Goal: Task Accomplishment & Management: Manage account settings

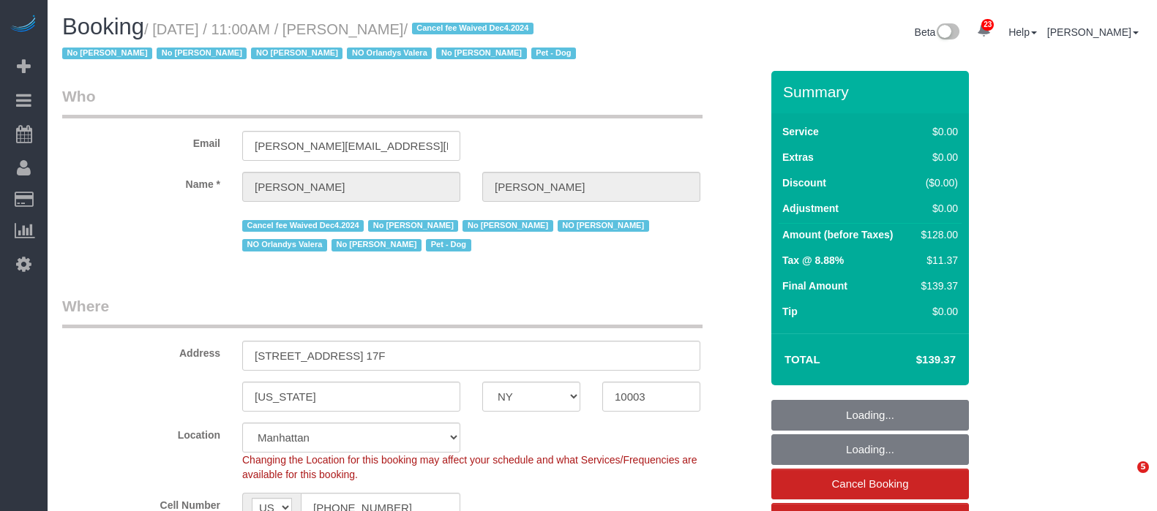
select select "NY"
select select "1"
select select "spot1"
select select "number:56"
select select "number:70"
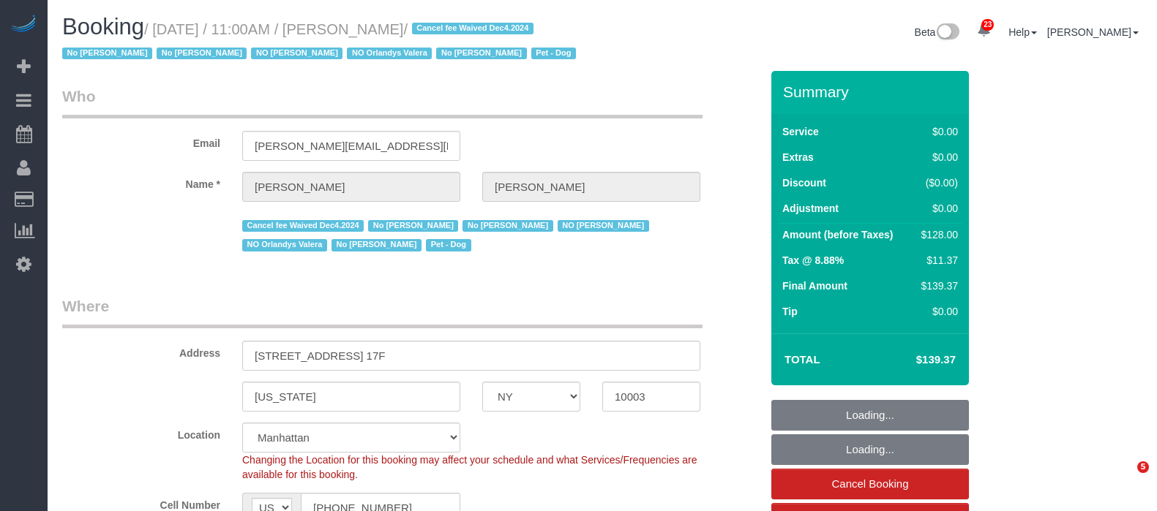
select select "number:13"
select select "number:5"
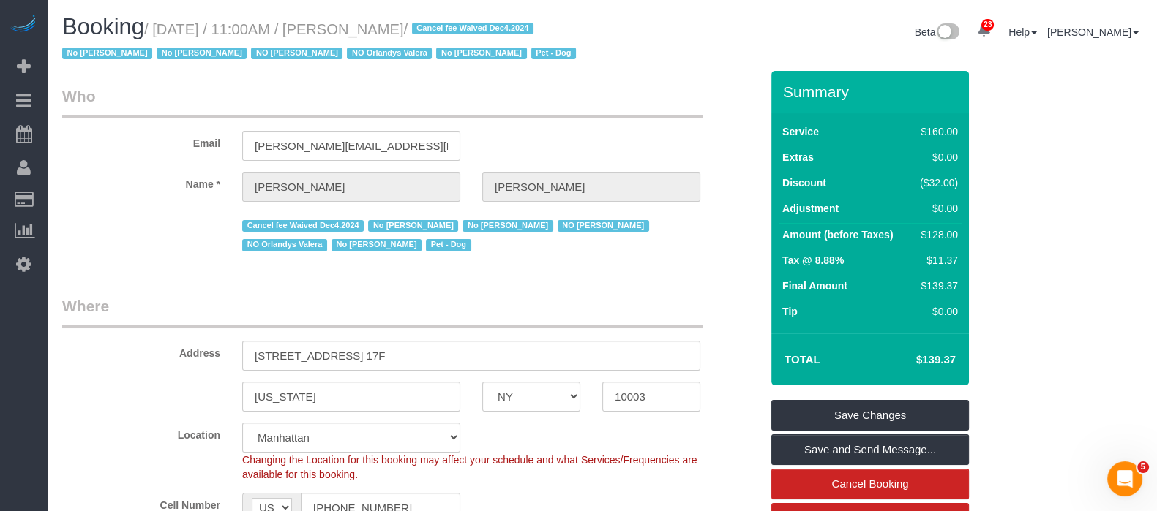
drag, startPoint x: 155, startPoint y: 26, endPoint x: 500, endPoint y: 42, distance: 345.7
click at [498, 23] on small "/ September 20, 2025 / 11:00AM / Stephanie Cannuli / Cancel fee Waived Dec4.202…" at bounding box center [321, 41] width 518 height 41
copy small "September 20, 2025 / 11:00AM / Stephanie Cannuli"
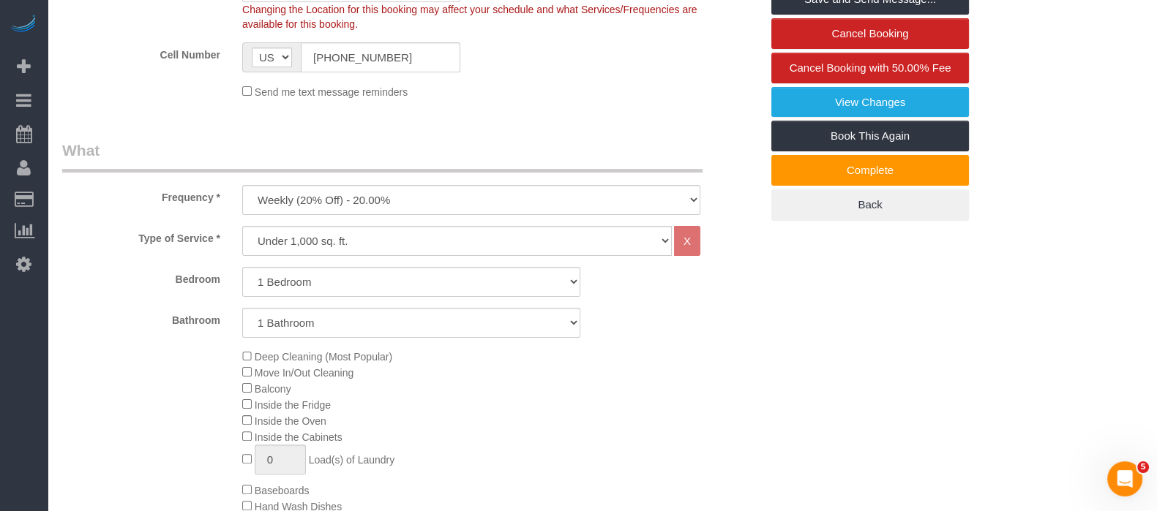
scroll to position [457, 0]
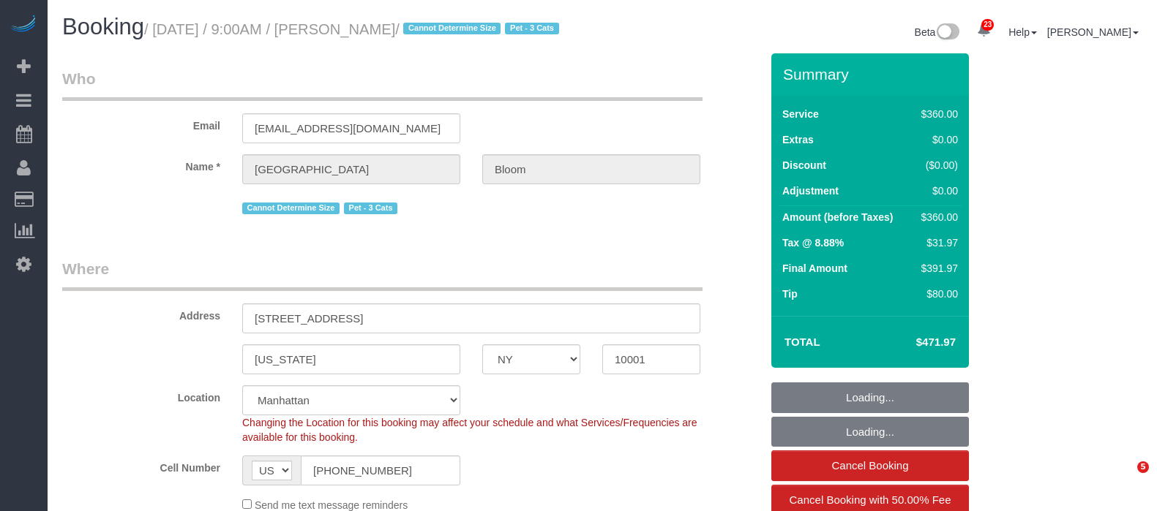
select select "NY"
select select "270"
select select "string:stripe-pm_1S97Rc4VGloSiKo7HCzQWBgN"
select select "spot1"
select select "number:89"
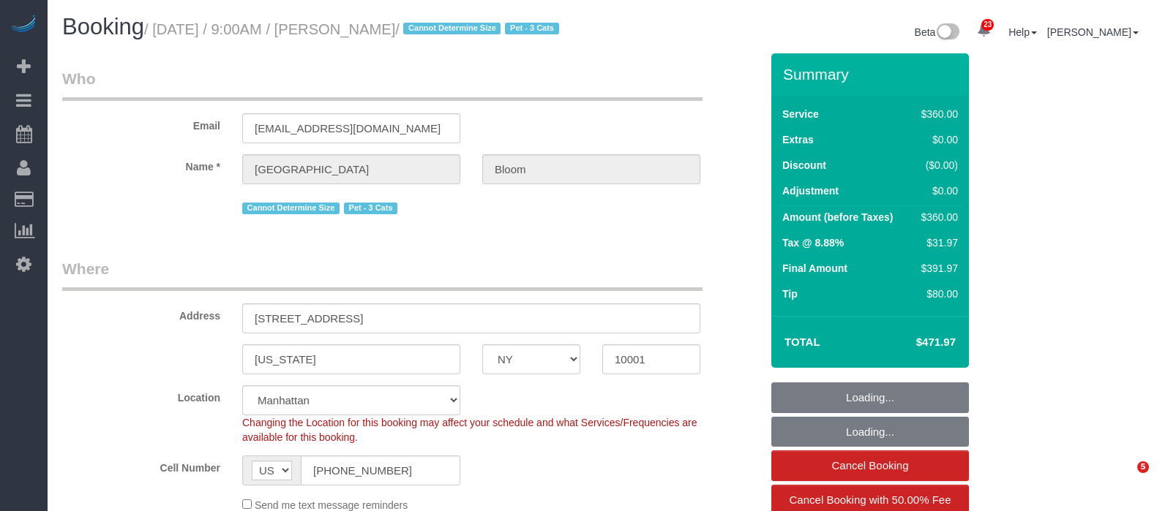
select select "number:90"
select select "number:14"
select select "number:5"
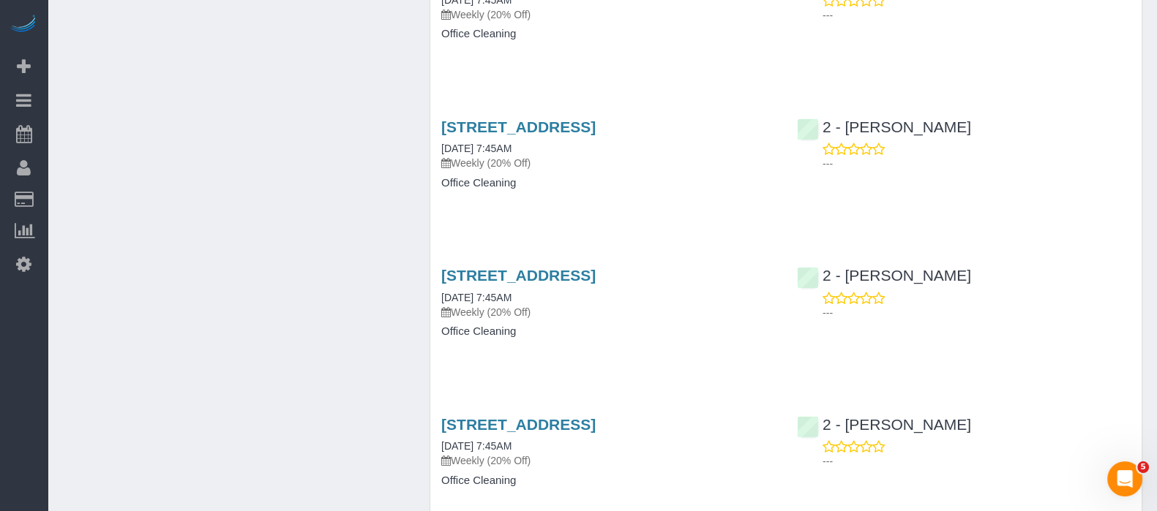
scroll to position [2285, 0]
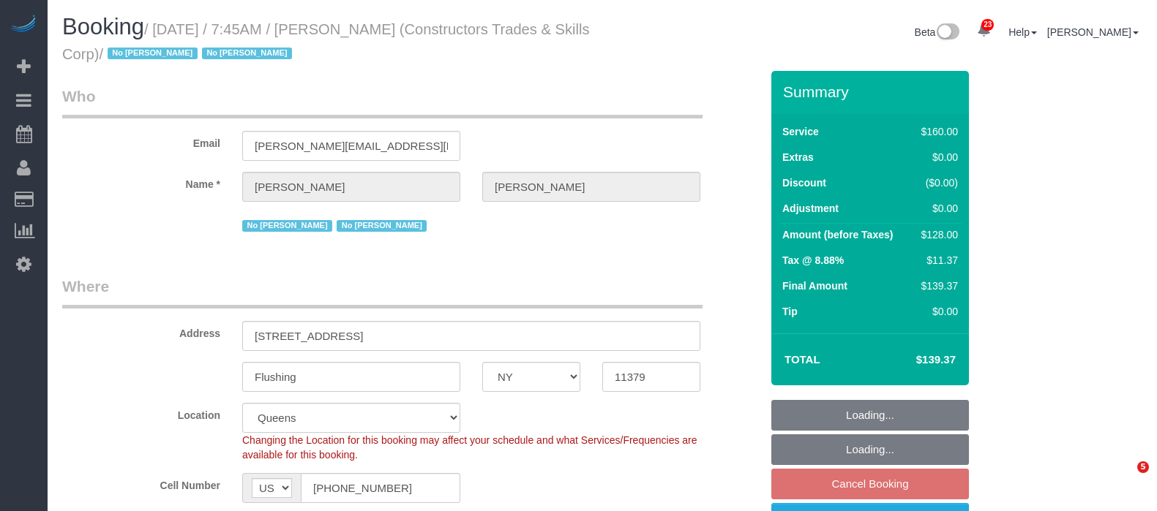
select select "NY"
select select "number:89"
select select "number:90"
select select "number:15"
select select "number:5"
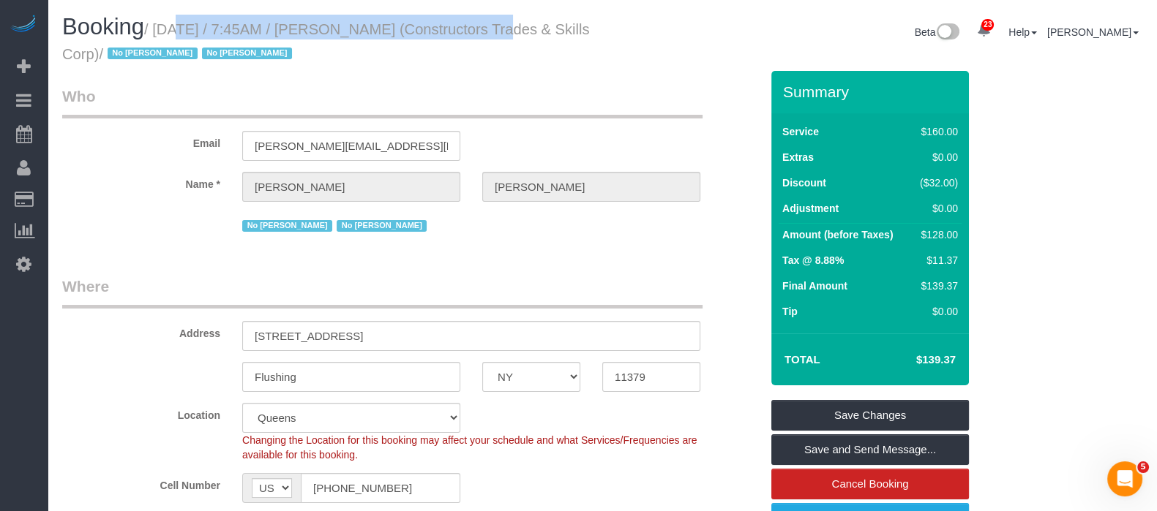
drag, startPoint x: 154, startPoint y: 23, endPoint x: 472, endPoint y: 31, distance: 317.6
click at [472, 31] on small "/ September 22, 2025 / 7:45AM / Adrianna Salas (Constructors Trades & Skills Co…" at bounding box center [325, 41] width 527 height 41
copy small "September 22, 2025 / 7:45AM / Adrianna Salas"
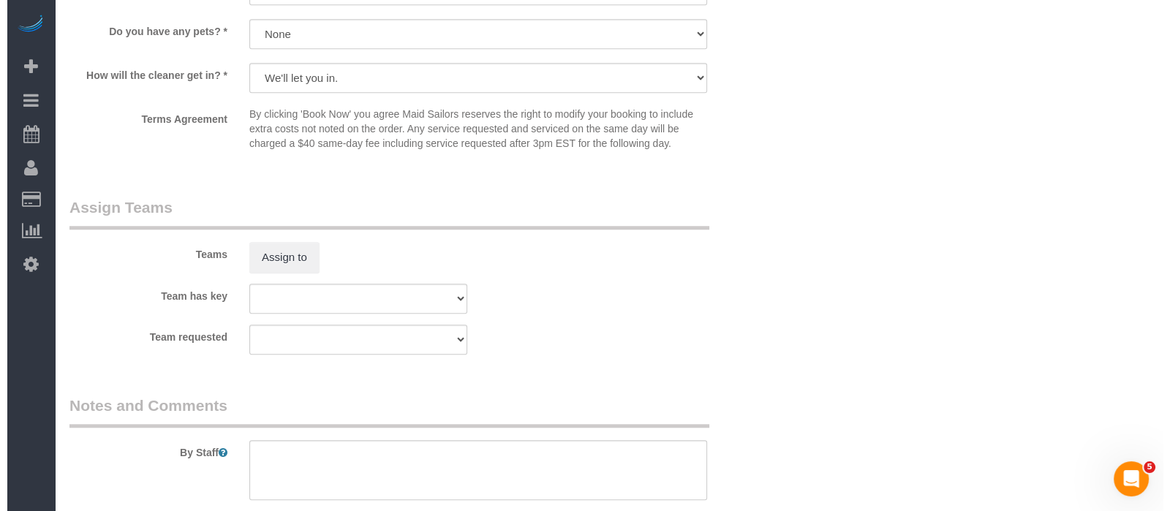
scroll to position [1829, 0]
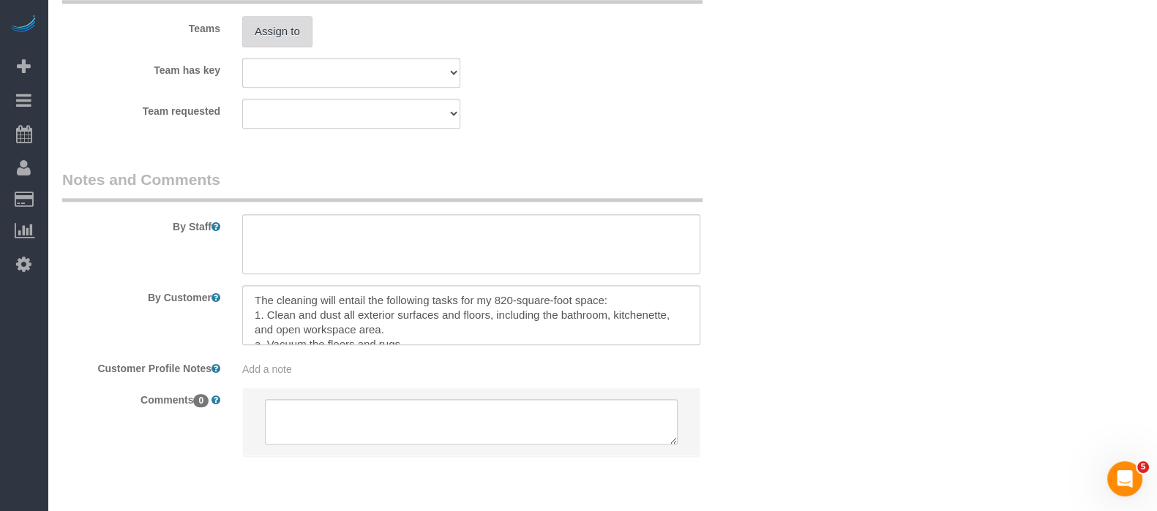
click at [301, 37] on button "Assign to" at bounding box center [277, 31] width 70 height 31
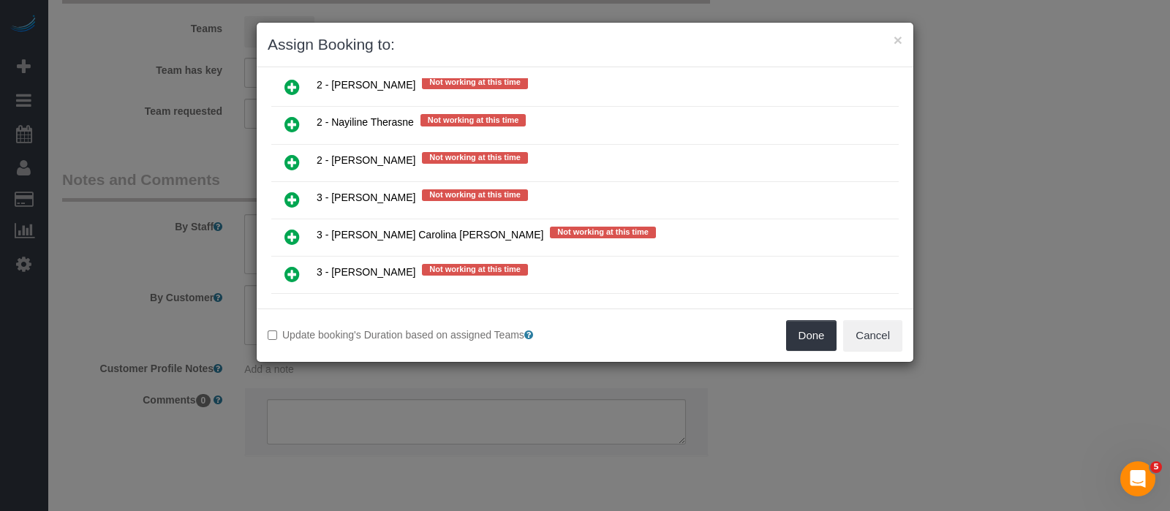
scroll to position [2560, 0]
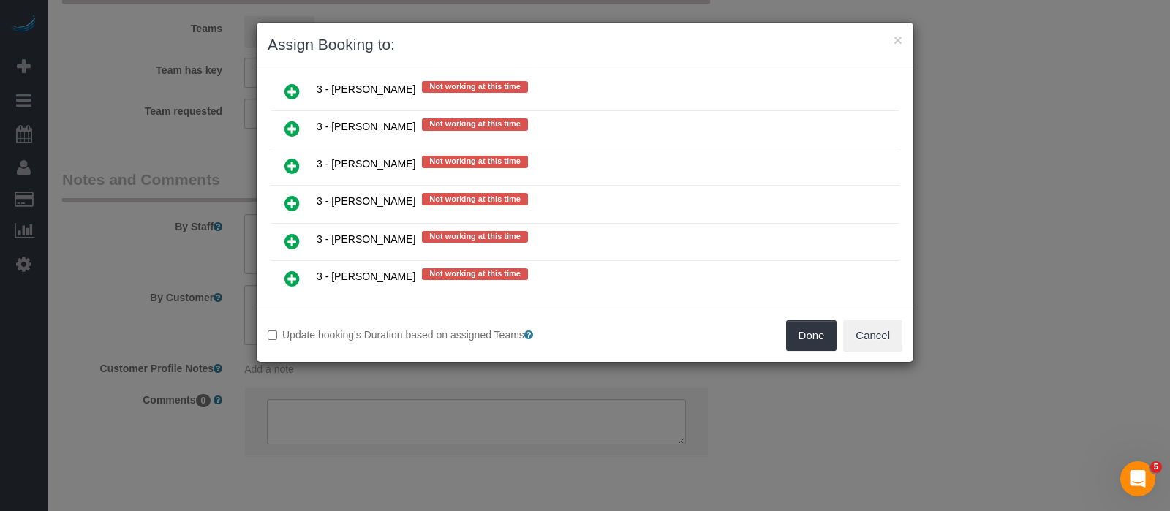
click at [287, 307] on icon at bounding box center [292, 316] width 15 height 18
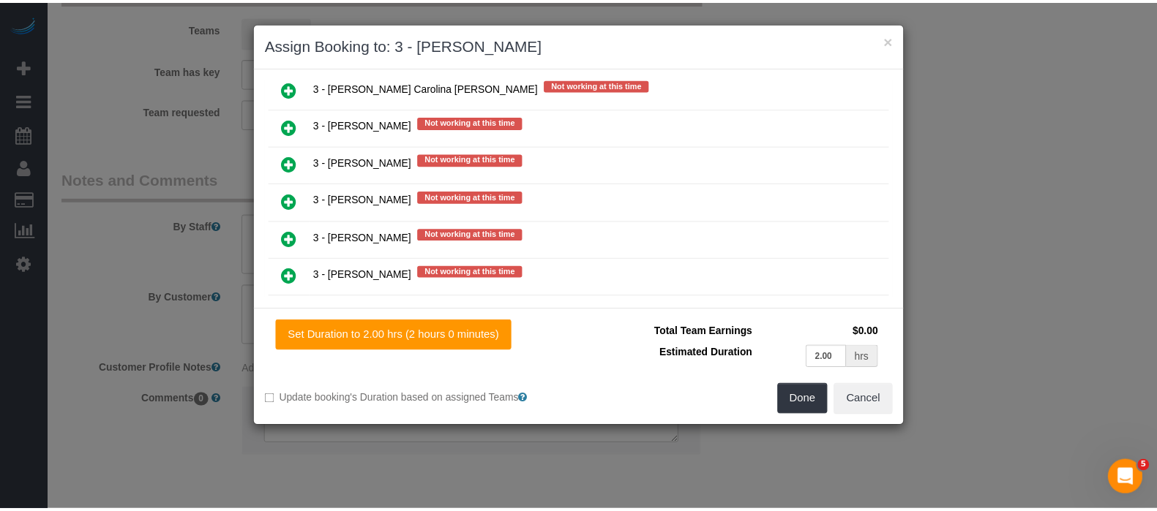
scroll to position [2593, 0]
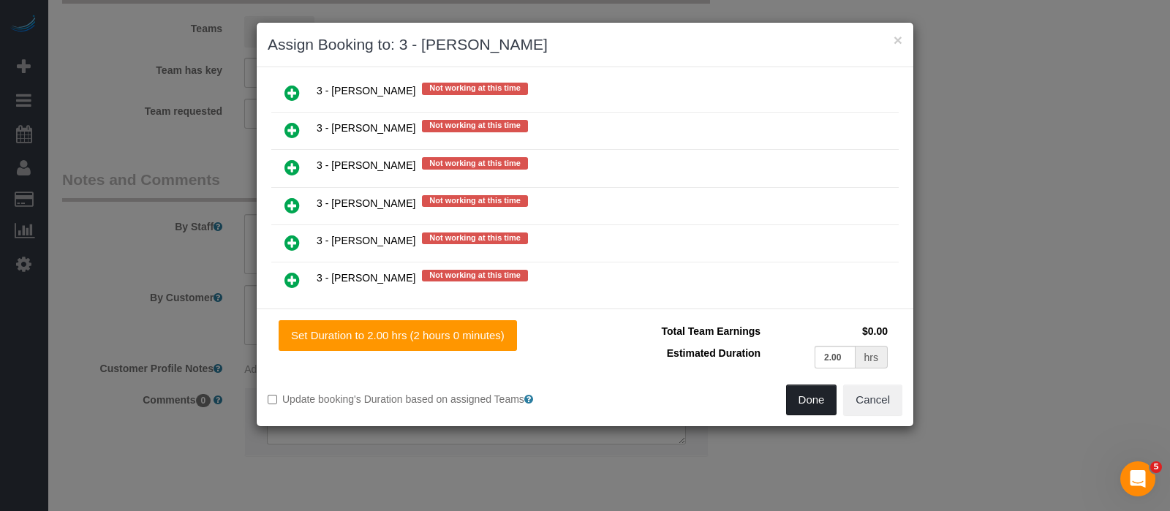
drag, startPoint x: 819, startPoint y: 404, endPoint x: 814, endPoint y: 389, distance: 15.5
click at [819, 402] on button "Done" at bounding box center [811, 400] width 51 height 31
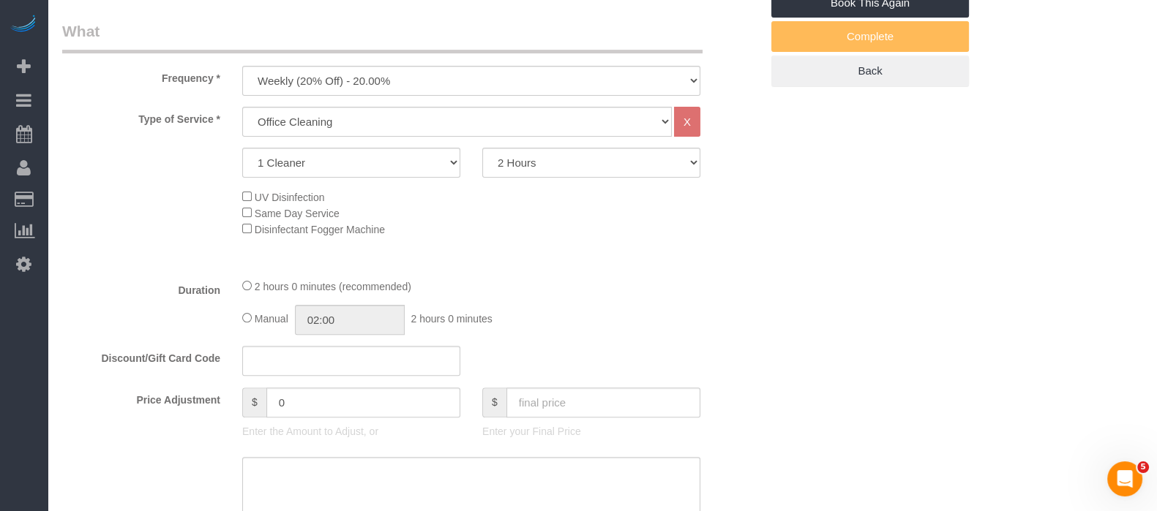
scroll to position [274, 0]
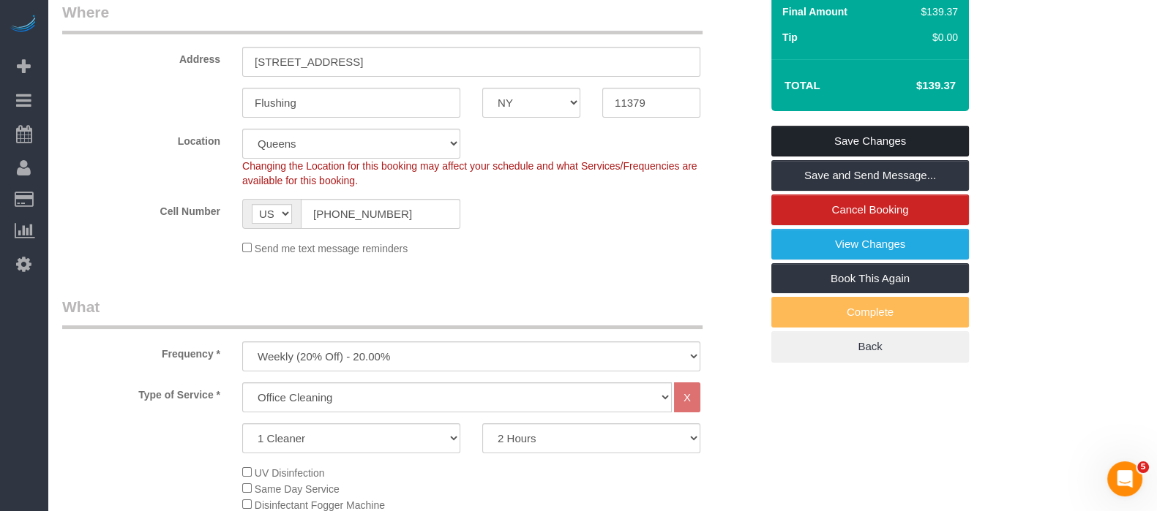
drag, startPoint x: 905, startPoint y: 140, endPoint x: 687, endPoint y: 126, distance: 218.5
click at [906, 140] on link "Save Changes" at bounding box center [870, 141] width 198 height 31
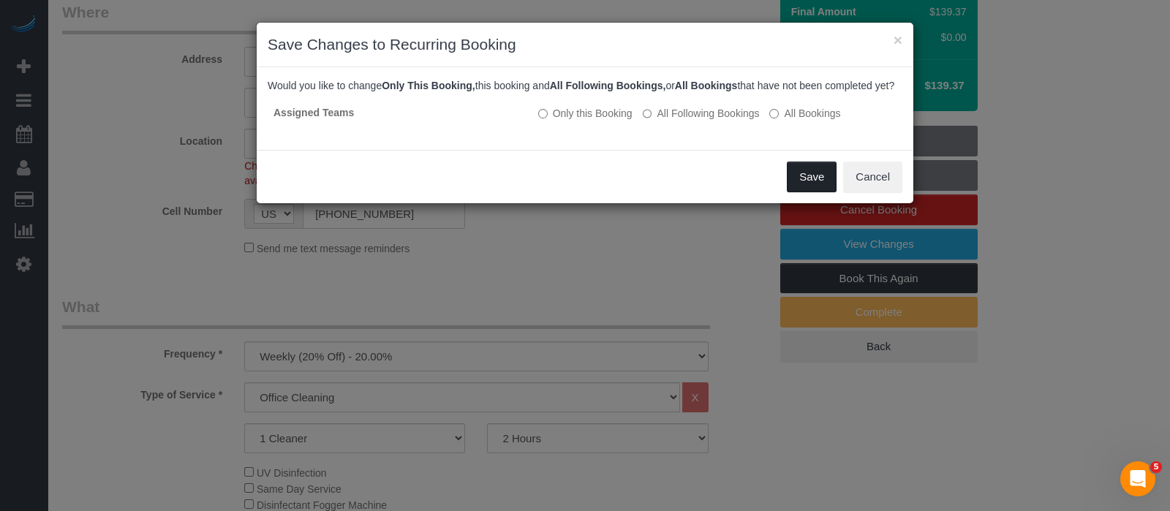
click at [791, 184] on button "Save" at bounding box center [812, 177] width 50 height 31
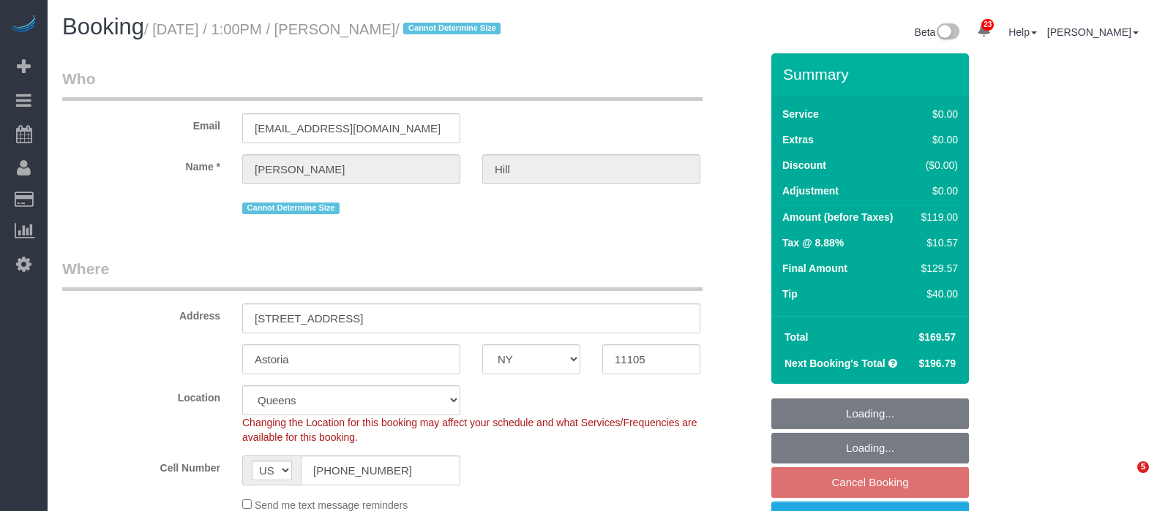
select select "NY"
select select "1"
select select "number:61"
select select "number:79"
select select "number:15"
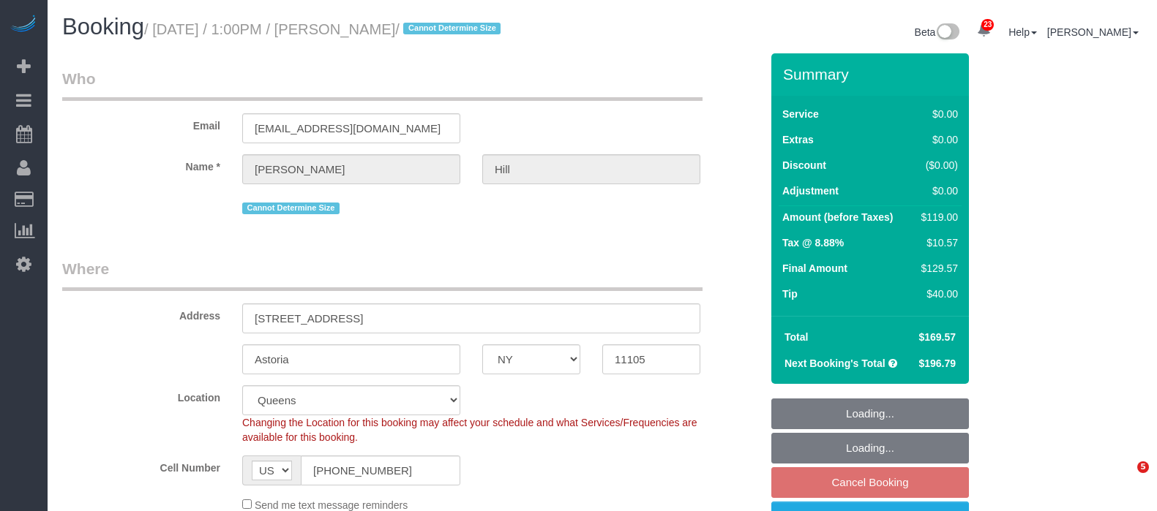
select select "number:5"
select select "spot61"
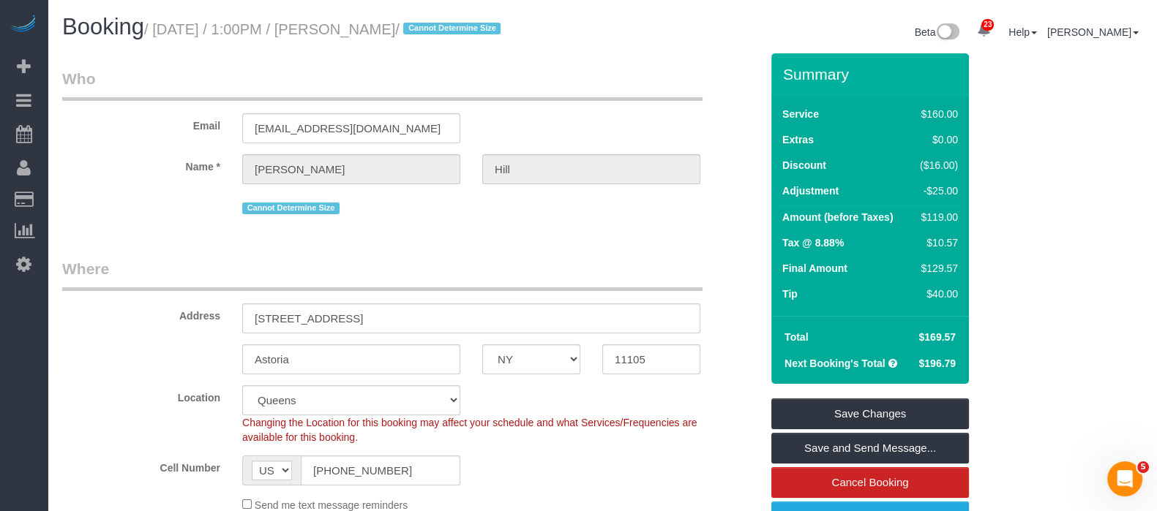
drag, startPoint x: 158, startPoint y: 29, endPoint x: 448, endPoint y: 24, distance: 289.7
click at [448, 24] on small "/ September 22, 2025 / 1:00PM / Geofrey Hill / Cannot Determine Size" at bounding box center [324, 29] width 361 height 16
copy small "September 22, 2025 / 1:00PM / Geofrey Hill"
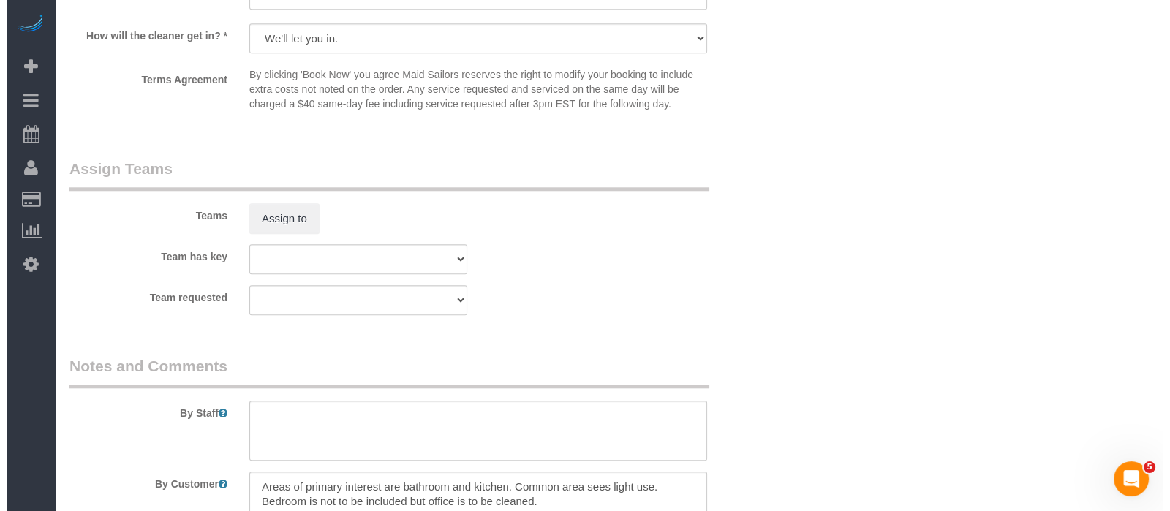
scroll to position [1829, 0]
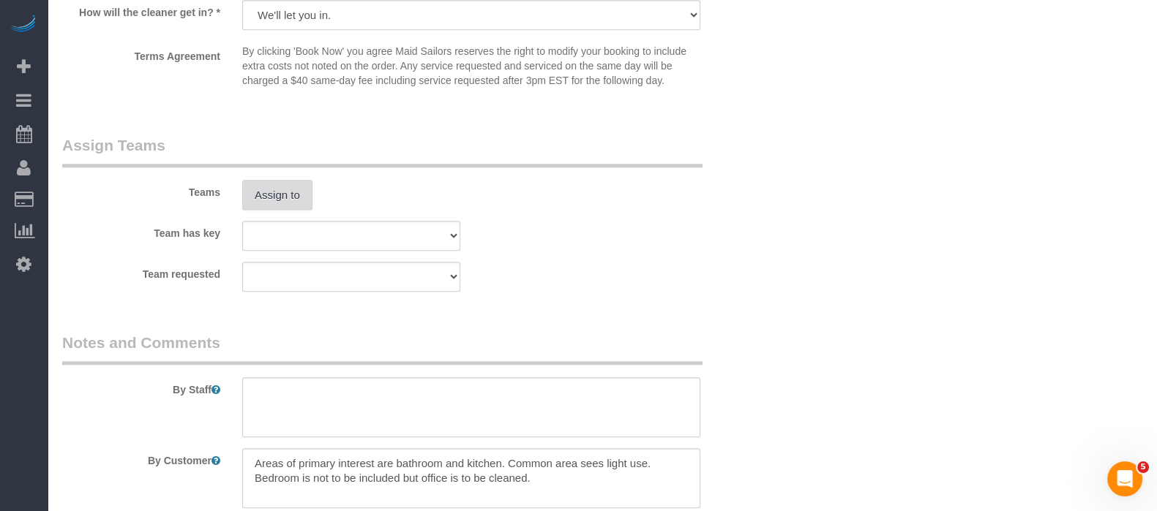
click at [283, 208] on button "Assign to" at bounding box center [277, 195] width 70 height 31
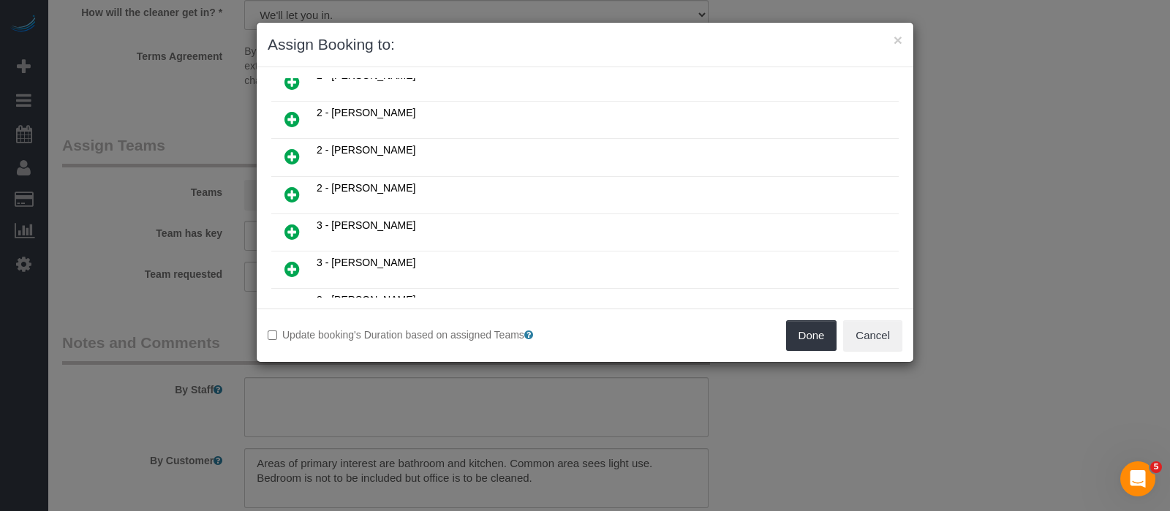
scroll to position [1006, 0]
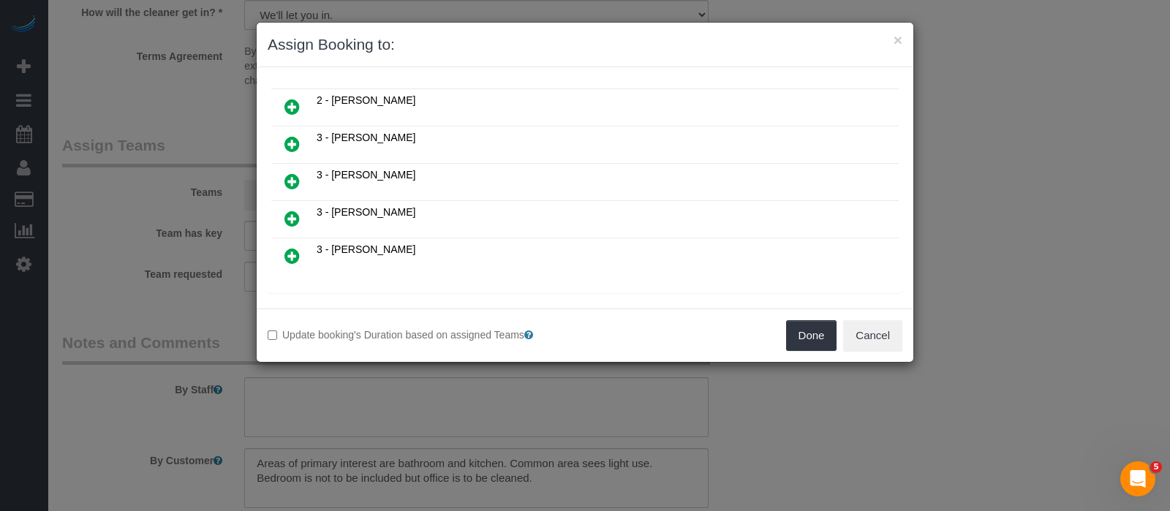
drag, startPoint x: 293, startPoint y: 173, endPoint x: 315, endPoint y: 181, distance: 23.1
click at [293, 210] on icon at bounding box center [292, 219] width 15 height 18
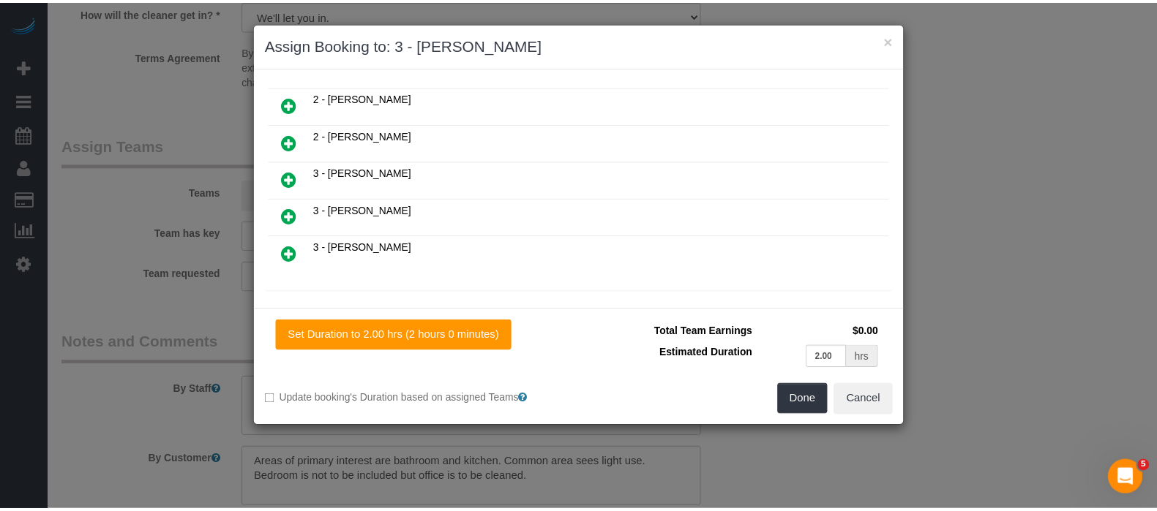
scroll to position [1040, 0]
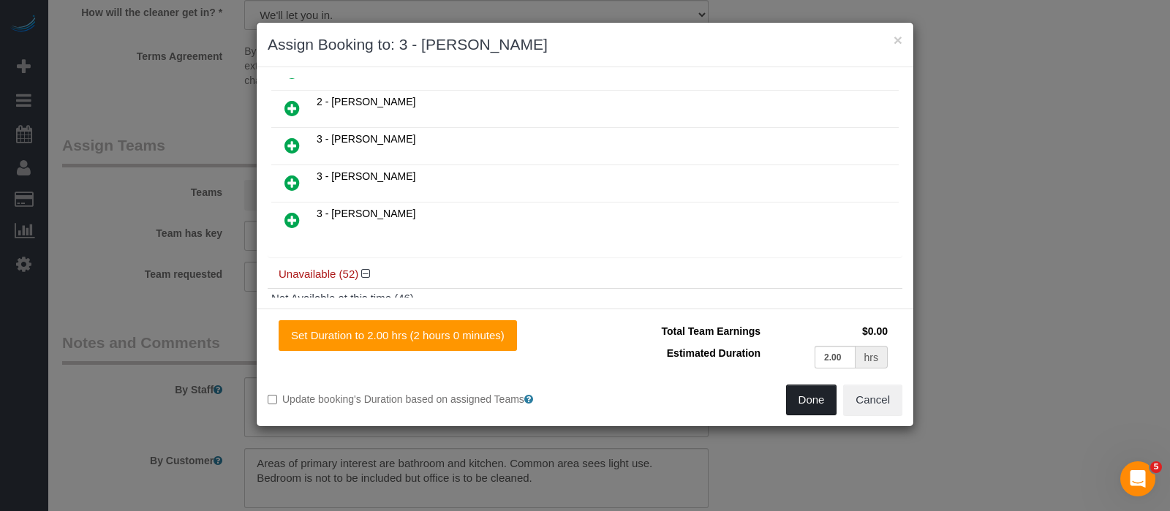
click at [811, 405] on button "Done" at bounding box center [811, 400] width 51 height 31
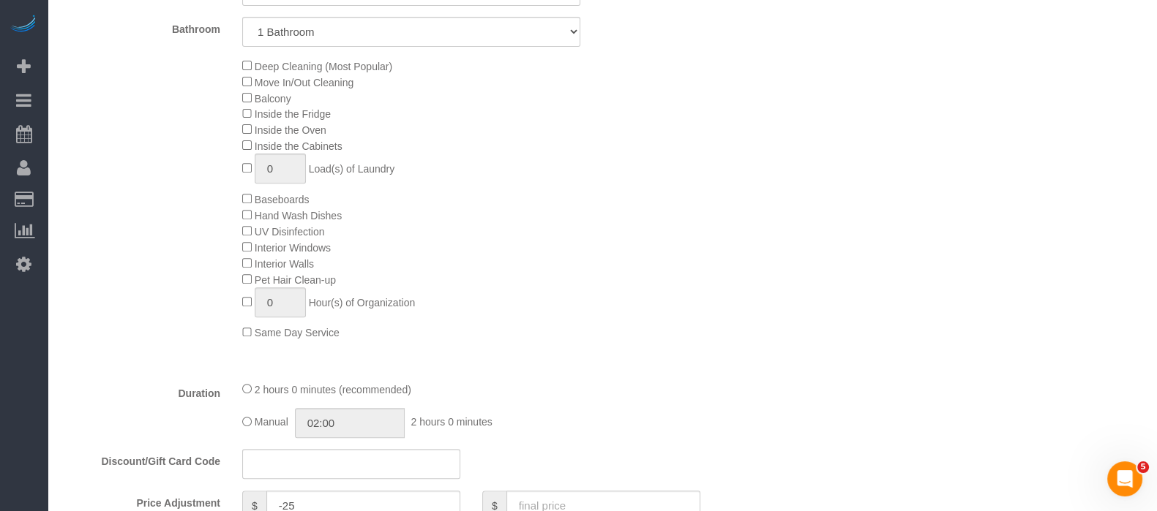
scroll to position [182, 0]
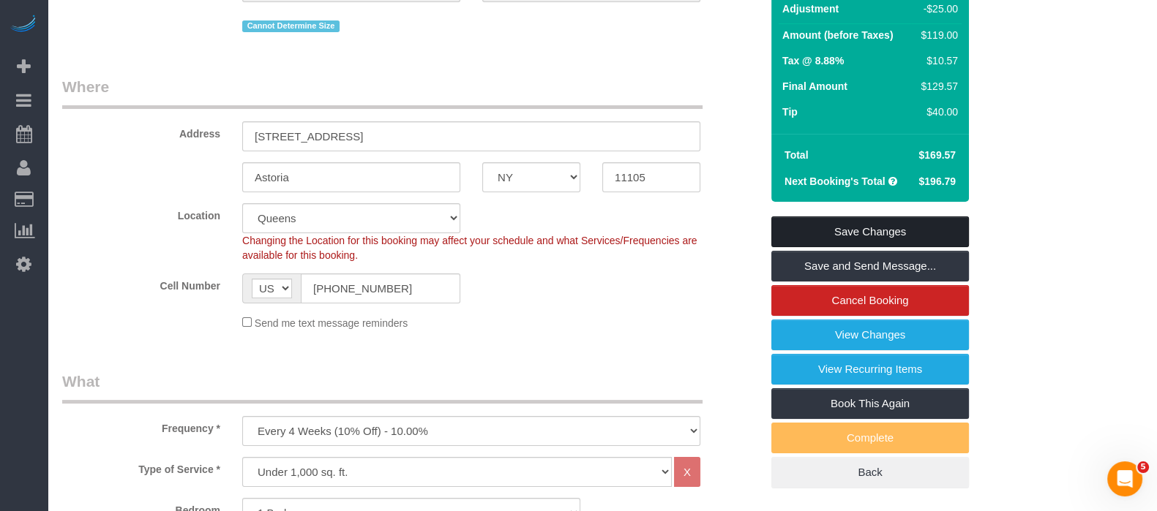
click at [898, 233] on link "Save Changes" at bounding box center [870, 232] width 198 height 31
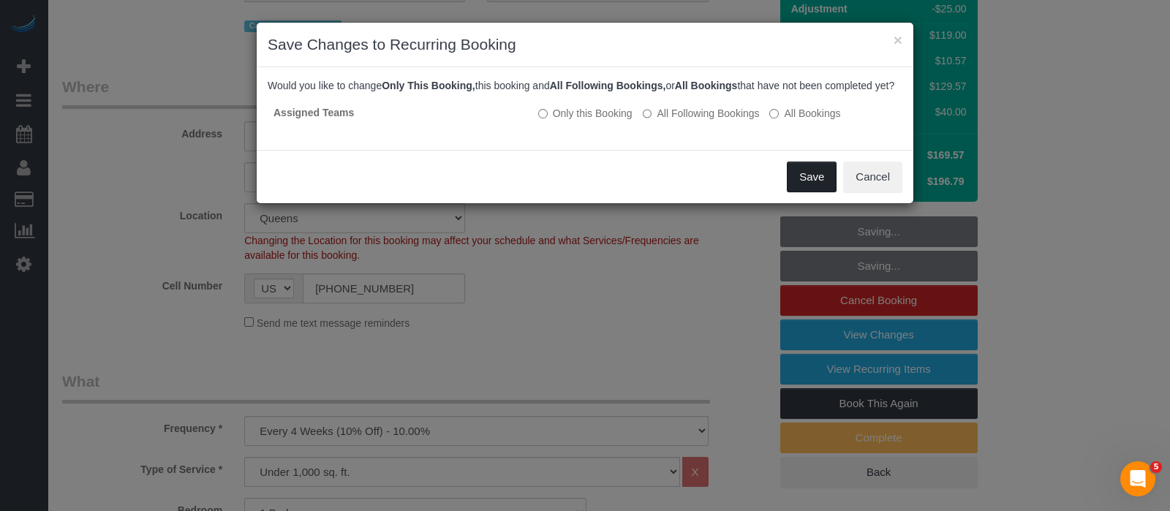
click at [791, 184] on button "Save" at bounding box center [812, 177] width 50 height 31
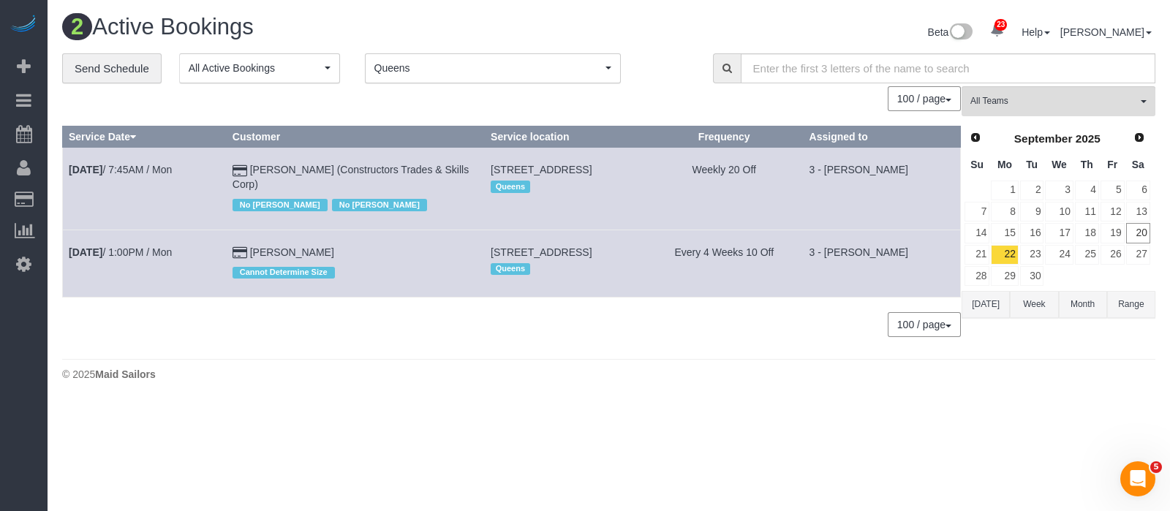
click at [610, 65] on button "Queens Queens" at bounding box center [493, 68] width 256 height 30
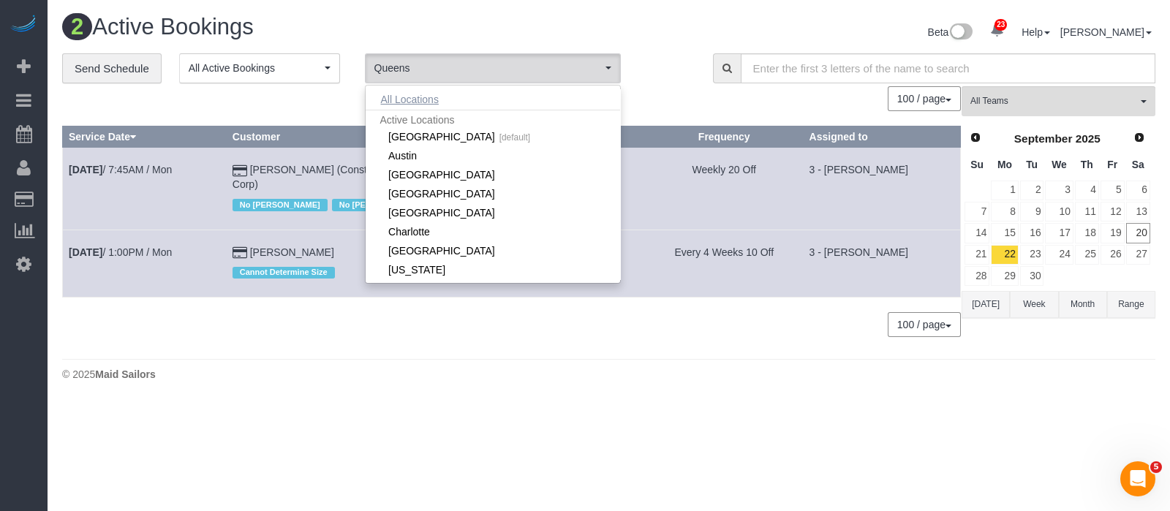
click at [407, 97] on button "All Locations" at bounding box center [410, 99] width 89 height 20
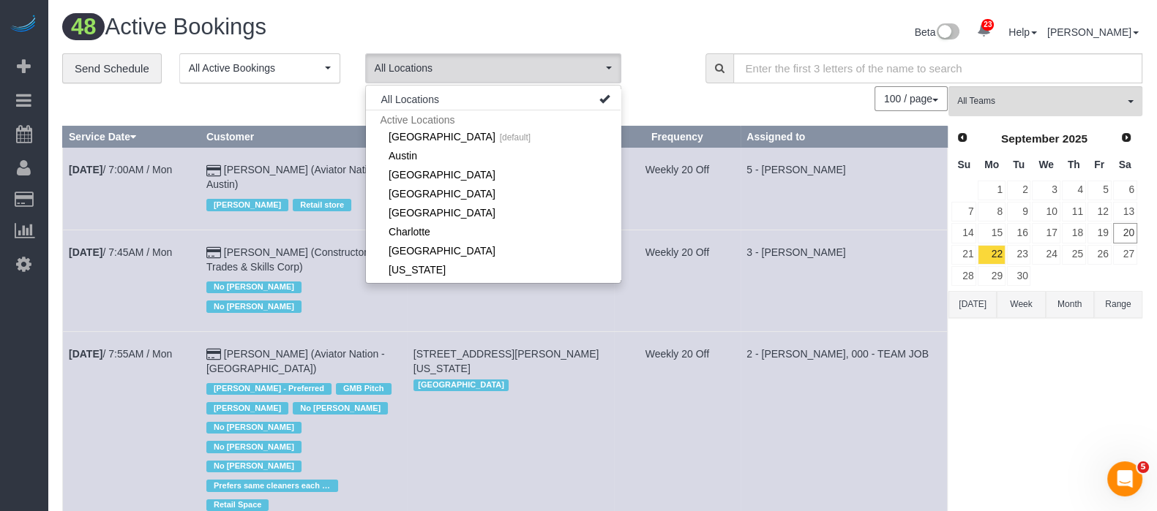
click at [664, 52] on div "Beta 23 Your Notifications You have 0 alerts × You have 3 to charge for 09/19/2…" at bounding box center [877, 34] width 551 height 39
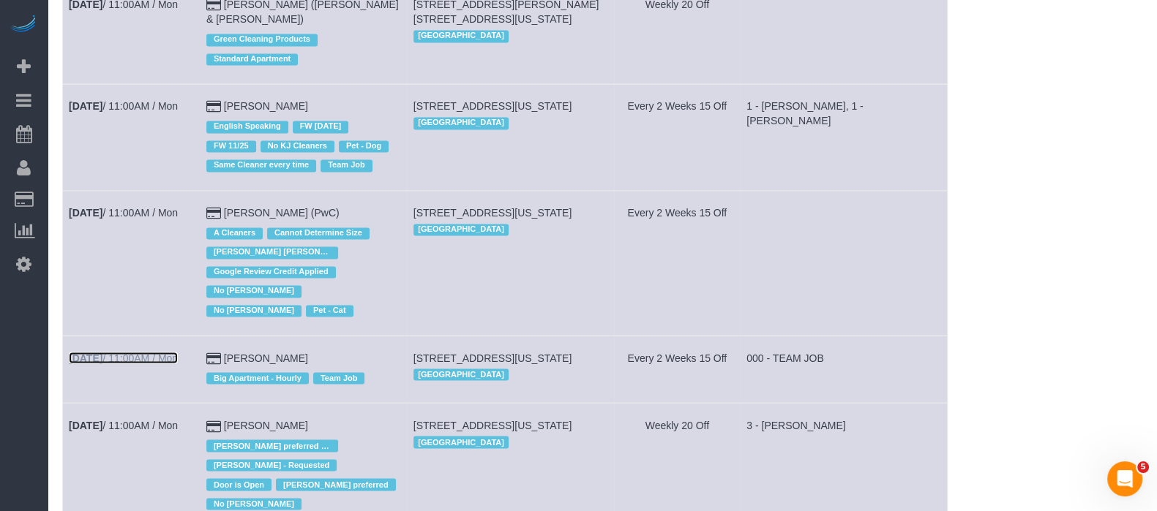
scroll to position [3109, 0]
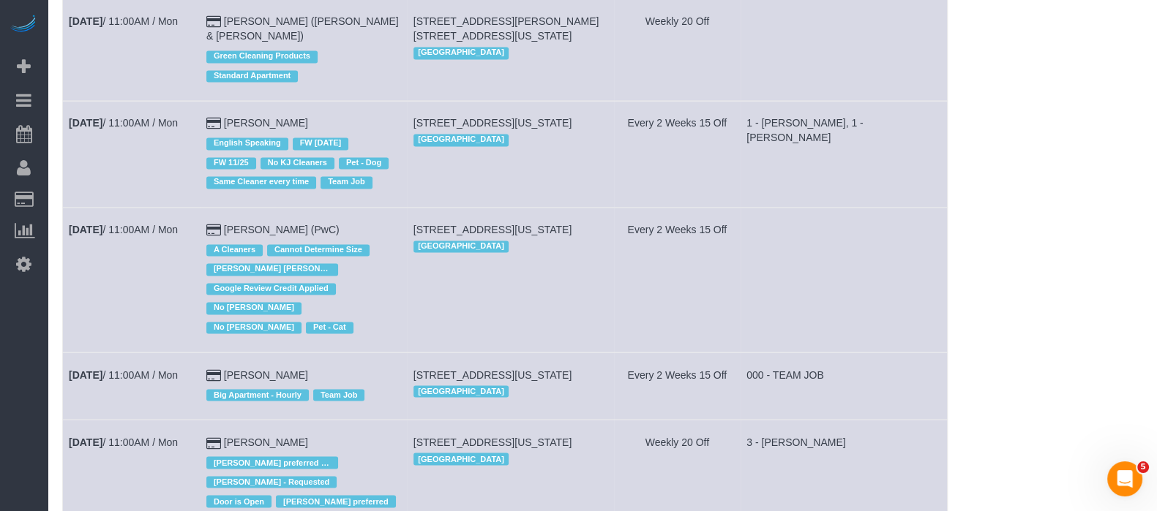
drag, startPoint x: 157, startPoint y: 140, endPoint x: 127, endPoint y: 247, distance: 110.7
click at [127, 353] on td "Sep 22nd / 11:00AM / Mon" at bounding box center [132, 386] width 138 height 67
drag, startPoint x: 144, startPoint y: 228, endPoint x: 101, endPoint y: 268, distance: 59.0
click at [101, 353] on td "Sep 22nd / 11:00AM / Mon" at bounding box center [132, 386] width 138 height 67
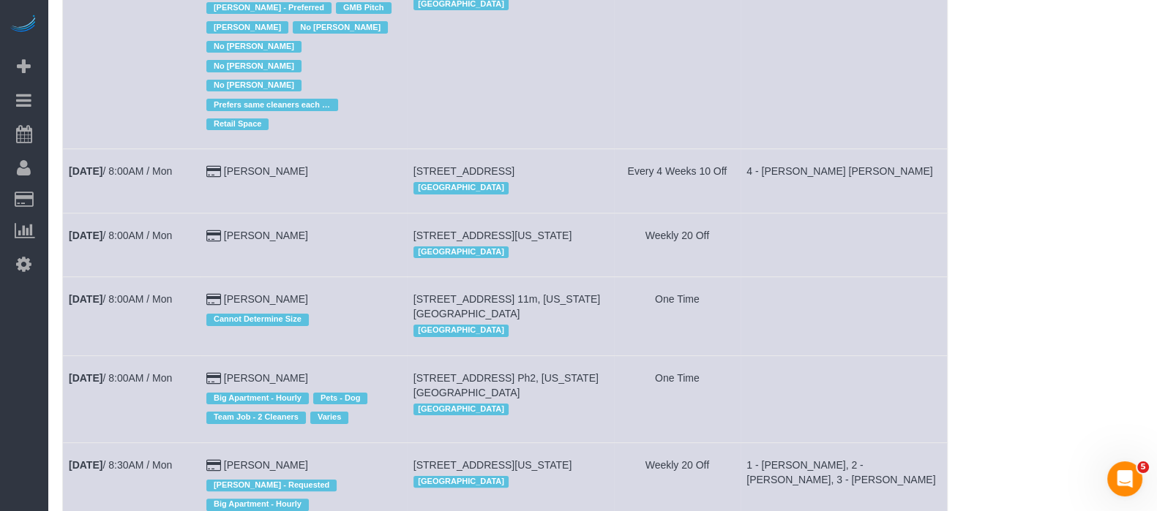
scroll to position [0, 0]
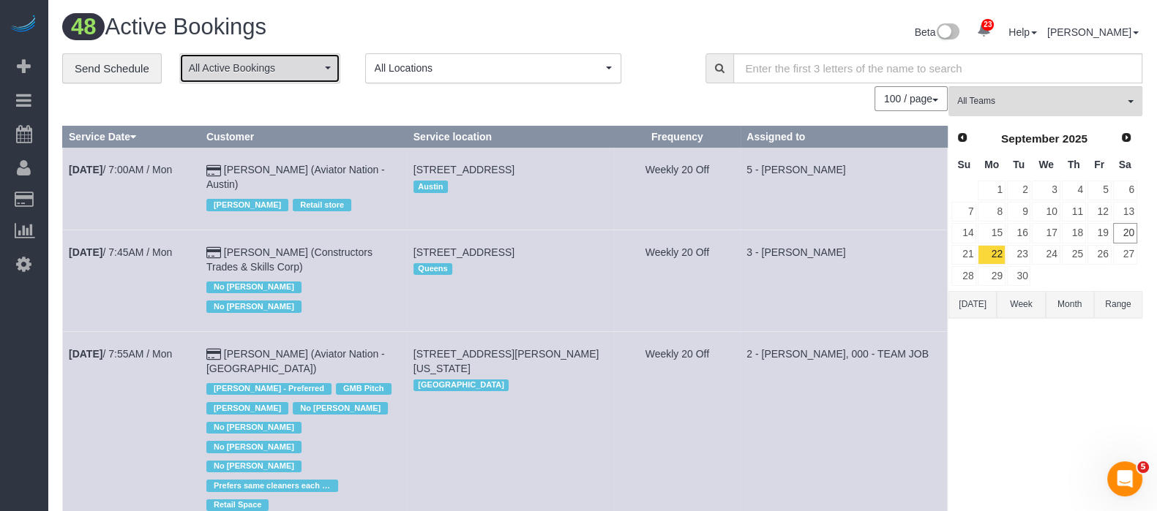
click at [307, 66] on span "All Active Bookings" at bounding box center [255, 68] width 132 height 15
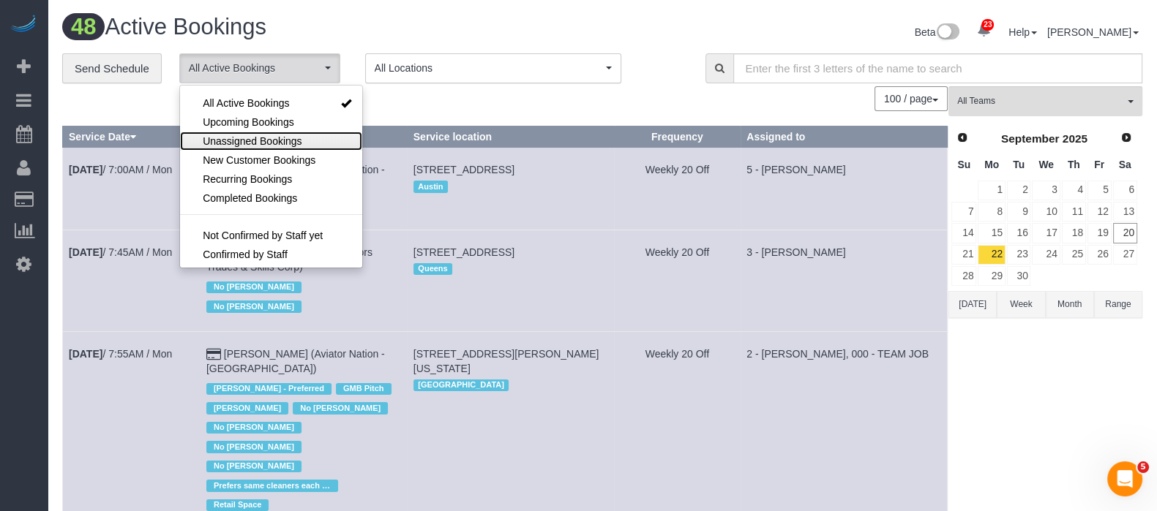
click at [253, 136] on span "Unassigned Bookings" at bounding box center [252, 141] width 99 height 15
click at [489, 104] on div "100 / page 10 / page 20 / page 30 / page 40 / page 50 / page 100 / page" at bounding box center [504, 98] width 885 height 25
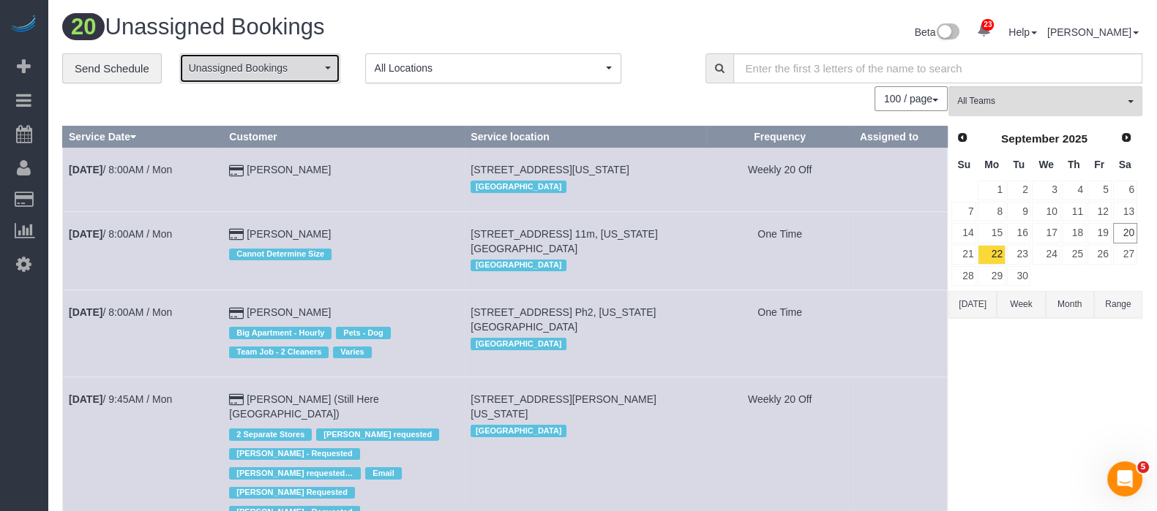
drag, startPoint x: 320, startPoint y: 72, endPoint x: 315, endPoint y: 95, distance: 24.1
click at [320, 71] on button "Unassigned Bookings" at bounding box center [259, 68] width 161 height 30
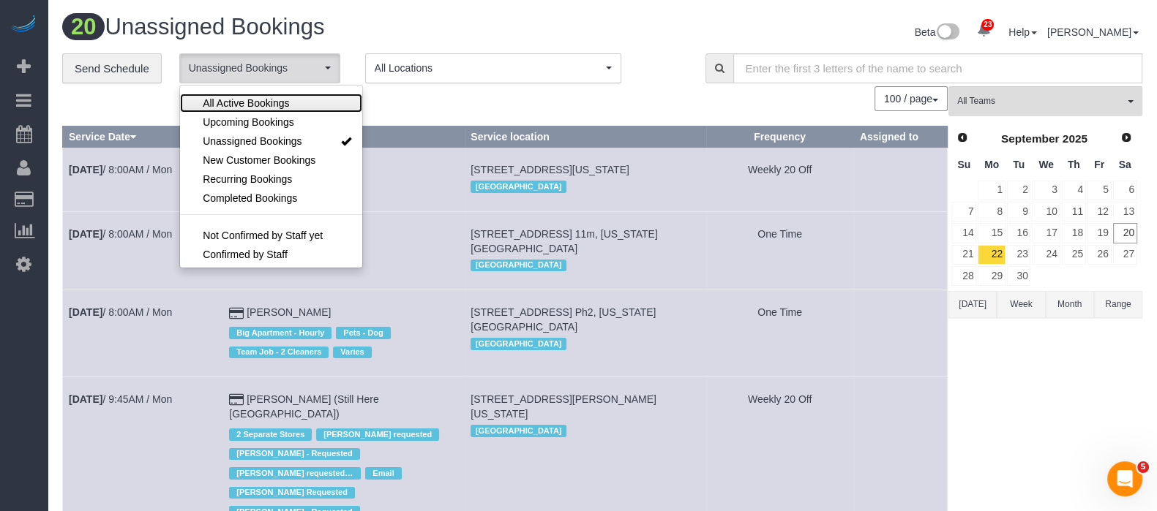
click at [306, 99] on link "All Active Bookings" at bounding box center [271, 103] width 182 height 19
drag, startPoint x: 411, startPoint y: 89, endPoint x: 422, endPoint y: 89, distance: 11.0
click at [412, 89] on div "100 / page 10 / page 20 / page 30 / page 40 / page 50 / page 100 / page" at bounding box center [504, 98] width 885 height 25
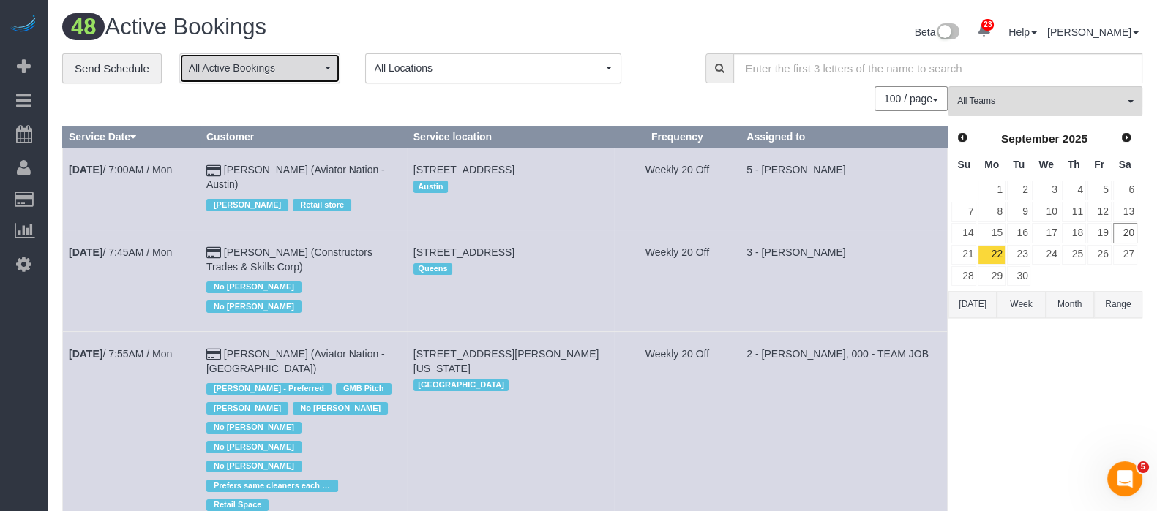
click at [313, 61] on span "All Active Bookings" at bounding box center [255, 68] width 132 height 15
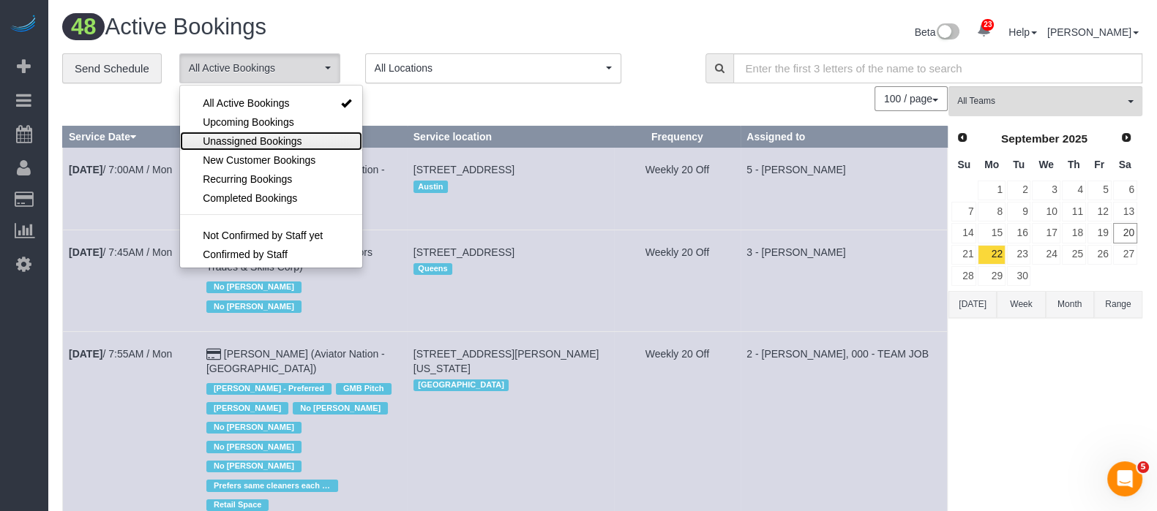
drag, startPoint x: 267, startPoint y: 137, endPoint x: 369, endPoint y: 99, distance: 108.6
click at [267, 137] on span "Unassigned Bookings" at bounding box center [252, 141] width 99 height 15
select select "**********"
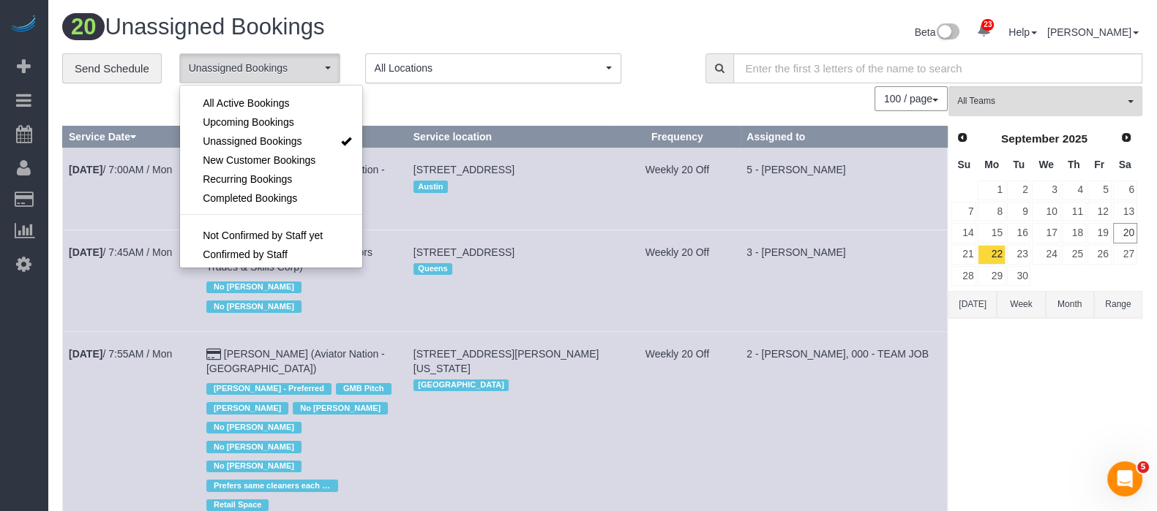
click at [445, 102] on div "100 / page 10 / page 20 / page 30 / page 40 / page 50 / page 100 / page" at bounding box center [504, 98] width 885 height 25
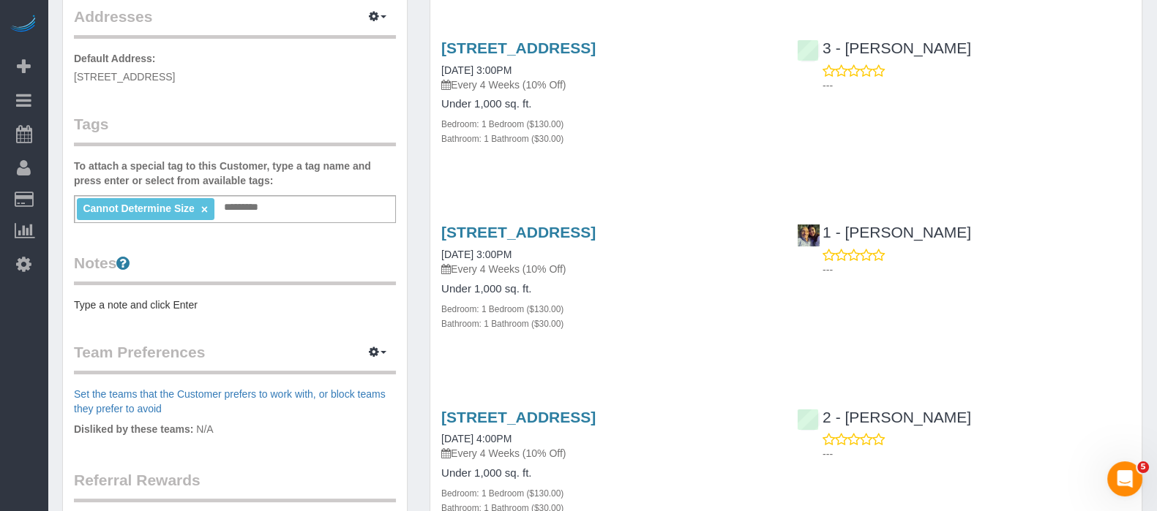
scroll to position [91, 0]
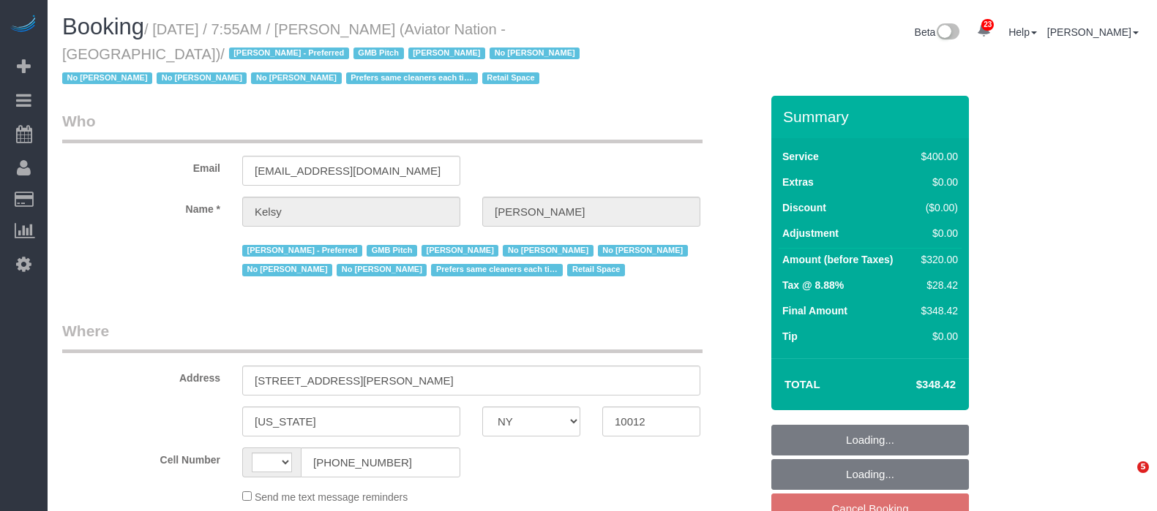
select select "NY"
select select "2"
select select "150"
select select "string:US"
select select "string:stripe-pm_1PTRyR4VGloSiKo7PsbgBwLW"
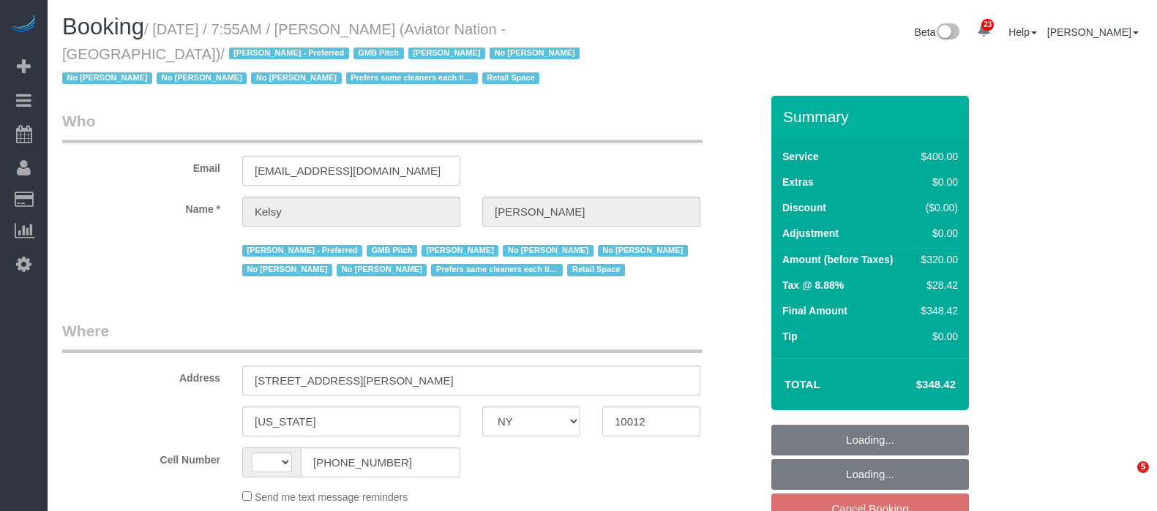
select select "number:89"
select select "number:90"
select select "number:15"
select select "number:5"
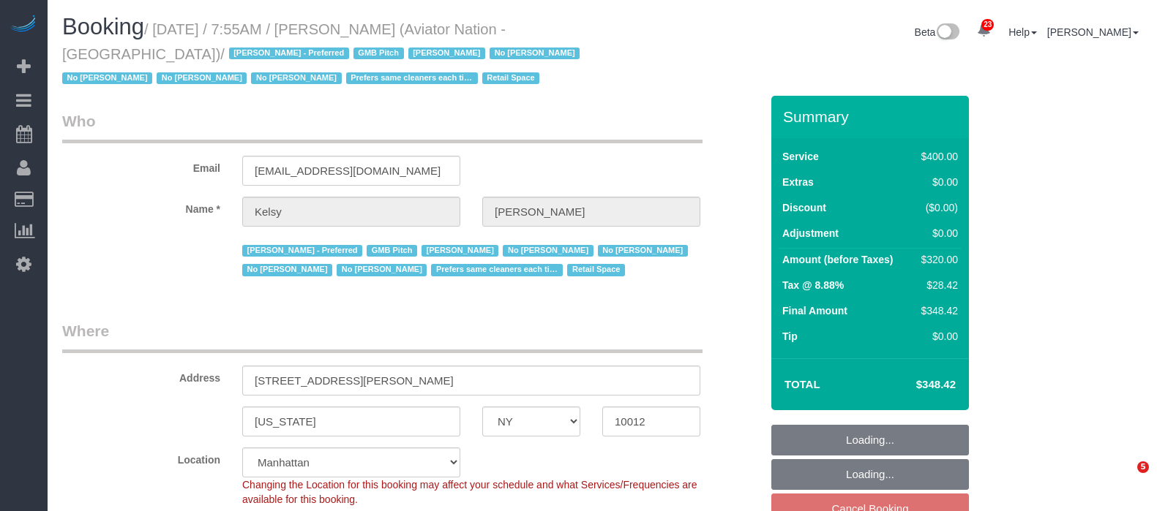
select select "object:1597"
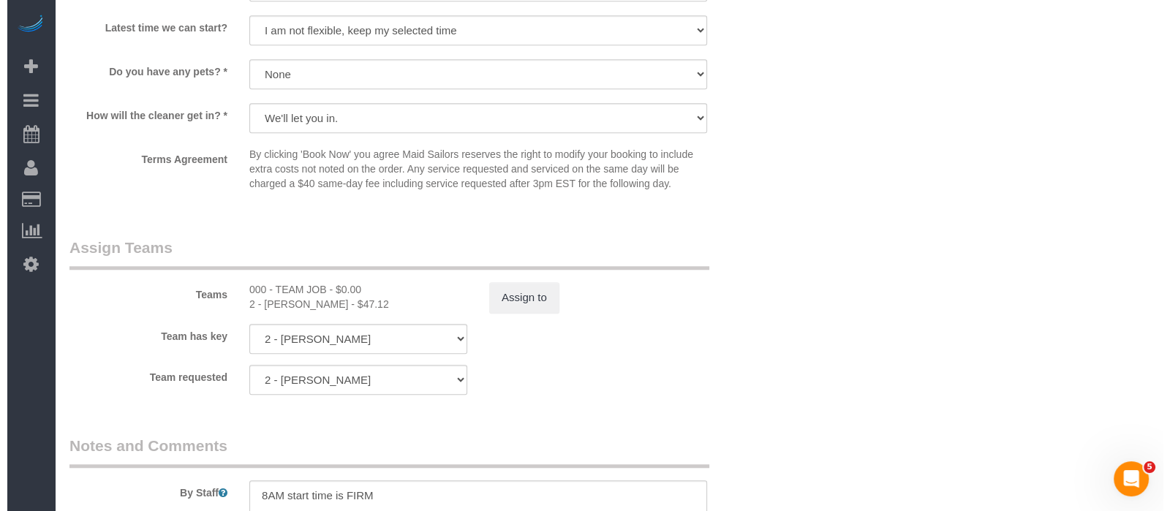
scroll to position [1646, 0]
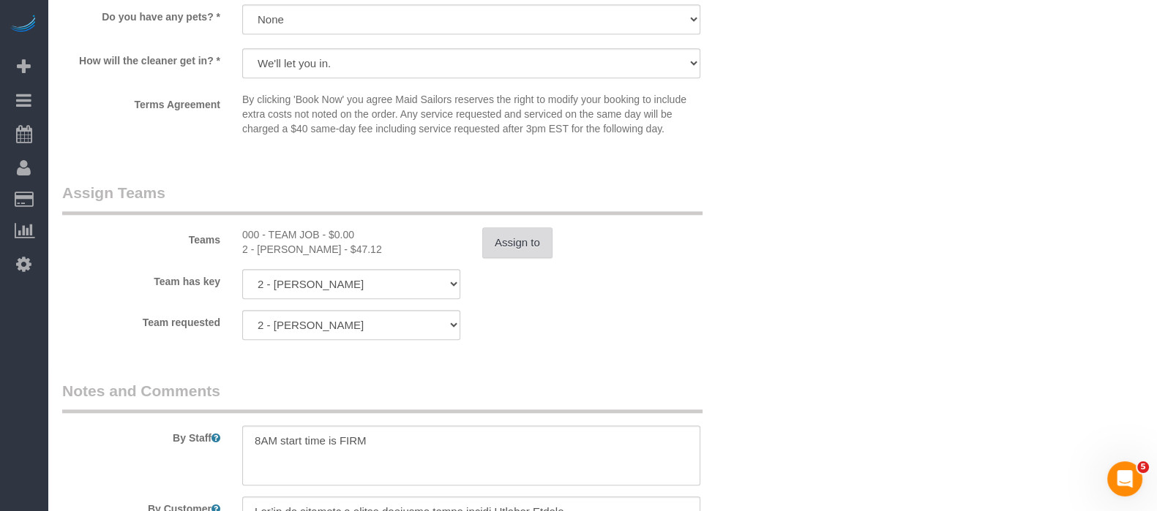
click at [506, 246] on button "Assign to" at bounding box center [517, 243] width 70 height 31
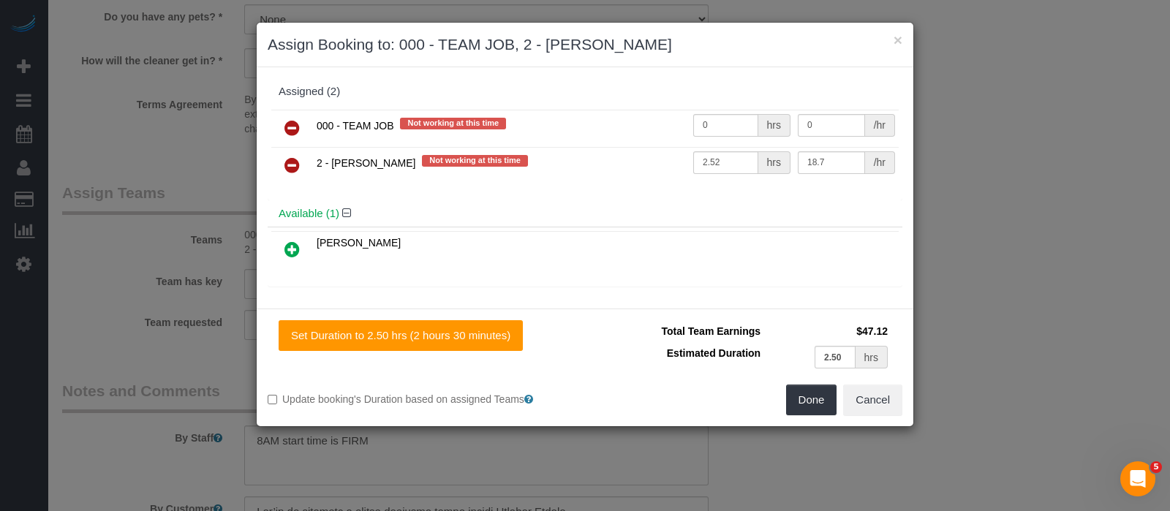
click at [281, 116] on link at bounding box center [292, 128] width 34 height 29
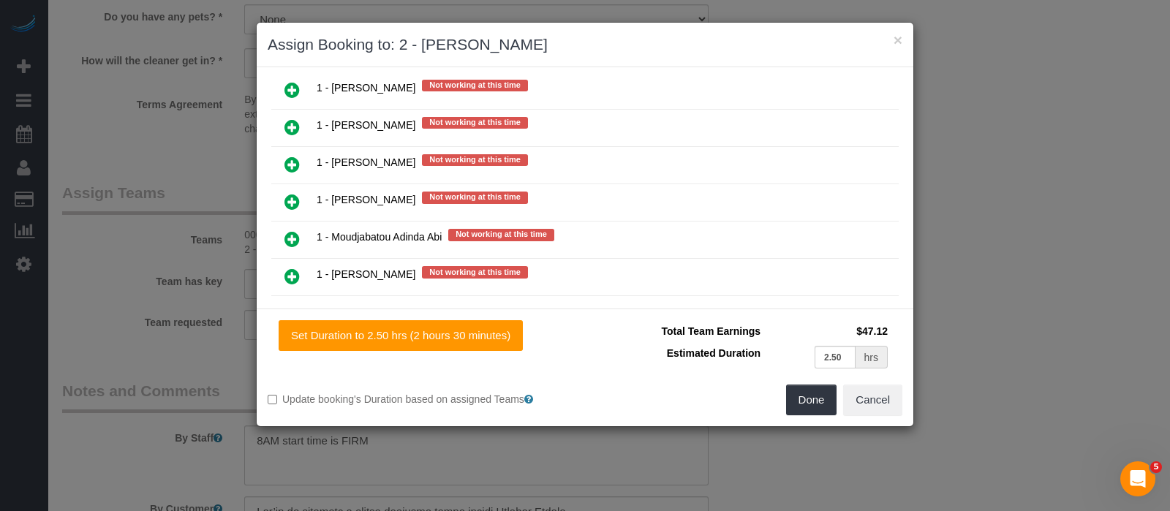
scroll to position [1829, 0]
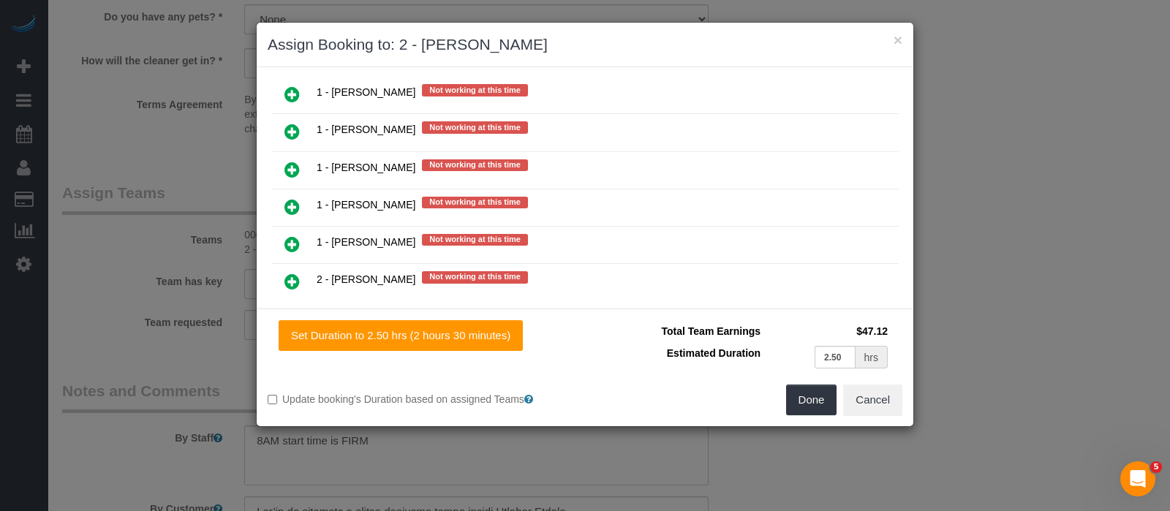
click at [292, 236] on icon at bounding box center [292, 245] width 15 height 18
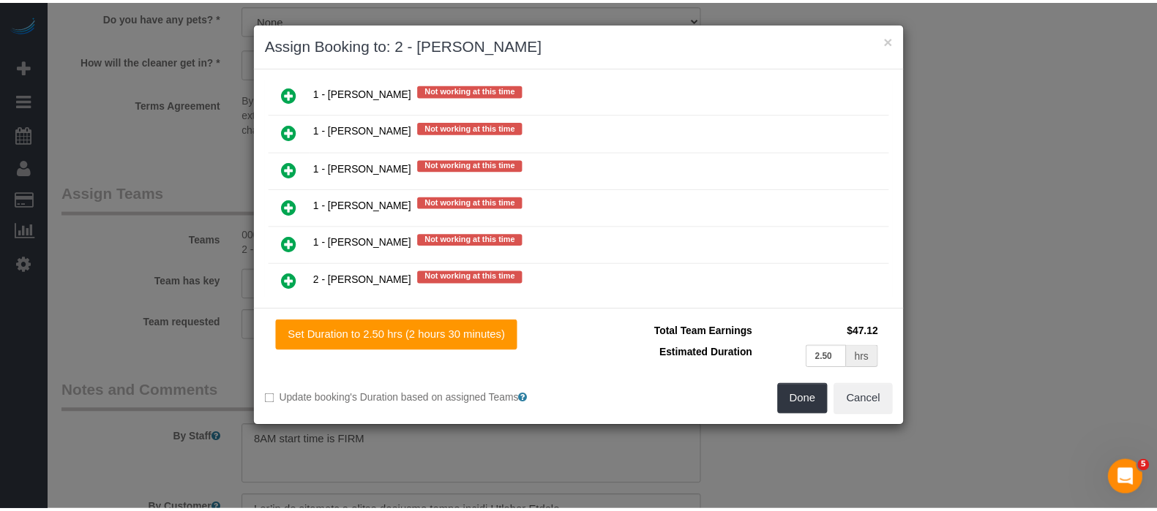
scroll to position [1865, 0]
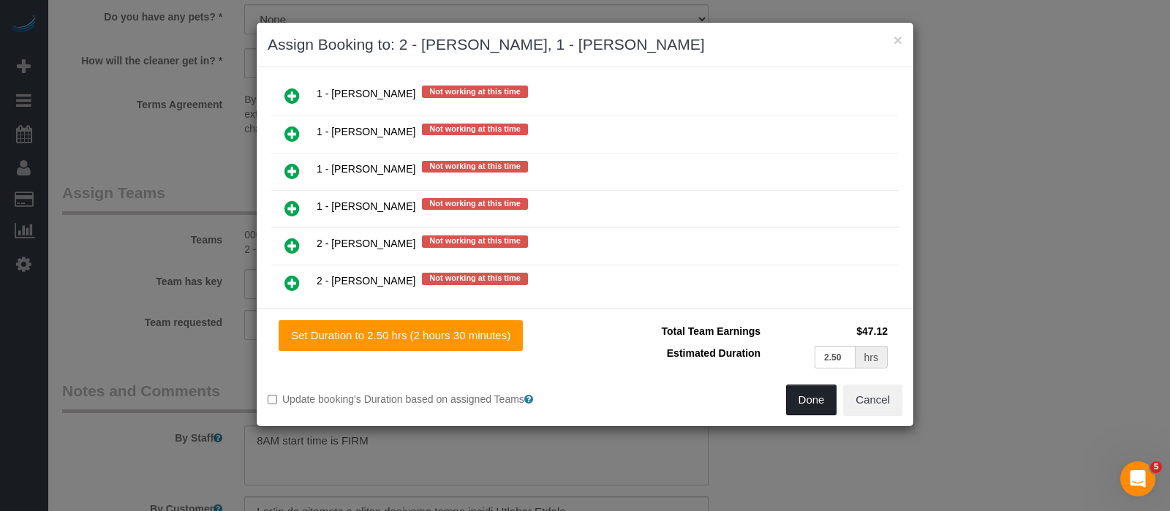
click at [809, 405] on button "Done" at bounding box center [811, 400] width 51 height 31
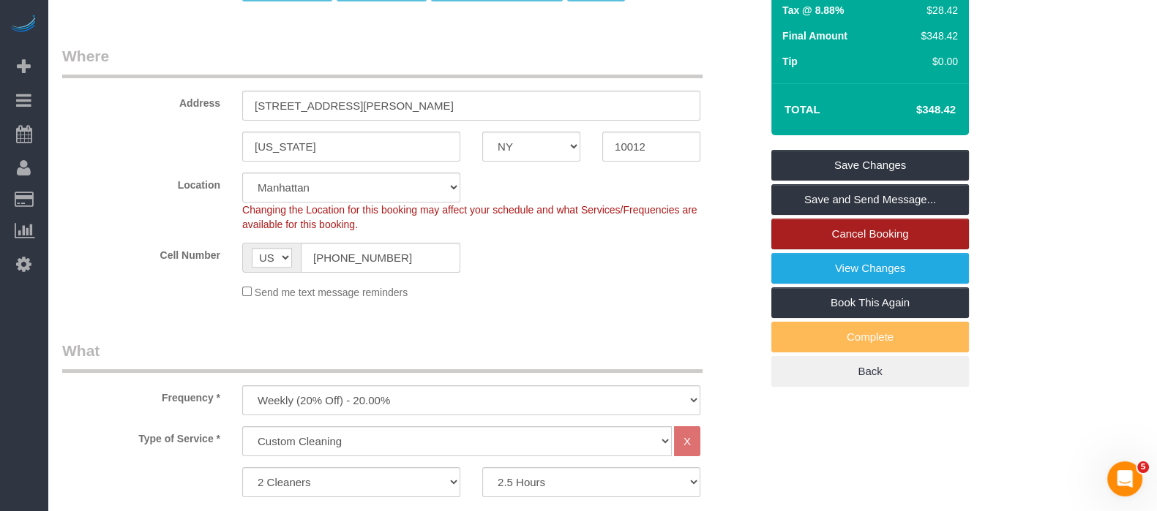
scroll to position [274, 0]
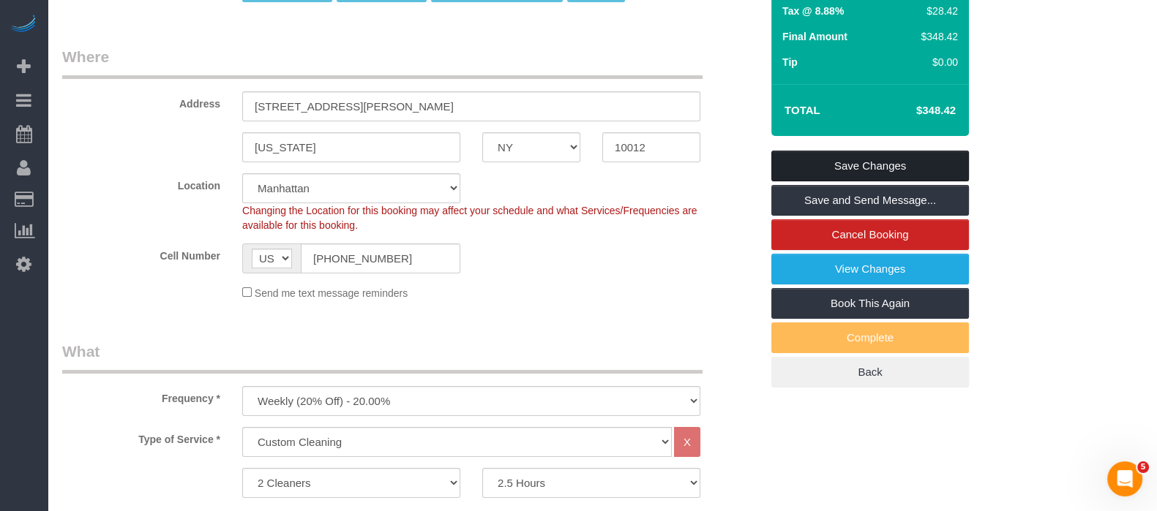
click at [898, 159] on link "Save Changes" at bounding box center [870, 166] width 198 height 31
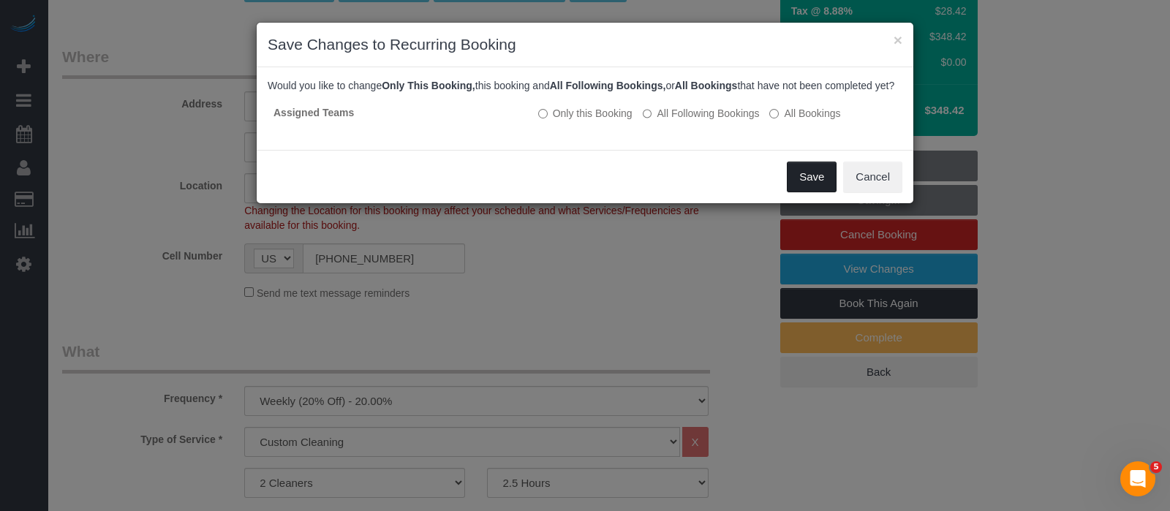
drag, startPoint x: 806, startPoint y: 189, endPoint x: 784, endPoint y: 165, distance: 32.6
click at [806, 188] on button "Save" at bounding box center [812, 177] width 50 height 31
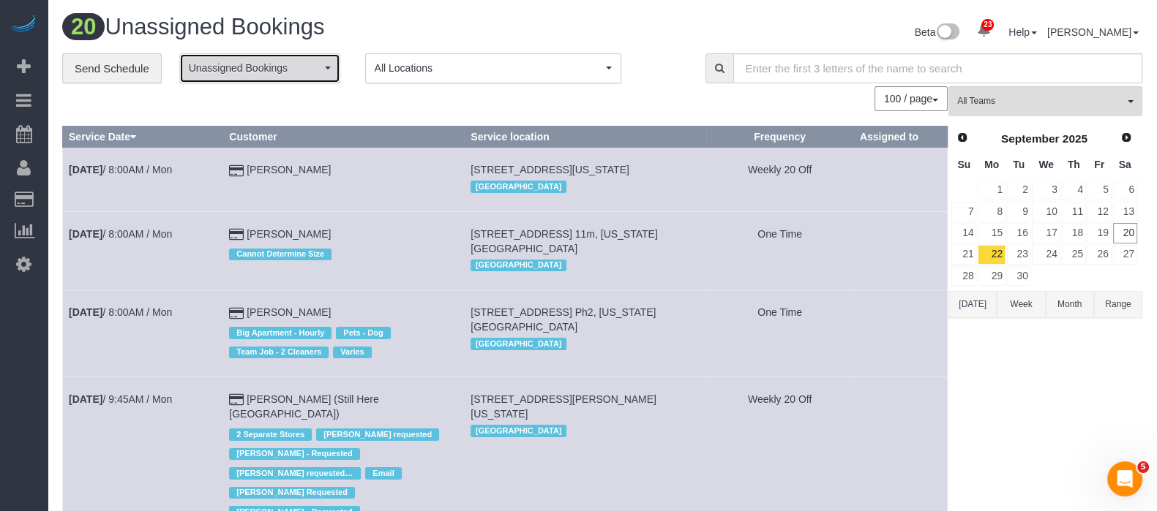
click at [322, 64] on button "Unassigned Bookings" at bounding box center [259, 68] width 161 height 30
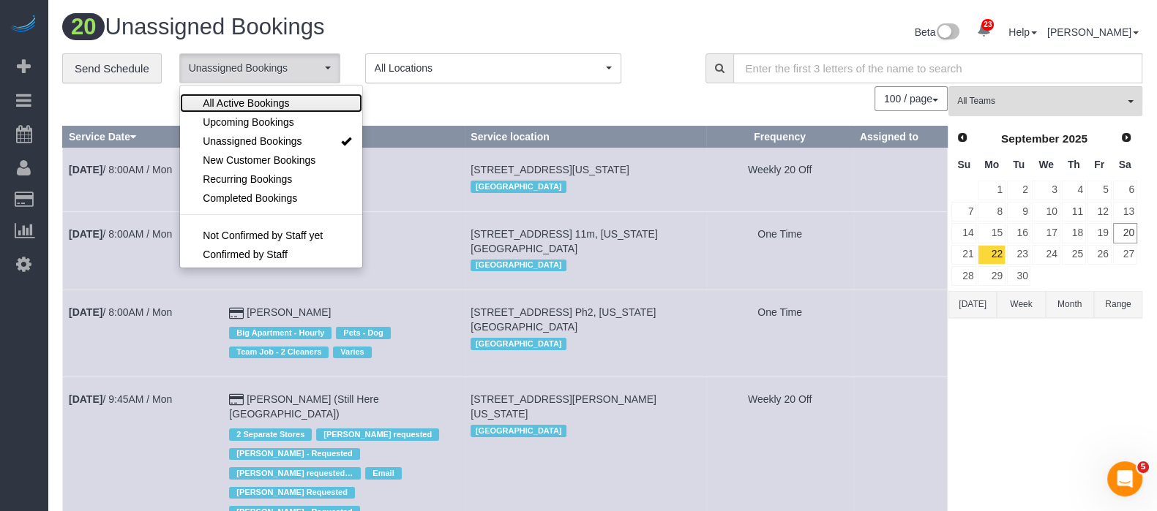
click at [285, 100] on span "All Active Bookings" at bounding box center [246, 103] width 86 height 15
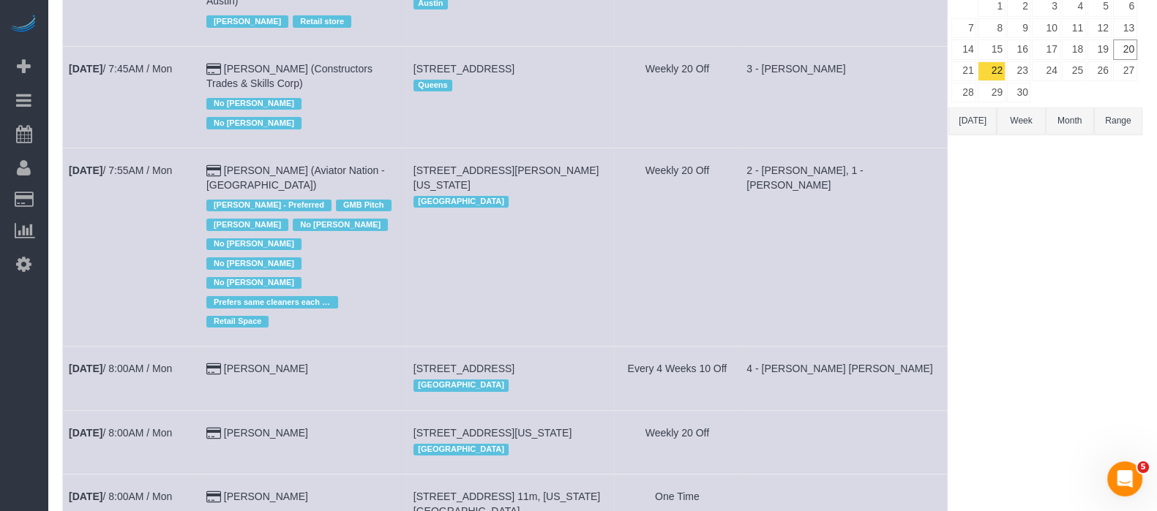
scroll to position [0, 0]
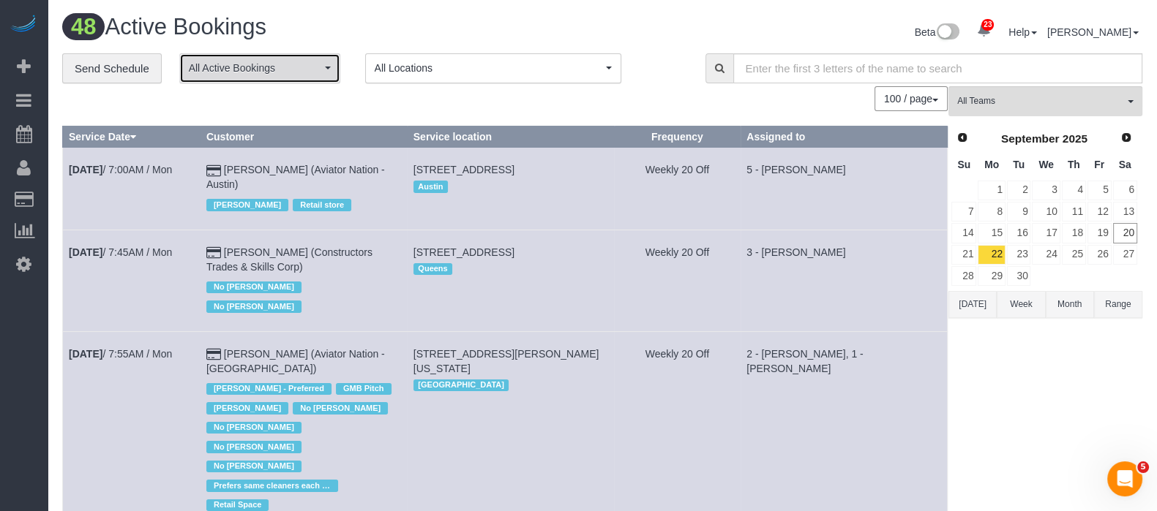
drag, startPoint x: 333, startPoint y: 77, endPoint x: 326, endPoint y: 79, distance: 7.6
click at [333, 76] on button "All Active Bookings" at bounding box center [259, 68] width 161 height 30
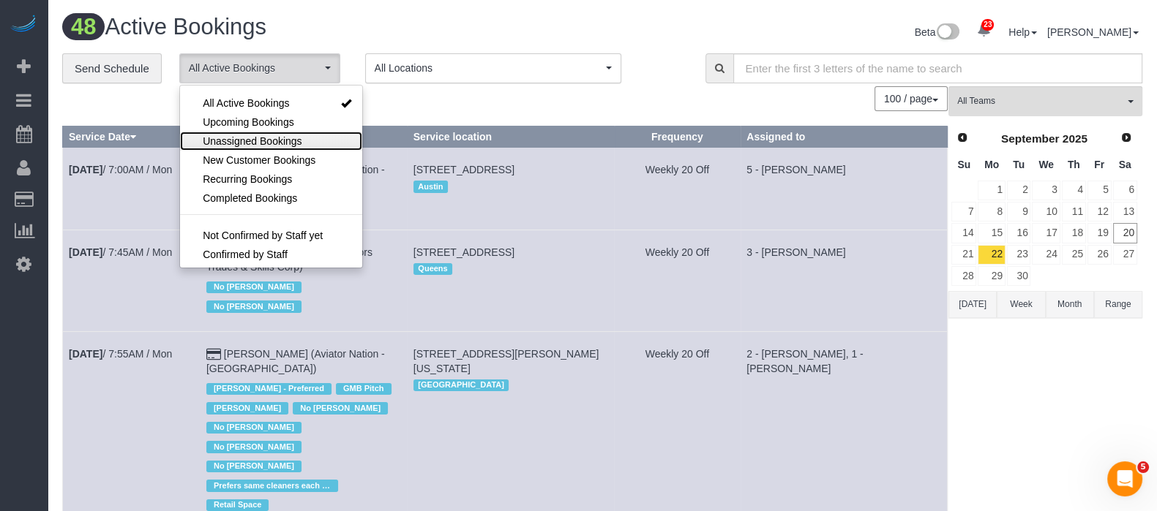
click at [285, 134] on span "Unassigned Bookings" at bounding box center [252, 141] width 99 height 15
select select "**********"
drag, startPoint x: 407, startPoint y: 108, endPoint x: 339, endPoint y: 9, distance: 120.9
click at [407, 108] on div "100 / page 10 / page 20 / page 30 / page 40 / page 50 / page 100 / page" at bounding box center [504, 98] width 885 height 25
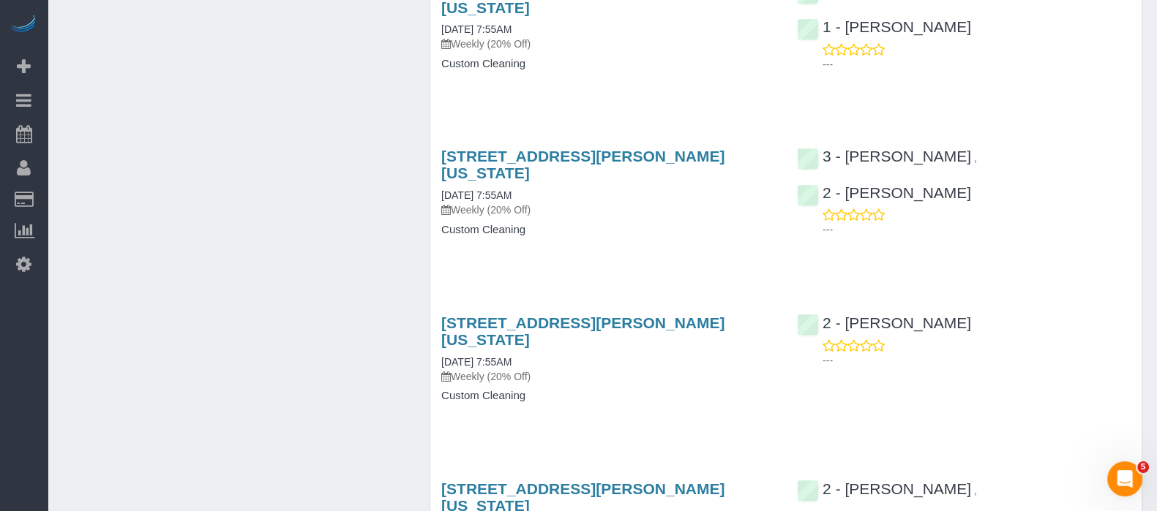
scroll to position [3292, 0]
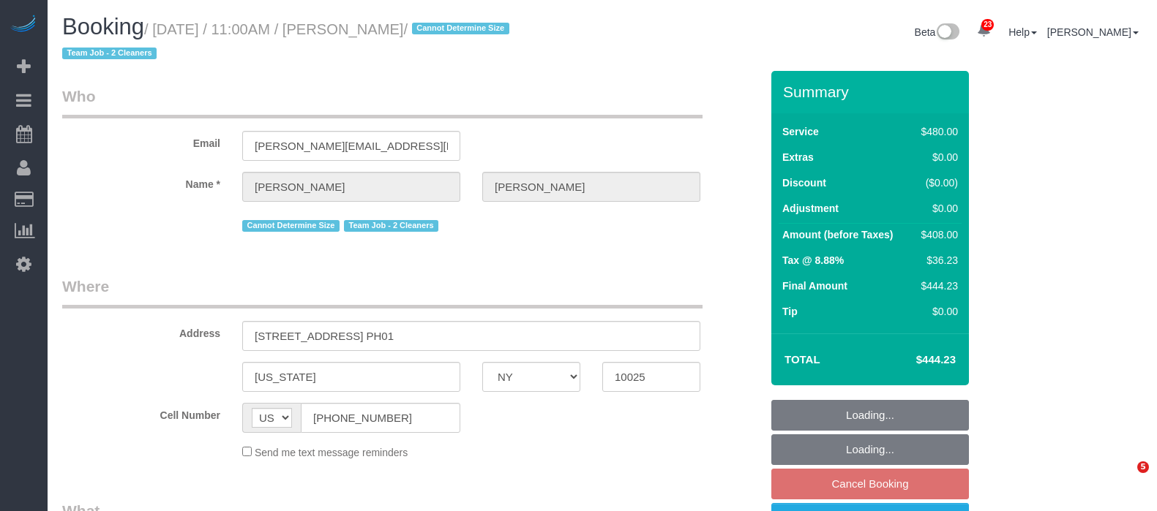
select select "NY"
select select "object:1506"
select select "string:stripe-pm_1QkAQu4VGloSiKo74CYp18Kc"
select select "2"
select select "180"
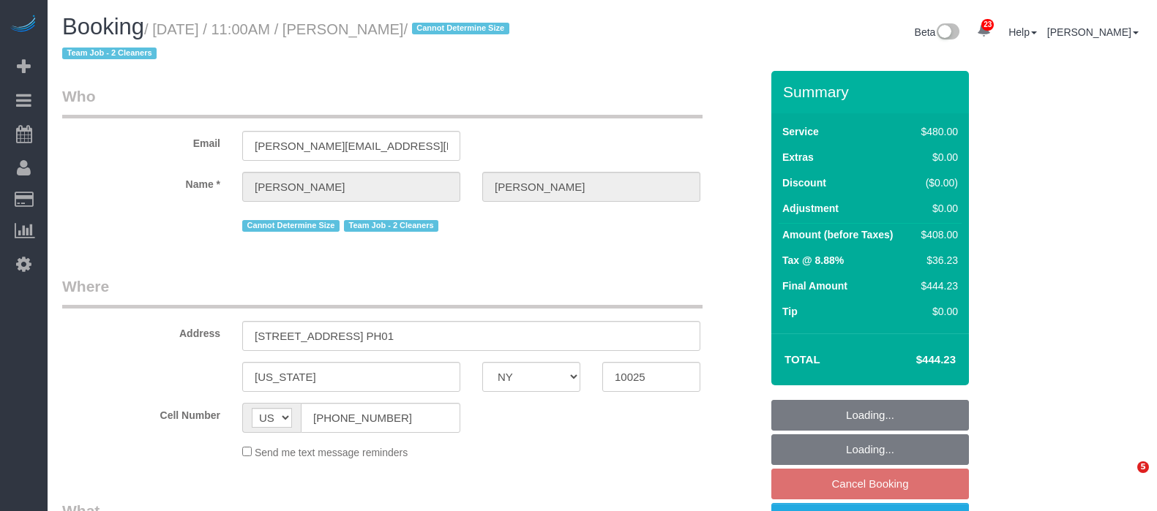
select select "spot2"
select select "number:89"
select select "number:90"
select select "number:15"
select select "number:5"
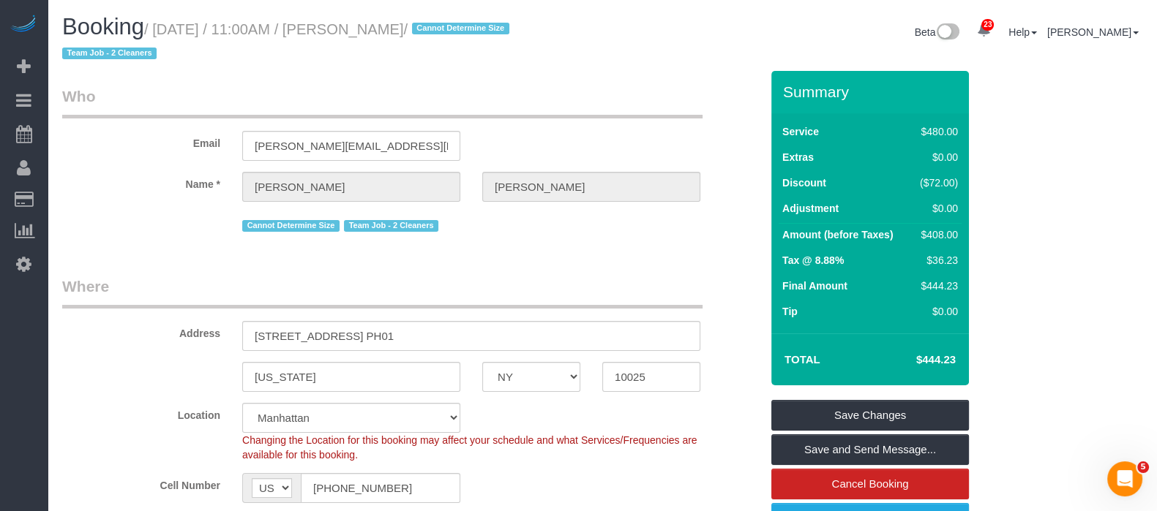
drag, startPoint x: 156, startPoint y: 28, endPoint x: 459, endPoint y: 31, distance: 302.9
click at [459, 31] on small "/ [DATE] / 11:00AM / [PERSON_NAME] / Cannot Determine Size Team Job - 2 Cleaners" at bounding box center [287, 41] width 451 height 41
copy small "[DATE] / 11:00AM / [PERSON_NAME]"
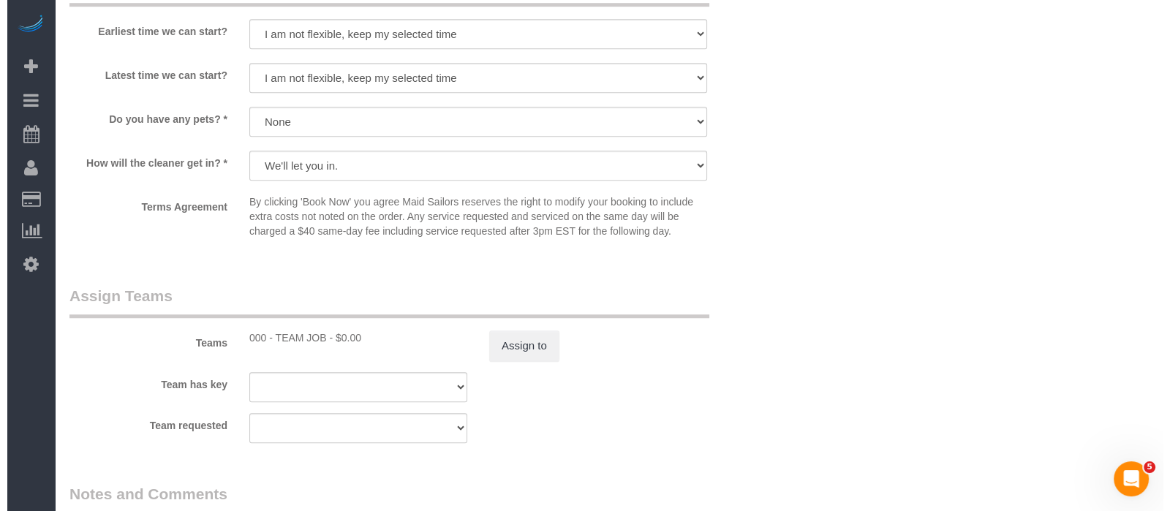
scroll to position [1555, 0]
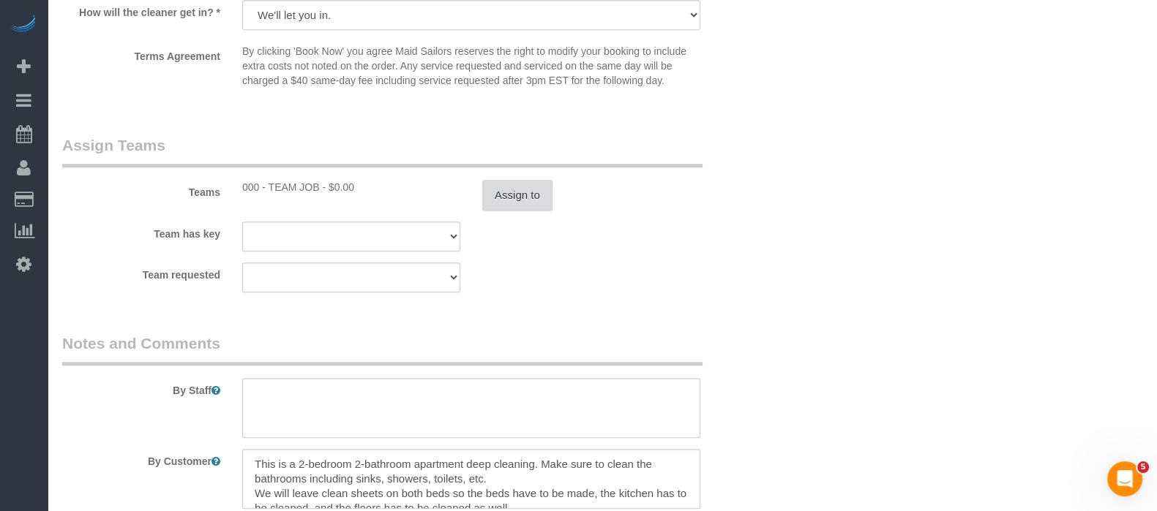
click at [526, 196] on button "Assign to" at bounding box center [517, 195] width 70 height 31
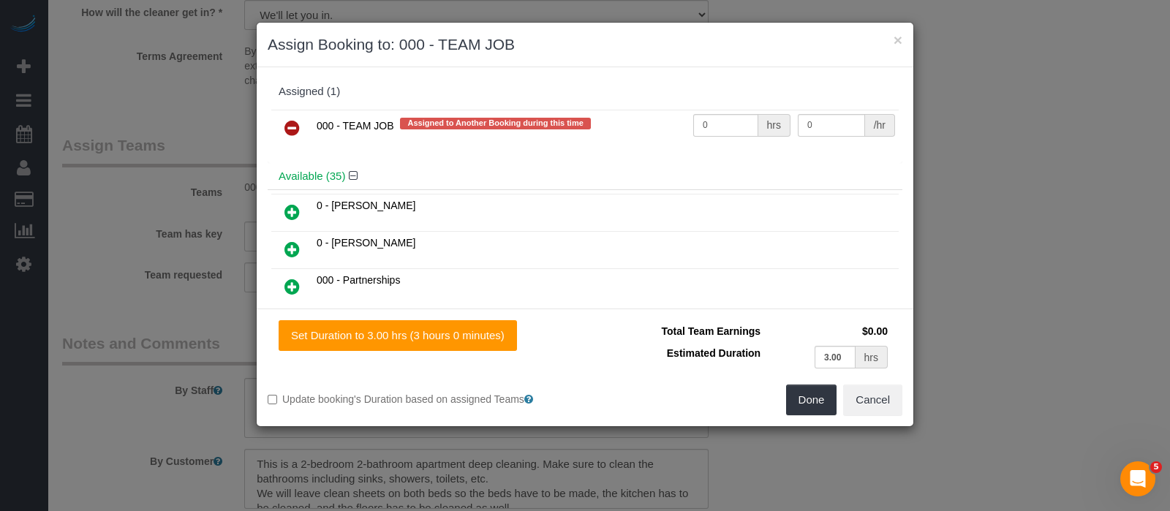
click at [296, 123] on icon at bounding box center [292, 128] width 15 height 18
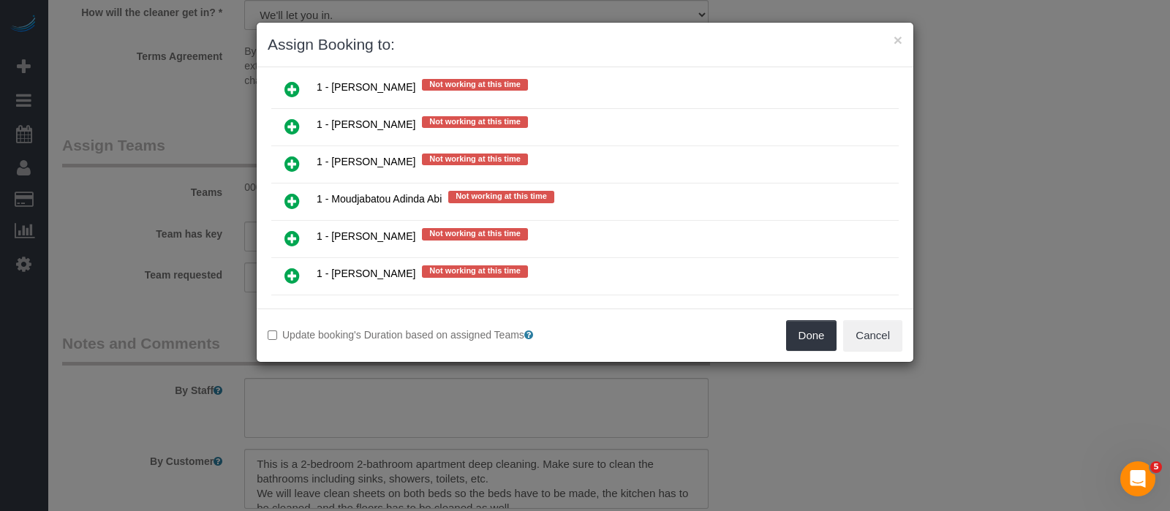
scroll to position [2082, 0]
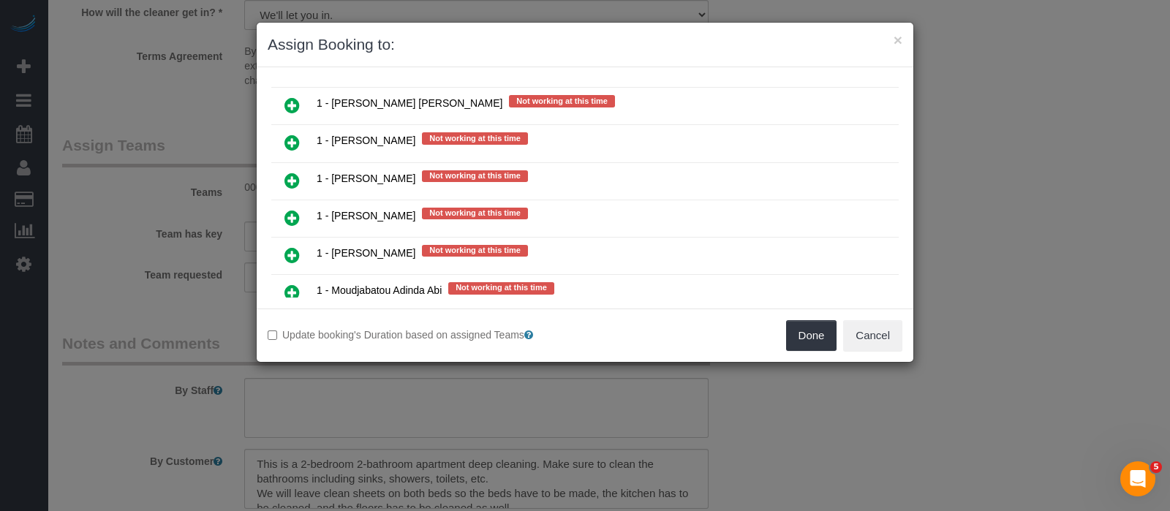
click at [290, 247] on icon at bounding box center [292, 256] width 15 height 18
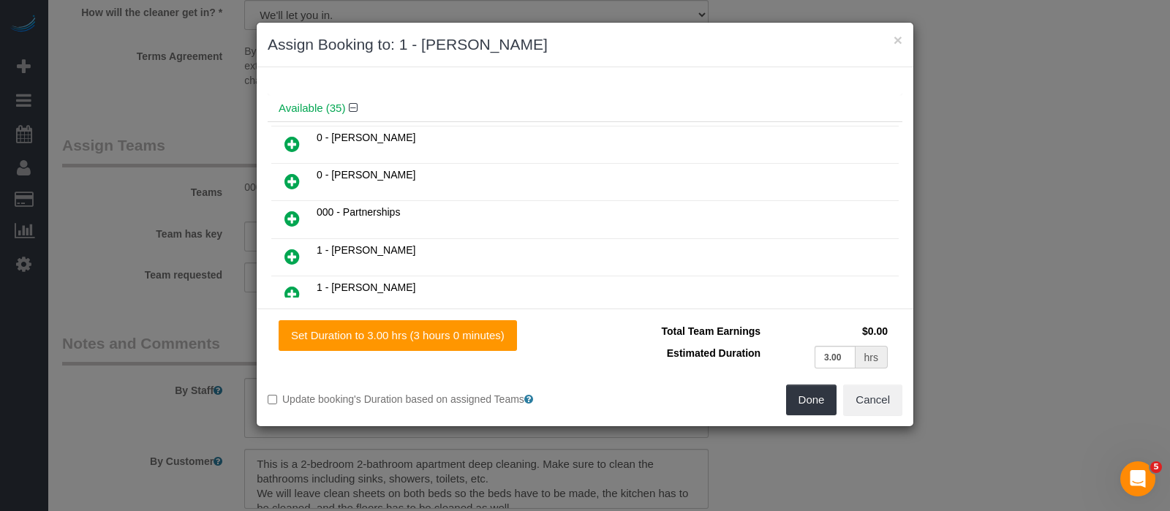
scroll to position [91, 0]
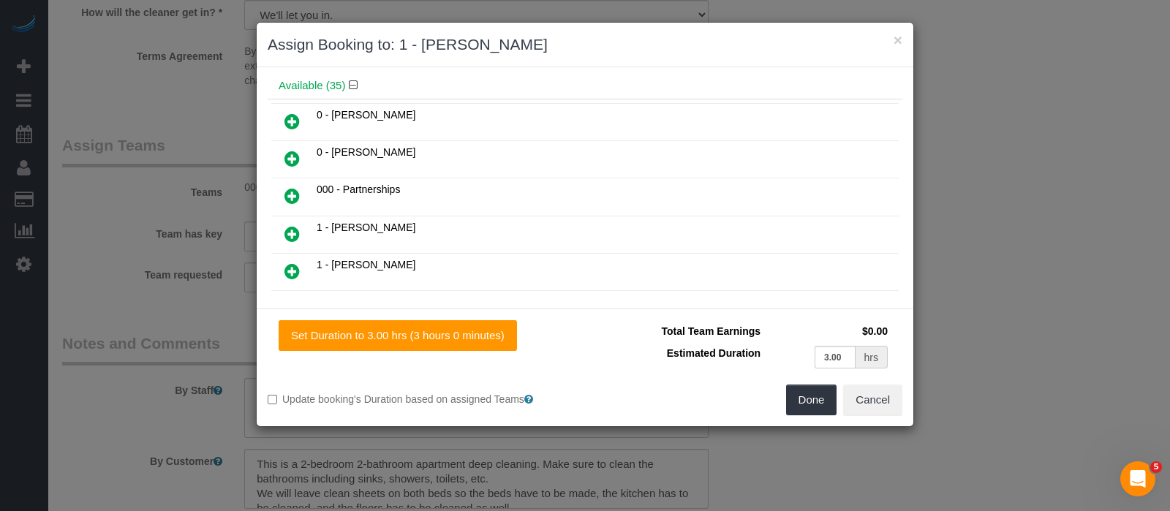
click at [291, 150] on icon at bounding box center [292, 159] width 15 height 18
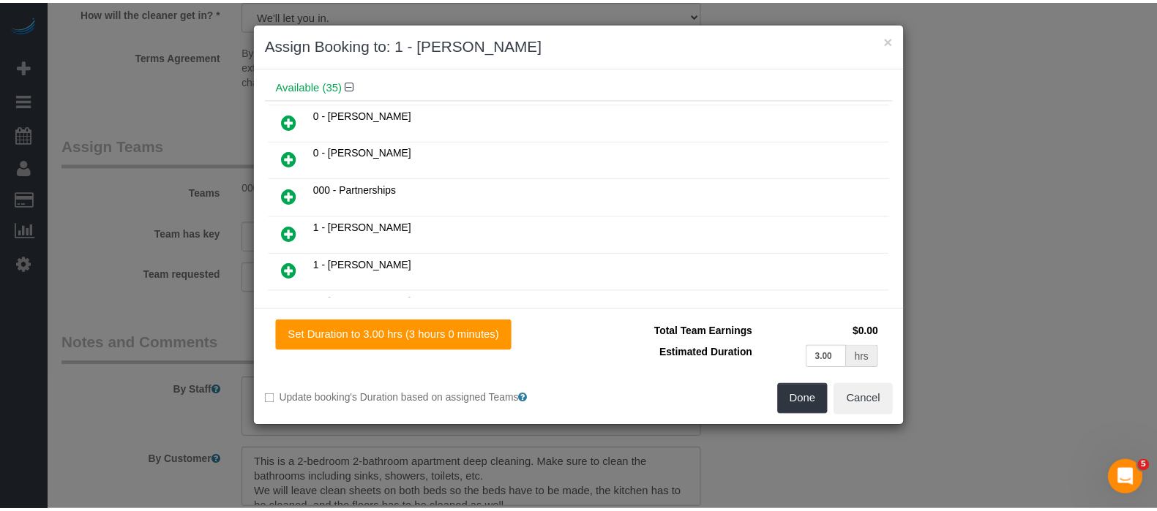
scroll to position [127, 0]
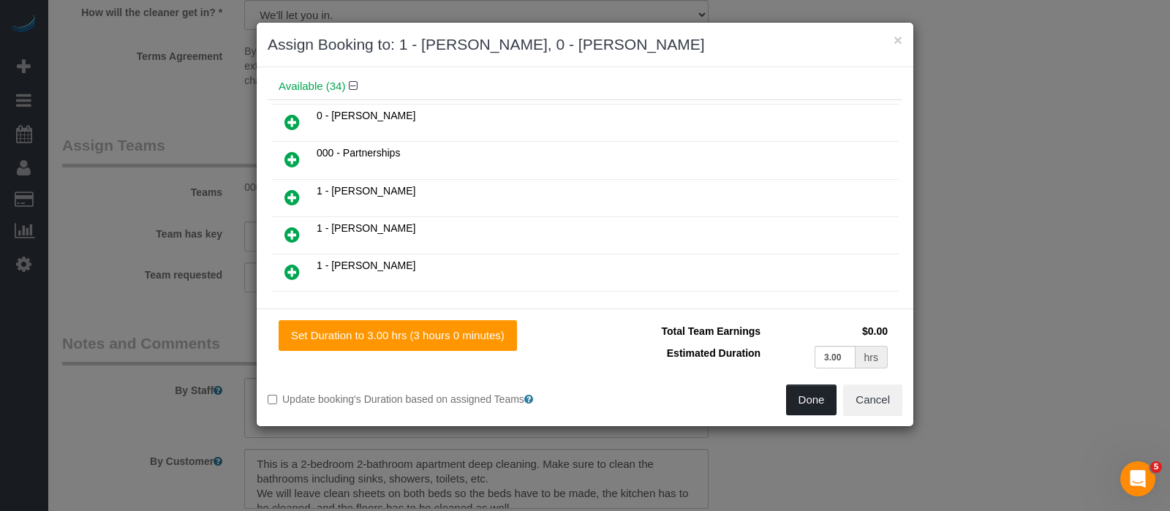
click at [813, 396] on button "Done" at bounding box center [811, 400] width 51 height 31
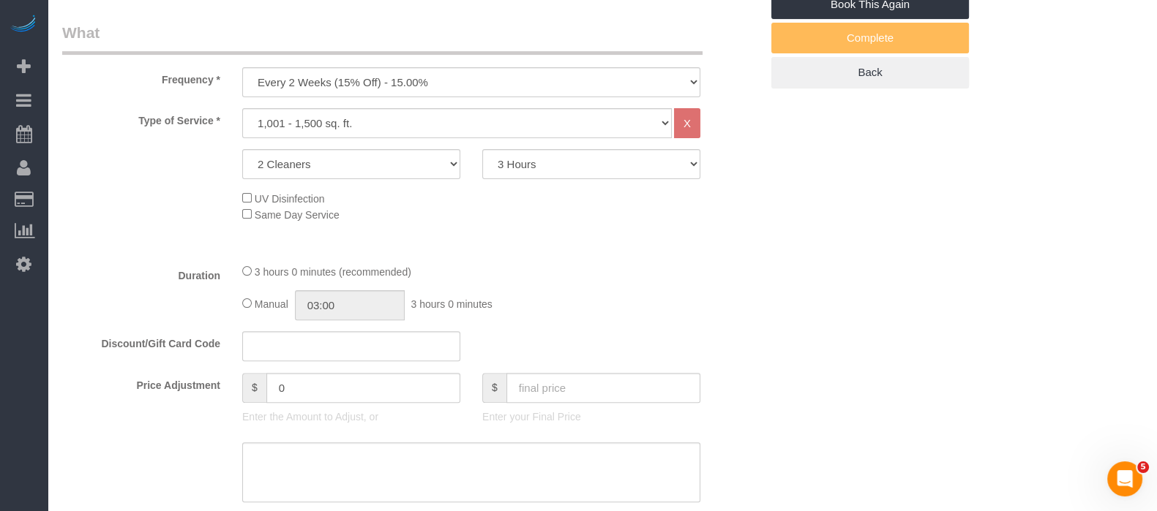
scroll to position [0, 0]
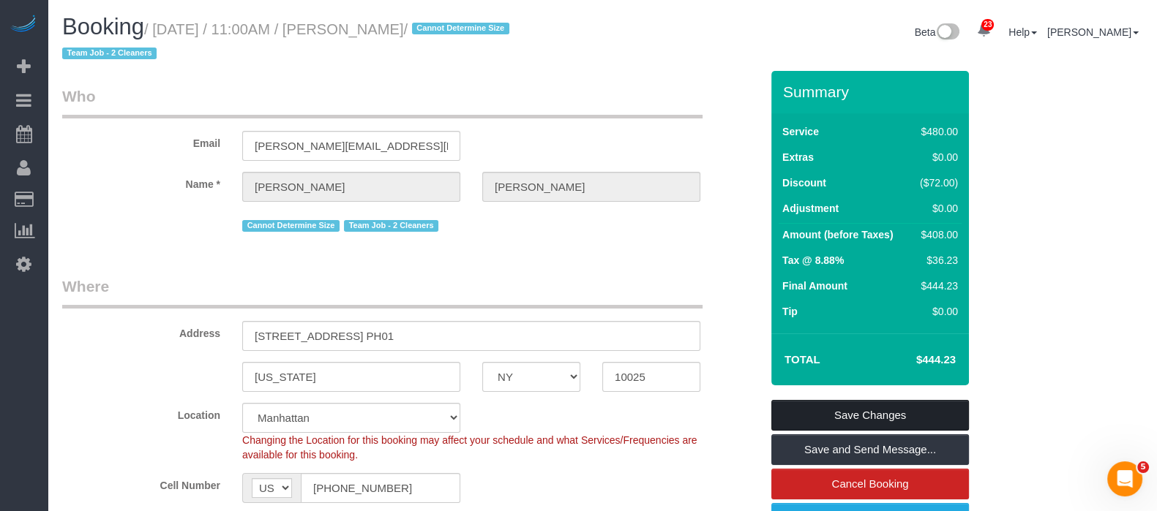
drag, startPoint x: 887, startPoint y: 419, endPoint x: 876, endPoint y: 411, distance: 14.2
click at [888, 420] on link "Save Changes" at bounding box center [870, 415] width 198 height 31
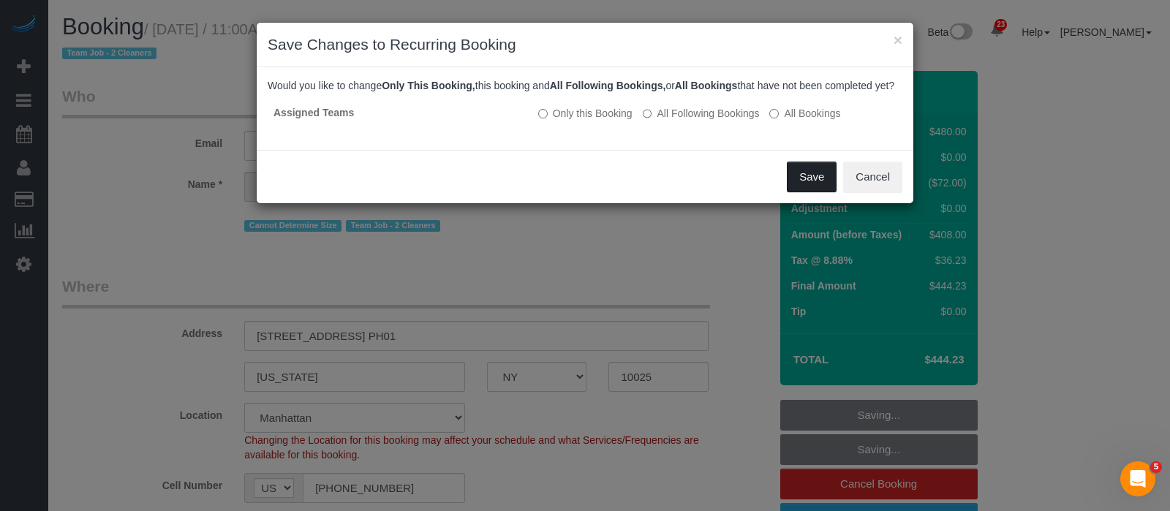
click at [808, 192] on button "Save" at bounding box center [812, 177] width 50 height 31
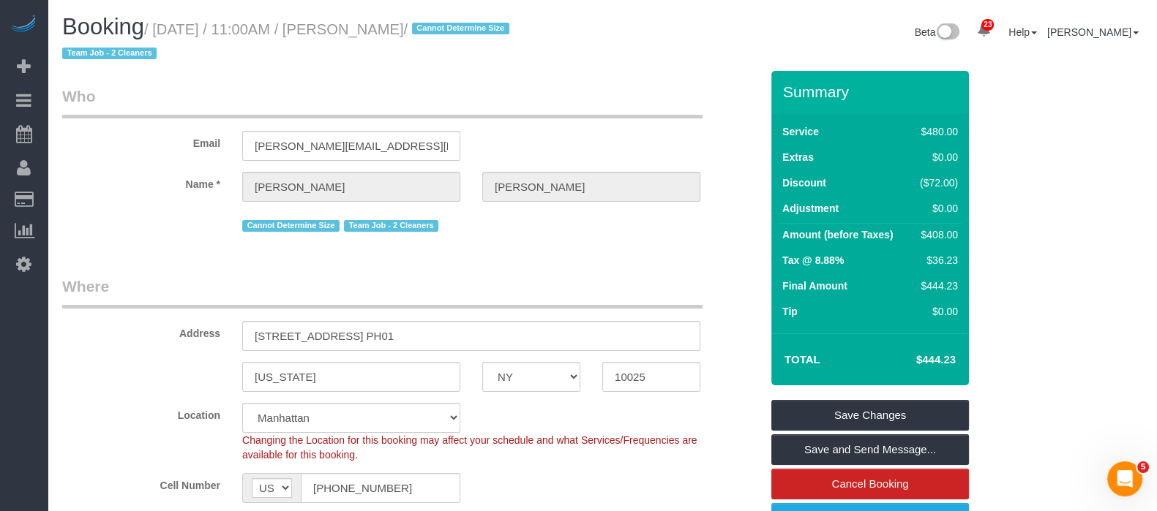
select select "**********"
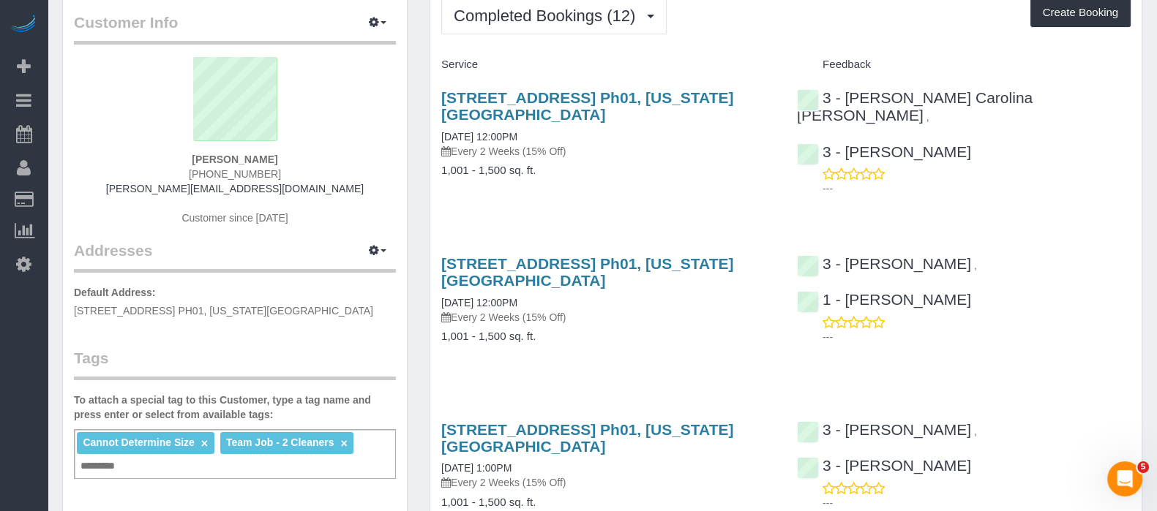
scroll to position [91, 0]
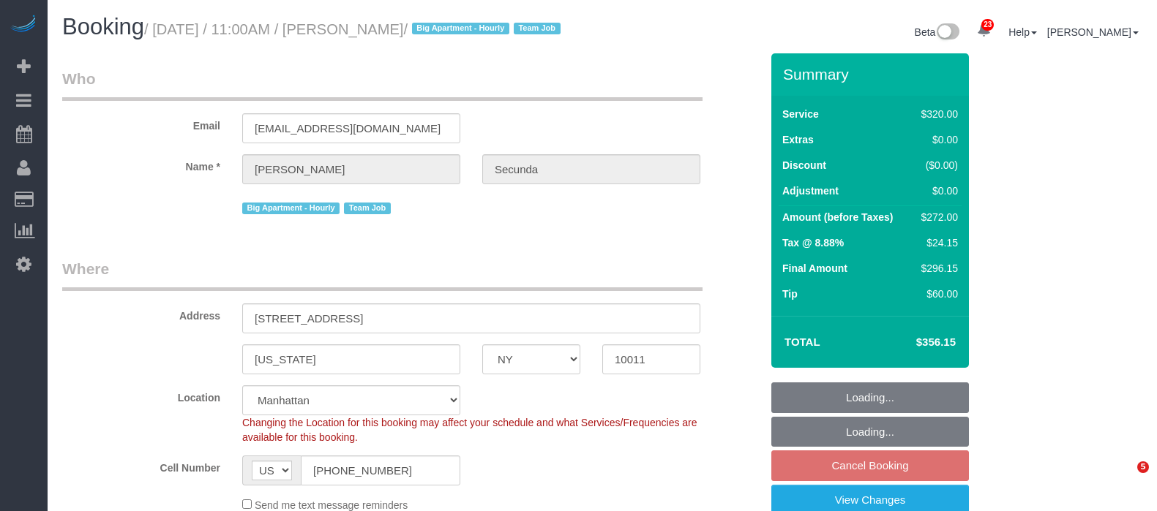
select select "NY"
select select "spot2"
select select "number:89"
select select "number:90"
select select "number:15"
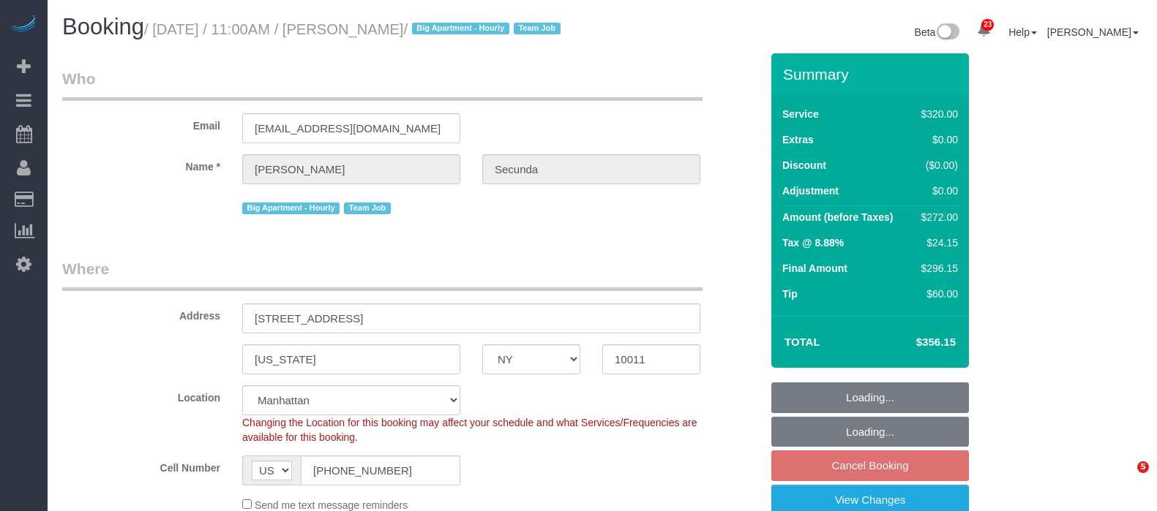
select select "number:6"
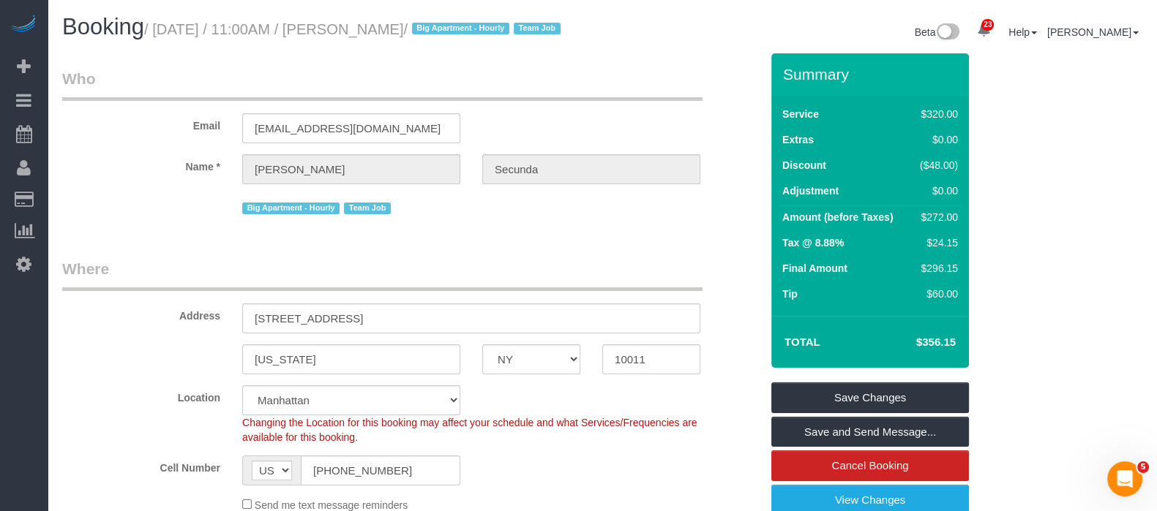
drag, startPoint x: 154, startPoint y: 29, endPoint x: 476, endPoint y: 21, distance: 321.2
click at [467, 23] on small "/ September 22, 2025 / 11:00AM / Amy Secunda / Big Apartment - Hourly Team Job" at bounding box center [354, 29] width 421 height 16
copy small "September 22, 2025 / 11:00AM / Amy Secunda"
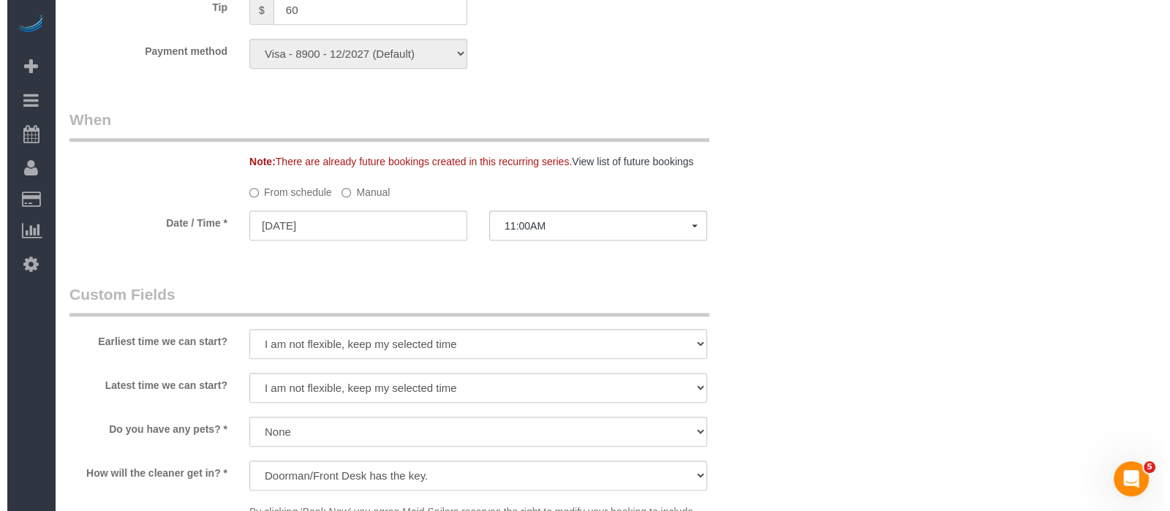
scroll to position [1279, 0]
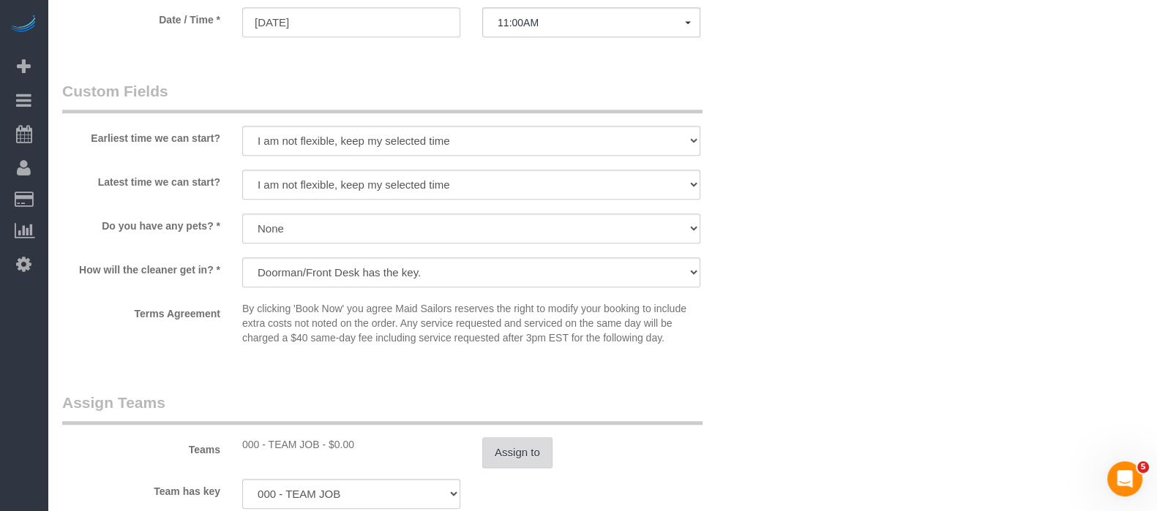
click at [527, 468] on button "Assign to" at bounding box center [517, 452] width 70 height 31
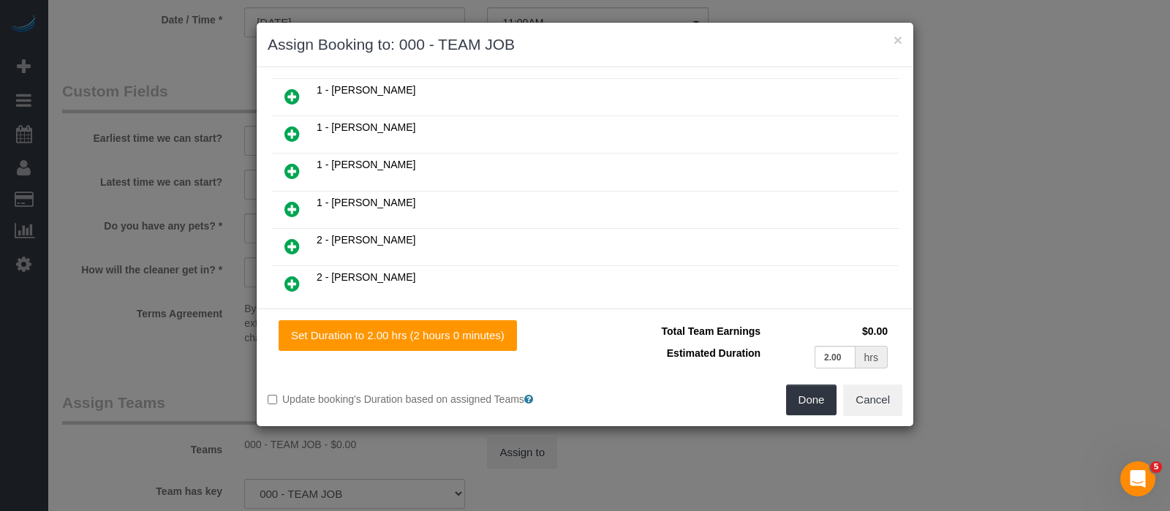
scroll to position [731, 0]
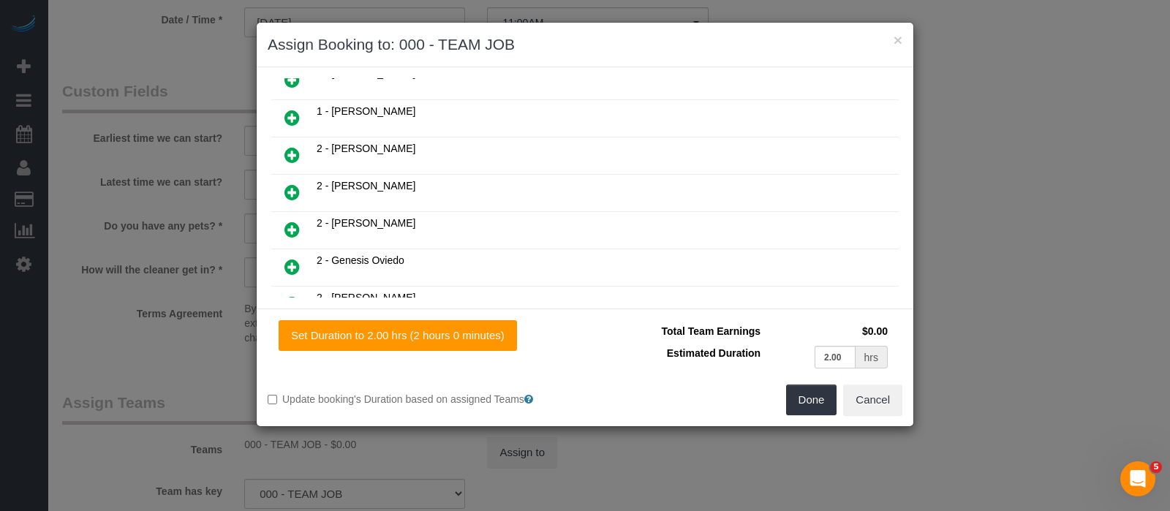
click at [292, 216] on link at bounding box center [292, 230] width 34 height 29
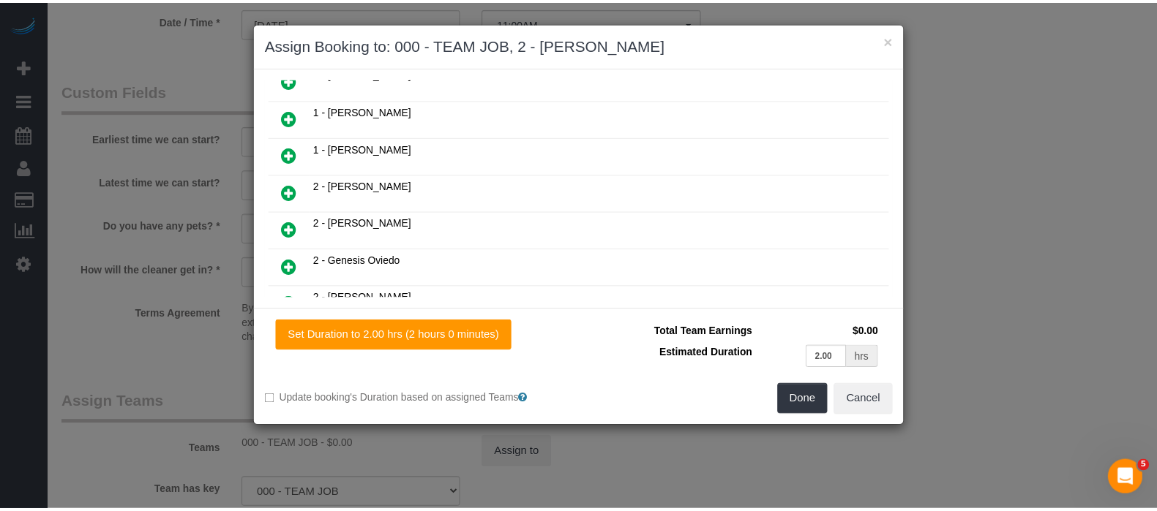
scroll to position [767, 0]
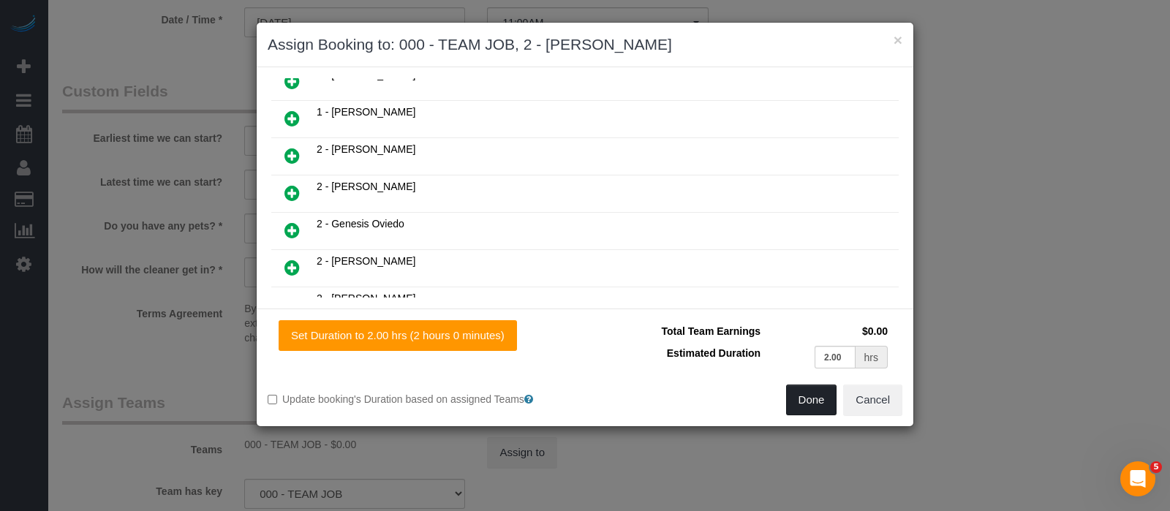
click at [801, 406] on button "Done" at bounding box center [811, 400] width 51 height 31
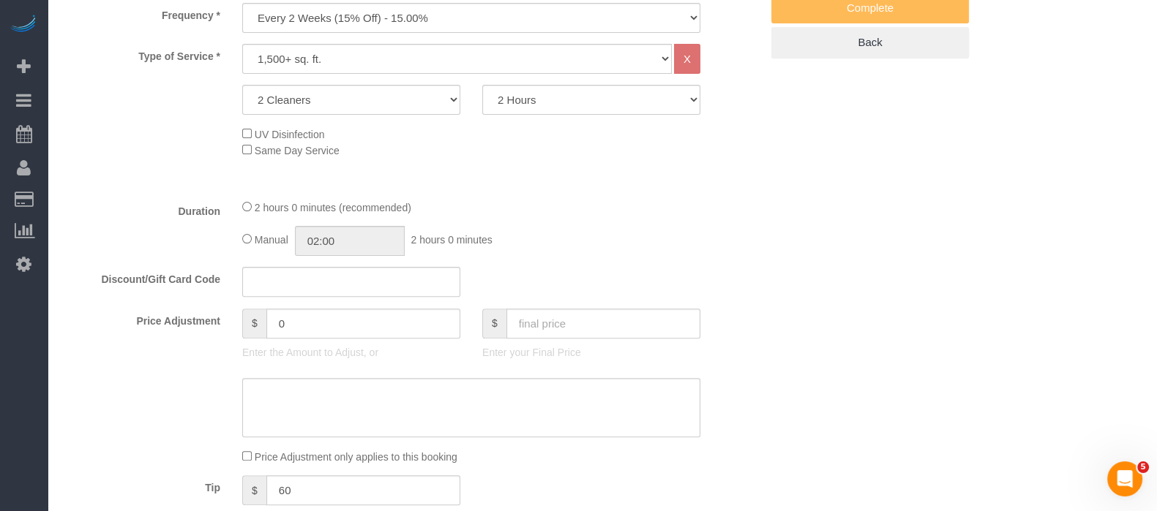
scroll to position [274, 0]
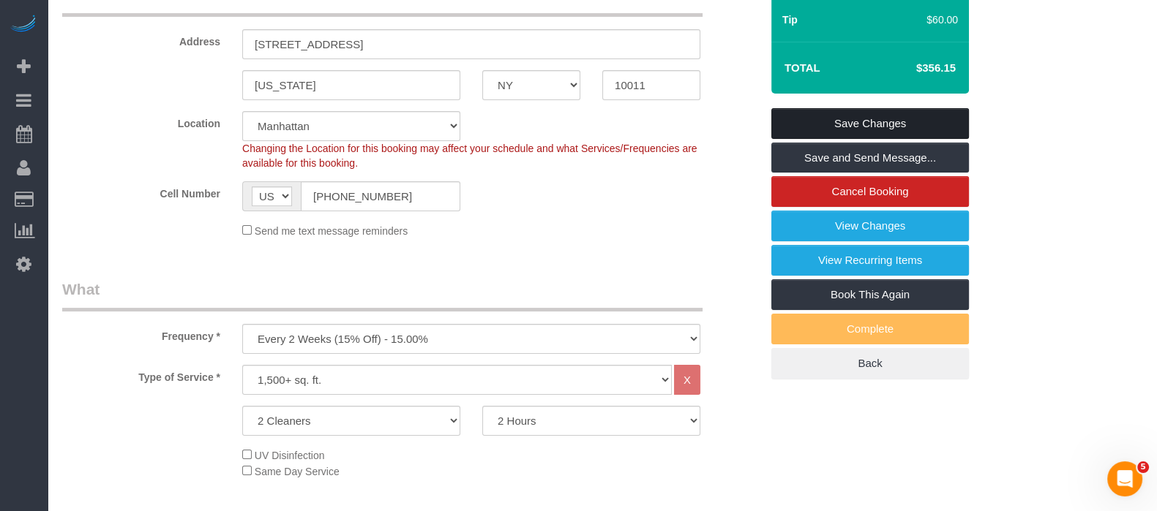
drag, startPoint x: 931, startPoint y: 135, endPoint x: 918, endPoint y: 131, distance: 13.9
click at [932, 135] on link "Save Changes" at bounding box center [870, 123] width 198 height 31
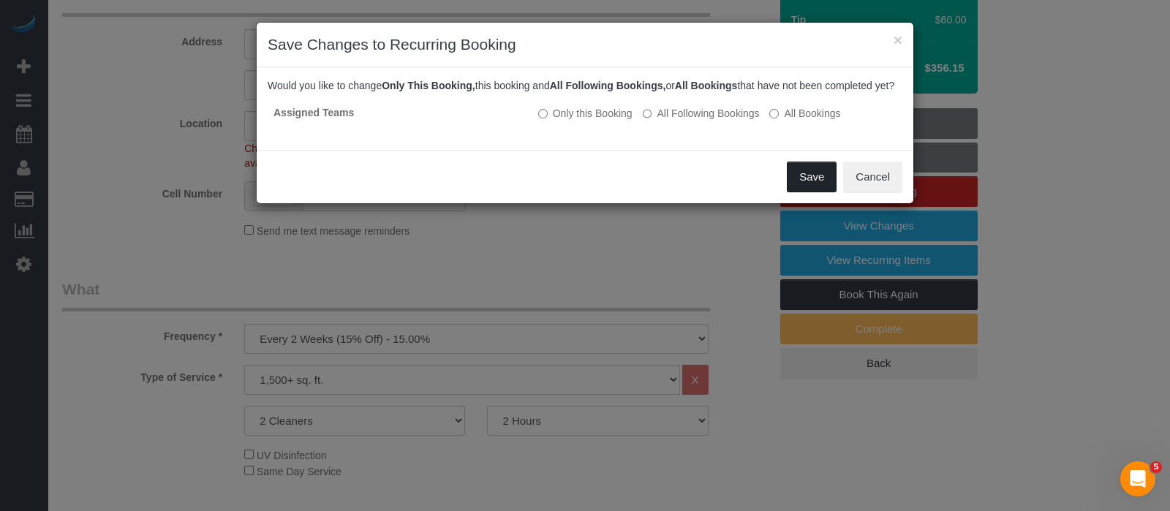
click at [812, 185] on button "Save" at bounding box center [812, 177] width 50 height 31
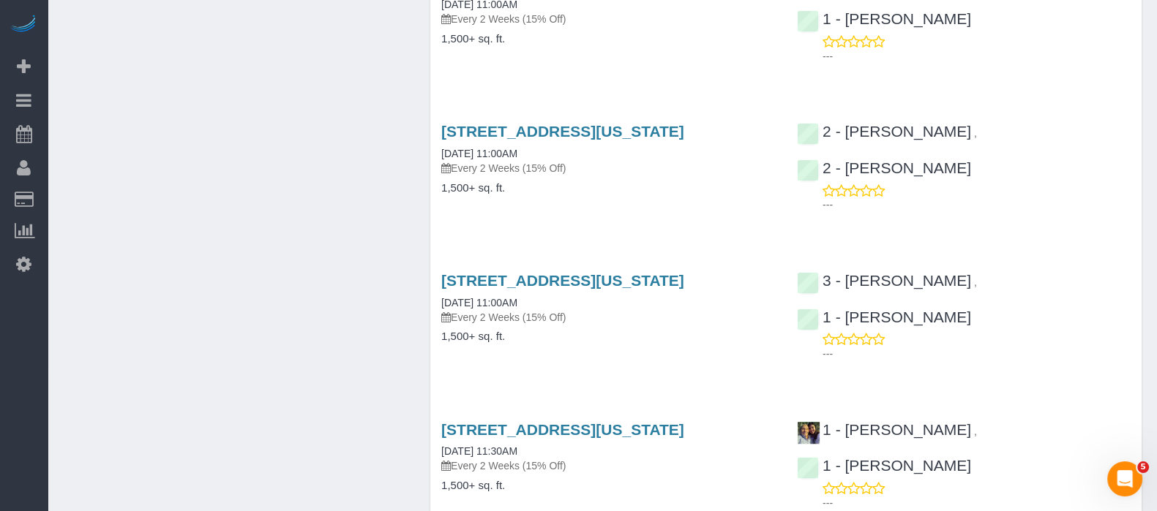
scroll to position [1898, 0]
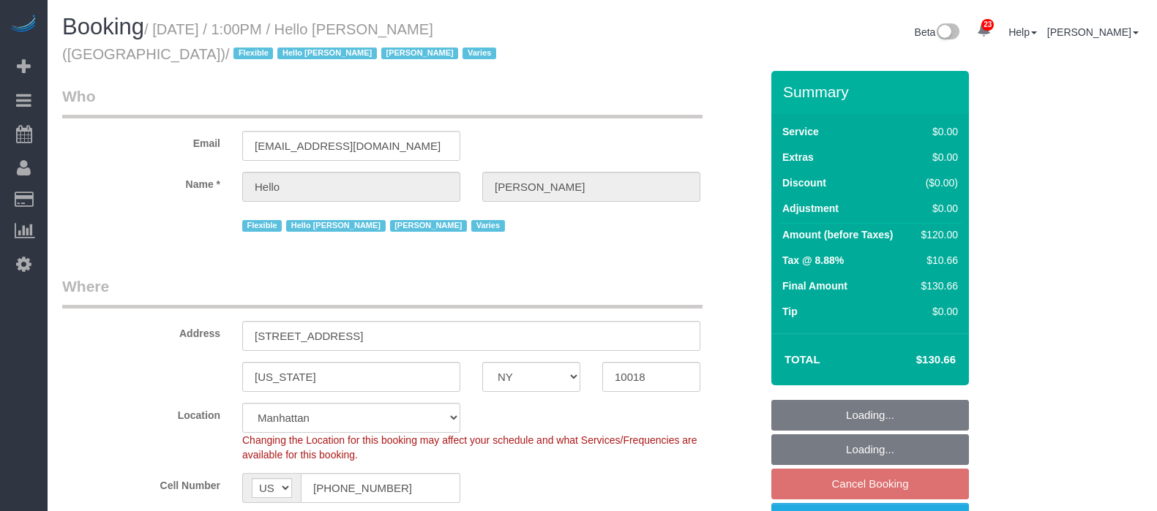
select select "NY"
select select "1"
select select "spot3"
select select "number:89"
select select "number:90"
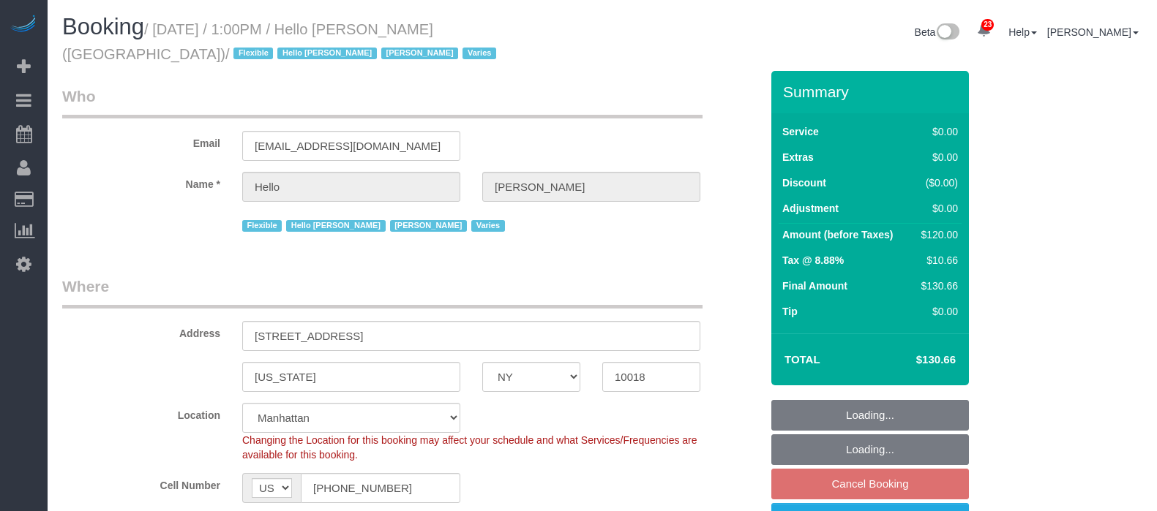
select select "number:15"
select select "number:5"
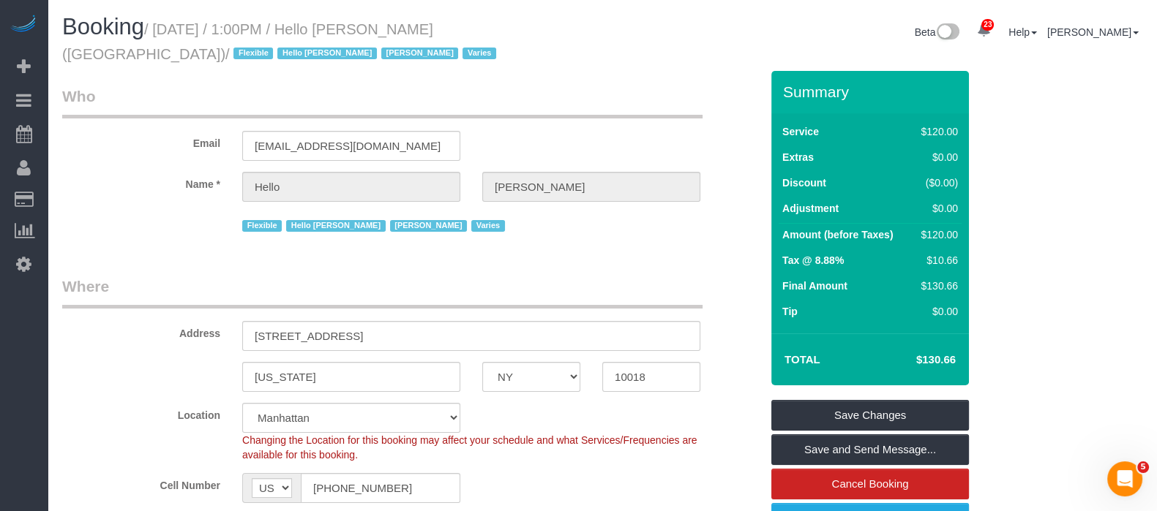
scroll to position [91, 0]
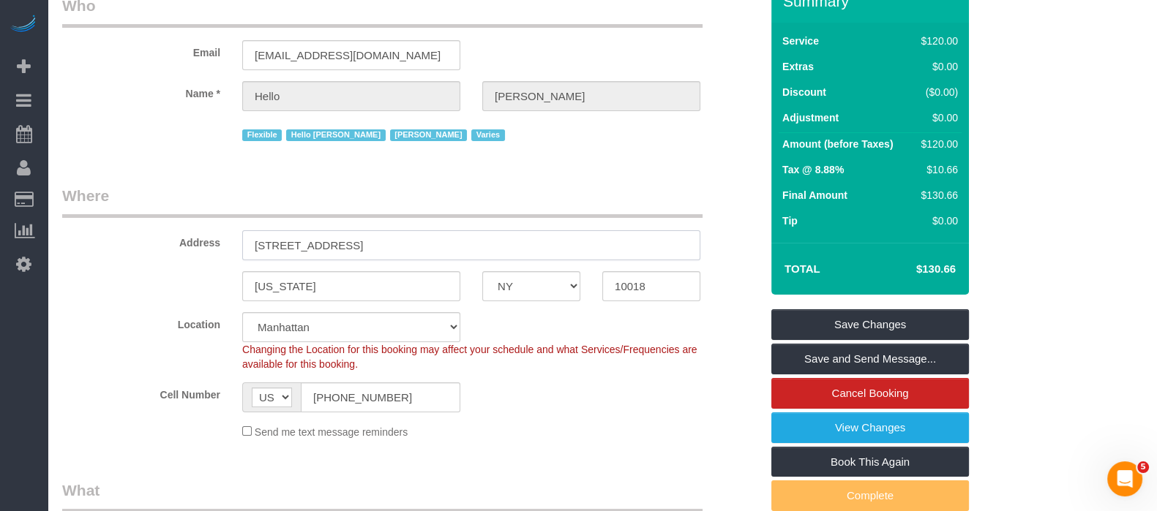
drag, startPoint x: 247, startPoint y: 243, endPoint x: 406, endPoint y: 233, distance: 159.0
click at [406, 233] on input "3 West 36th Street, Apt.14B" at bounding box center [471, 245] width 458 height 30
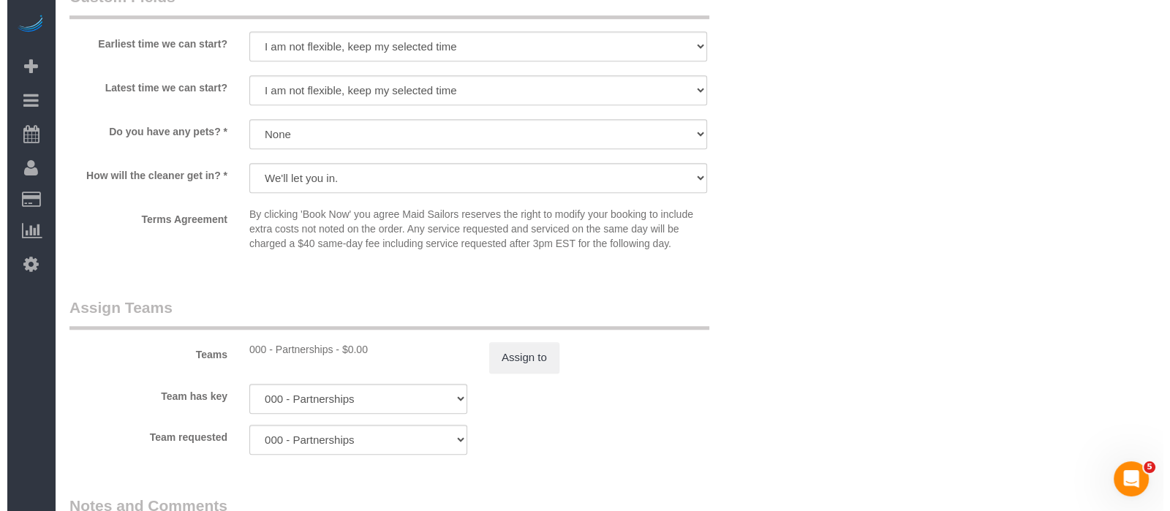
scroll to position [1737, 0]
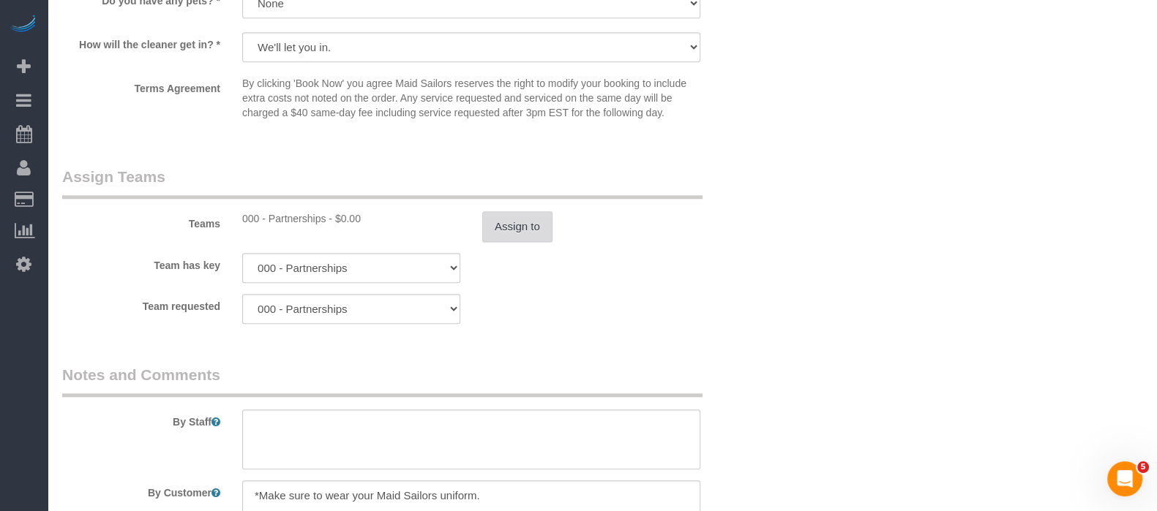
click at [521, 230] on button "Assign to" at bounding box center [517, 226] width 70 height 31
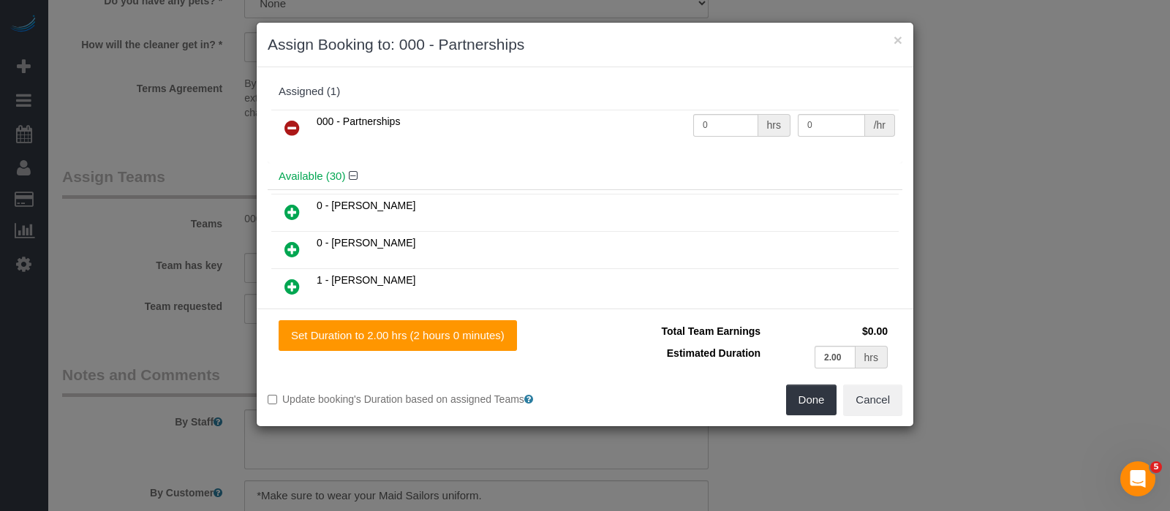
drag, startPoint x: 290, startPoint y: 129, endPoint x: 363, endPoint y: 173, distance: 85.3
click at [290, 129] on icon at bounding box center [292, 128] width 15 height 18
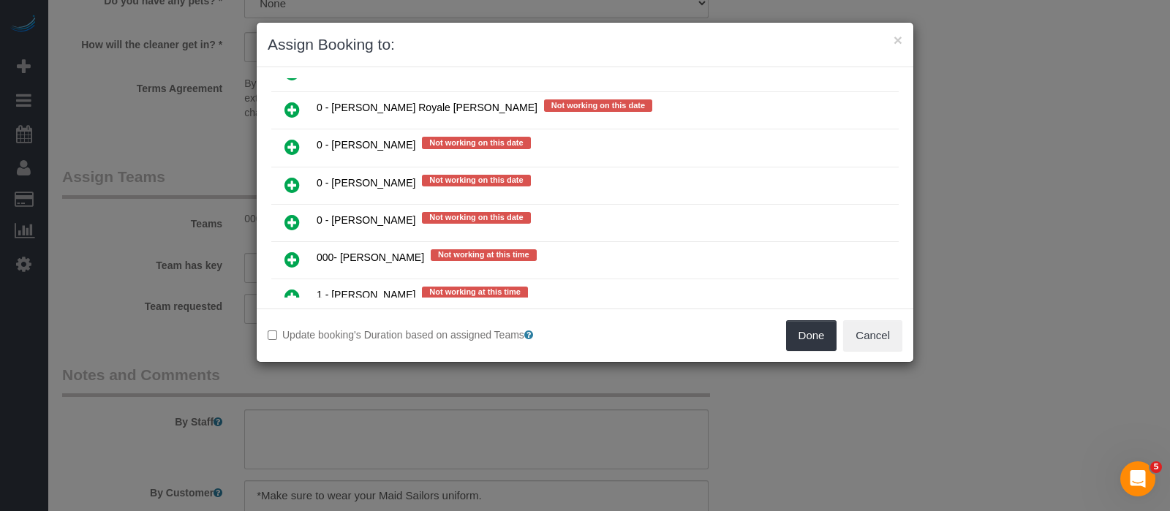
scroll to position [1555, 0]
click at [292, 250] on icon at bounding box center [292, 259] width 15 height 18
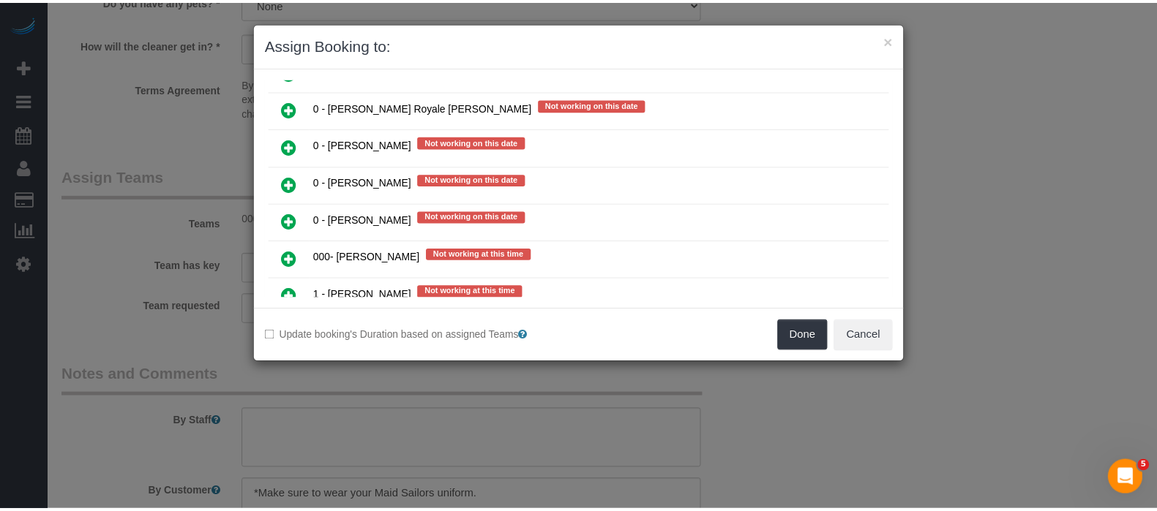
scroll to position [1587, 0]
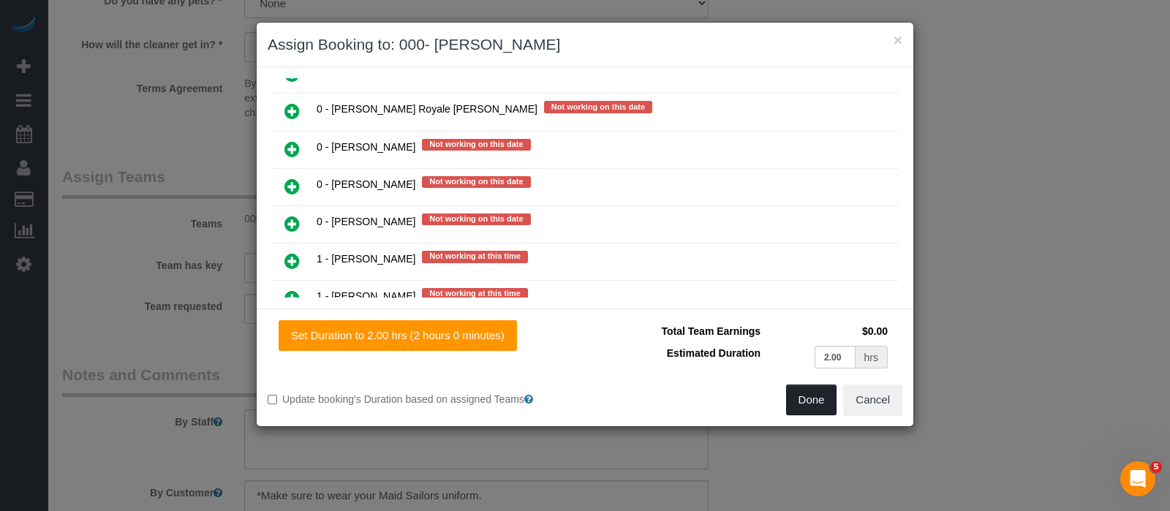
click at [805, 396] on button "Done" at bounding box center [811, 400] width 51 height 31
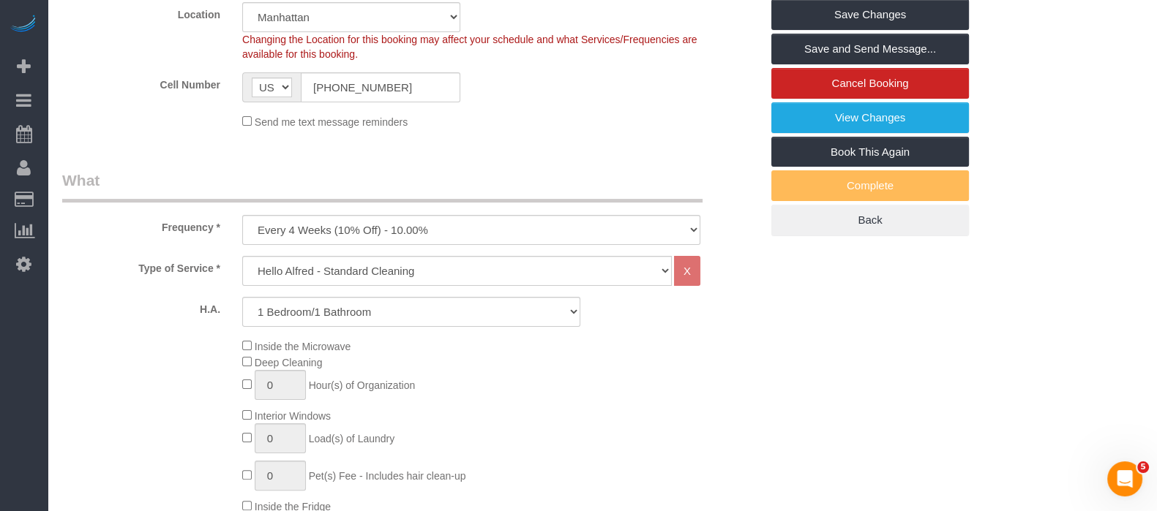
scroll to position [182, 0]
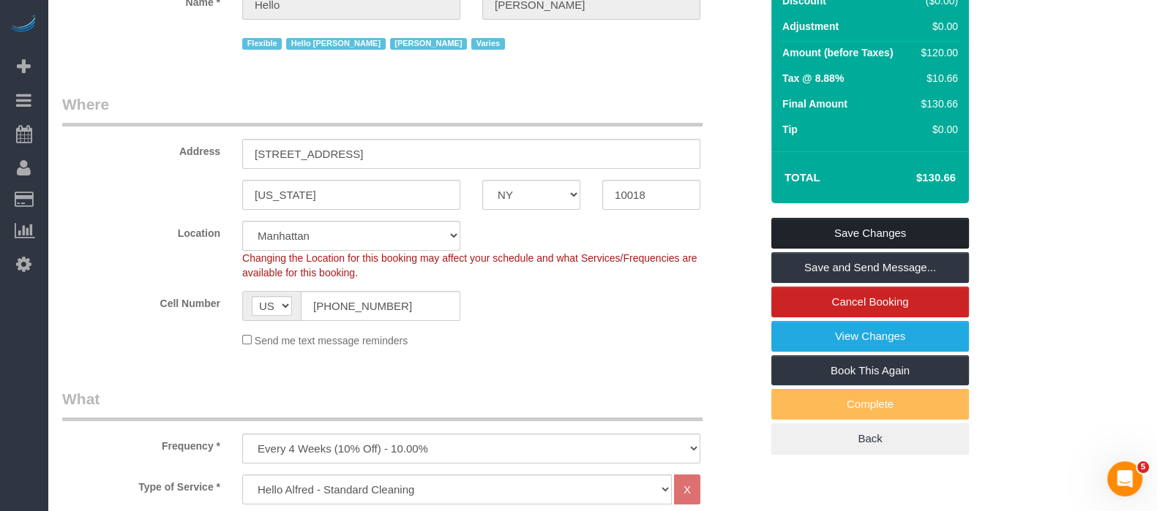
click at [873, 227] on link "Save Changes" at bounding box center [870, 233] width 198 height 31
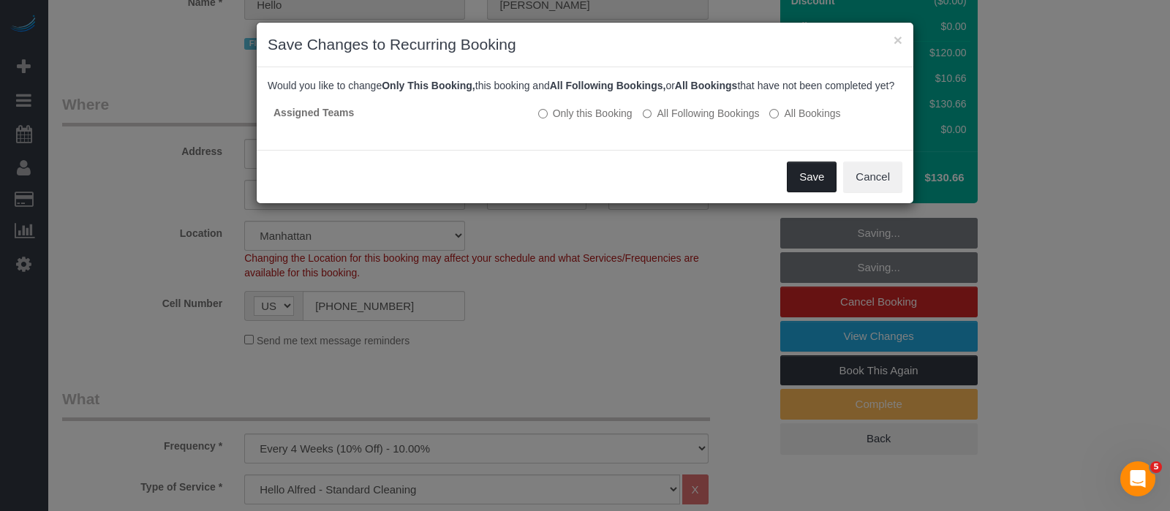
click at [815, 188] on button "Save" at bounding box center [812, 177] width 50 height 31
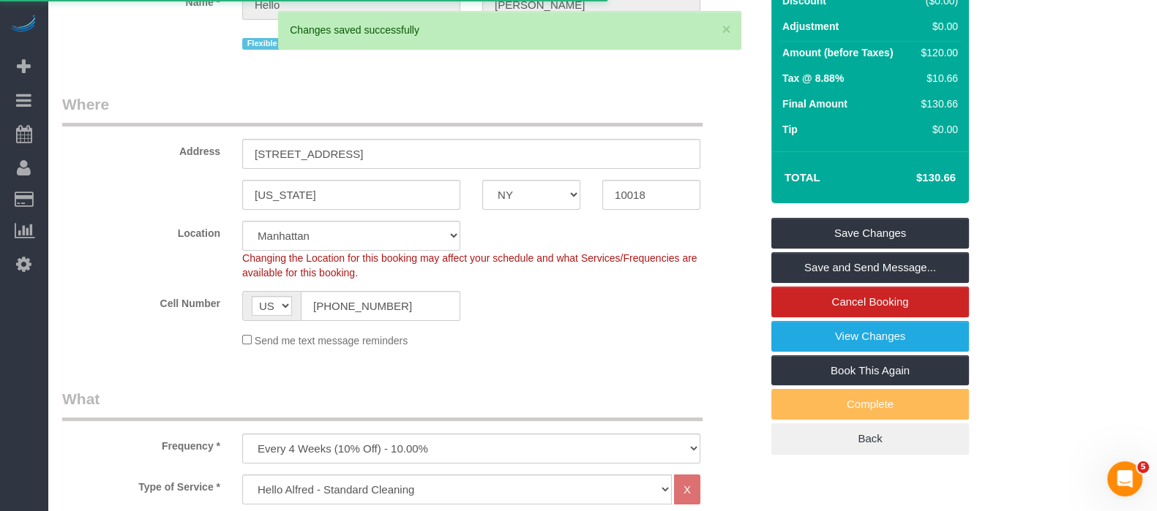
select select "**********"
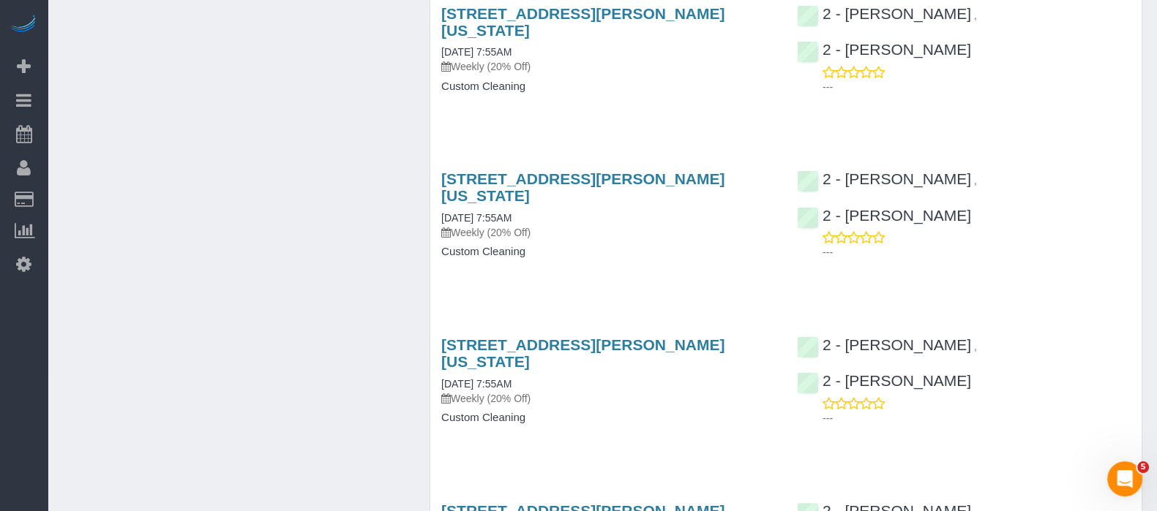
scroll to position [2440, 0]
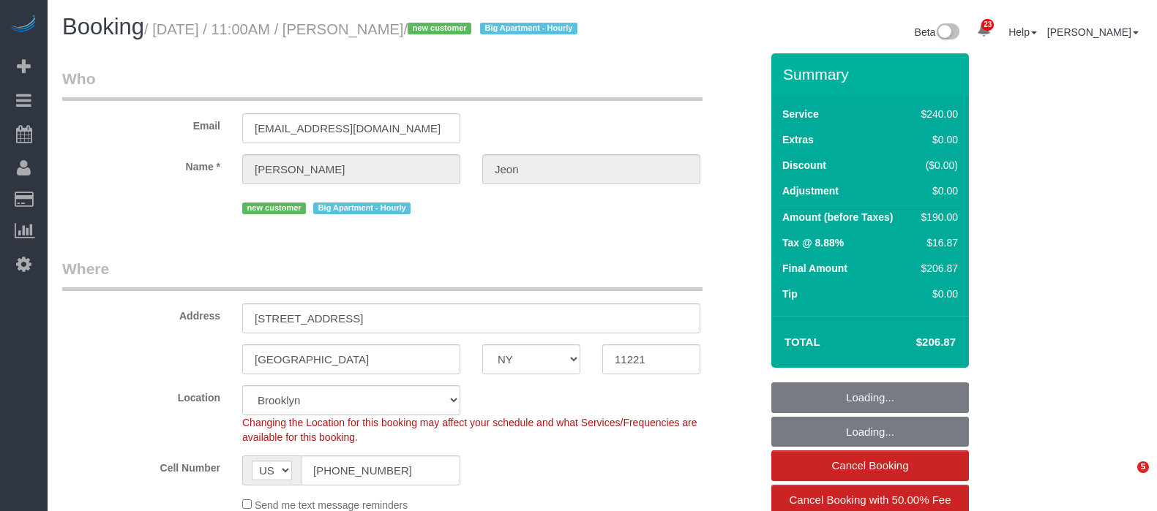
select select "NY"
select select "180"
select select "number:58"
select select "number:72"
select select "number:15"
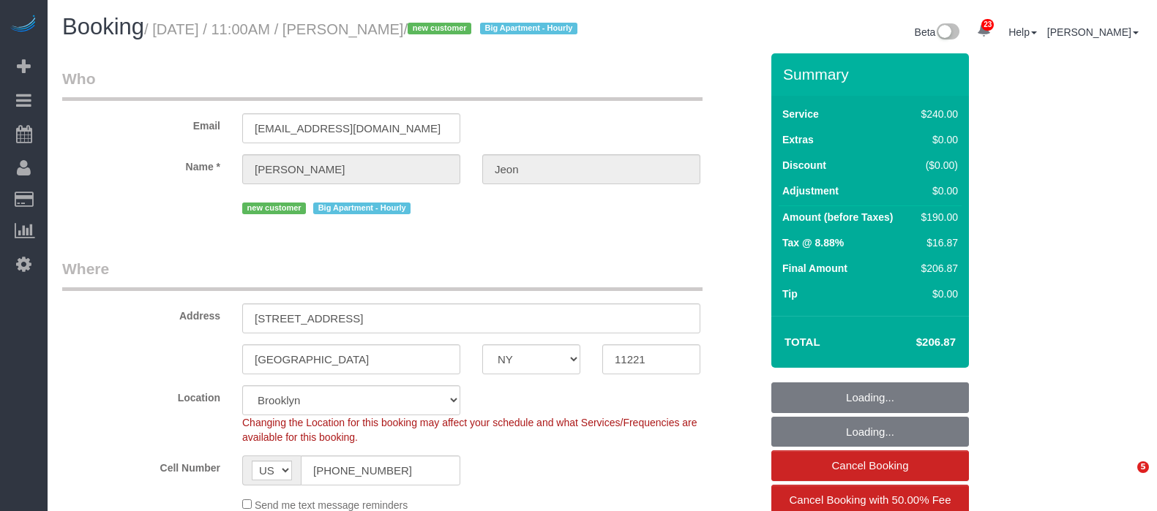
select select "number:5"
select select "spot42"
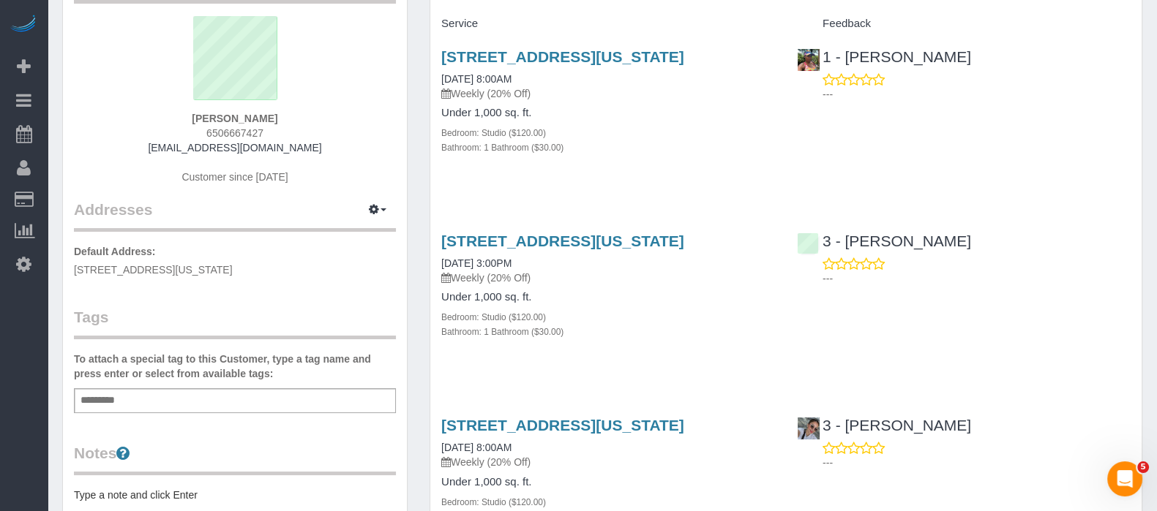
scroll to position [91, 0]
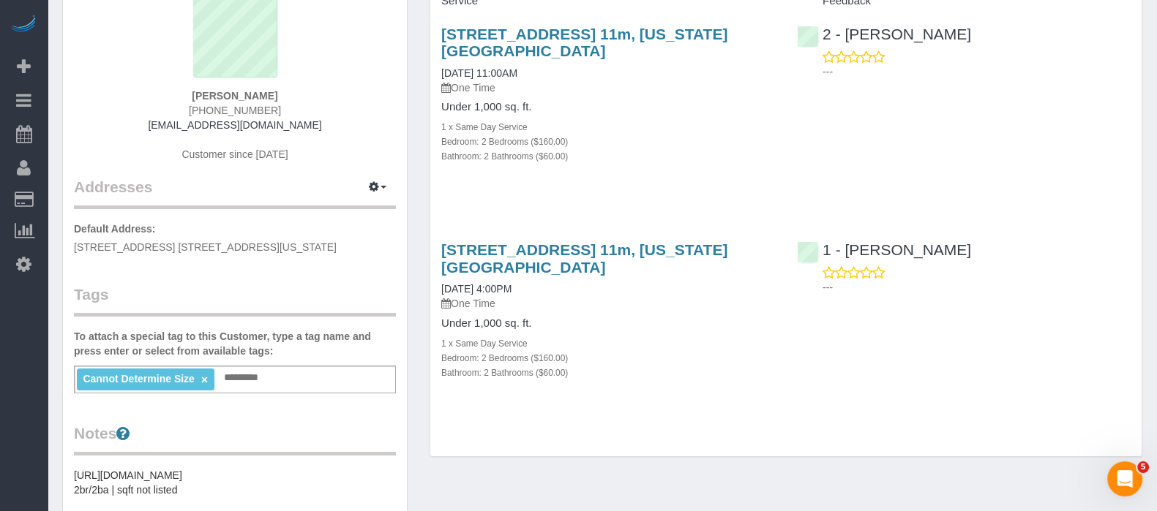
scroll to position [182, 0]
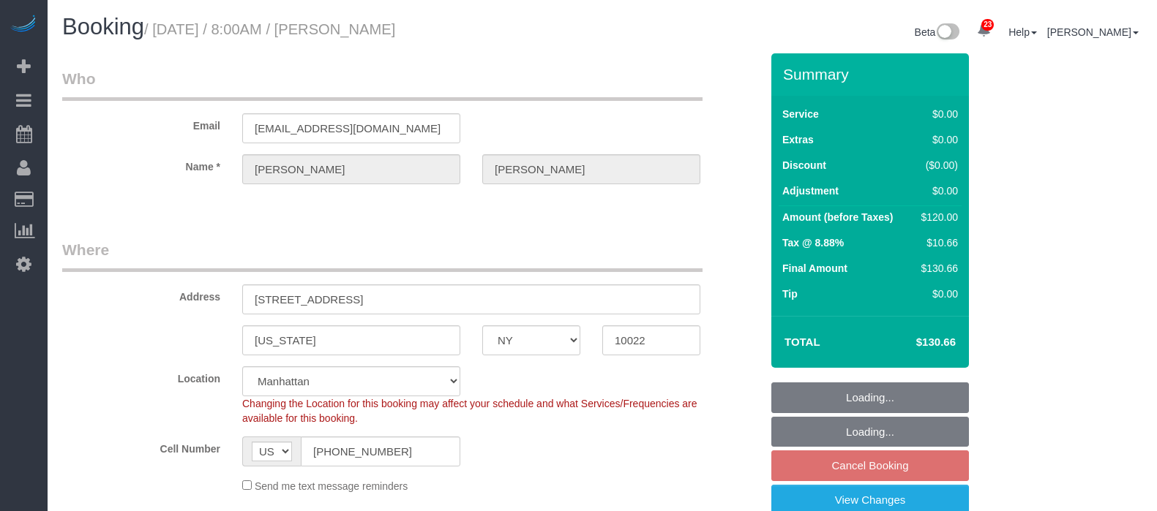
select select "NY"
select select "spot58"
select select "number:56"
select select "number:75"
select select "number:15"
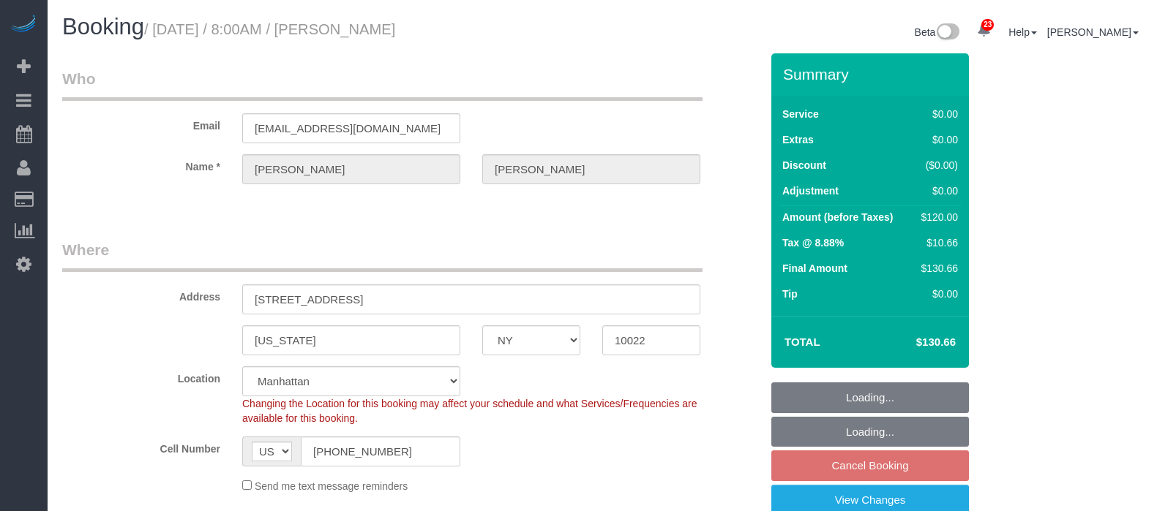
select select "number:5"
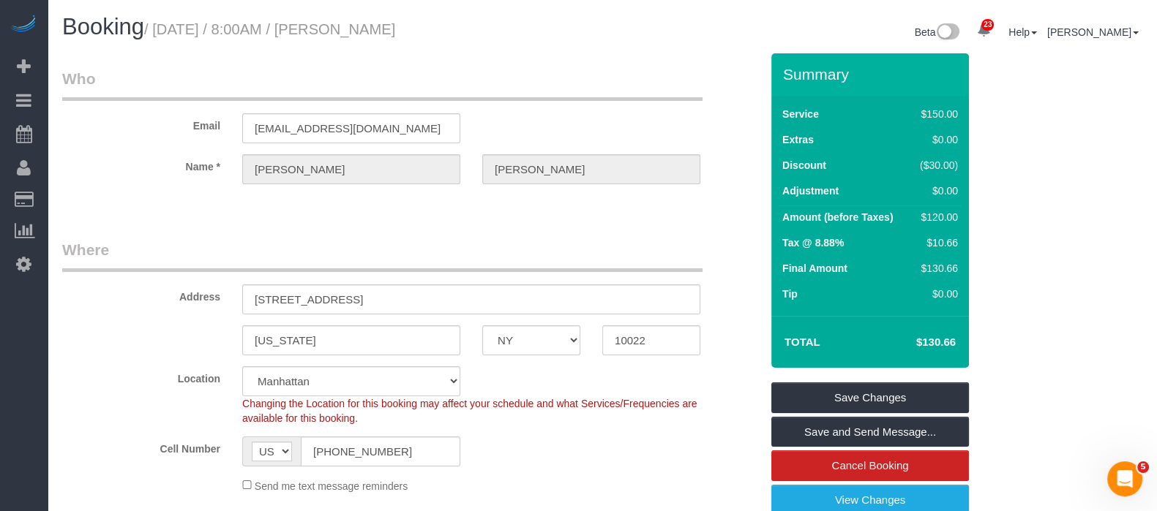
drag, startPoint x: 159, startPoint y: 27, endPoint x: 497, endPoint y: 25, distance: 338.7
click at [497, 25] on h1 "Booking / [DATE] / 8:00AM / [PERSON_NAME]" at bounding box center [326, 27] width 529 height 25
copy small "[DATE] / 8:00AM / [PERSON_NAME]"
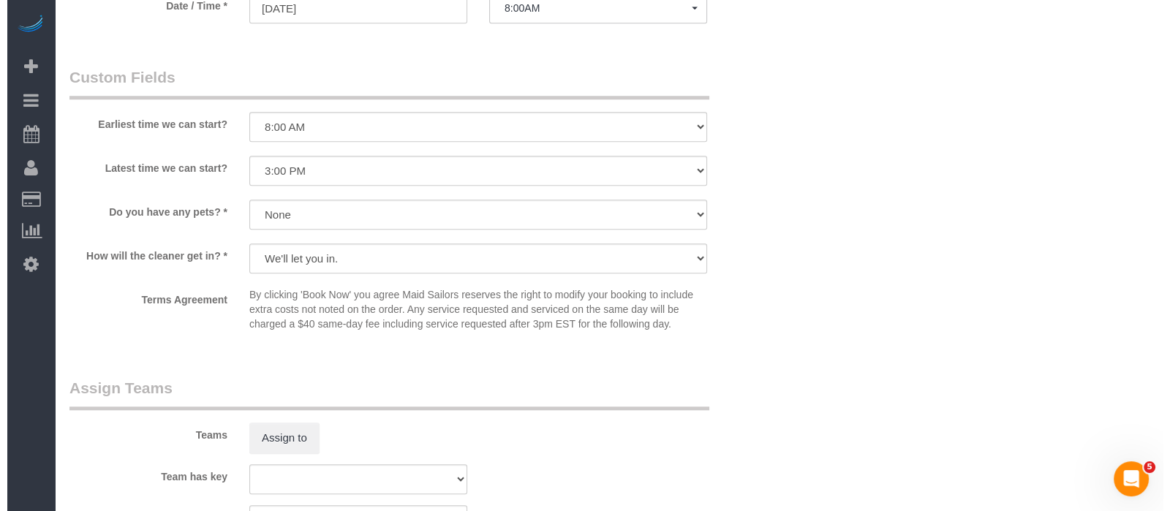
scroll to position [1737, 0]
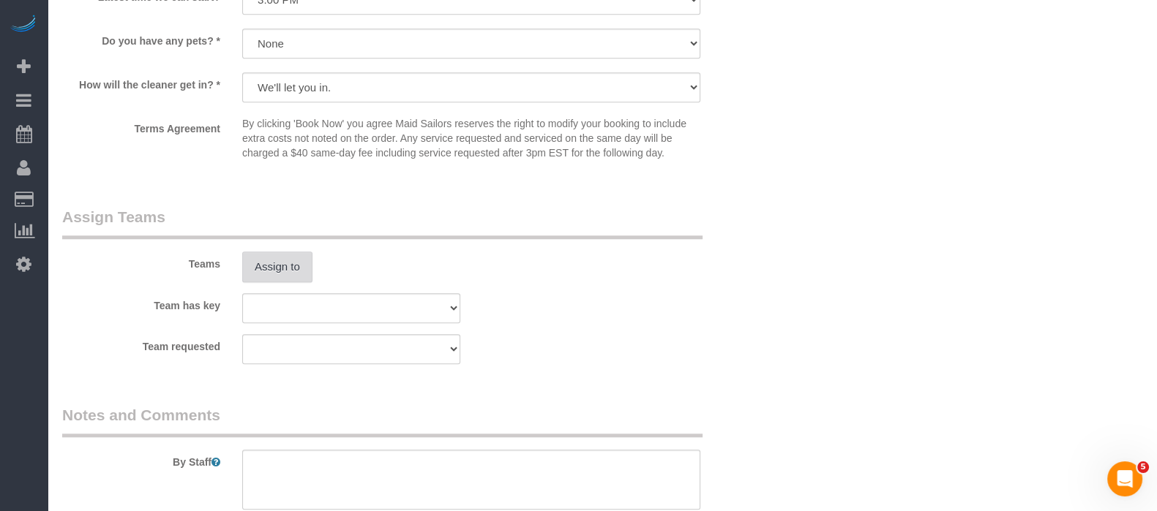
click at [297, 281] on button "Assign to" at bounding box center [277, 267] width 70 height 31
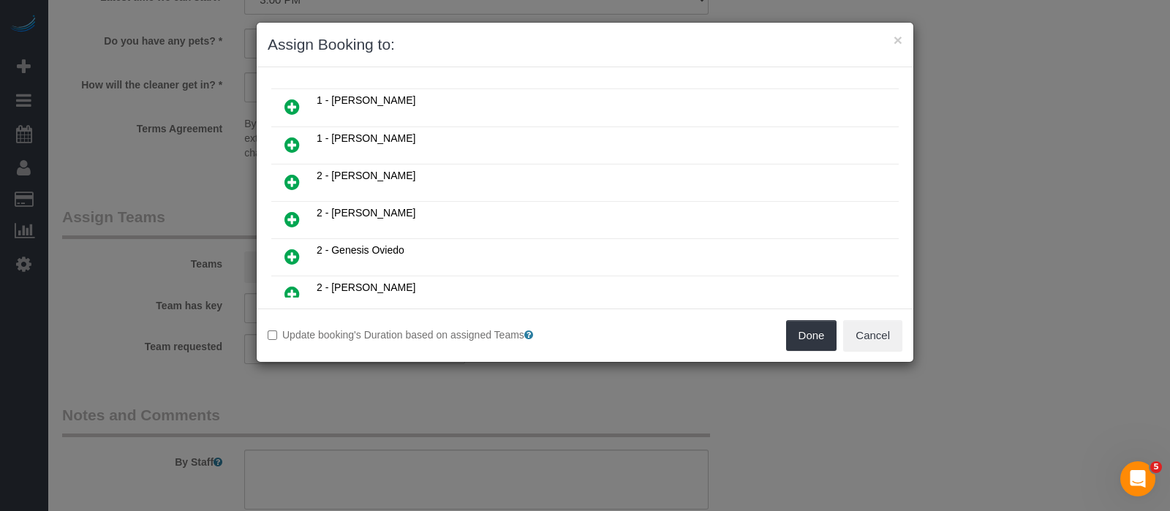
scroll to position [91, 0]
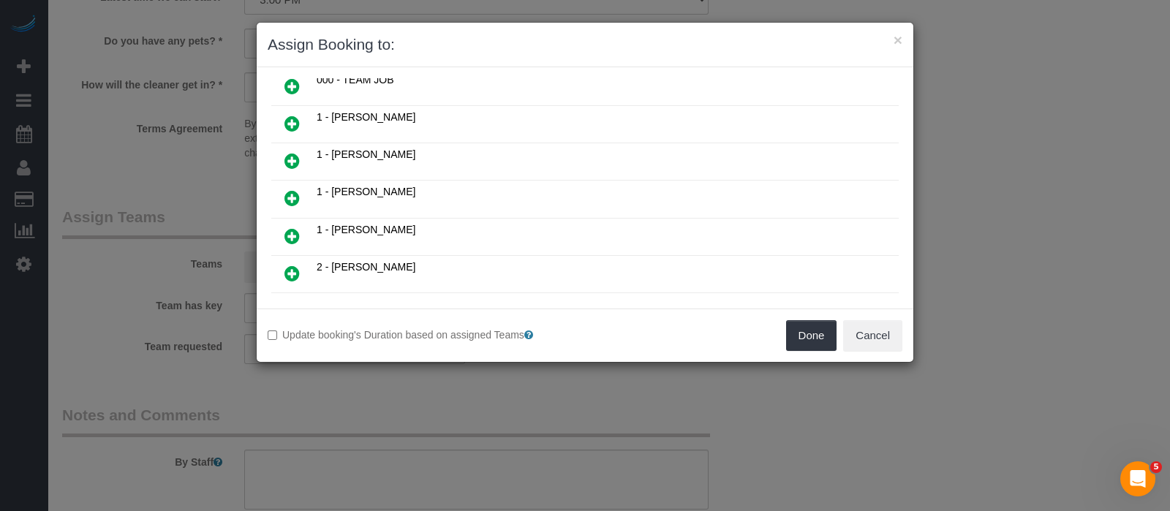
click at [284, 226] on link at bounding box center [292, 236] width 34 height 29
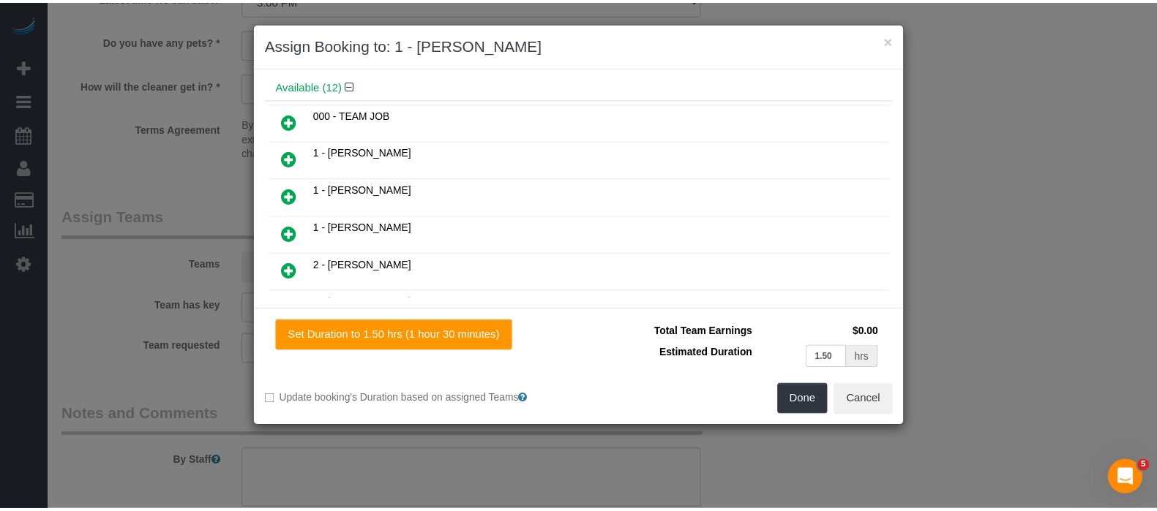
scroll to position [124, 0]
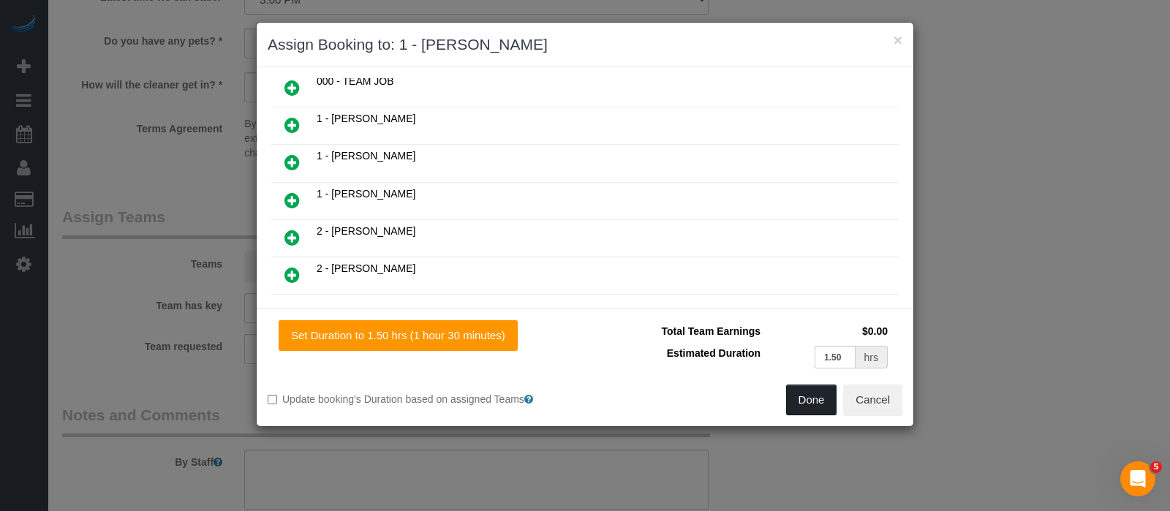
click at [803, 391] on button "Done" at bounding box center [811, 400] width 51 height 31
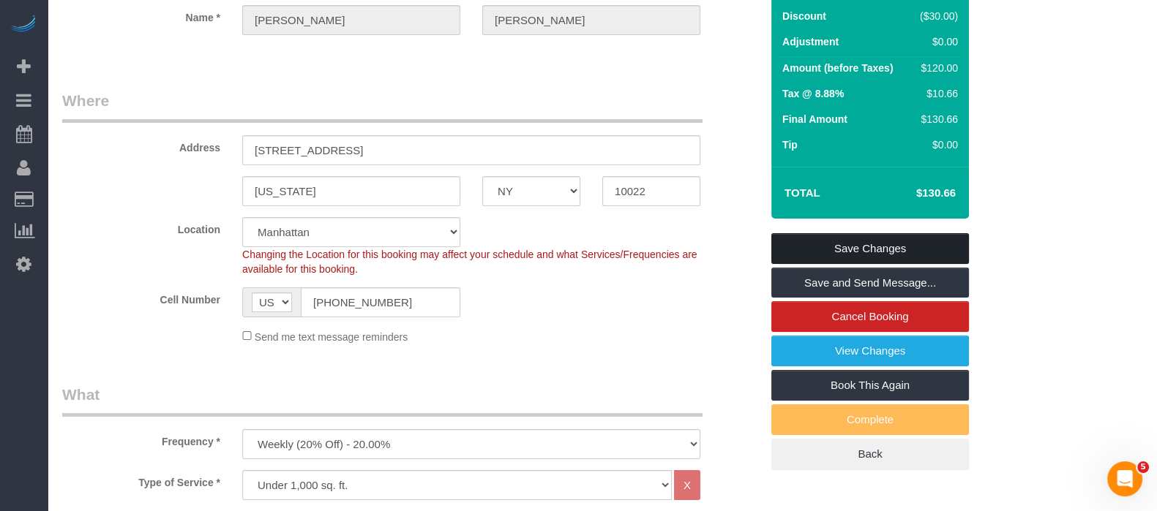
scroll to position [91, 0]
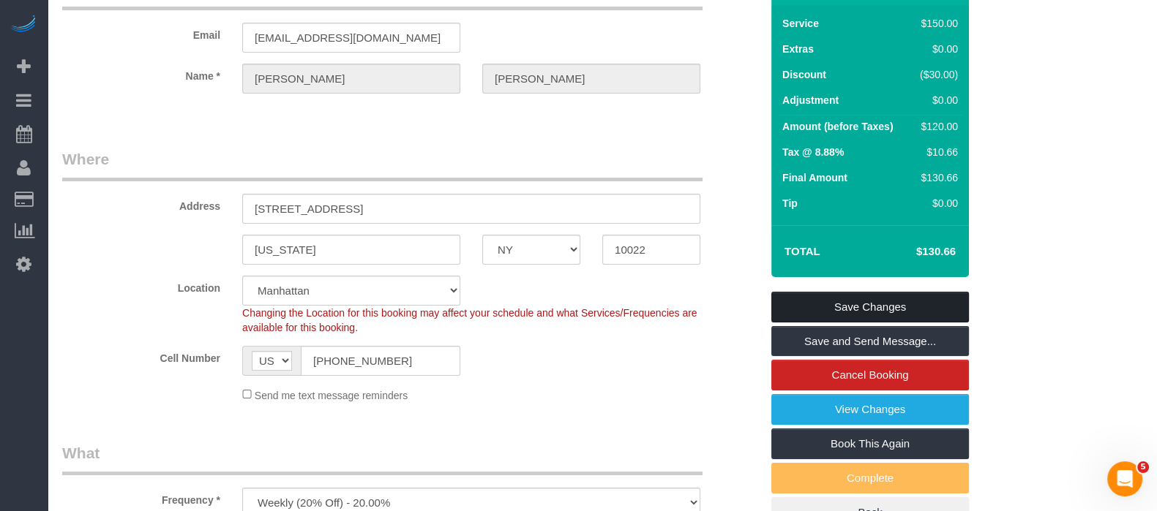
click at [908, 294] on link "Save Changes" at bounding box center [870, 307] width 198 height 31
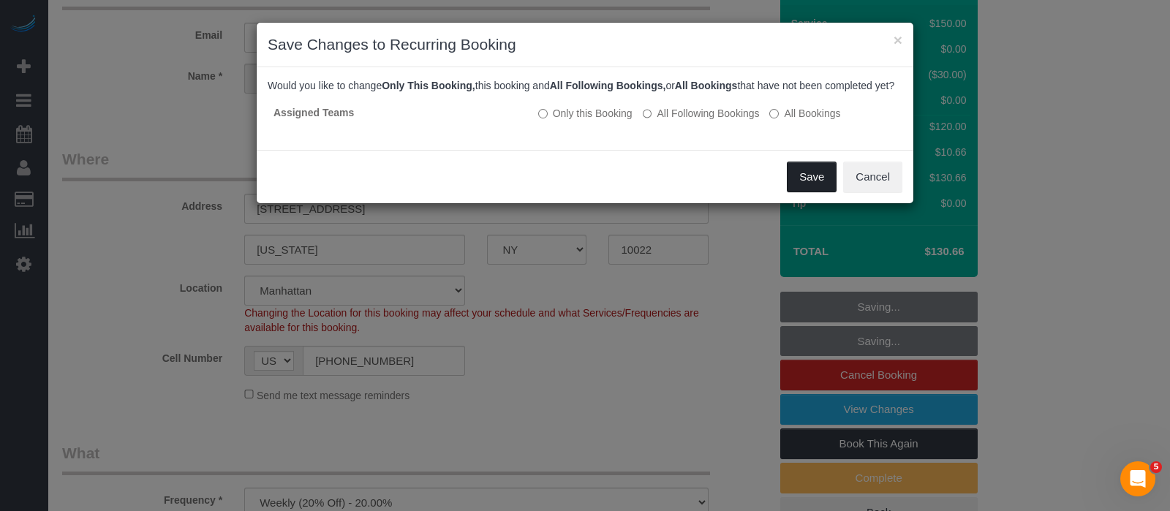
click at [807, 192] on button "Save" at bounding box center [812, 177] width 50 height 31
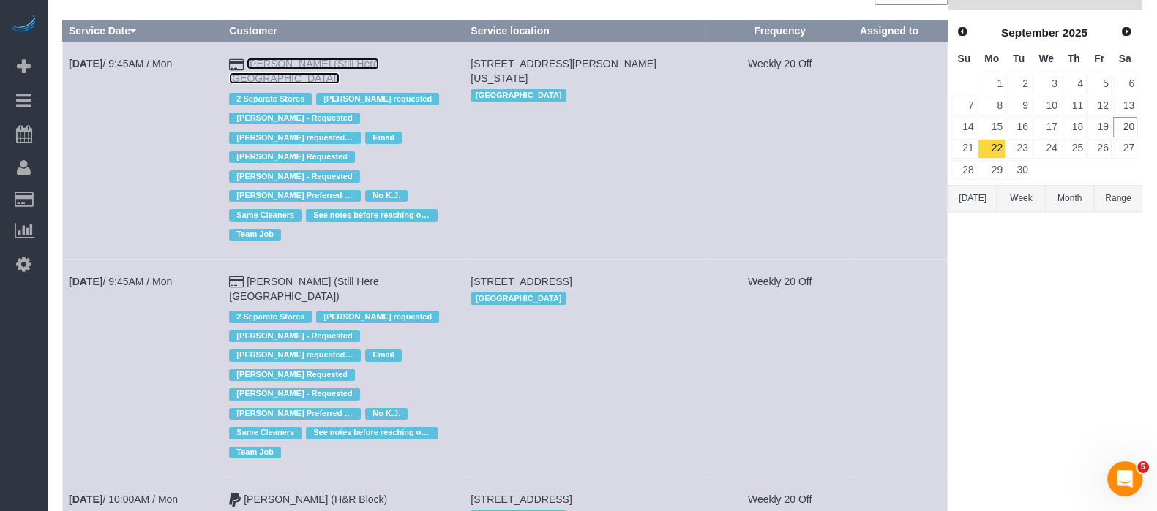
scroll to position [274, 0]
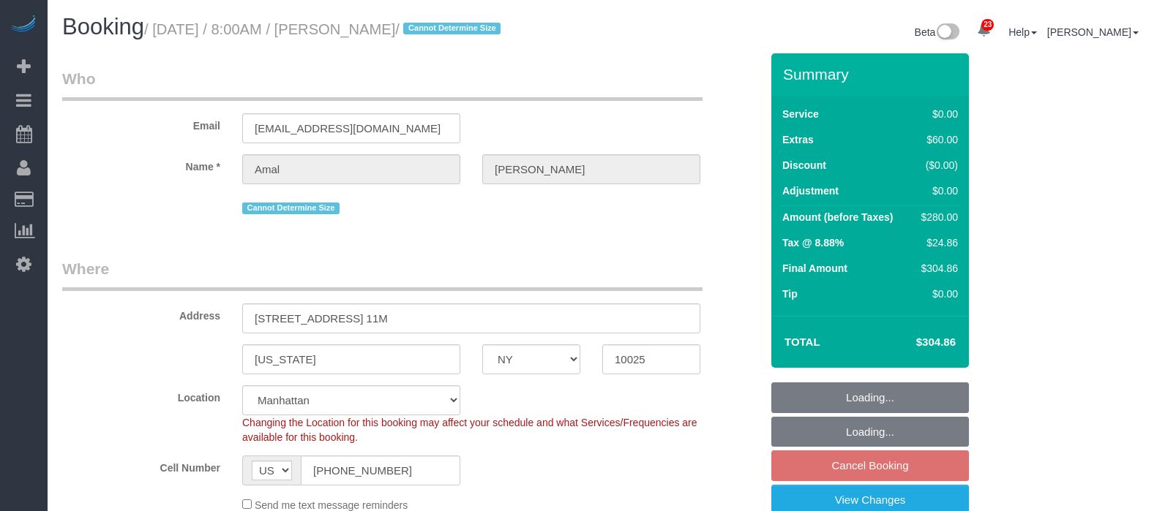
select select "NY"
select select "2"
select select "spot58"
select select "number:56"
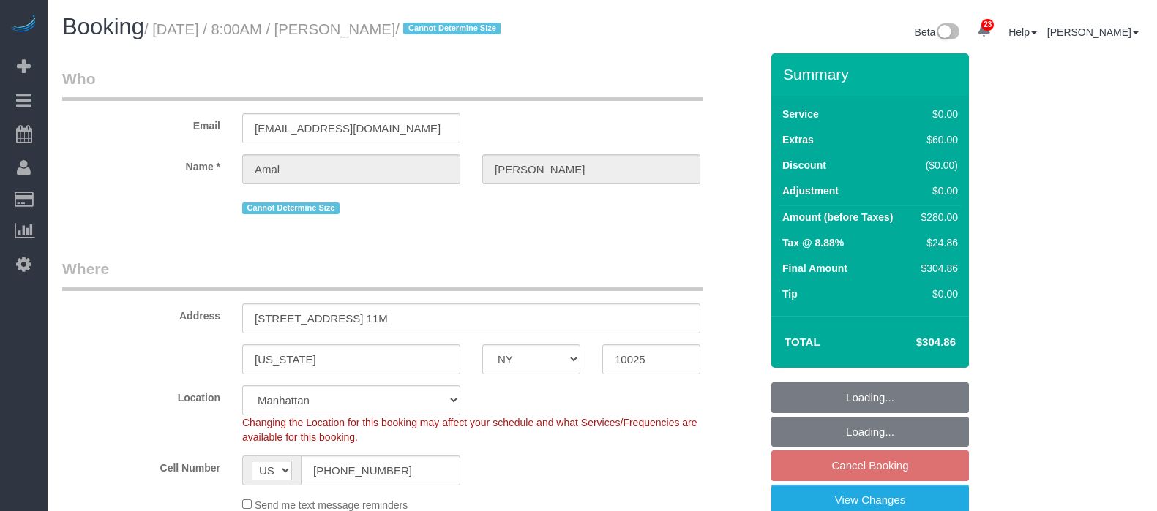
select select "number:72"
select select "number:15"
select select "number:5"
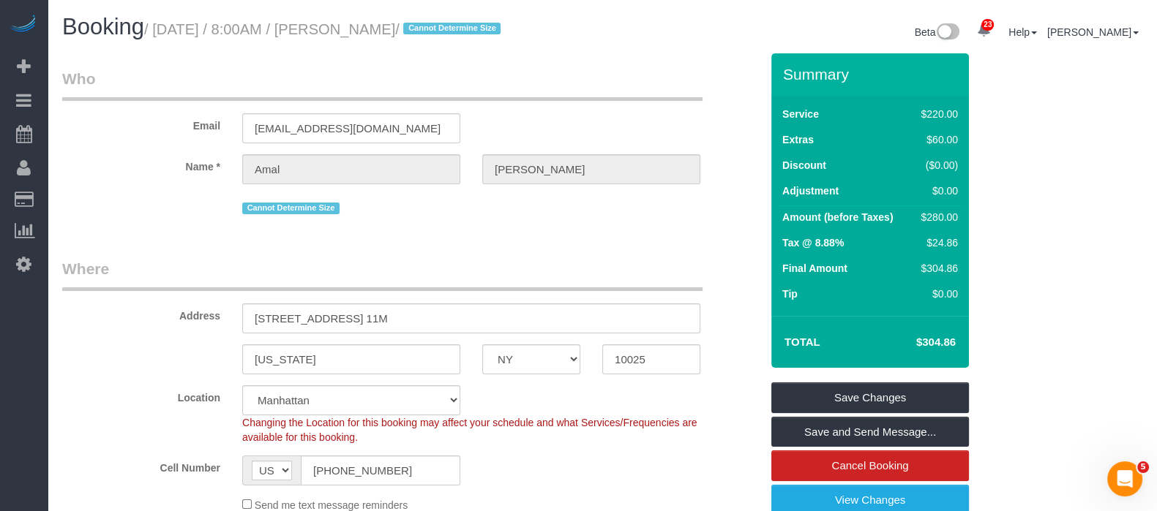
drag, startPoint x: 161, startPoint y: 28, endPoint x: 436, endPoint y: 52, distance: 276.1
click at [441, 26] on small "/ [DATE] / 8:00AM / [PERSON_NAME] / Cannot Determine Size" at bounding box center [324, 29] width 361 height 16
copy small "[DATE] / 8:00AM / [PERSON_NAME] /"
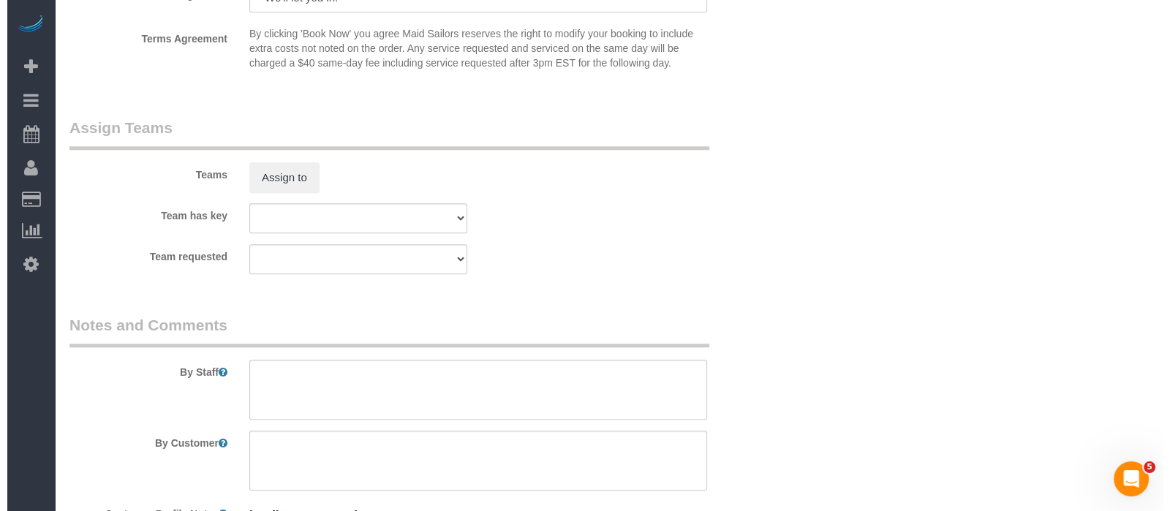
scroll to position [1803, 0]
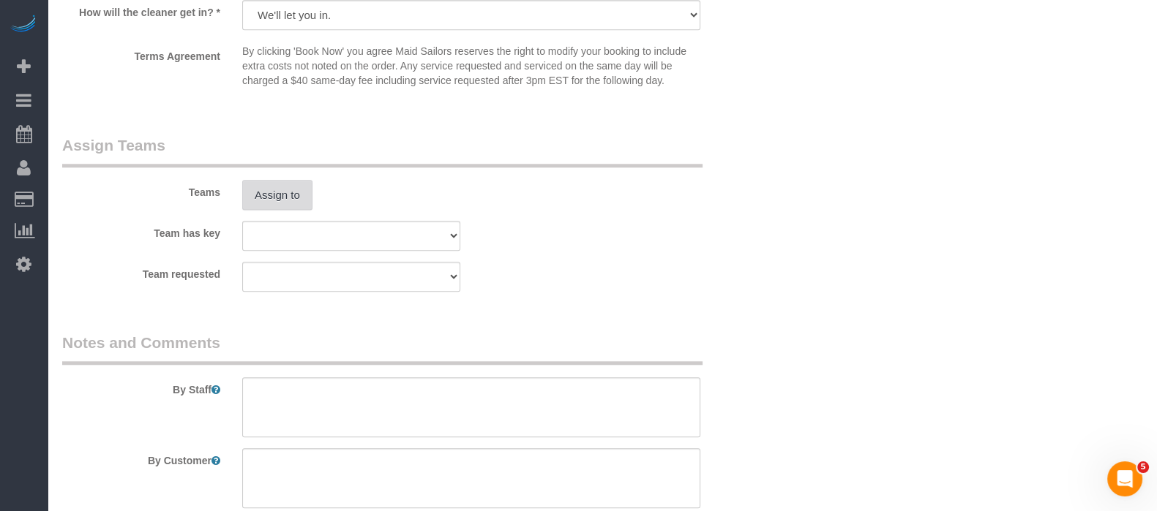
click at [279, 206] on button "Assign to" at bounding box center [277, 195] width 70 height 31
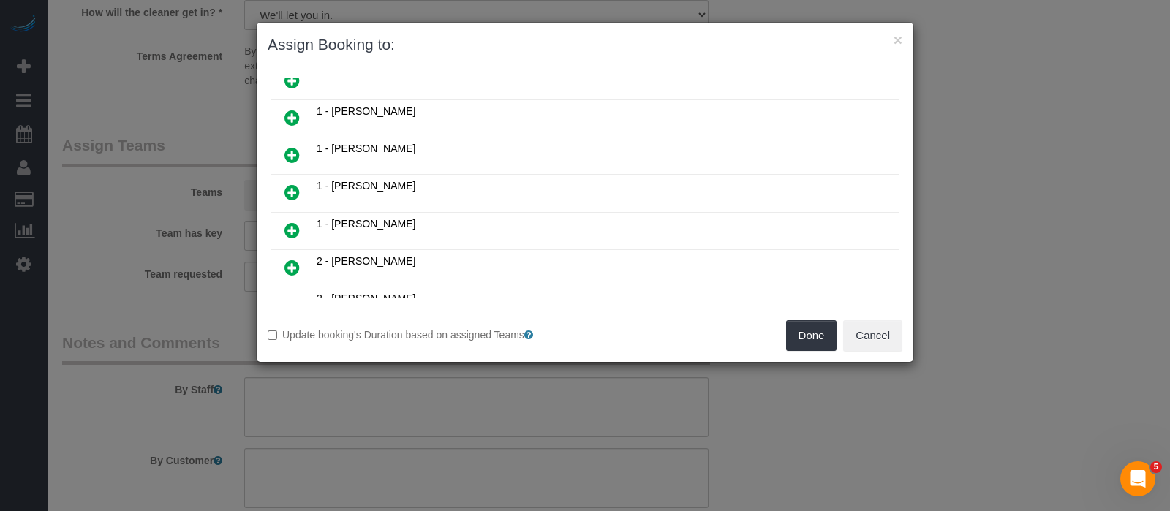
scroll to position [182, 0]
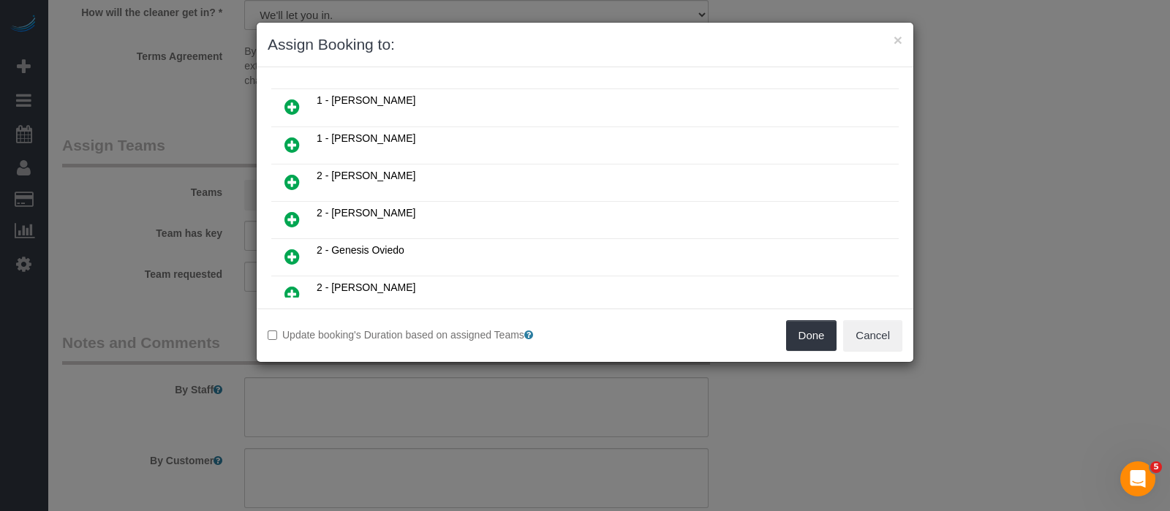
drag, startPoint x: 283, startPoint y: 243, endPoint x: 388, endPoint y: 271, distance: 108.2
click at [285, 248] on icon at bounding box center [292, 257] width 15 height 18
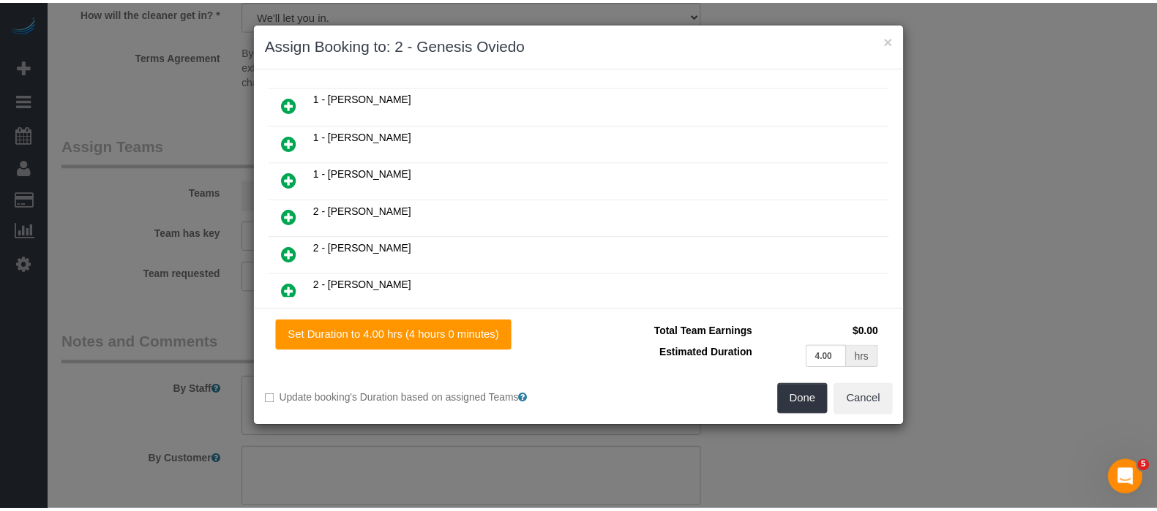
scroll to position [217, 0]
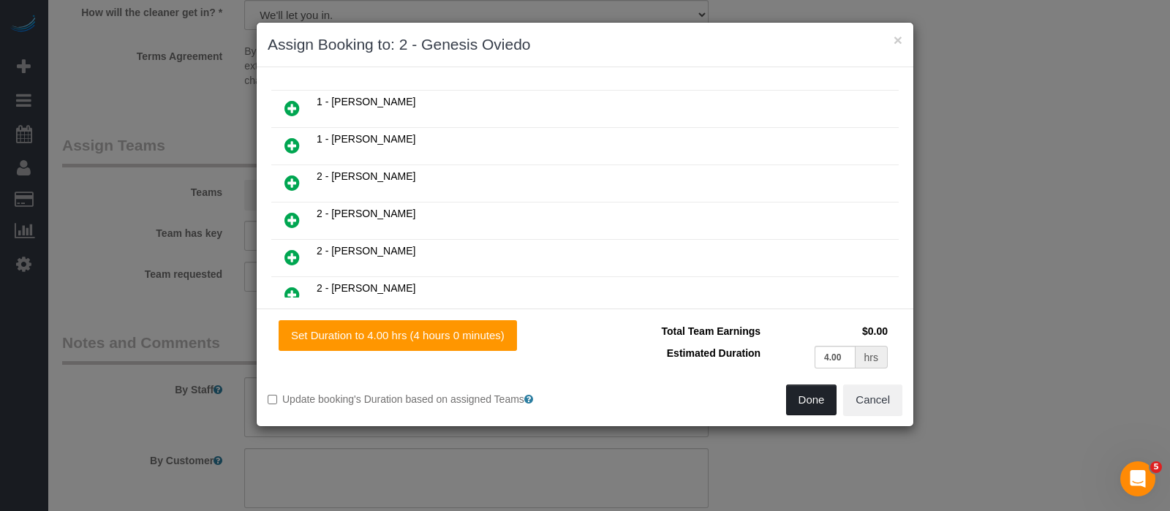
click at [809, 401] on button "Done" at bounding box center [811, 400] width 51 height 31
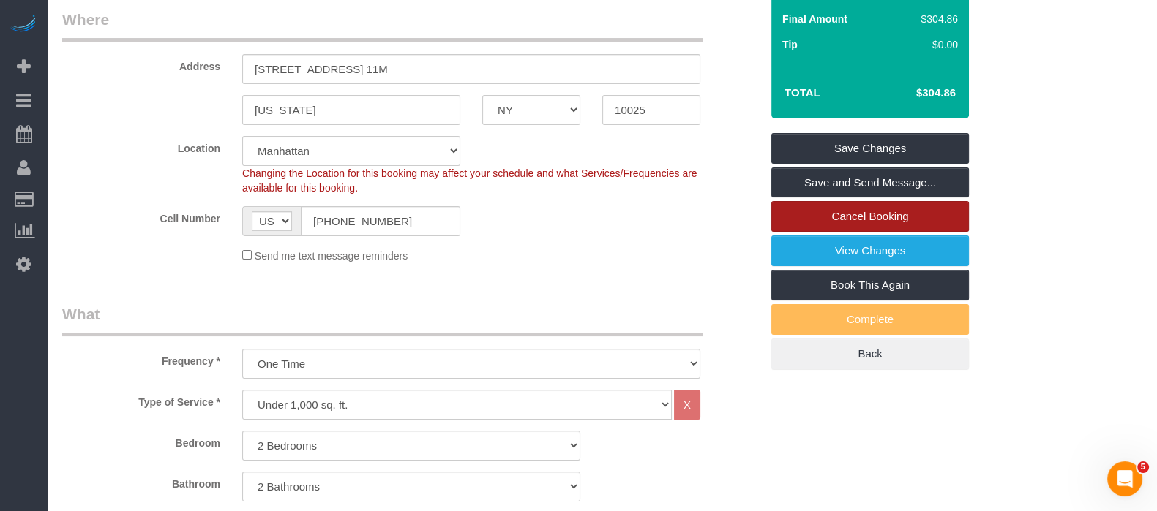
scroll to position [249, 0]
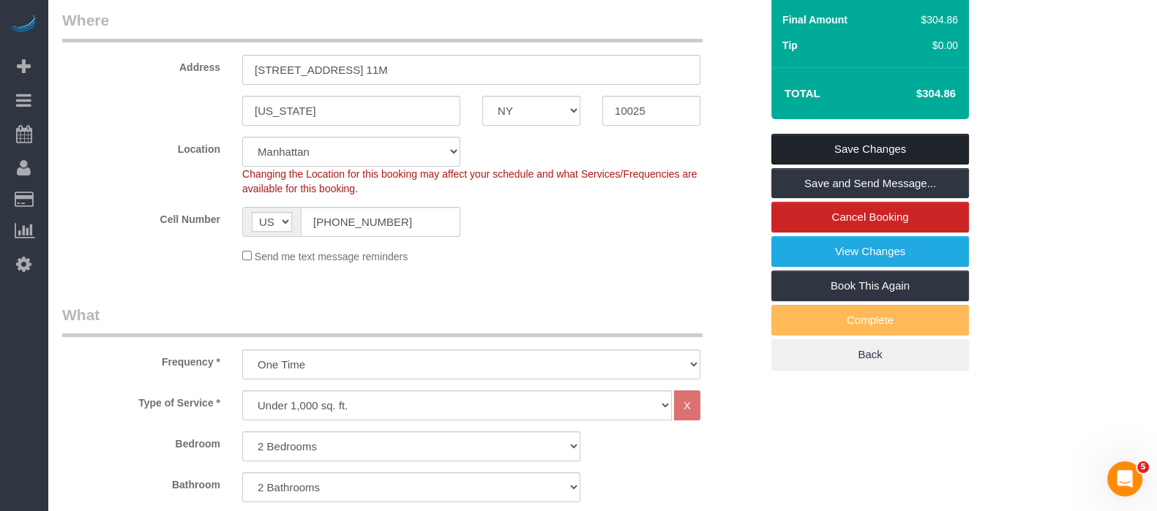
click at [912, 143] on link "Save Changes" at bounding box center [870, 149] width 198 height 31
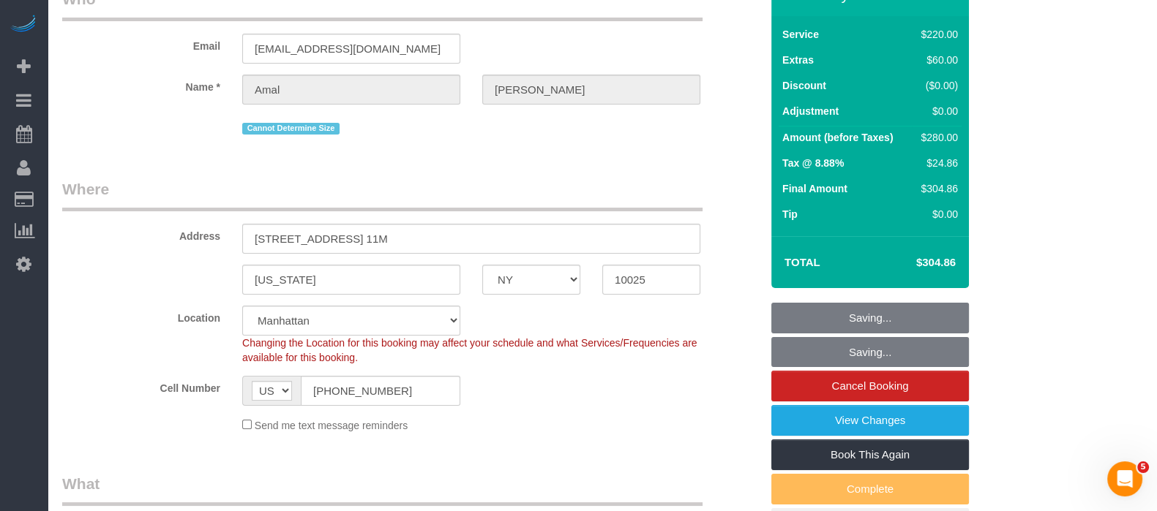
scroll to position [0, 0]
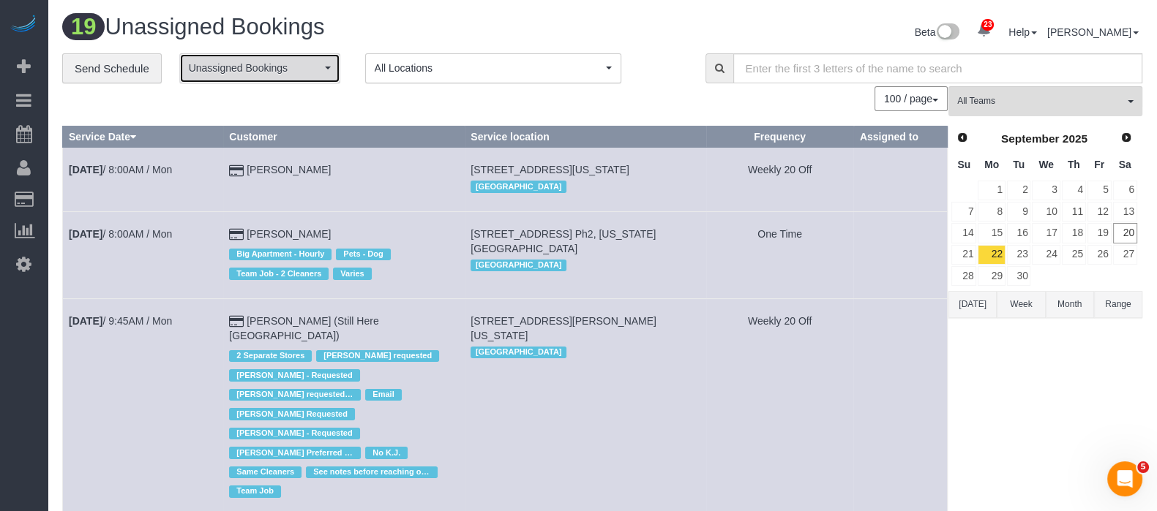
drag, startPoint x: 329, startPoint y: 67, endPoint x: 317, endPoint y: 71, distance: 13.0
click at [330, 67] on button "Unassigned Bookings" at bounding box center [259, 68] width 161 height 30
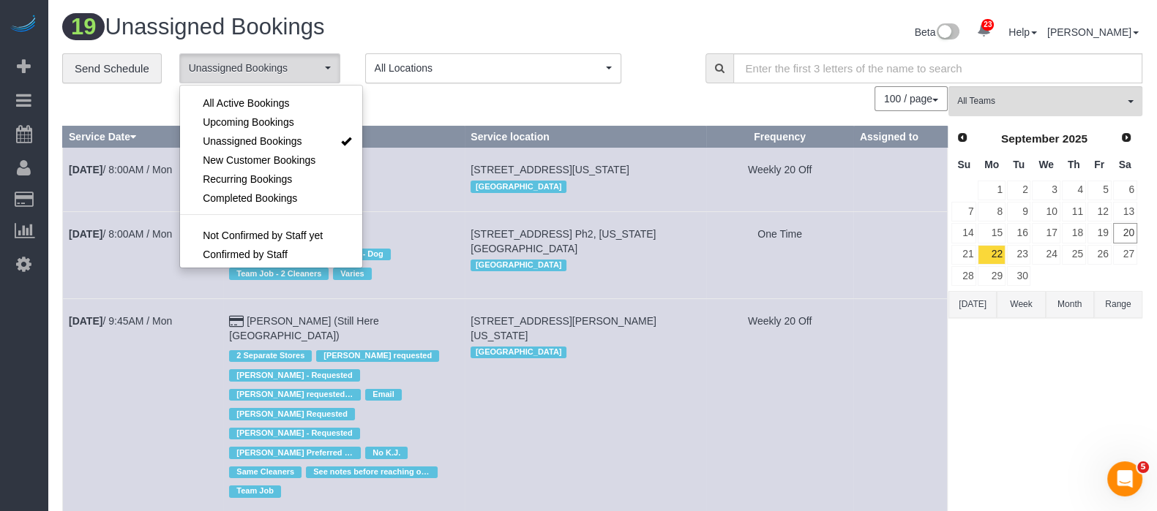
click at [294, 92] on li at bounding box center [271, 91] width 182 height 4
click at [289, 103] on link "All Active Bookings" at bounding box center [271, 103] width 182 height 19
click at [405, 93] on div "100 / page 10 / page 20 / page 30 / page 40 / page 50 / page 100 / page" at bounding box center [504, 98] width 885 height 25
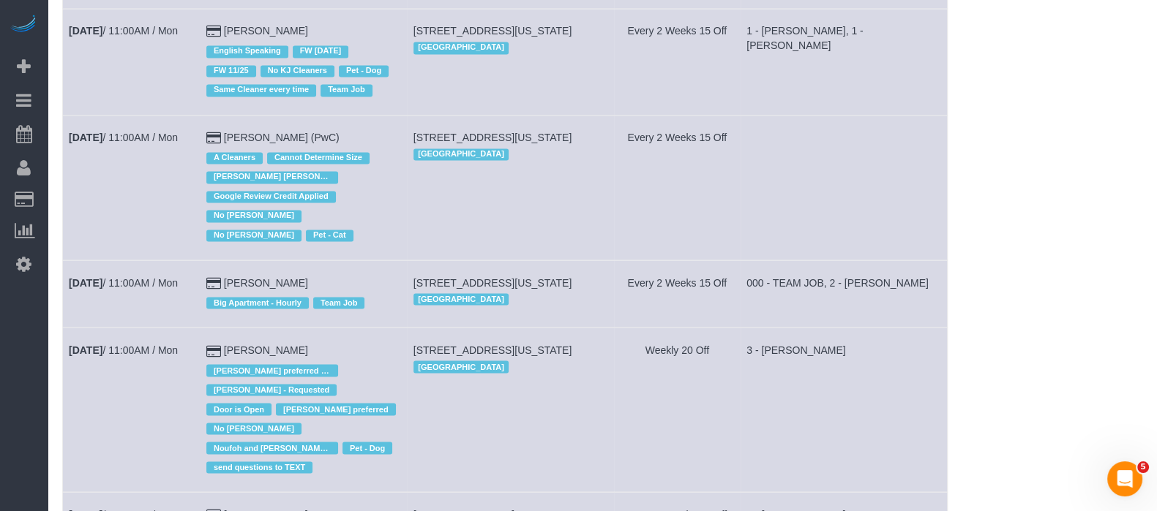
scroll to position [3018, 0]
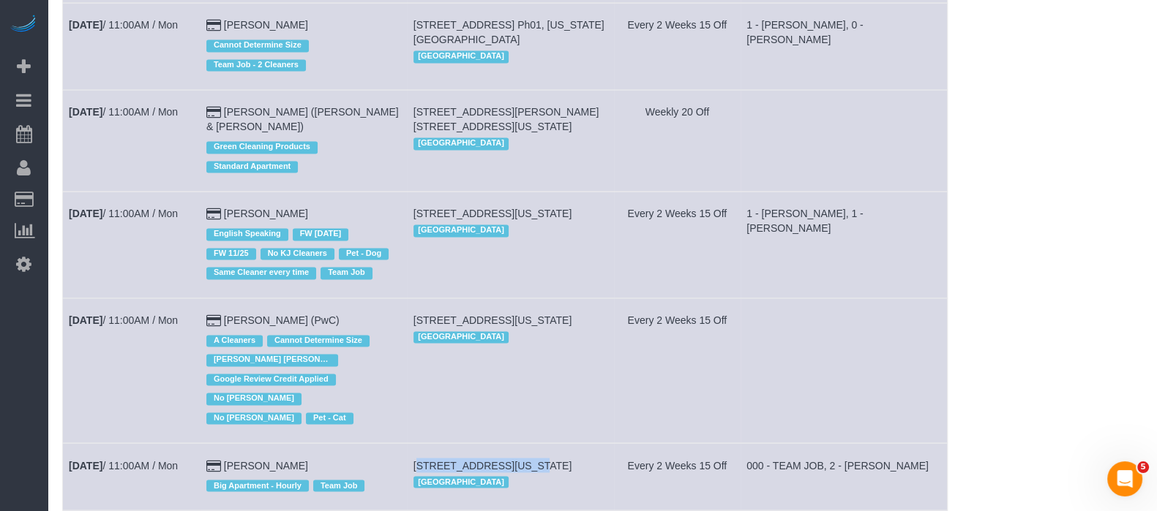
drag, startPoint x: 487, startPoint y: 323, endPoint x: 522, endPoint y: 323, distance: 34.4
click at [522, 459] on span "121 West 19th Street #11f, New York, NY 10011" at bounding box center [492, 465] width 159 height 12
copy span "121 West 19th Street"
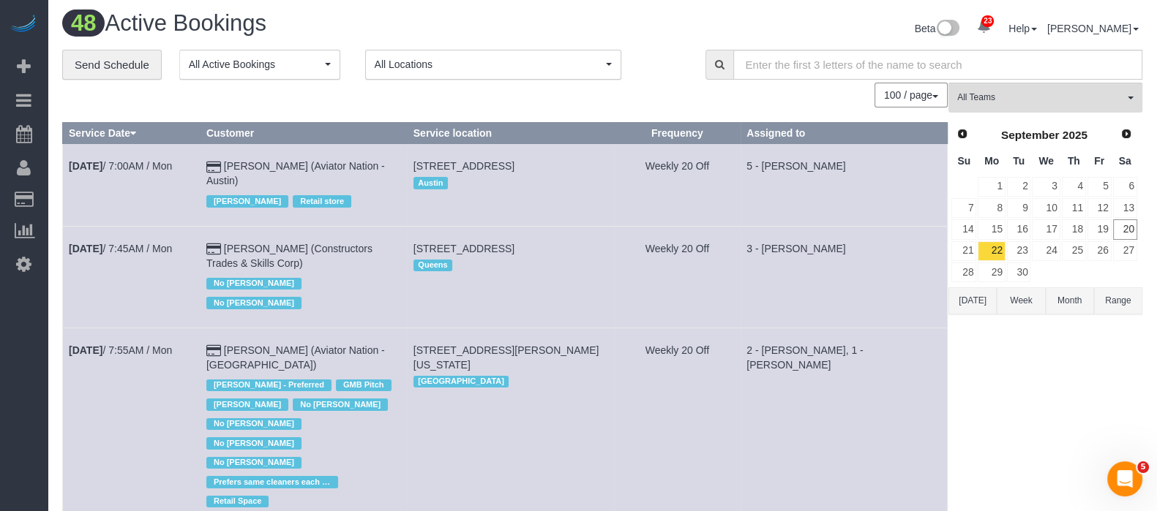
scroll to position [0, 0]
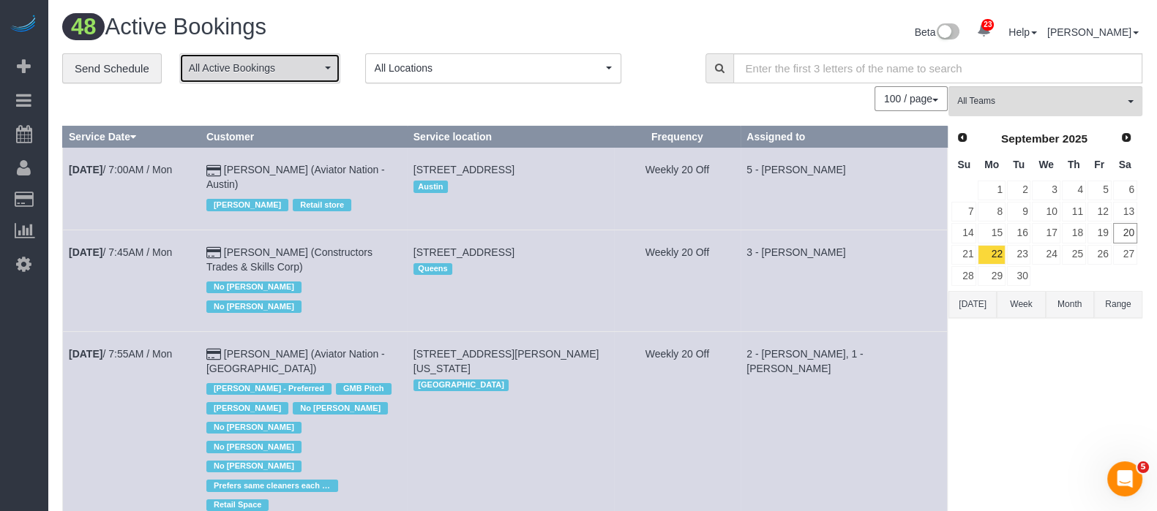
click at [322, 78] on button "All Active Bookings" at bounding box center [259, 68] width 161 height 30
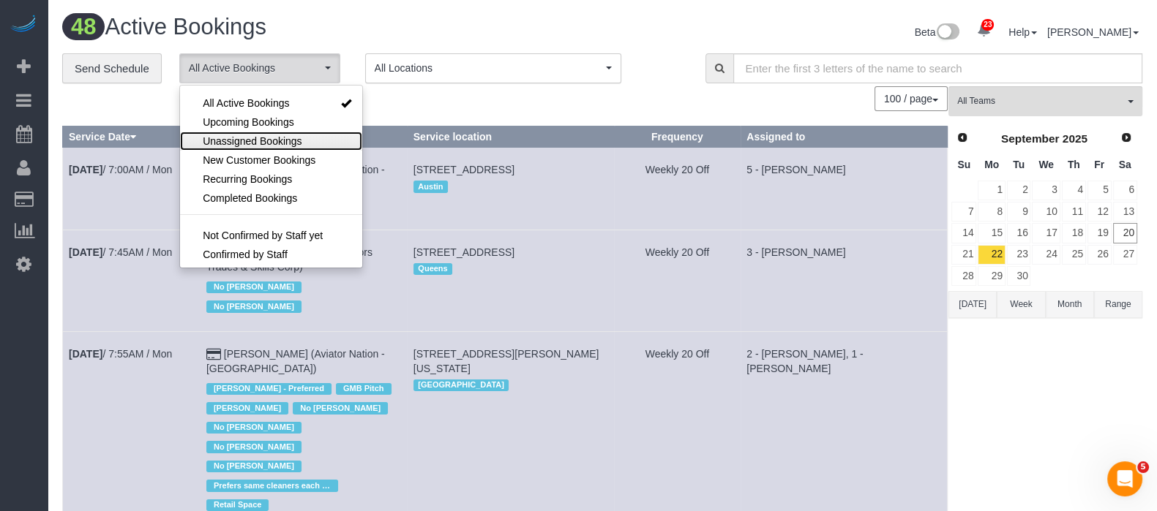
click at [275, 140] on span "Unassigned Bookings" at bounding box center [252, 141] width 99 height 15
click at [419, 105] on div "100 / page 10 / page 20 / page 30 / page 40 / page 50 / page 100 / page" at bounding box center [504, 98] width 885 height 25
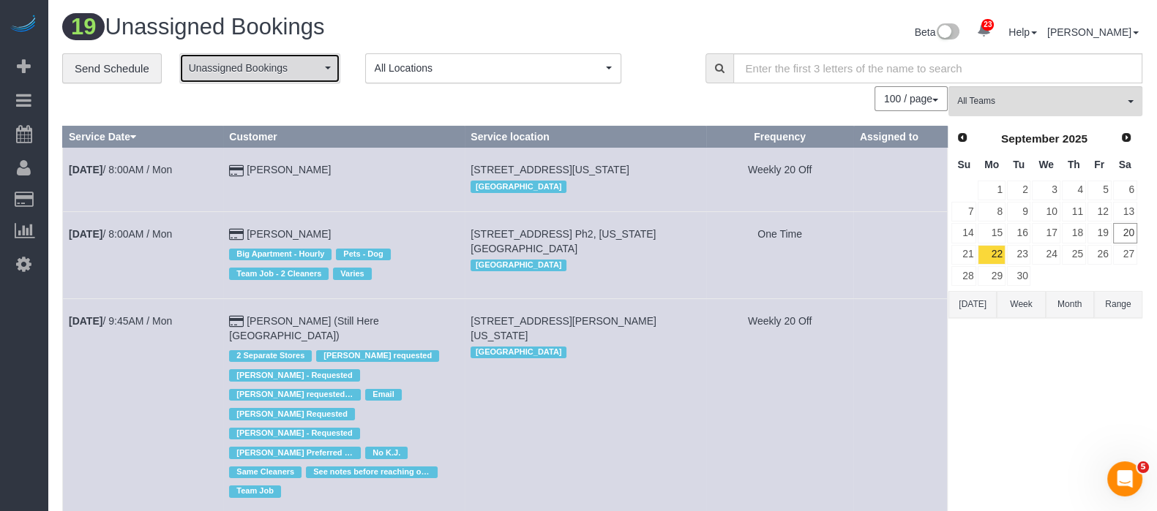
click at [318, 65] on span "Unassigned Bookings" at bounding box center [255, 68] width 132 height 15
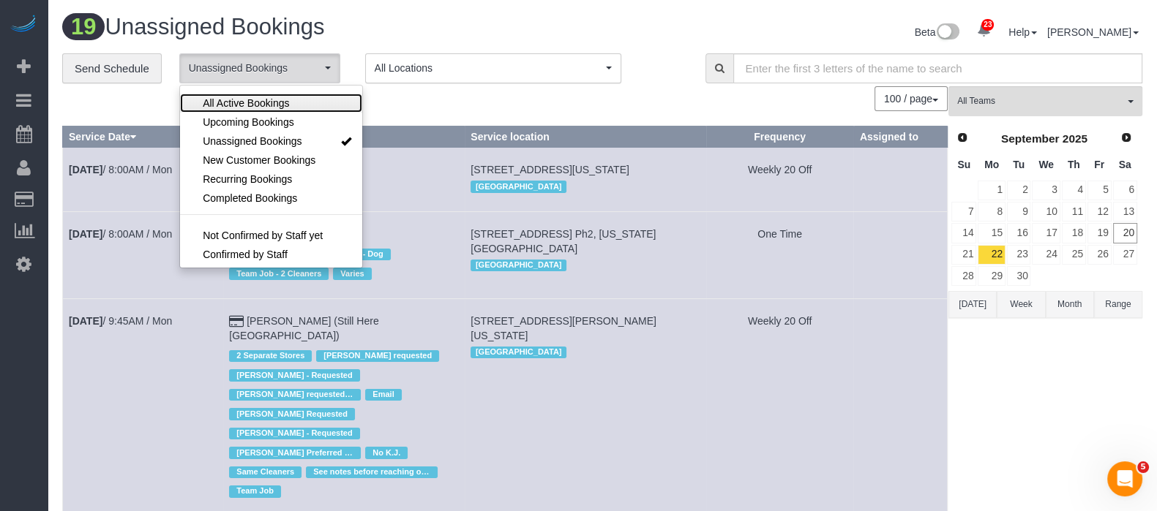
click at [293, 105] on link "All Active Bookings" at bounding box center [271, 103] width 182 height 19
click at [470, 104] on div "100 / page 10 / page 20 / page 30 / page 40 / page 50 / page 100 / page" at bounding box center [504, 98] width 885 height 25
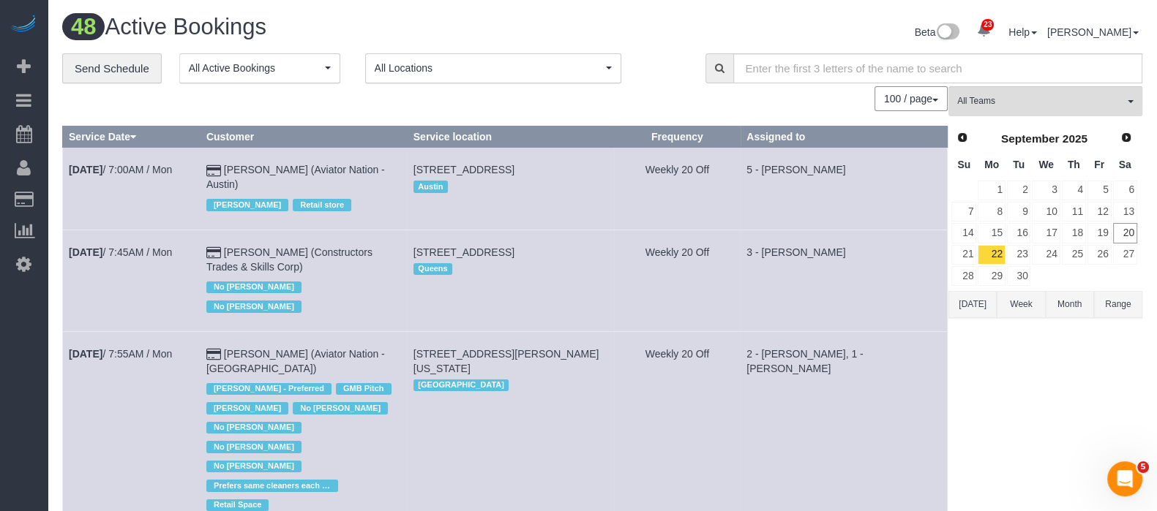
scroll to position [4564, 0]
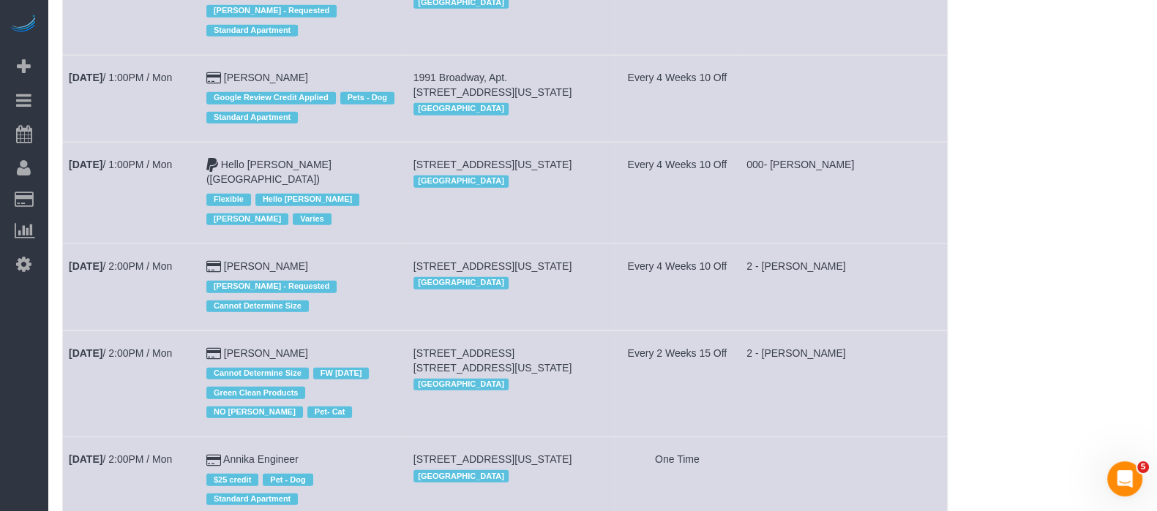
drag, startPoint x: 421, startPoint y: 253, endPoint x: 533, endPoint y: 263, distance: 113.1
click at [517, 331] on td "101 East 16th Street, Apt. 1f, New York, NY 10003 Manhattan" at bounding box center [510, 384] width 207 height 106
copy span "101 East 16th Street, Apt. 1f, New York, NY 10003"
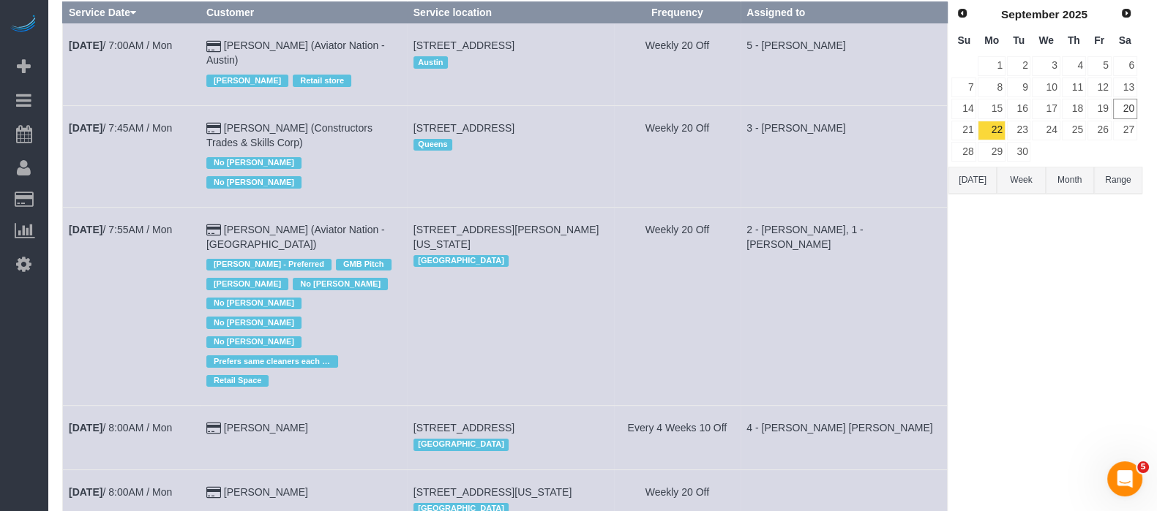
scroll to position [0, 0]
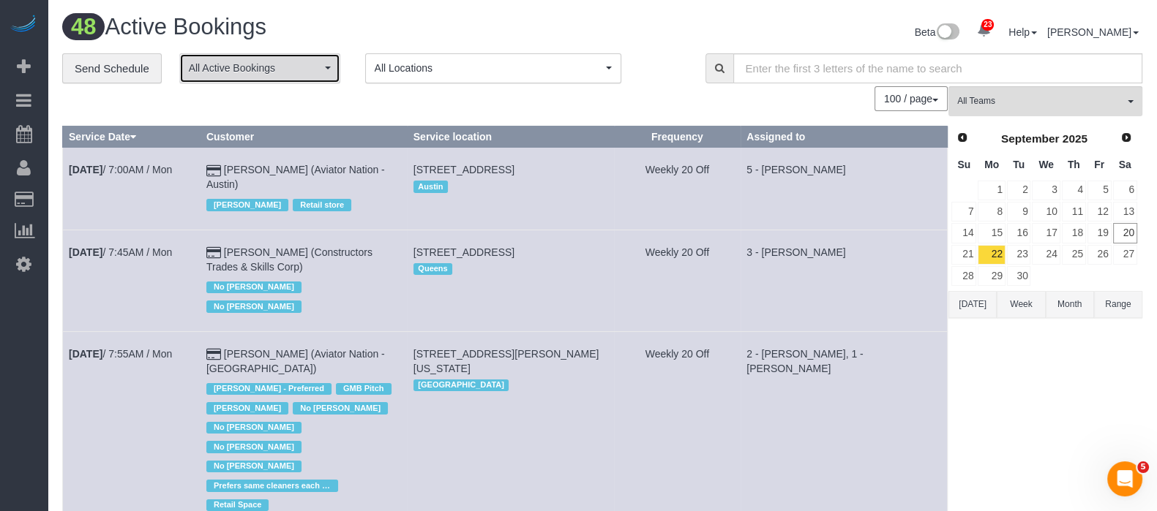
click at [314, 67] on span "All Active Bookings" at bounding box center [255, 68] width 132 height 15
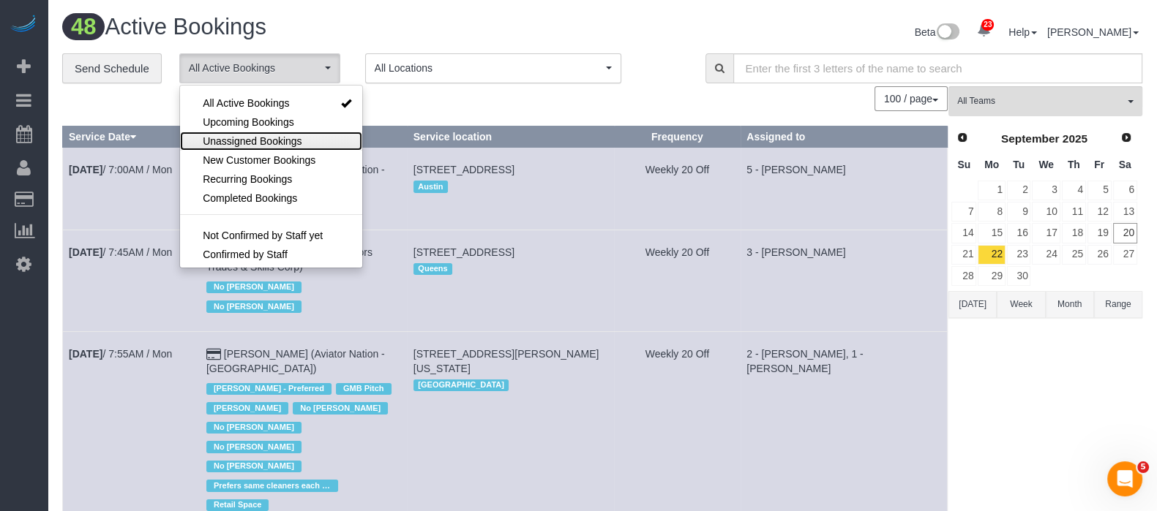
drag, startPoint x: 286, startPoint y: 140, endPoint x: 371, endPoint y: 129, distance: 85.6
click at [287, 140] on span "Unassigned Bookings" at bounding box center [252, 141] width 99 height 15
select select "**********"
click at [424, 93] on div "100 / page 10 / page 20 / page 30 / page 40 / page 50 / page 100 / page" at bounding box center [504, 98] width 885 height 25
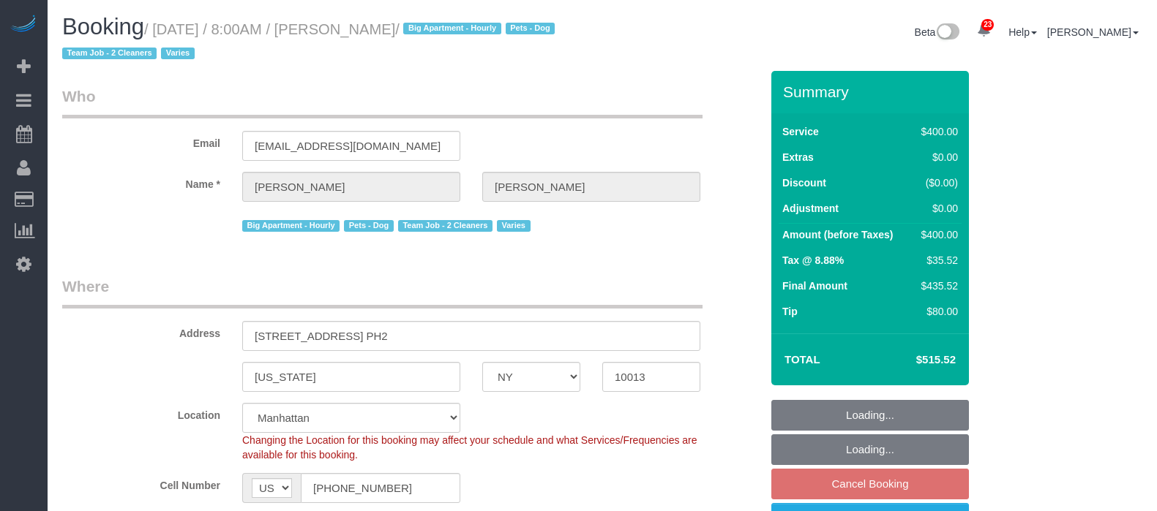
select select "NY"
select select "150"
select select "spot1"
select select "number:56"
select select "number:75"
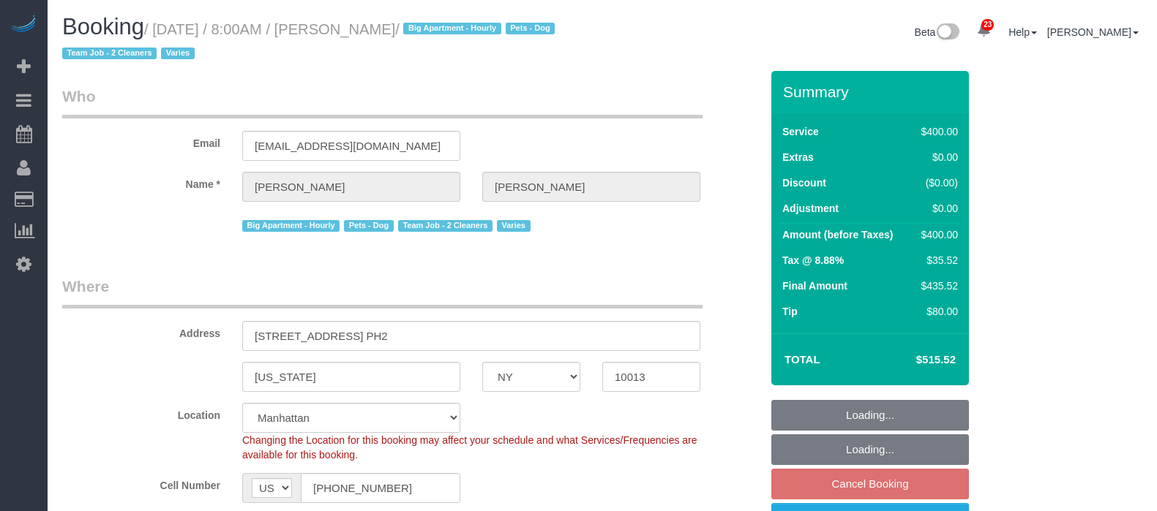
select select "number:15"
select select "number:6"
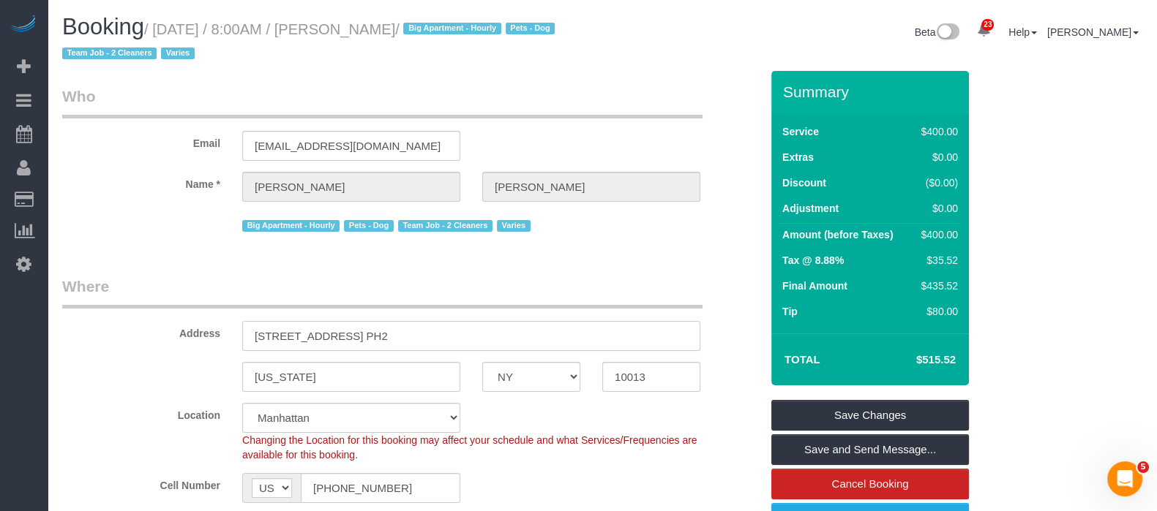
click at [307, 334] on input "93 Worth Street, Apt. PH2" at bounding box center [471, 336] width 458 height 30
click at [307, 336] on input "93 Worth Street, Apt. PH2" at bounding box center [471, 336] width 458 height 30
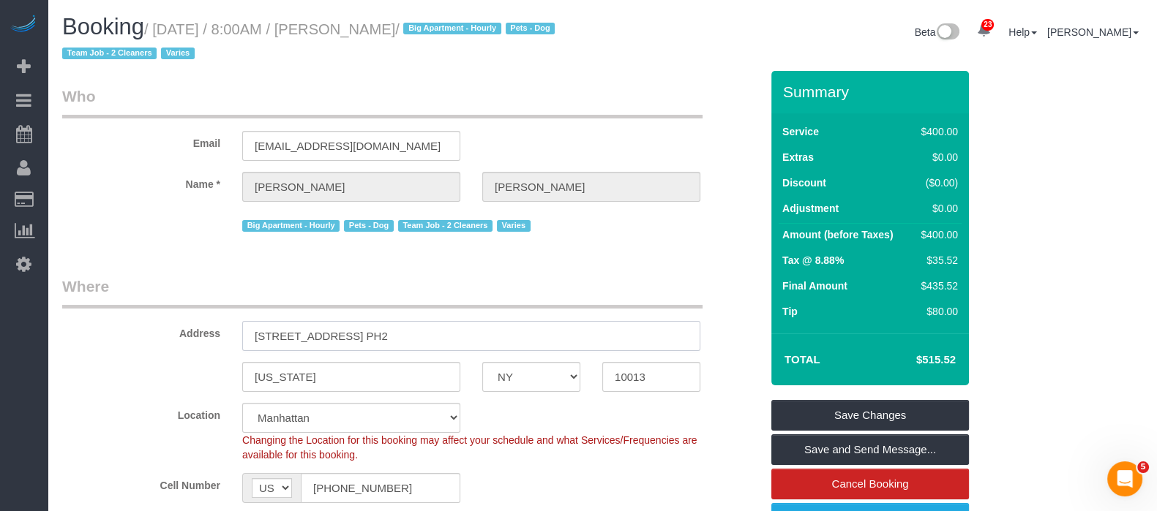
click at [307, 336] on input "93 Worth Street, Apt. PH2" at bounding box center [471, 336] width 458 height 30
drag, startPoint x: 159, startPoint y: 23, endPoint x: 473, endPoint y: 72, distance: 317.5
click at [476, 39] on h1 "Booking / September 22, 2025 / 8:00AM / Laura Lonergan / Big Apartment - Hourly…" at bounding box center [326, 40] width 529 height 50
drag, startPoint x: 254, startPoint y: 331, endPoint x: 344, endPoint y: 330, distance: 90.0
click at [344, 330] on input "93 Worth Street, Apt. PH2" at bounding box center [471, 336] width 458 height 30
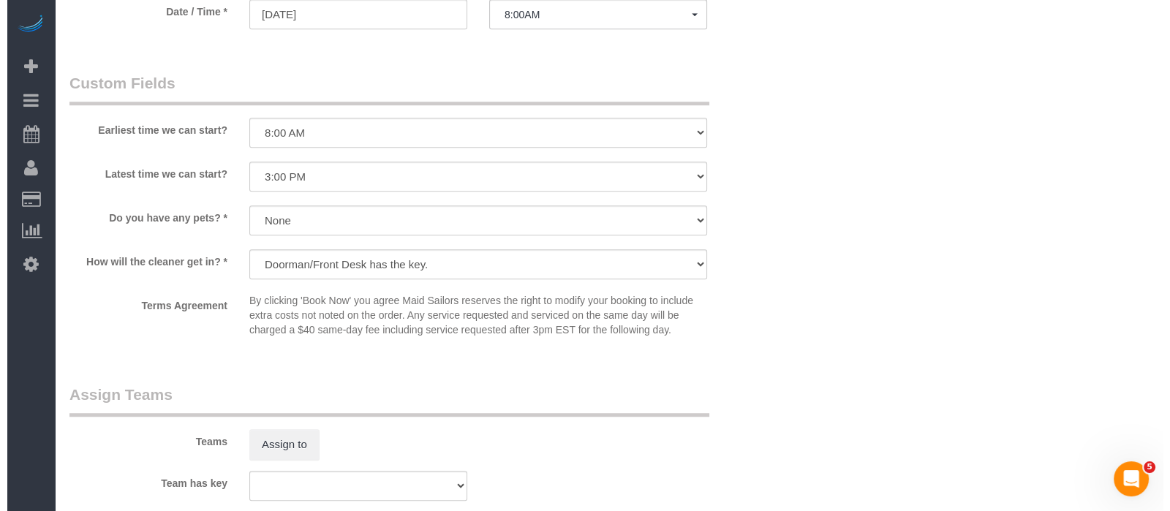
scroll to position [1555, 0]
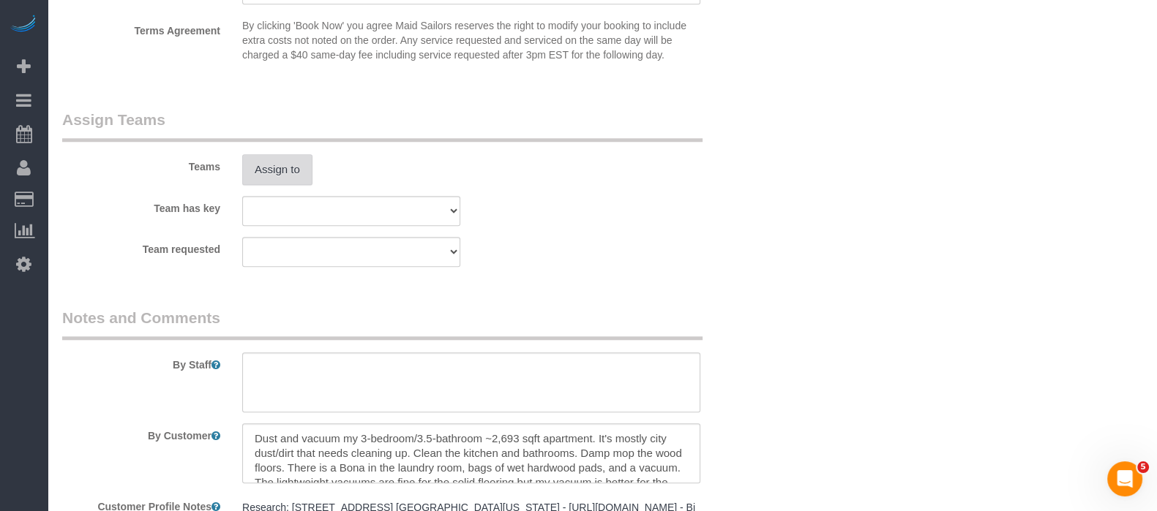
click at [272, 165] on button "Assign to" at bounding box center [277, 169] width 70 height 31
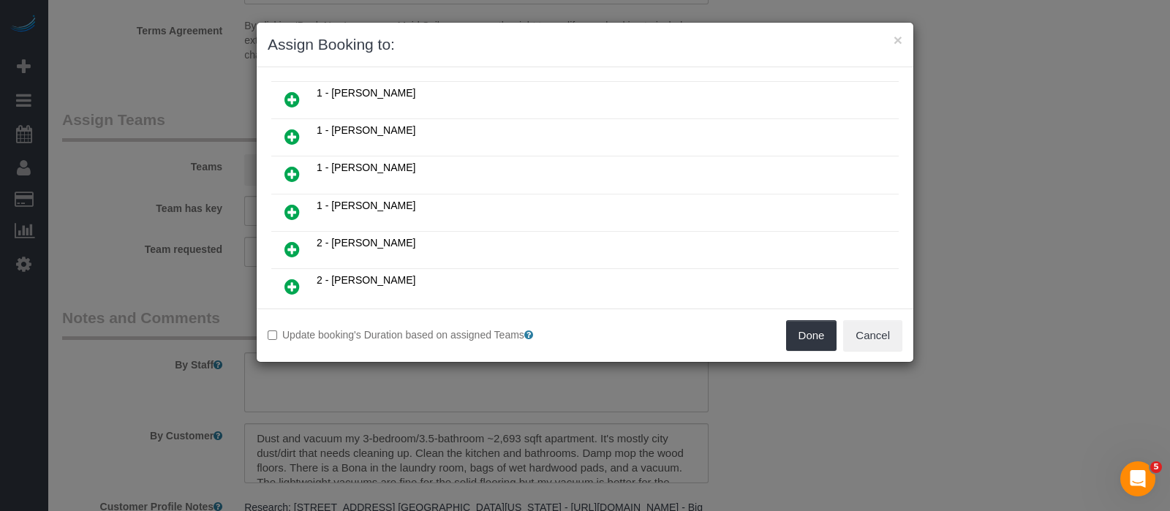
scroll to position [274, 0]
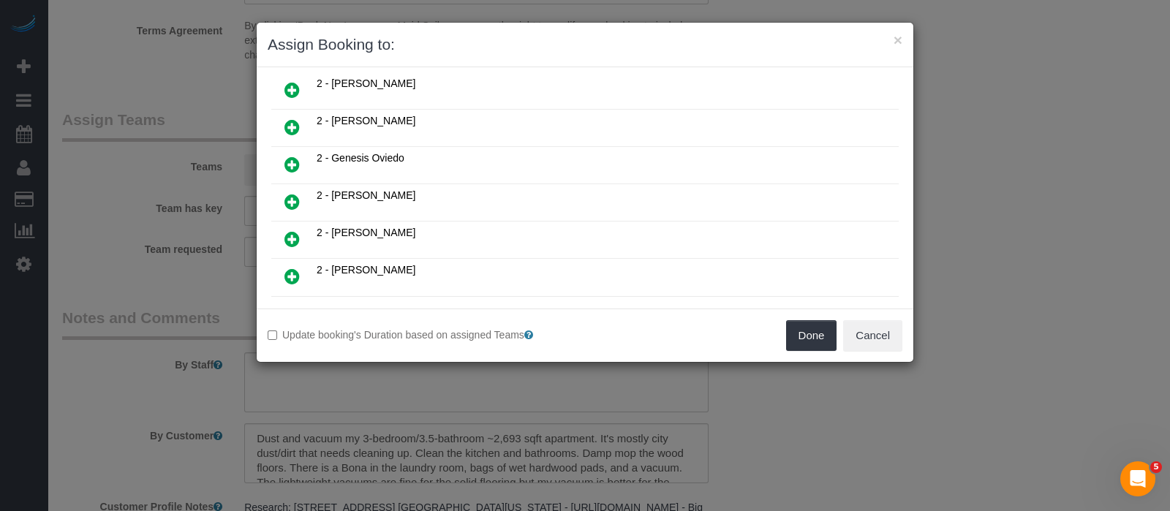
click at [287, 119] on icon at bounding box center [292, 128] width 15 height 18
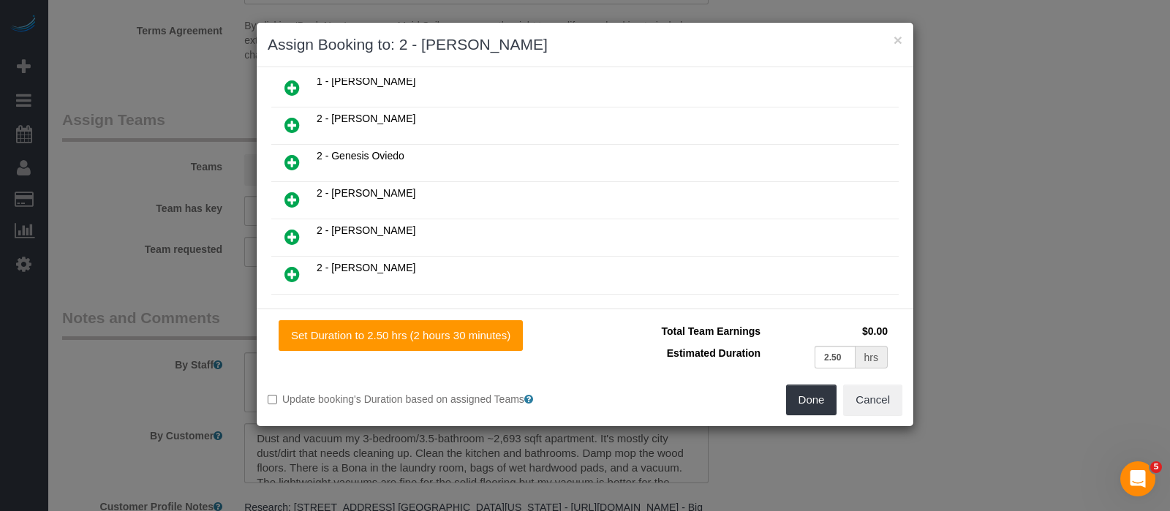
scroll to position [307, 0]
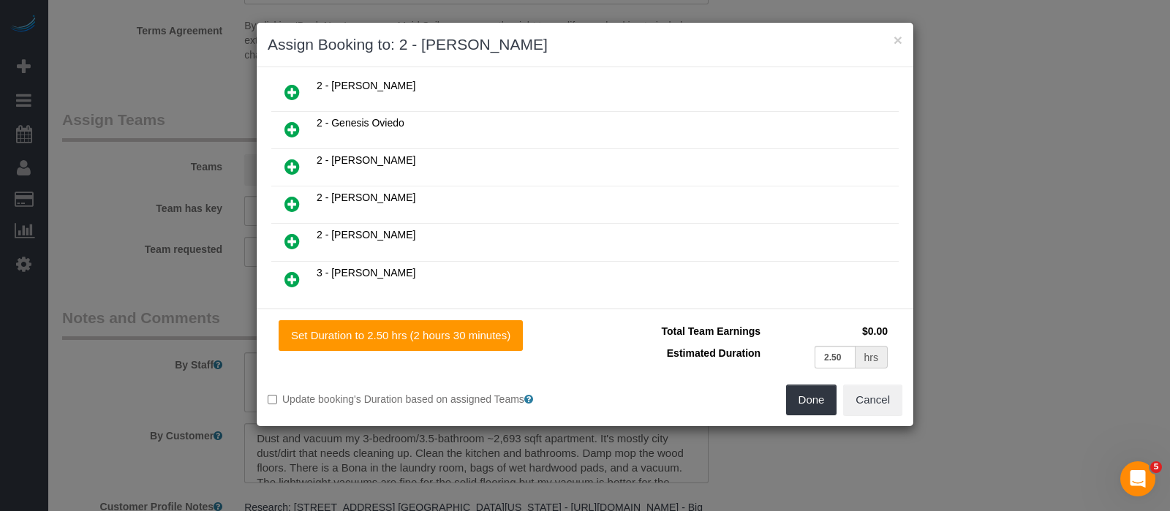
click at [296, 233] on icon at bounding box center [292, 242] width 15 height 18
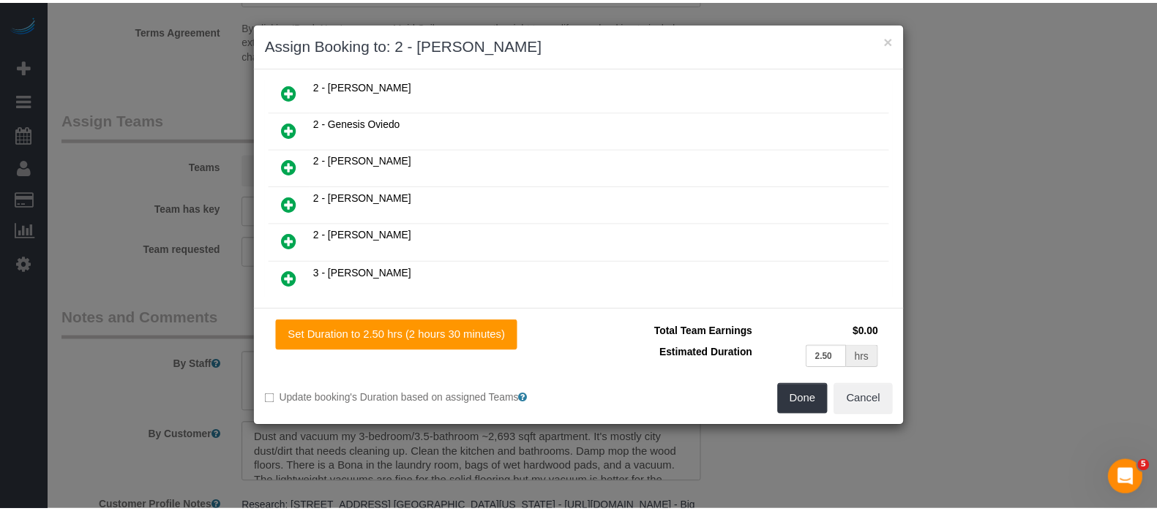
scroll to position [343, 0]
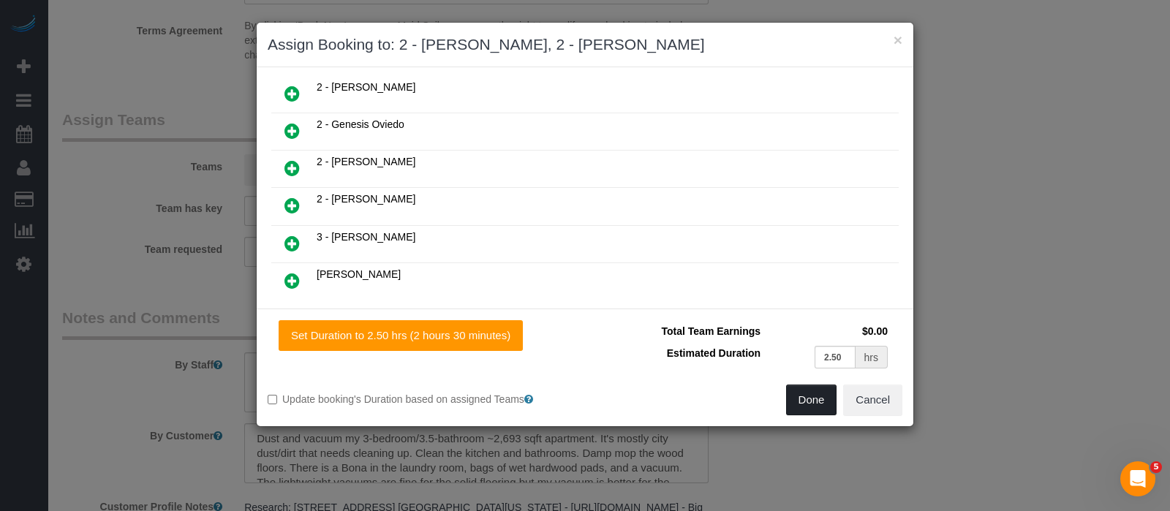
drag, startPoint x: 818, startPoint y: 391, endPoint x: 797, endPoint y: 378, distance: 24.4
click at [818, 391] on button "Done" at bounding box center [811, 400] width 51 height 31
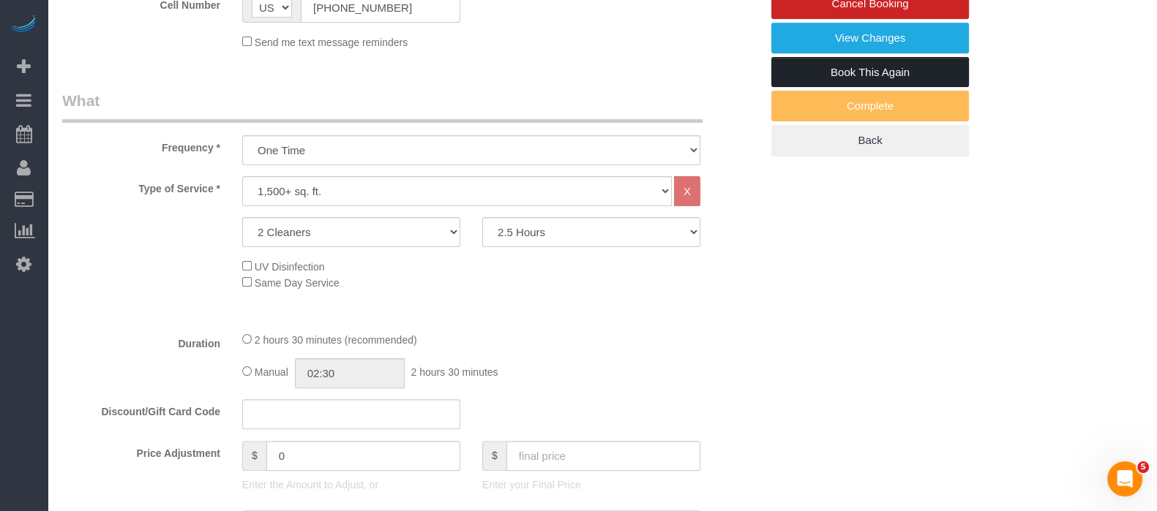
scroll to position [274, 0]
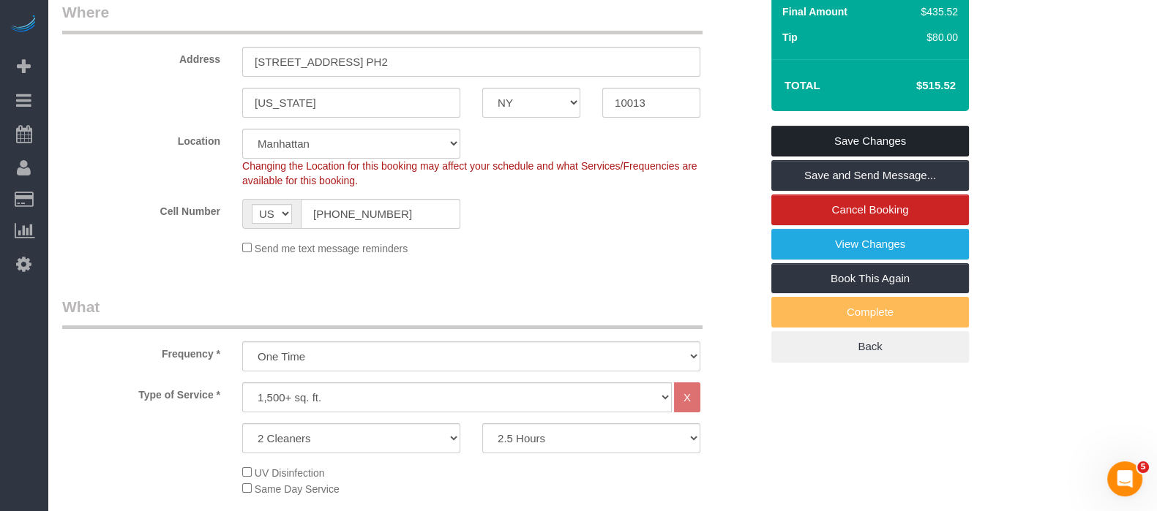
drag, startPoint x: 852, startPoint y: 127, endPoint x: 808, endPoint y: 146, distance: 48.2
click at [852, 129] on link "Save Changes" at bounding box center [870, 141] width 198 height 31
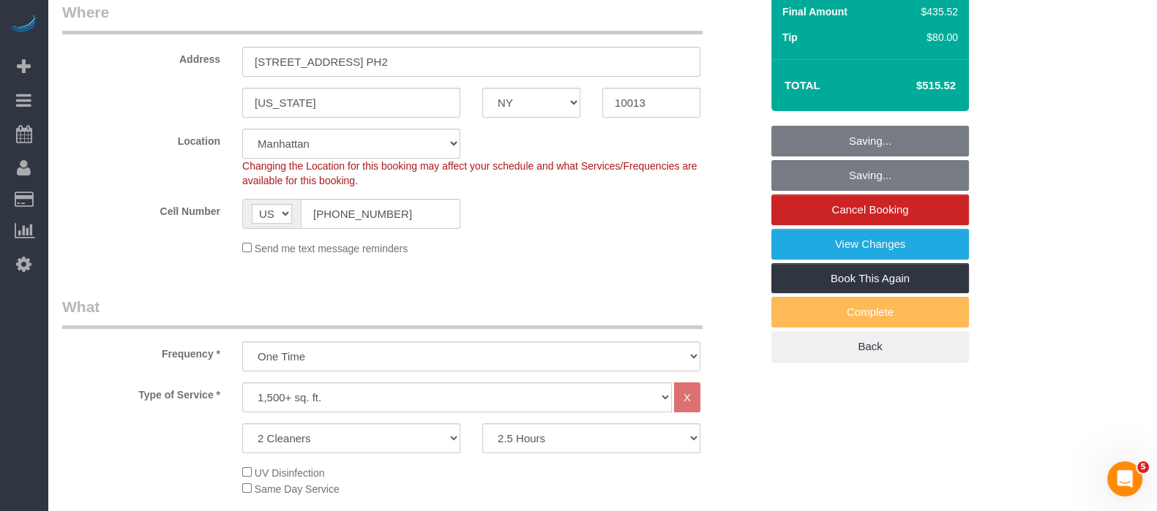
scroll to position [0, 0]
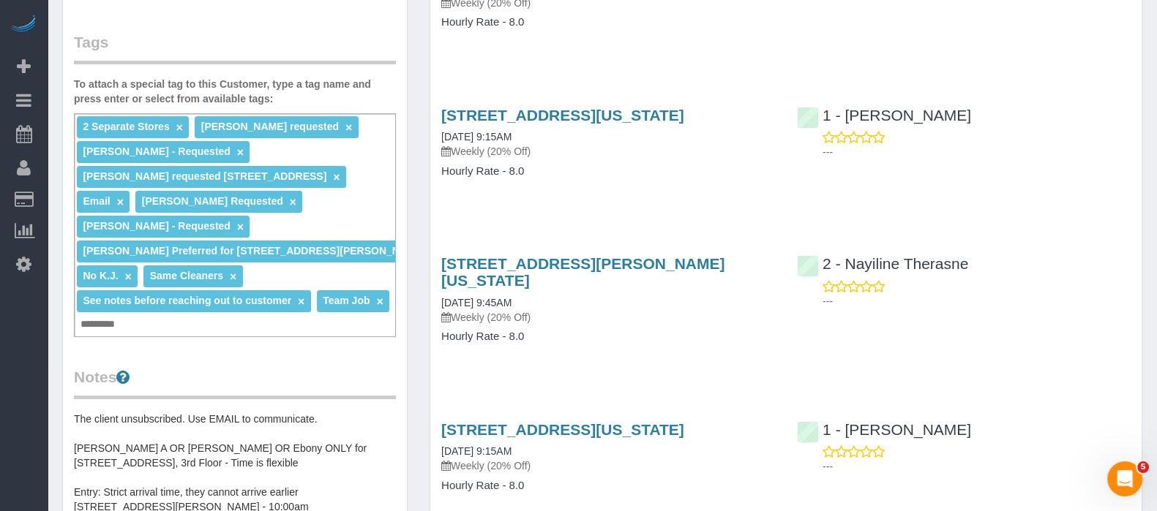
scroll to position [59, 0]
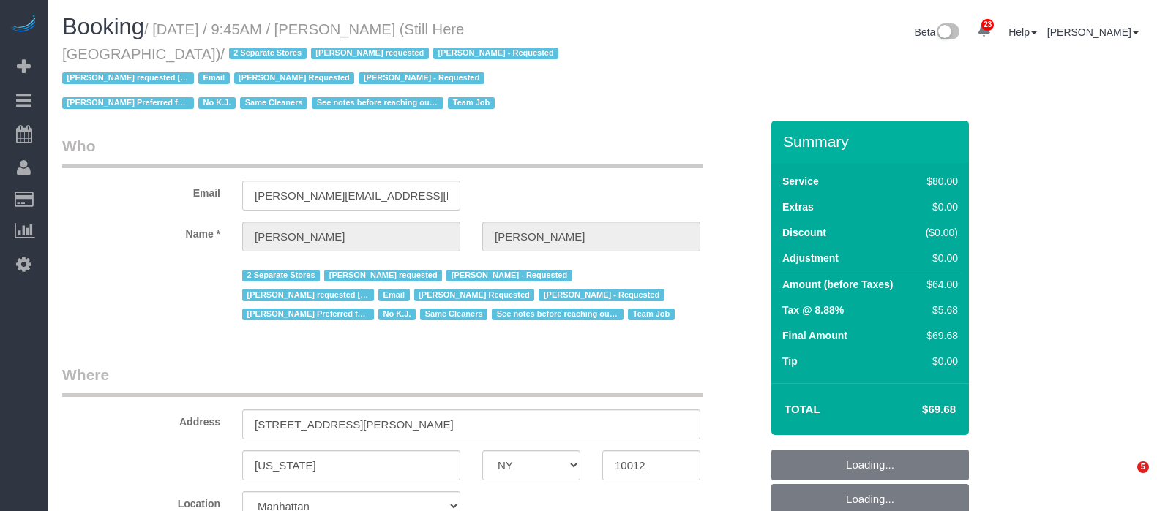
select select "NY"
select select "string:stripe-pm_1Oyz8t4VGloSiKo71skqOF54"
select select "number:89"
select select "number:90"
select select "number:15"
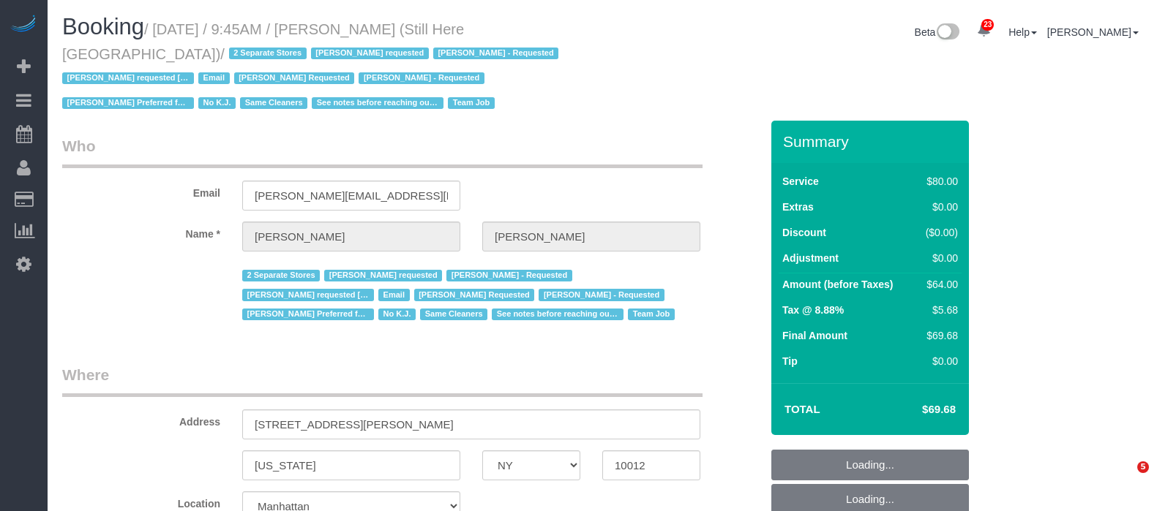
select select "number:5"
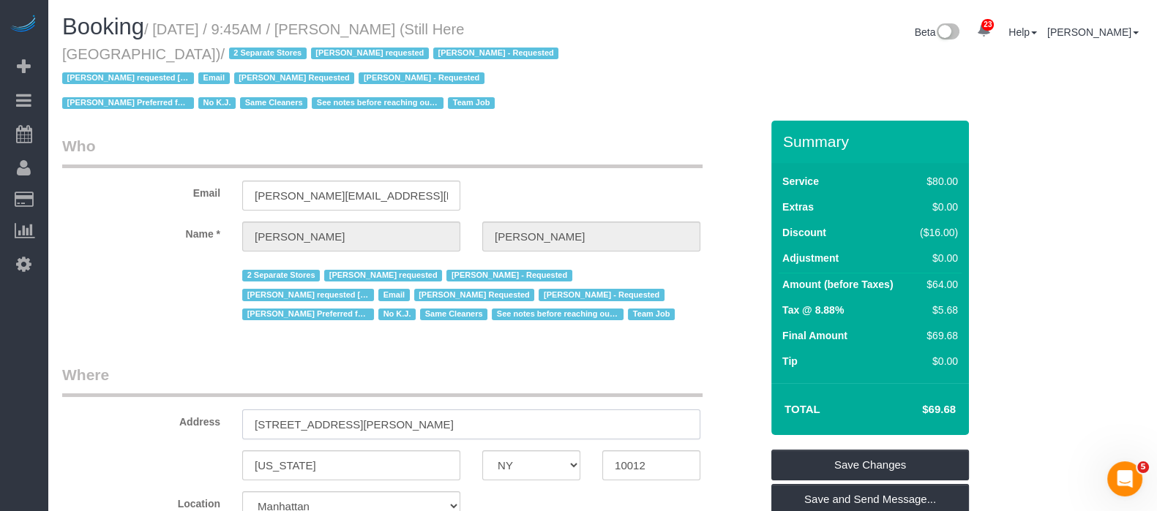
drag, startPoint x: 251, startPoint y: 421, endPoint x: 417, endPoint y: 422, distance: 166.1
click at [417, 422] on input "268 Elizabeth Street" at bounding box center [471, 425] width 458 height 30
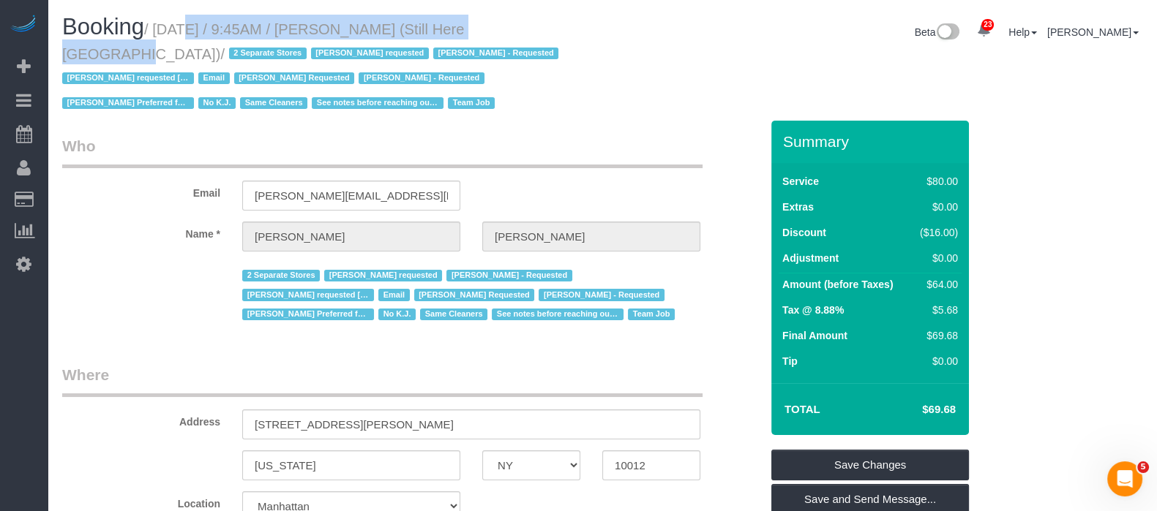
drag, startPoint x: 157, startPoint y: 27, endPoint x: 505, endPoint y: 31, distance: 347.5
click at [505, 31] on small "/ September 22, 2025 / 9:45AM / Francesca Racanelli (Still Here NYC) / 2 Separa…" at bounding box center [312, 66] width 500 height 91
copy small "September 22, 2025 / 9:45AM / Francesca Racanelli"
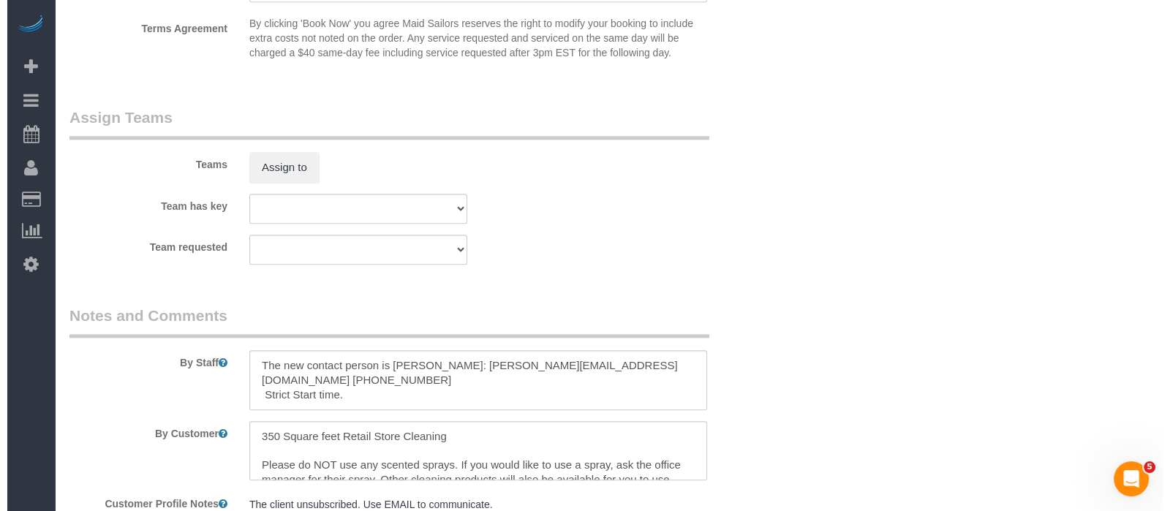
scroll to position [1737, 0]
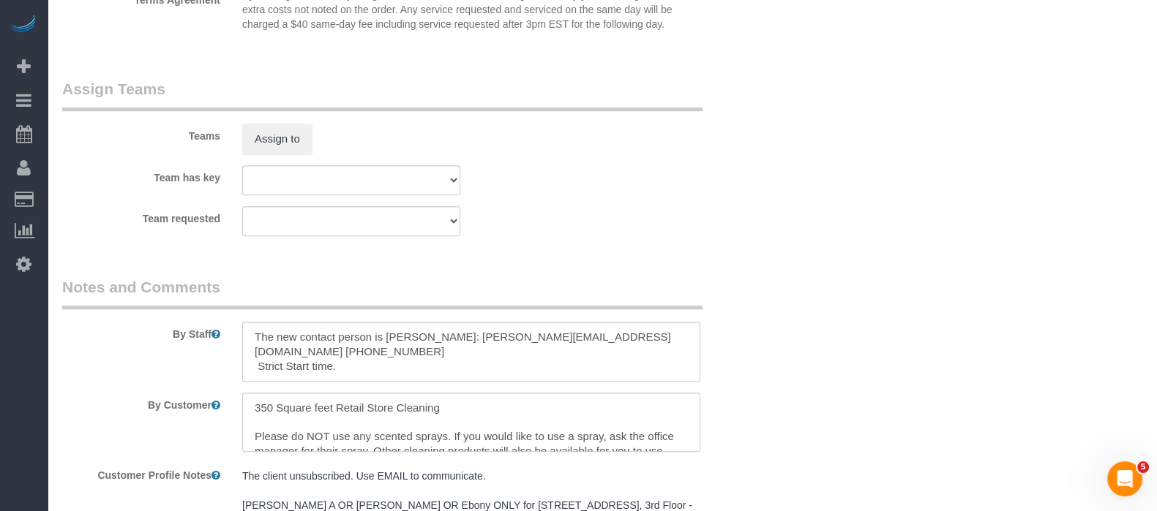
click at [293, 119] on div "Teams Assign to" at bounding box center [411, 116] width 720 height 76
click at [287, 133] on button "Assign to" at bounding box center [277, 139] width 70 height 31
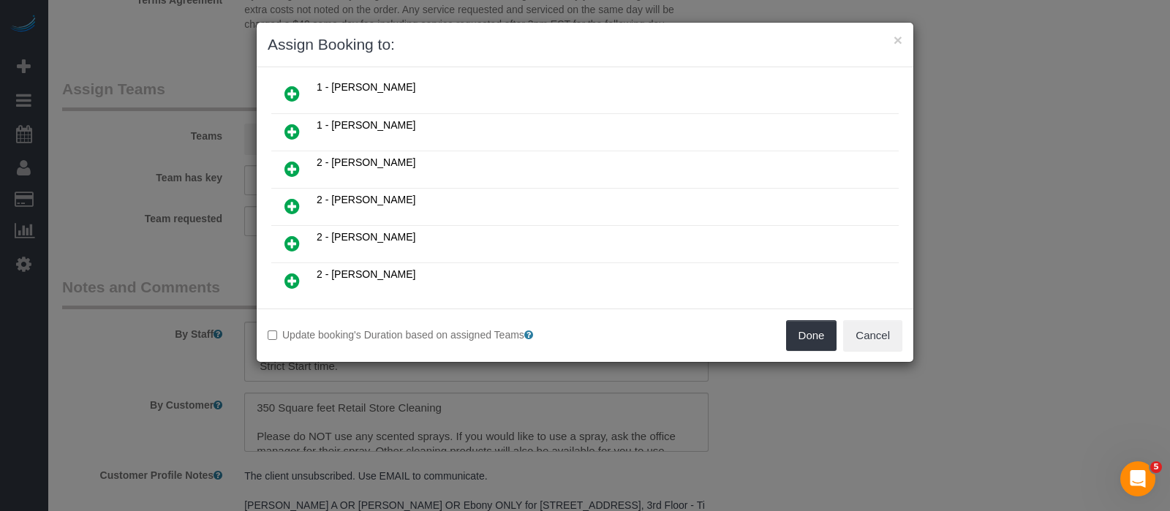
scroll to position [549, 0]
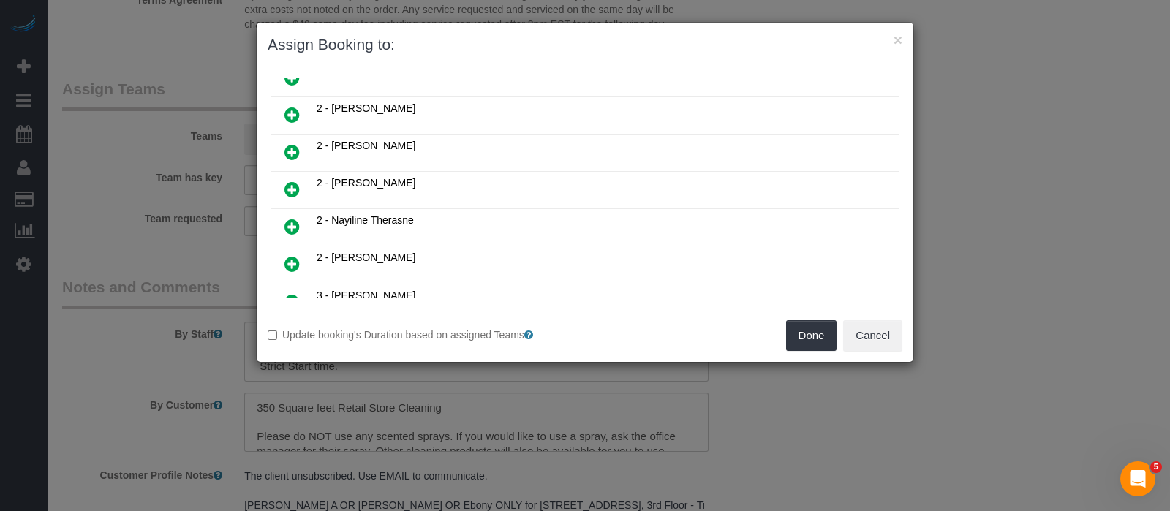
drag, startPoint x: 287, startPoint y: 199, endPoint x: 590, endPoint y: 225, distance: 303.9
click at [288, 218] on icon at bounding box center [292, 227] width 15 height 18
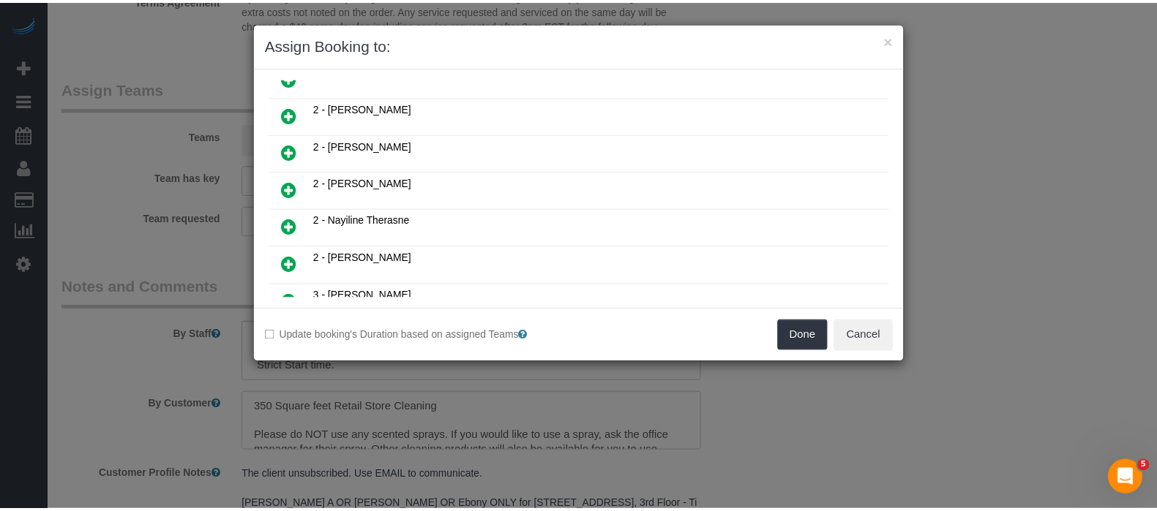
scroll to position [582, 0]
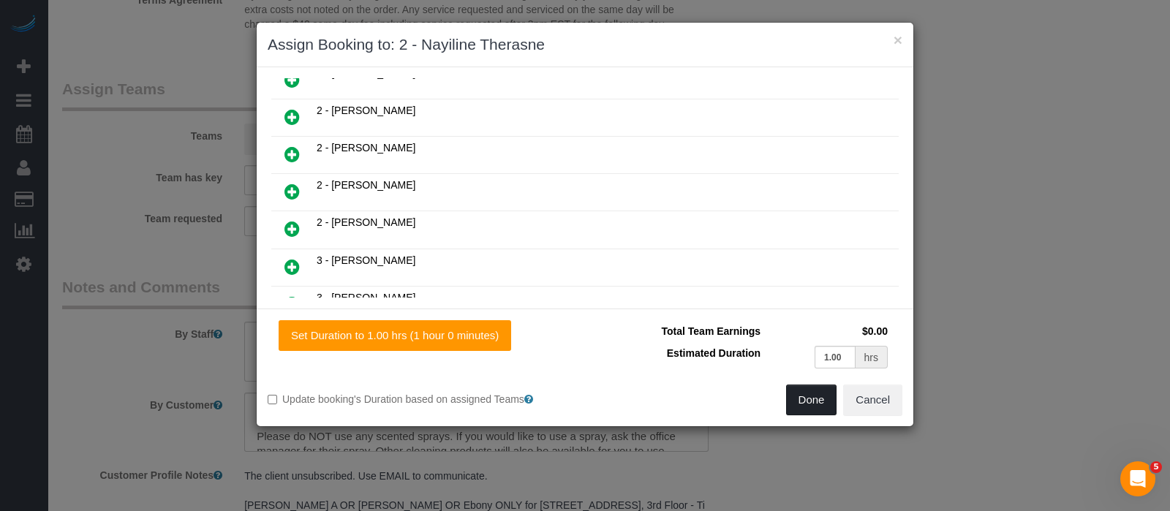
click at [810, 405] on button "Done" at bounding box center [811, 400] width 51 height 31
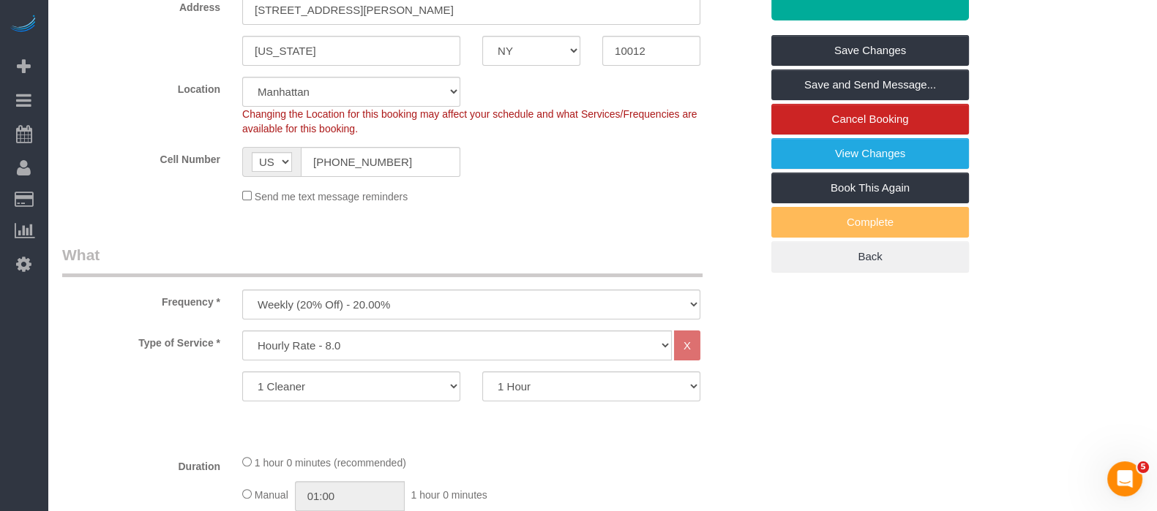
scroll to position [91, 0]
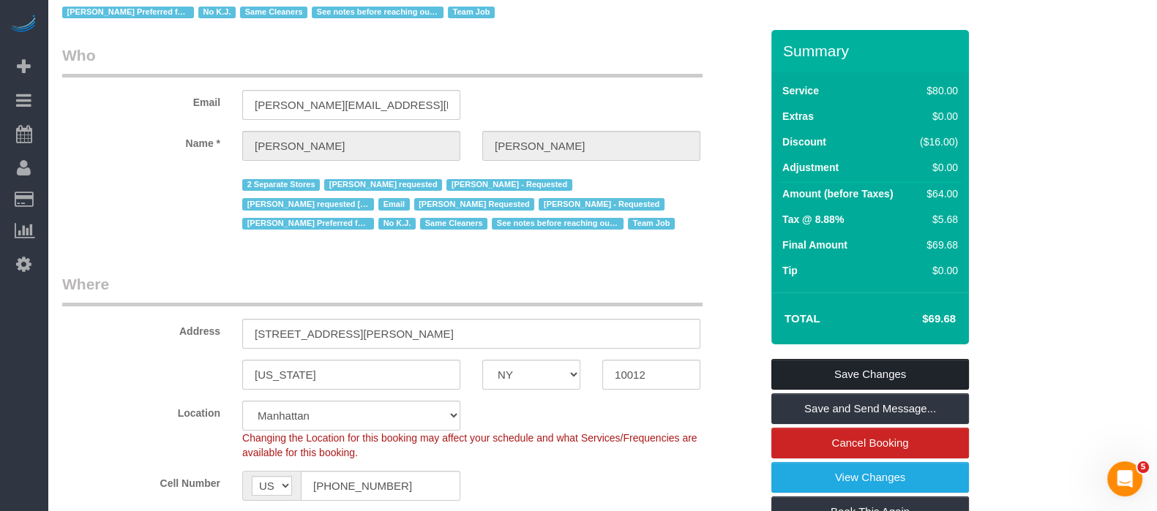
click at [888, 367] on link "Save Changes" at bounding box center [870, 374] width 198 height 31
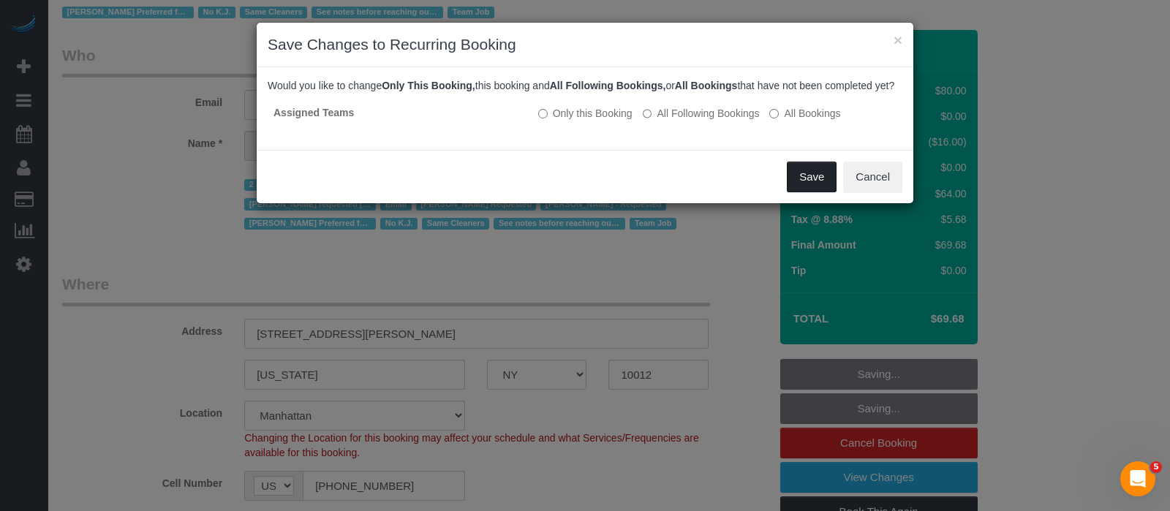
click at [831, 185] on button "Save" at bounding box center [812, 177] width 50 height 31
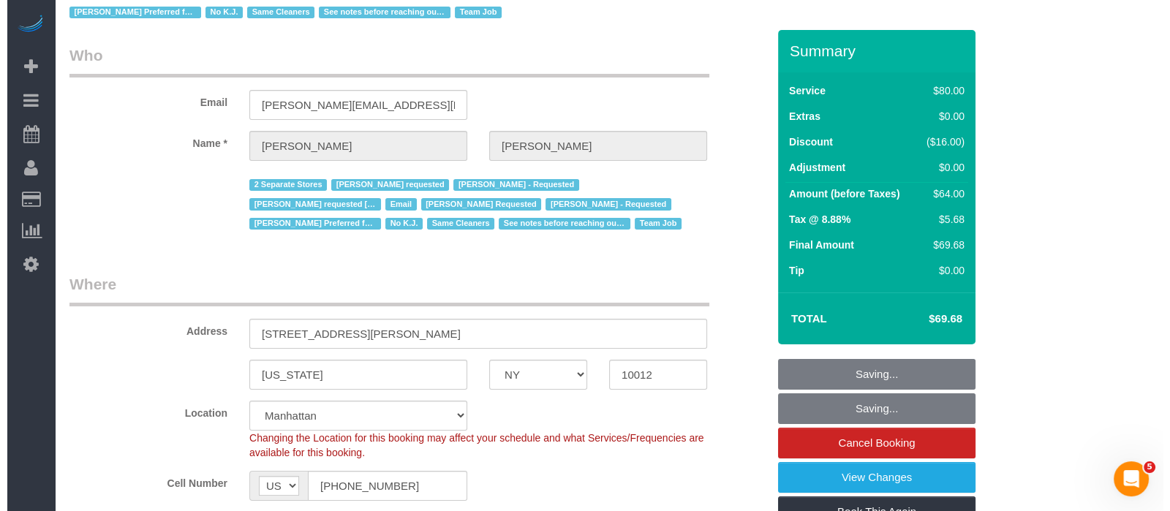
scroll to position [0, 0]
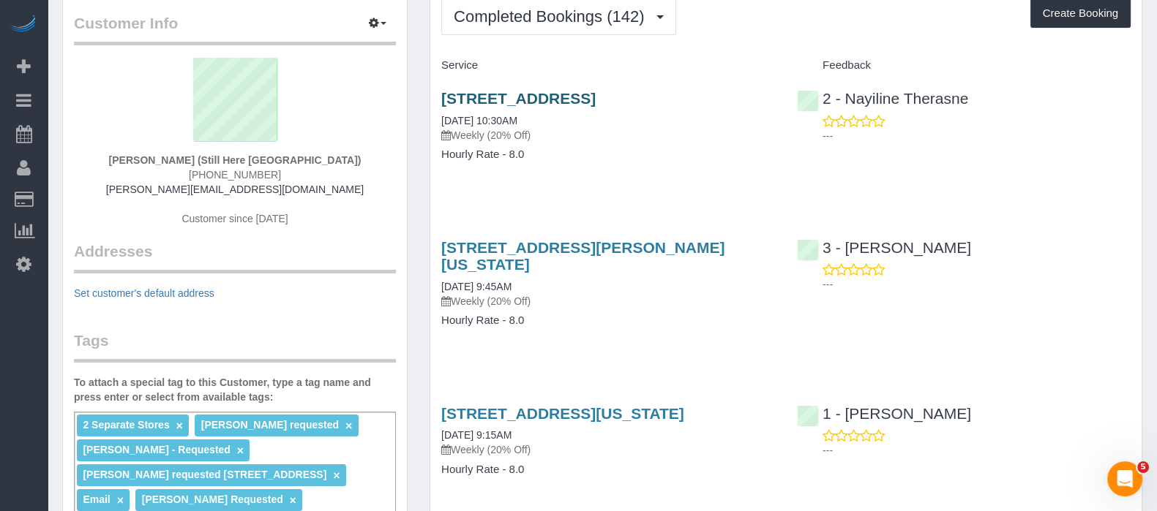
scroll to position [91, 0]
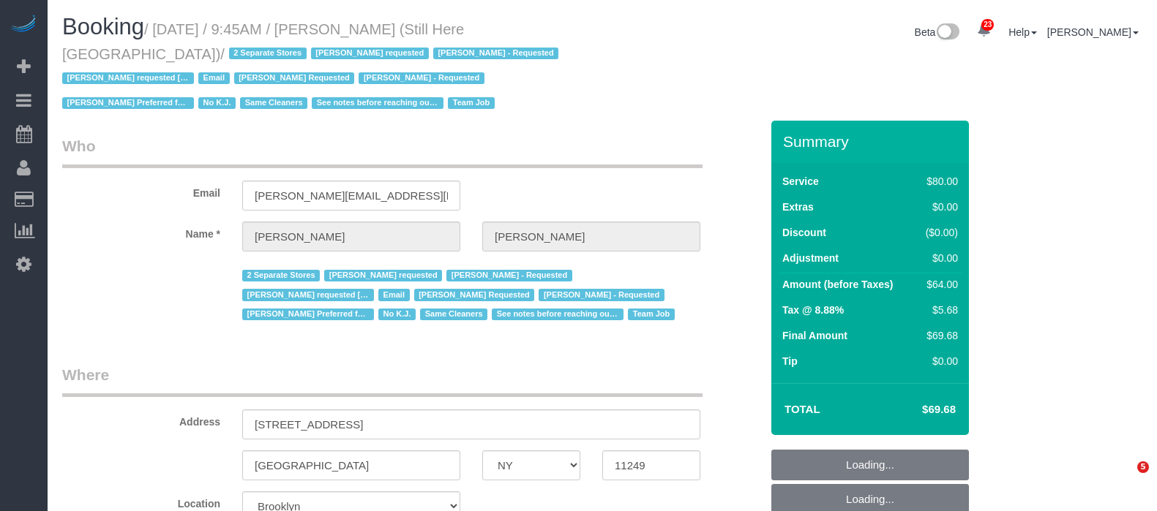
select select "NY"
select select "string:stripe-pm_1Oyz8t4VGloSiKo71skqOF54"
select select "number:89"
select select "number:90"
select select "number:15"
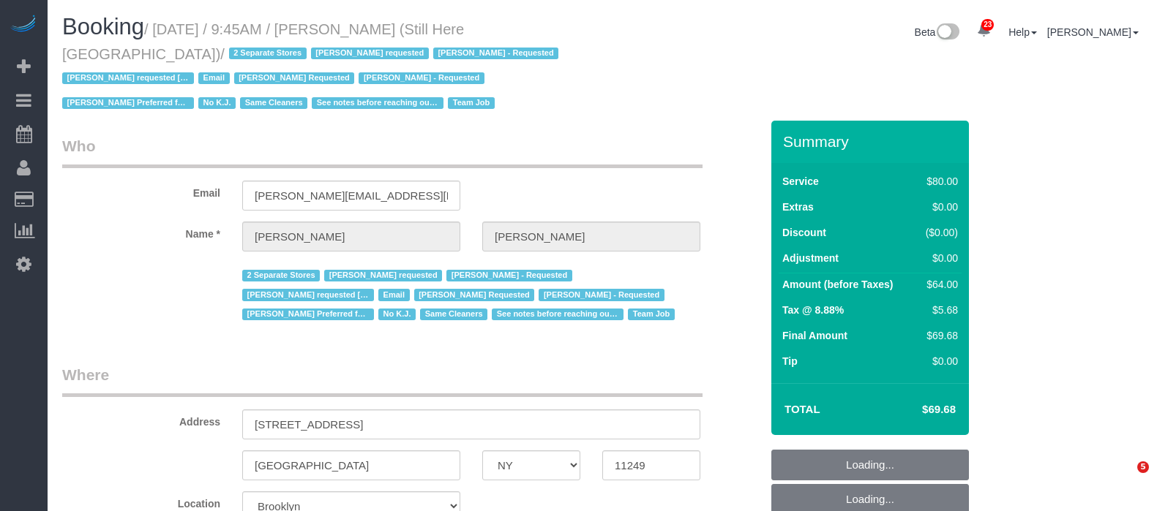
select select "number:5"
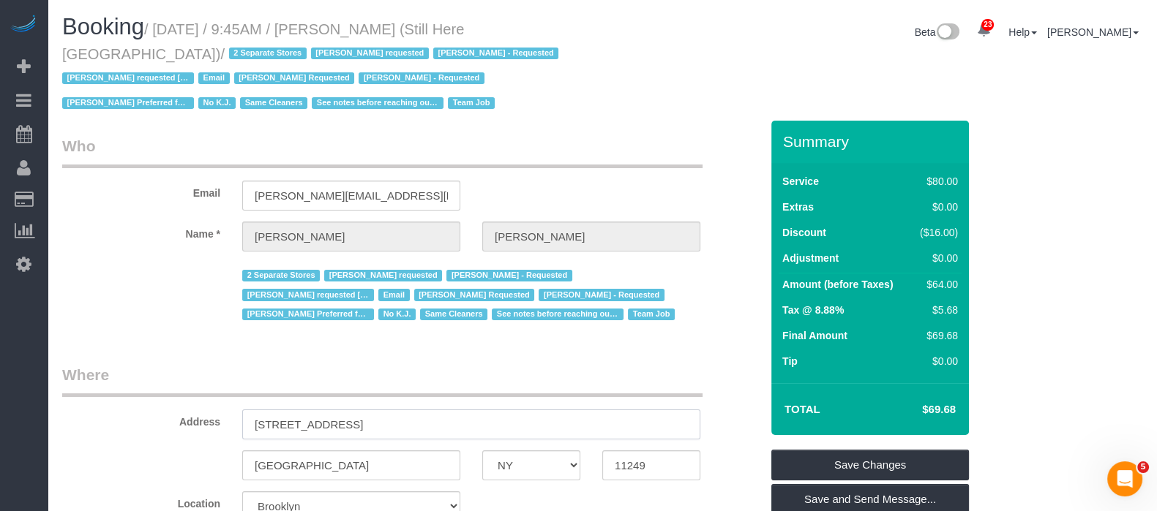
drag, startPoint x: 249, startPoint y: 421, endPoint x: 358, endPoint y: 419, distance: 109.0
click at [358, 419] on input "170 Wythe Avenue" at bounding box center [471, 425] width 458 height 30
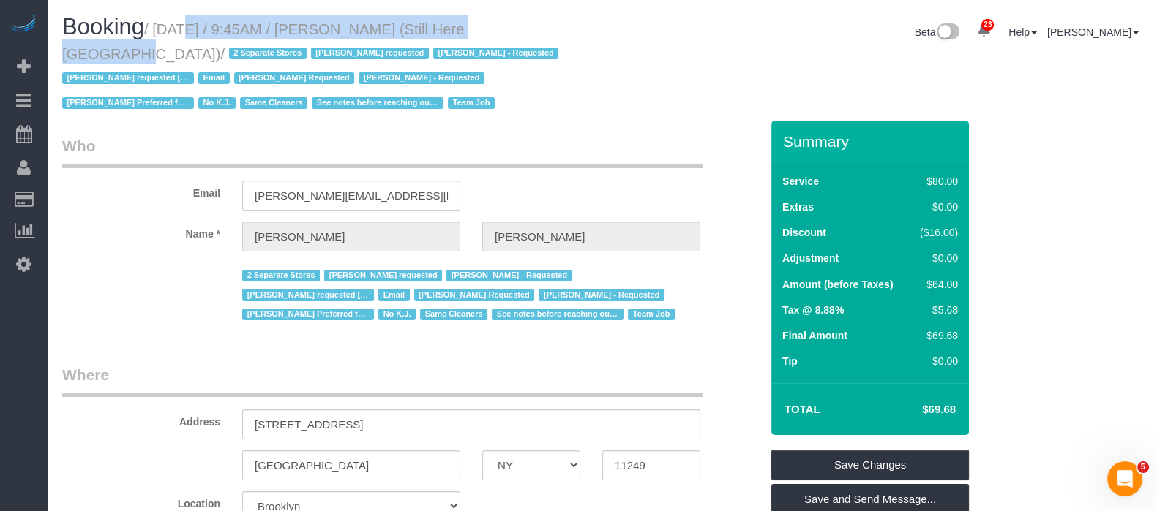
drag, startPoint x: 227, startPoint y: 31, endPoint x: 504, endPoint y: 24, distance: 277.3
click at [504, 24] on small "/ September 22, 2025 / 9:45AM / Francesca Racanelli (Still Here NYC) / 2 Separa…" at bounding box center [312, 66] width 500 height 91
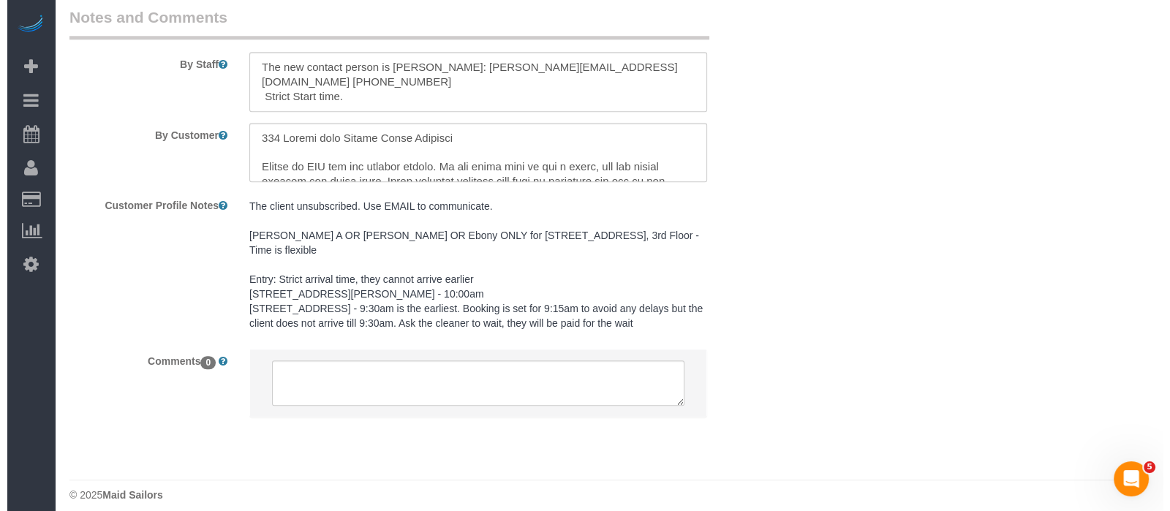
scroll to position [1824, 0]
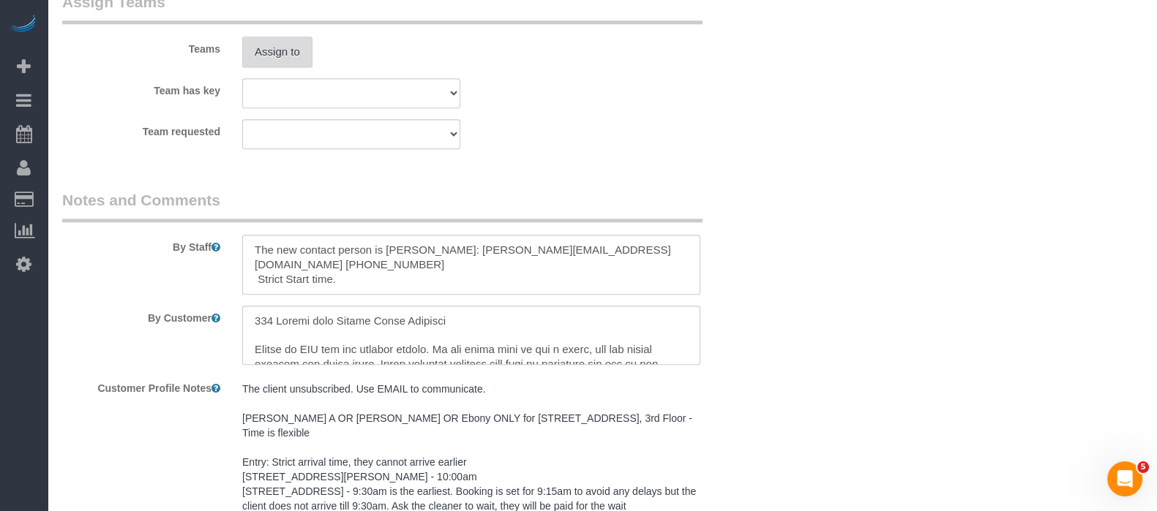
click at [285, 45] on button "Assign to" at bounding box center [277, 52] width 70 height 31
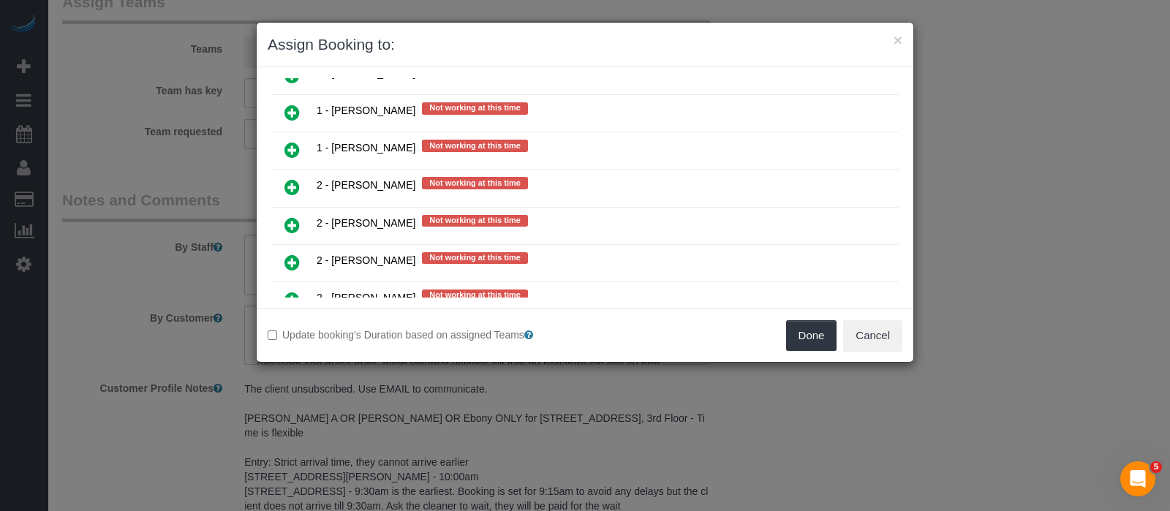
scroll to position [2103, 0]
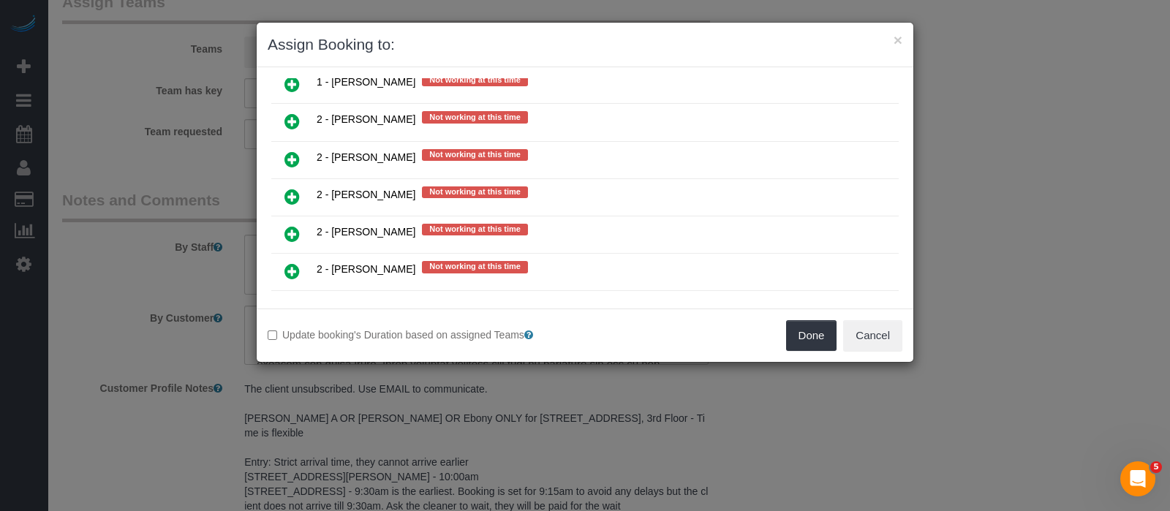
click at [286, 300] on icon at bounding box center [292, 309] width 15 height 18
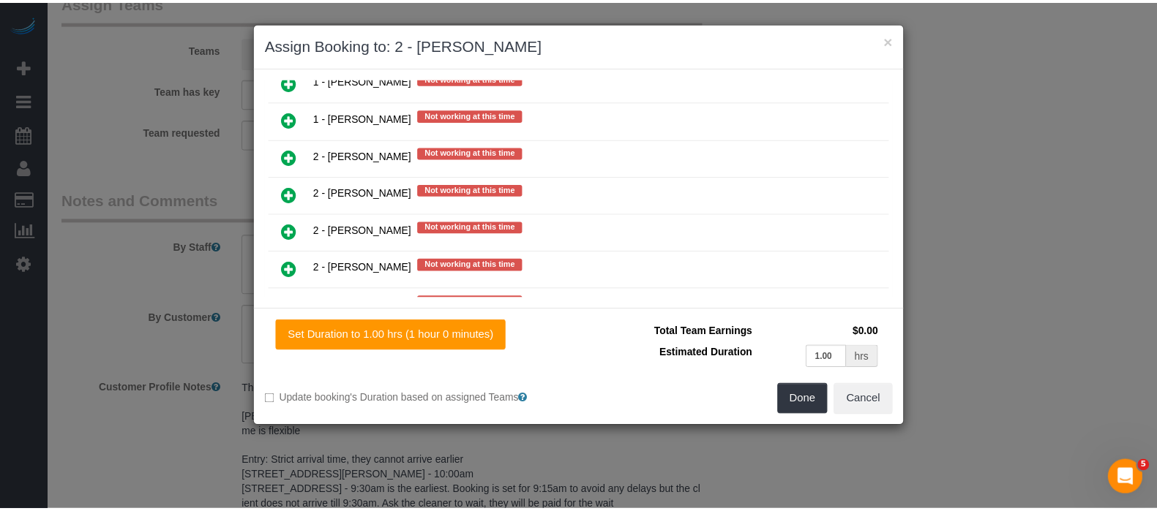
scroll to position [2136, 0]
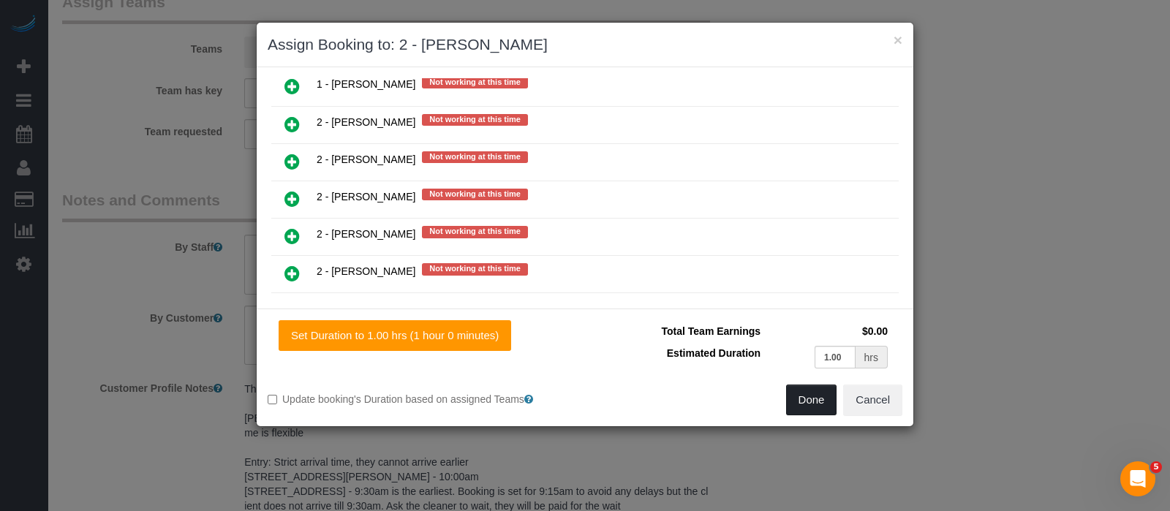
click at [811, 385] on button "Done" at bounding box center [811, 400] width 51 height 31
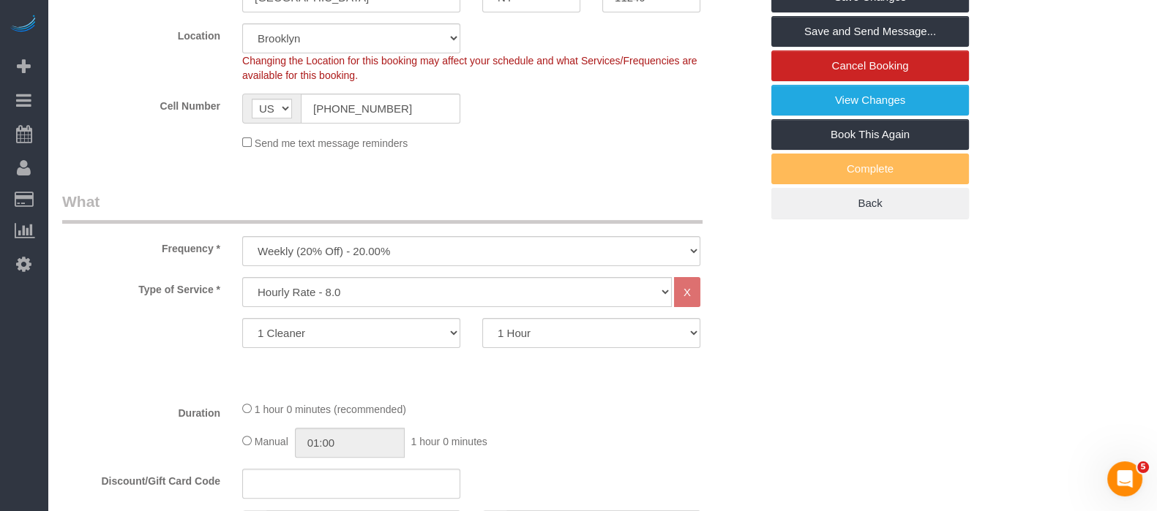
scroll to position [270, 0]
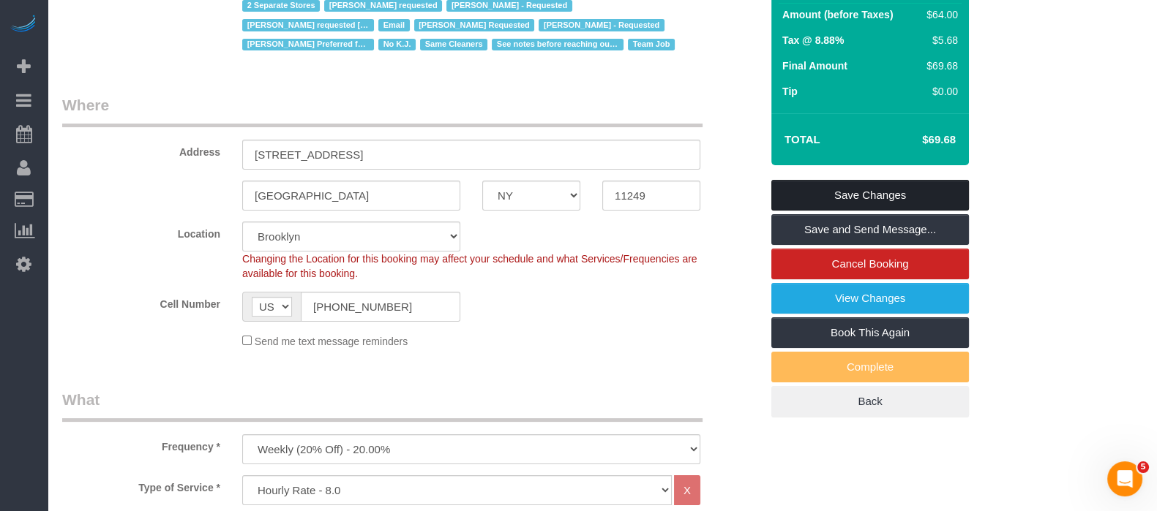
click at [888, 184] on link "Save Changes" at bounding box center [870, 195] width 198 height 31
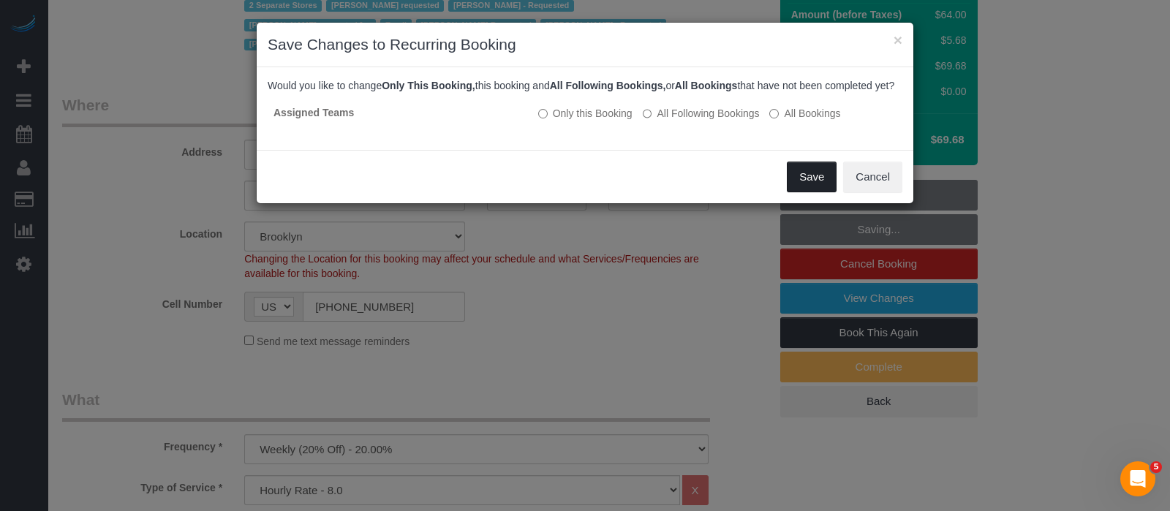
click at [816, 192] on button "Save" at bounding box center [812, 177] width 50 height 31
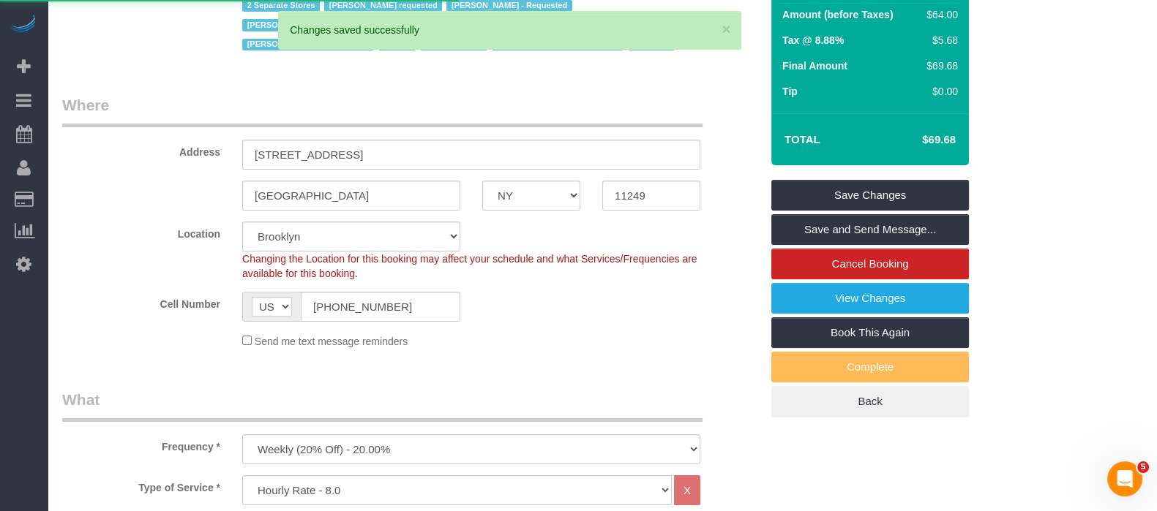
select select "**********"
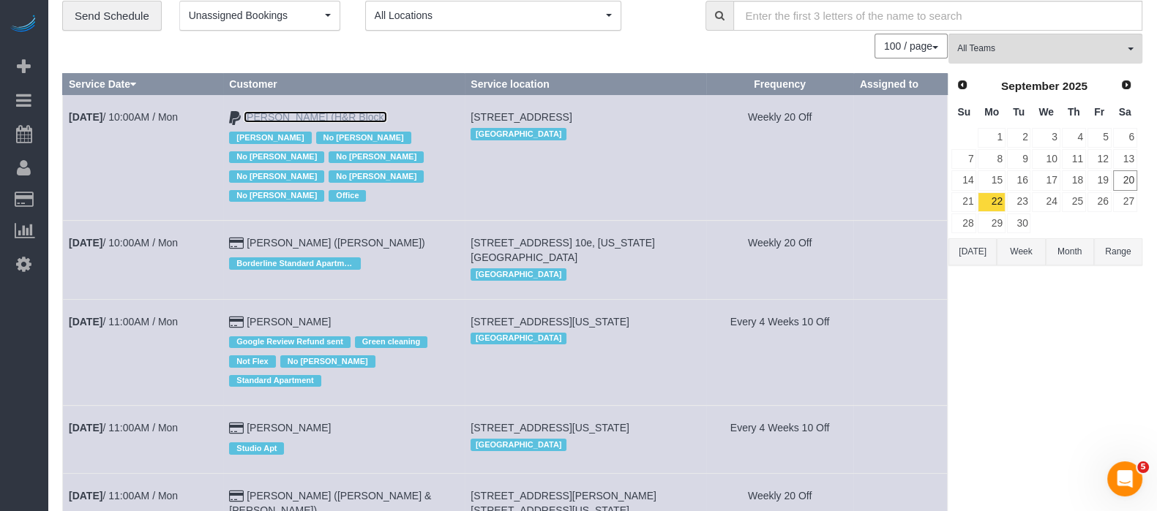
scroll to position [91, 0]
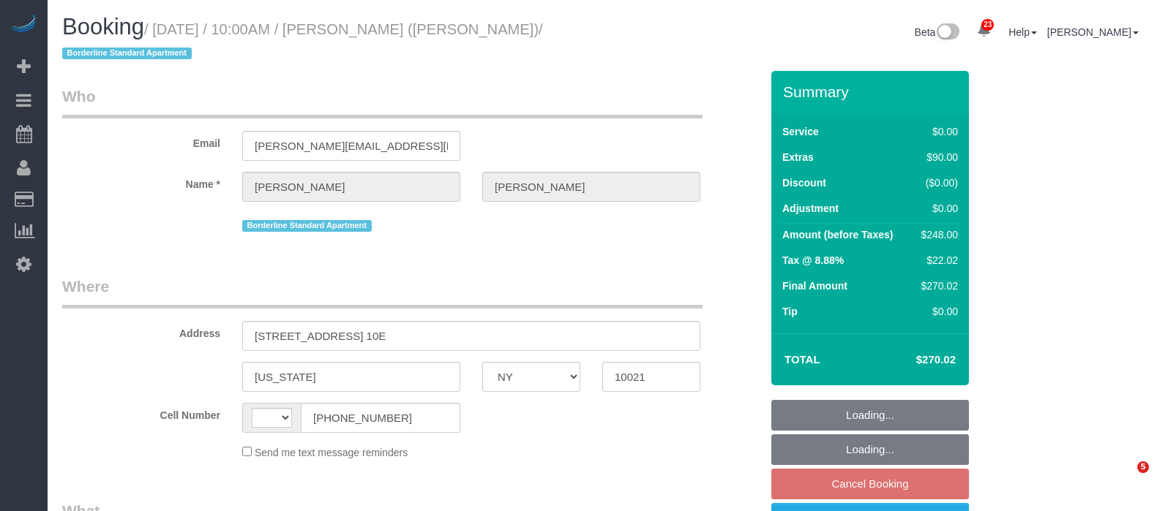
select select "NY"
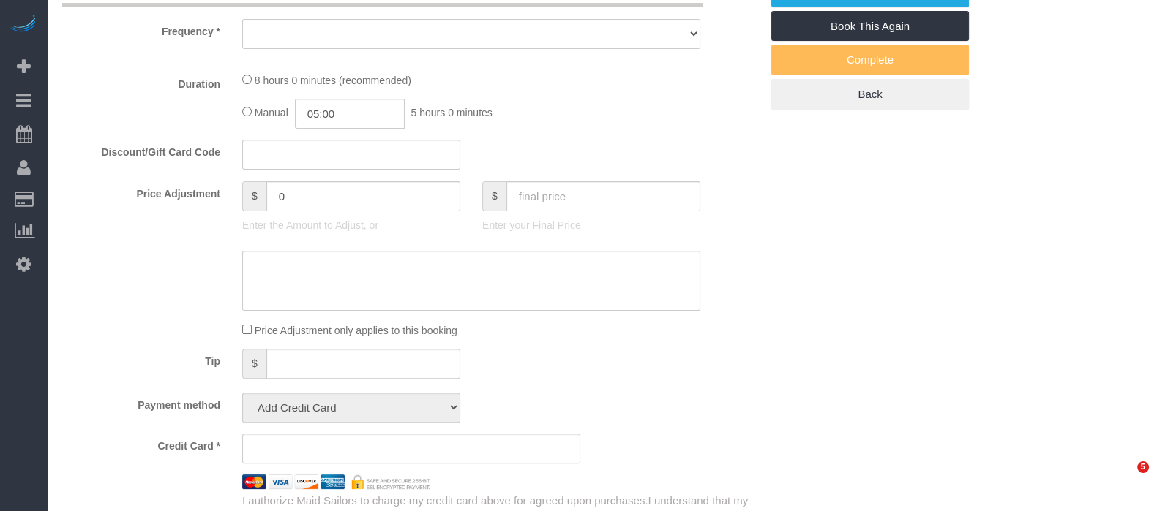
select select "string:US"
select select "object:803"
select select "number:57"
select select "number:73"
select select "number:15"
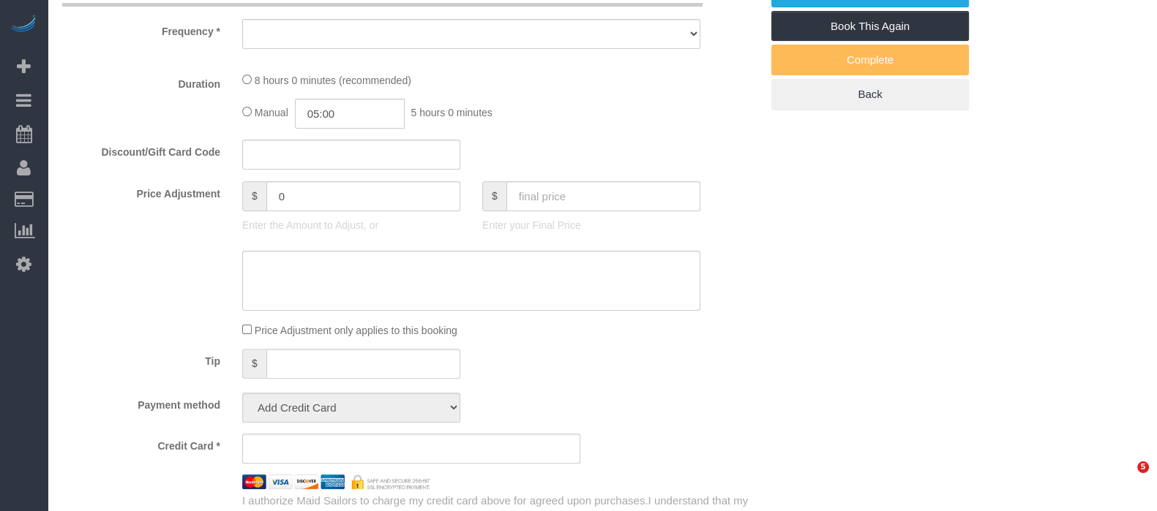
select select "number:6"
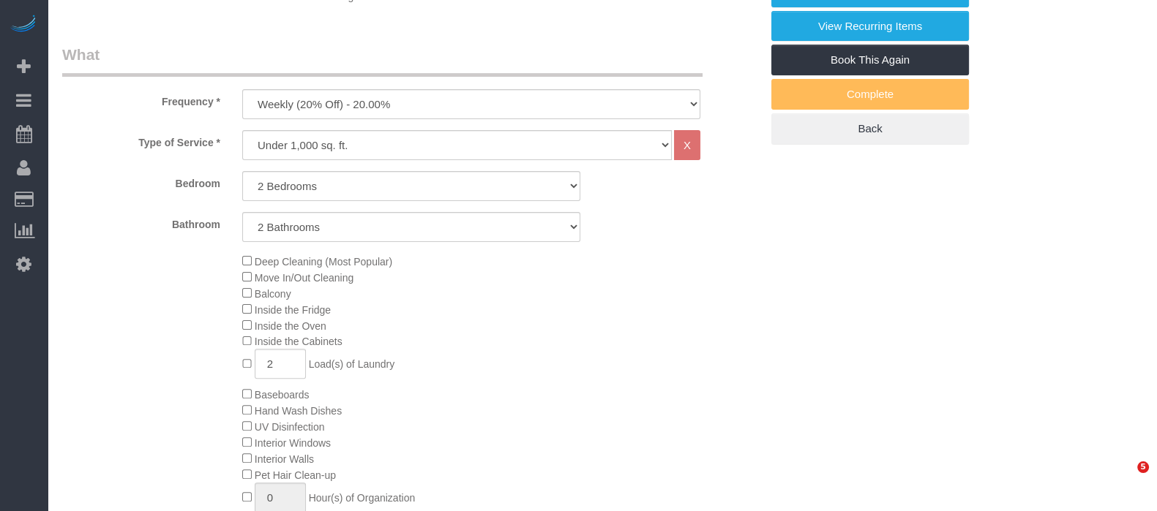
select select "object:1518"
select select "string:stripe-pm_1R58S94VGloSiKo7oTDM75CS"
select select "spot2"
select select "2"
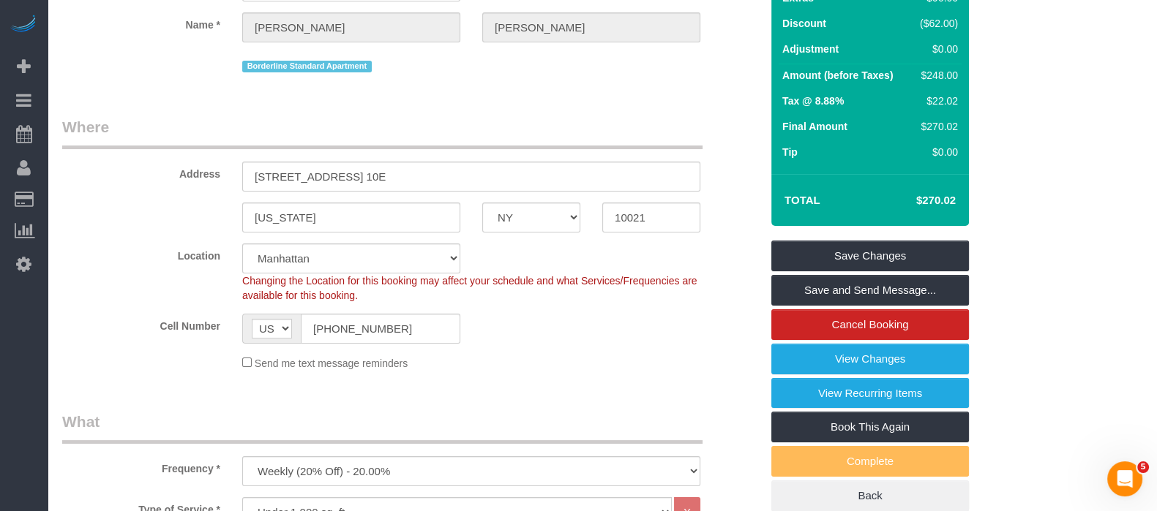
scroll to position [0, 0]
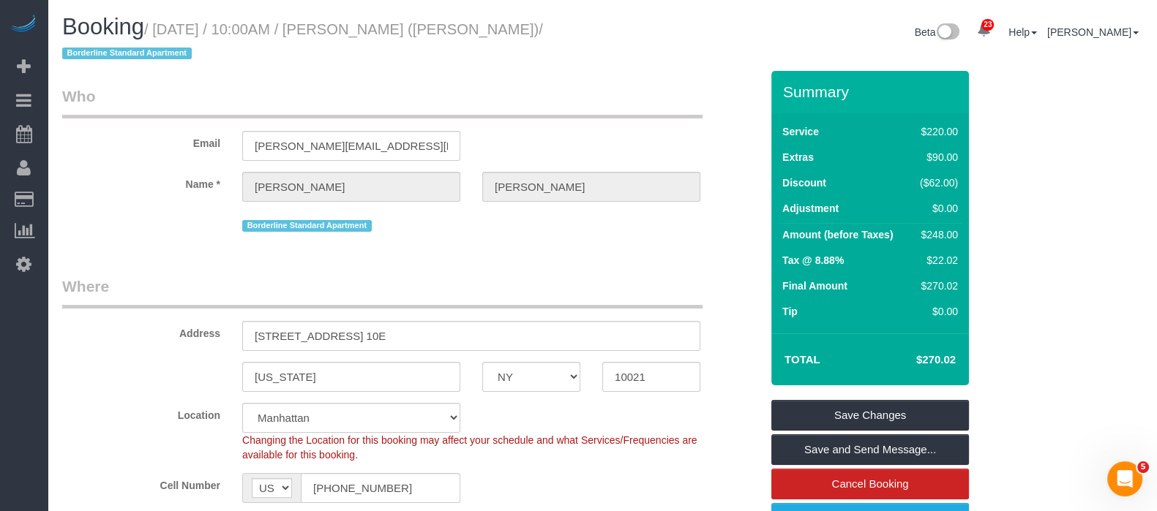
drag, startPoint x: 161, startPoint y: 24, endPoint x: 487, endPoint y: 34, distance: 326.4
click at [486, 31] on small "/ September 22, 2025 / 10:00AM / Johanna Goetze (Peter Harrington) / Borderline…" at bounding box center [302, 41] width 481 height 41
copy small "September 22, 2025 / 10:00AM / Johanna Goetze"
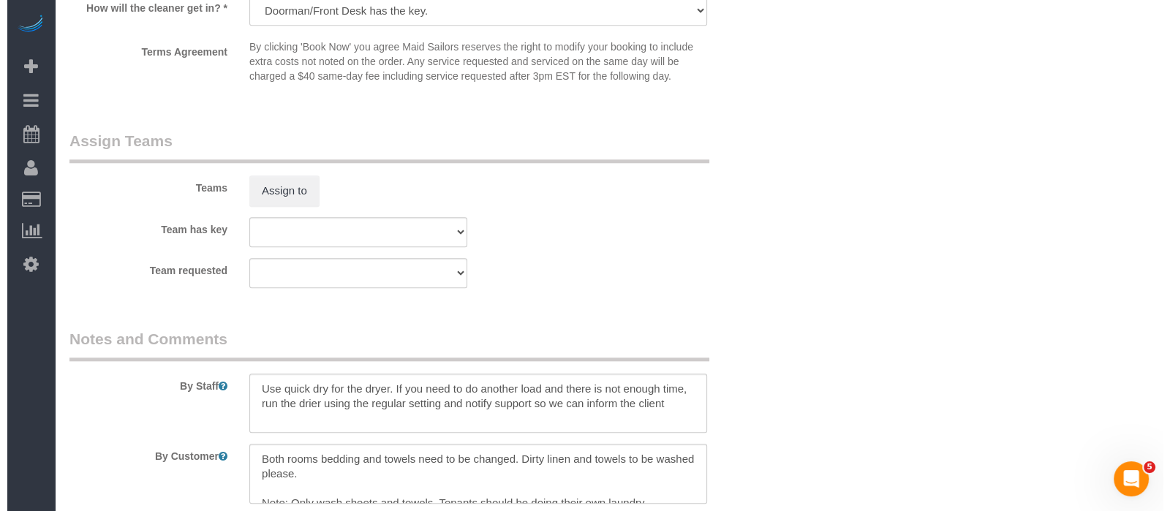
scroll to position [1920, 0]
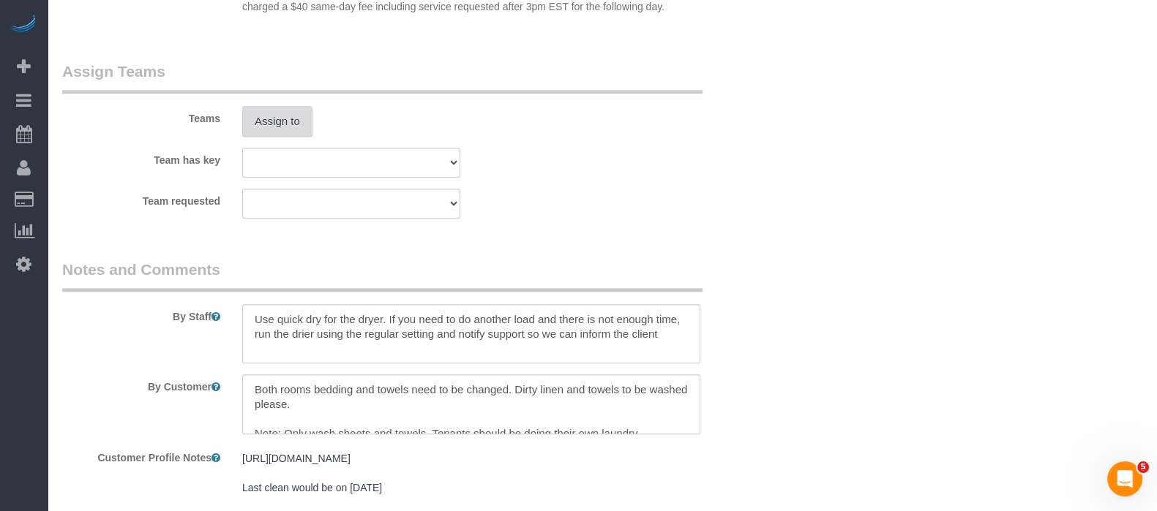
click at [278, 137] on button "Assign to" at bounding box center [277, 121] width 70 height 31
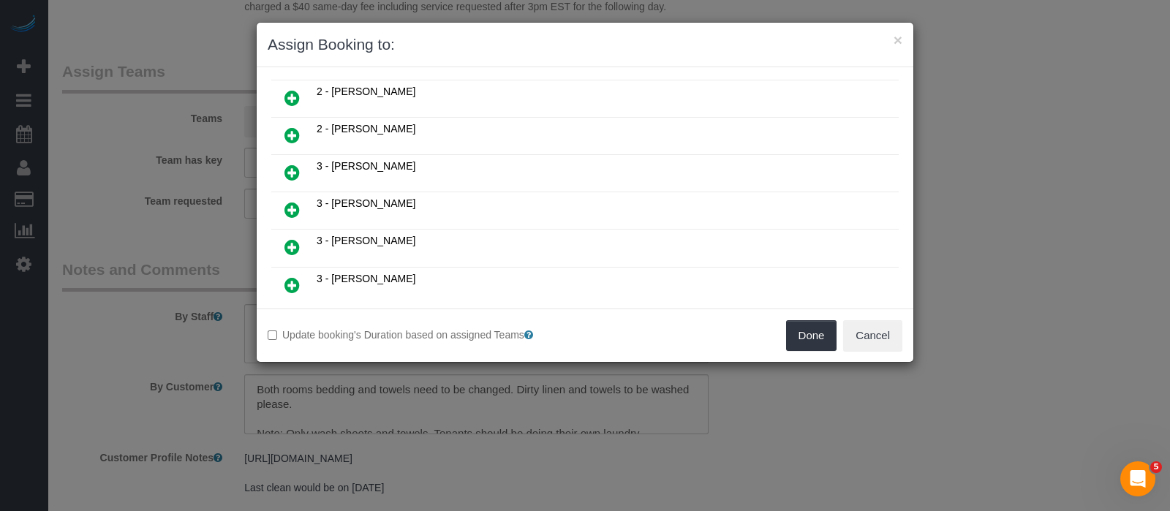
scroll to position [731, 0]
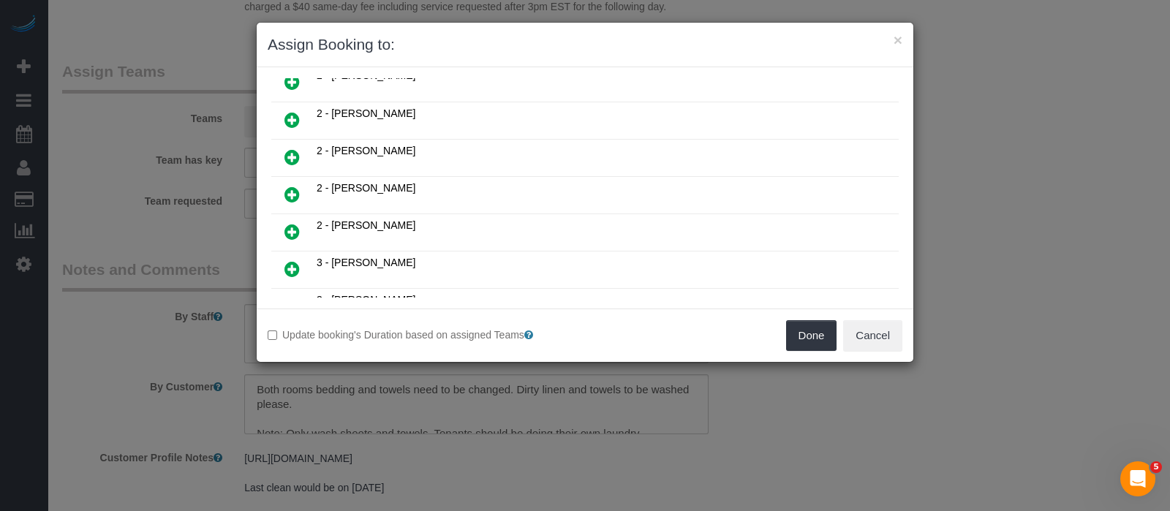
drag, startPoint x: 291, startPoint y: 158, endPoint x: 355, endPoint y: 164, distance: 63.9
click at [292, 186] on icon at bounding box center [292, 195] width 15 height 18
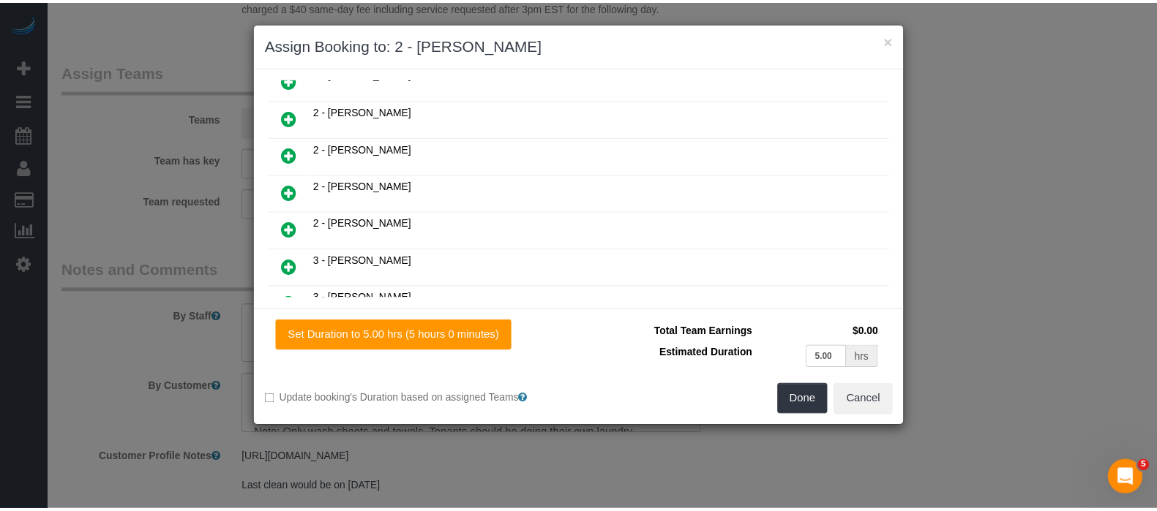
scroll to position [764, 0]
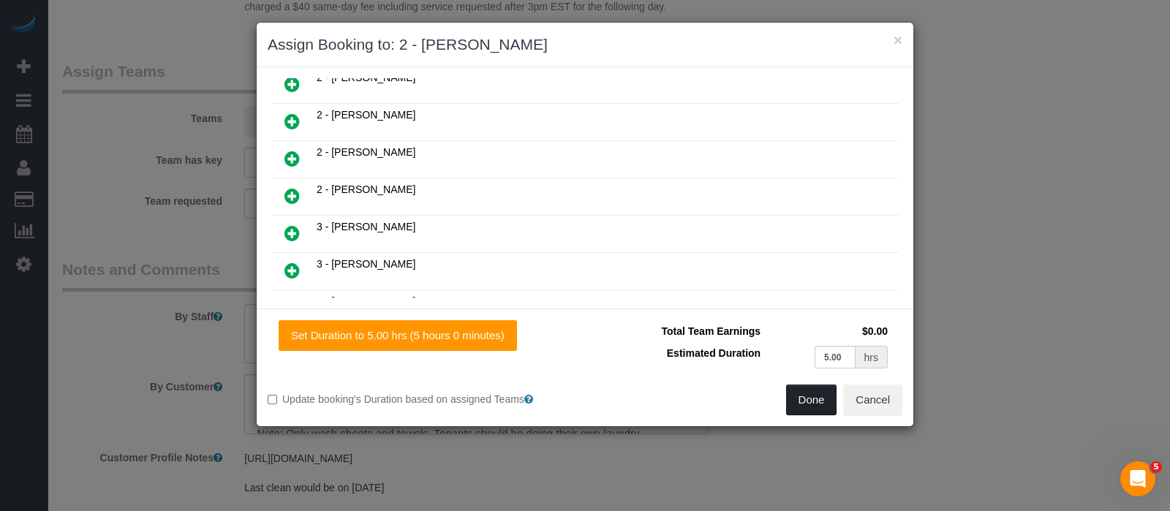
click at [832, 402] on button "Done" at bounding box center [811, 400] width 51 height 31
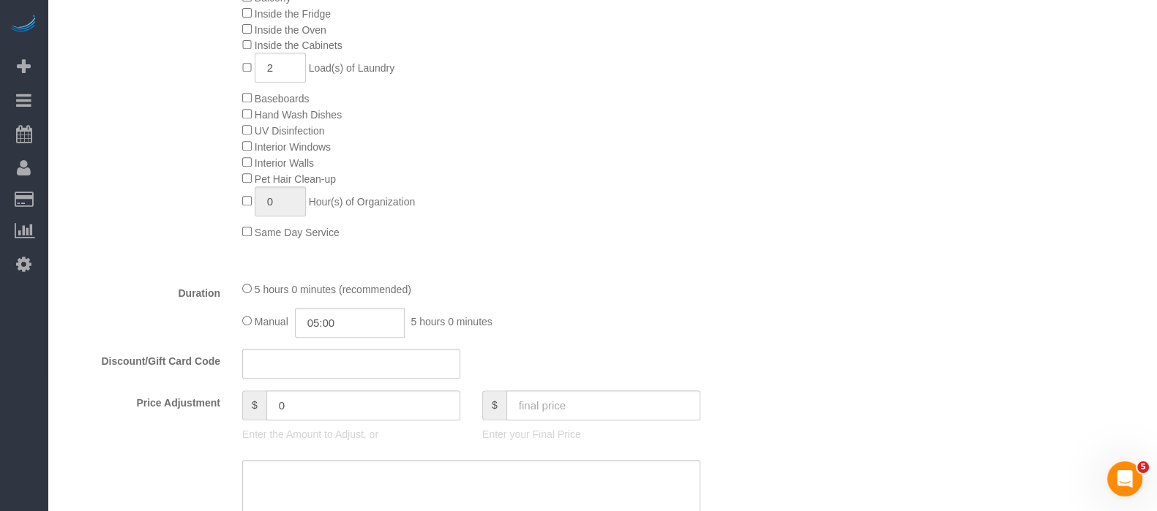
scroll to position [274, 0]
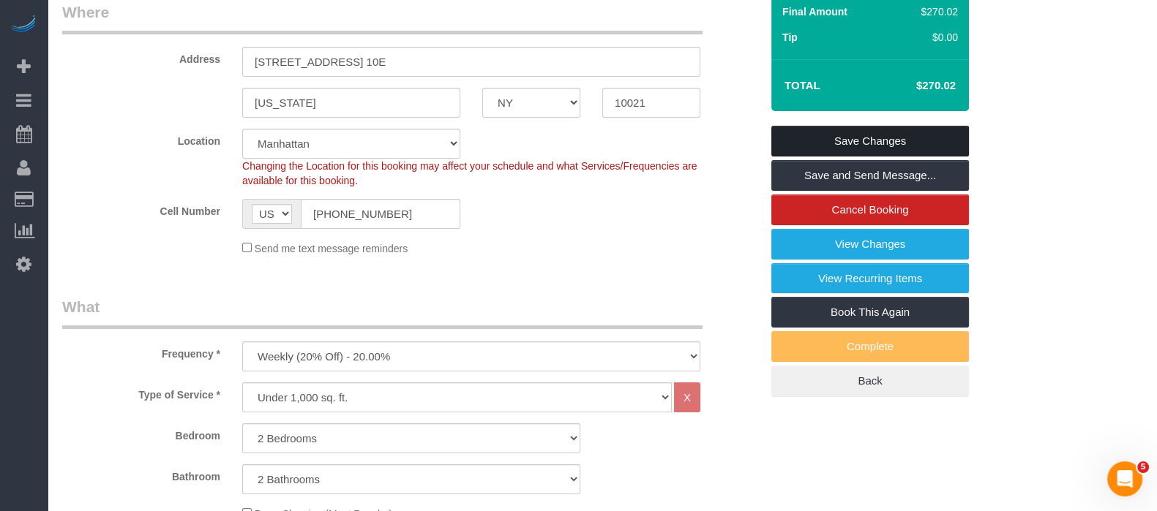
drag, startPoint x: 875, startPoint y: 138, endPoint x: 762, endPoint y: 133, distance: 113.5
click at [876, 137] on link "Save Changes" at bounding box center [870, 141] width 198 height 31
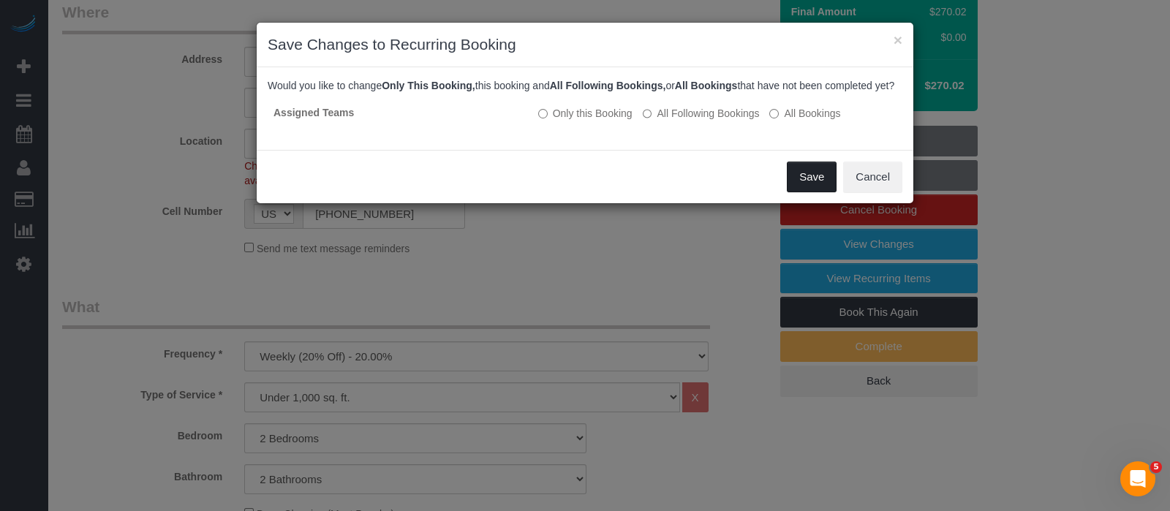
click at [802, 184] on button "Save" at bounding box center [812, 177] width 50 height 31
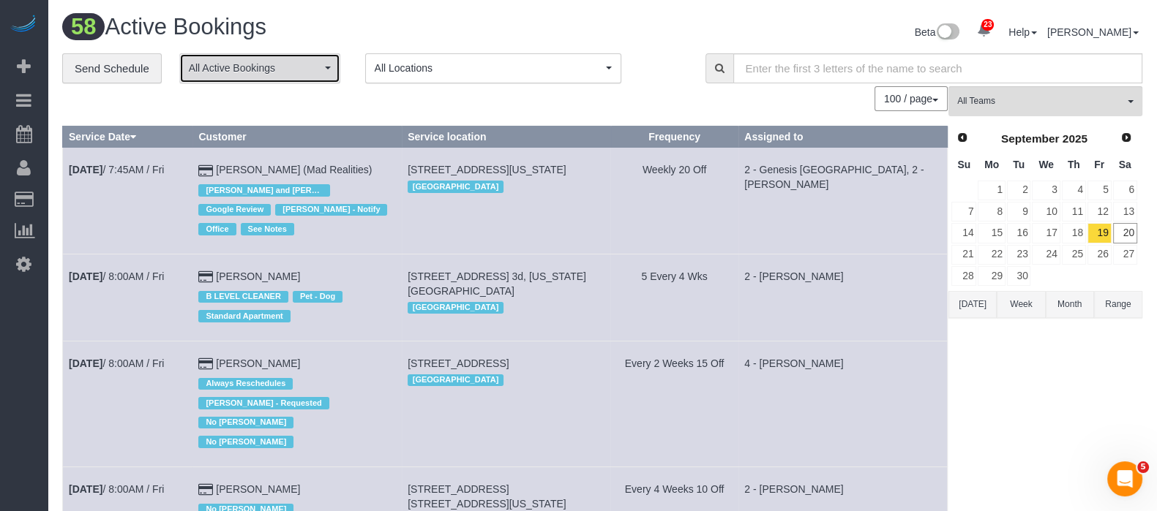
click at [312, 73] on span "All Active Bookings" at bounding box center [255, 68] width 132 height 15
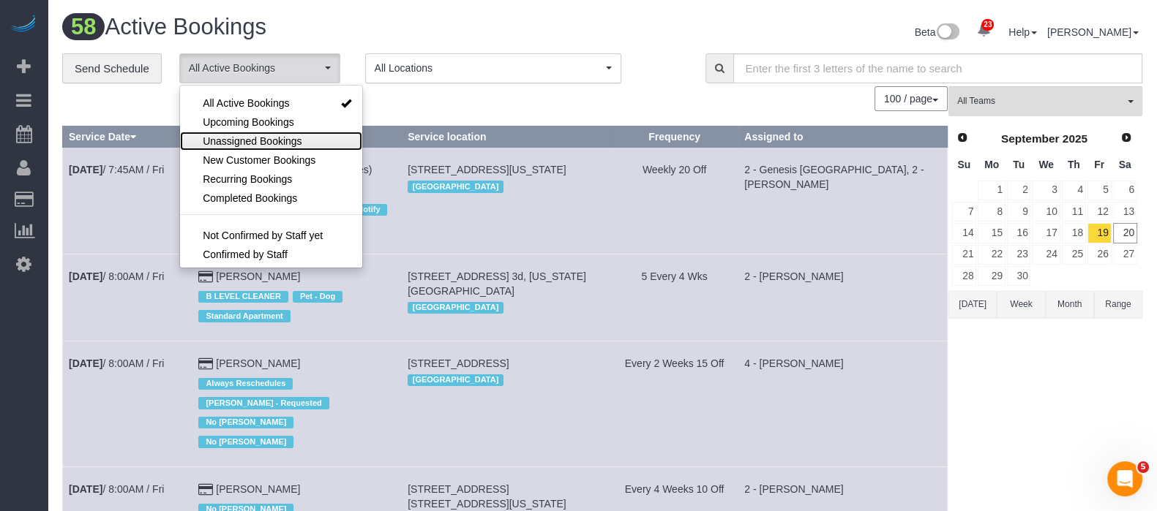
click at [282, 149] on link "Unassigned Bookings" at bounding box center [271, 141] width 182 height 19
select select "**********"
click at [416, 102] on div "100 / page 10 / page 20 / page 30 / page 40 / page 50 / page 100 / page" at bounding box center [504, 98] width 885 height 25
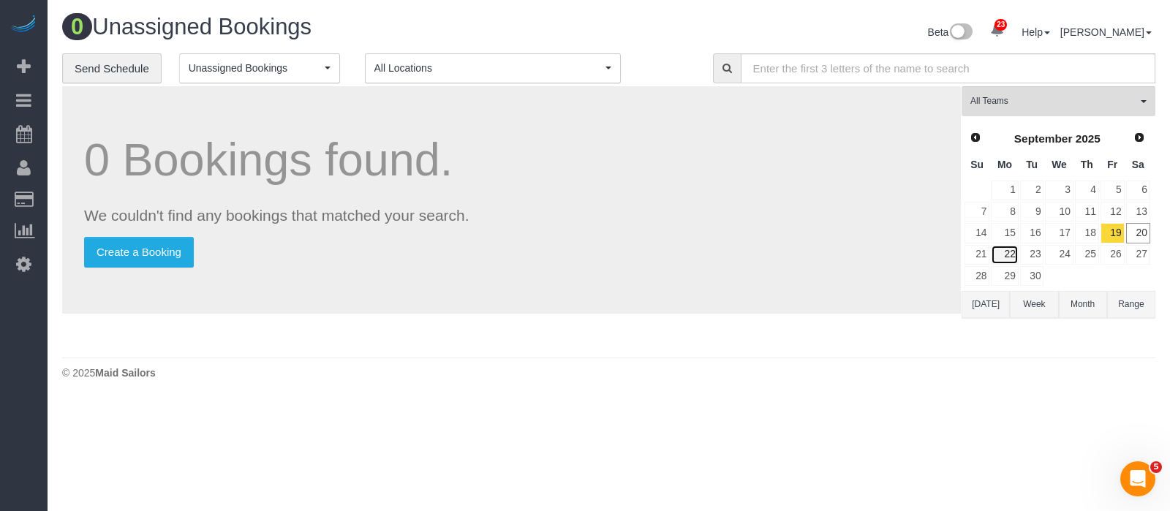
click at [1009, 252] on link "22" at bounding box center [1004, 255] width 27 height 20
click at [1009, 253] on link "22" at bounding box center [1004, 255] width 27 height 20
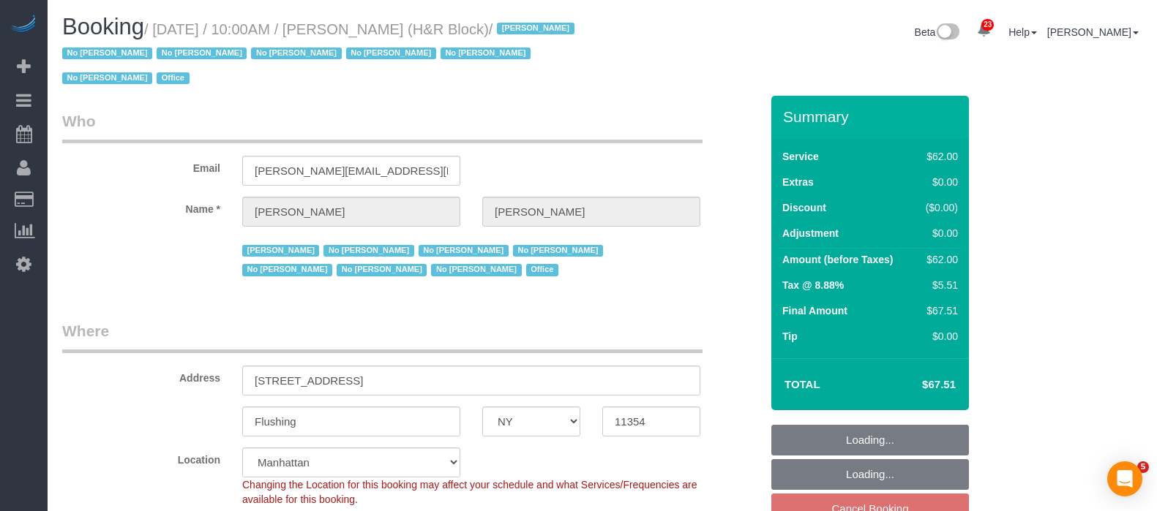
select select "NY"
select select "string:paypal"
select select "spot2"
select select "number:89"
select select "number:90"
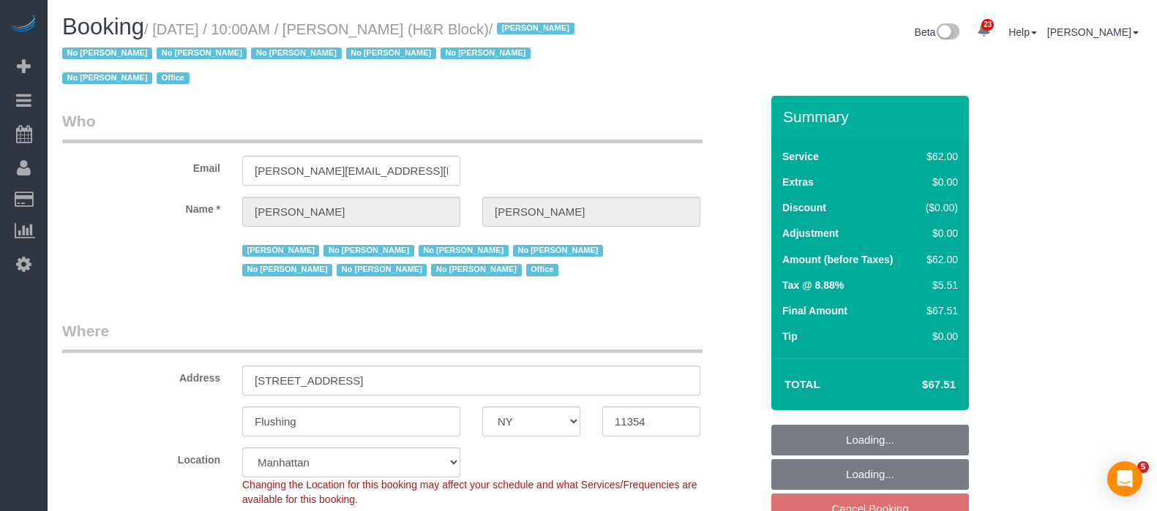
select select "number:15"
select select "number:7"
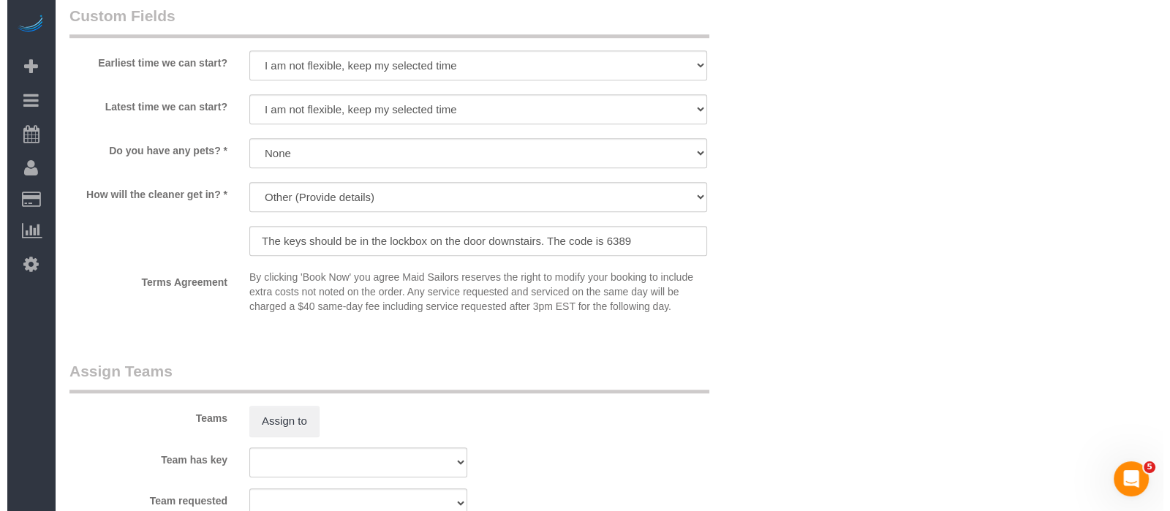
scroll to position [1646, 0]
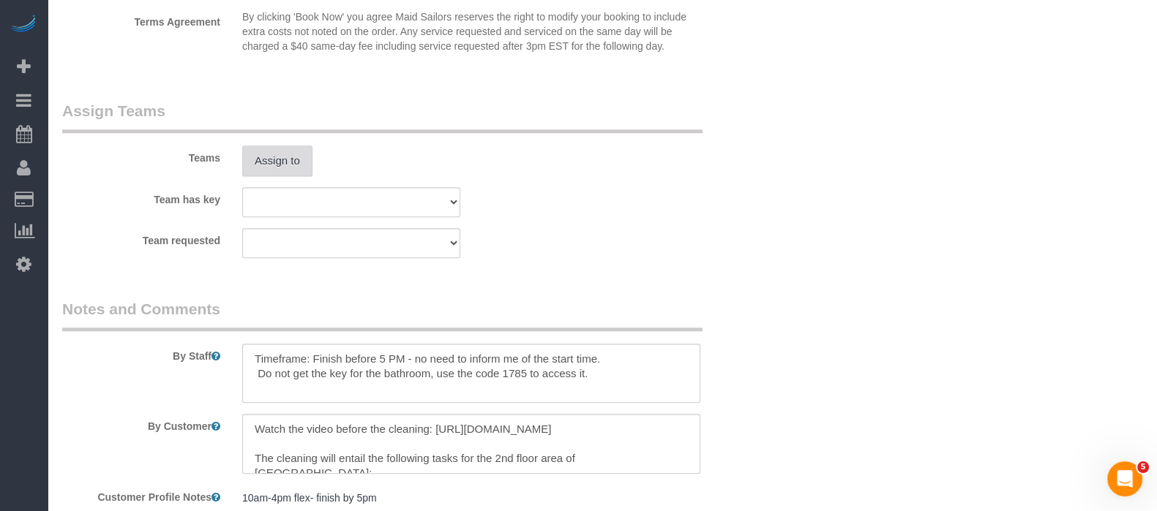
click at [287, 150] on button "Assign to" at bounding box center [277, 161] width 70 height 31
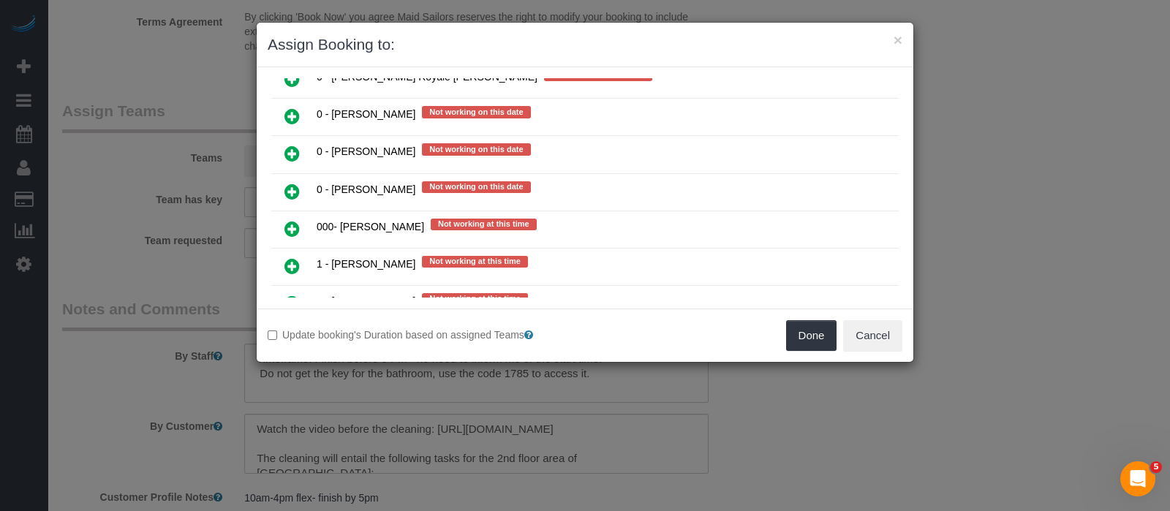
scroll to position [1555, 0]
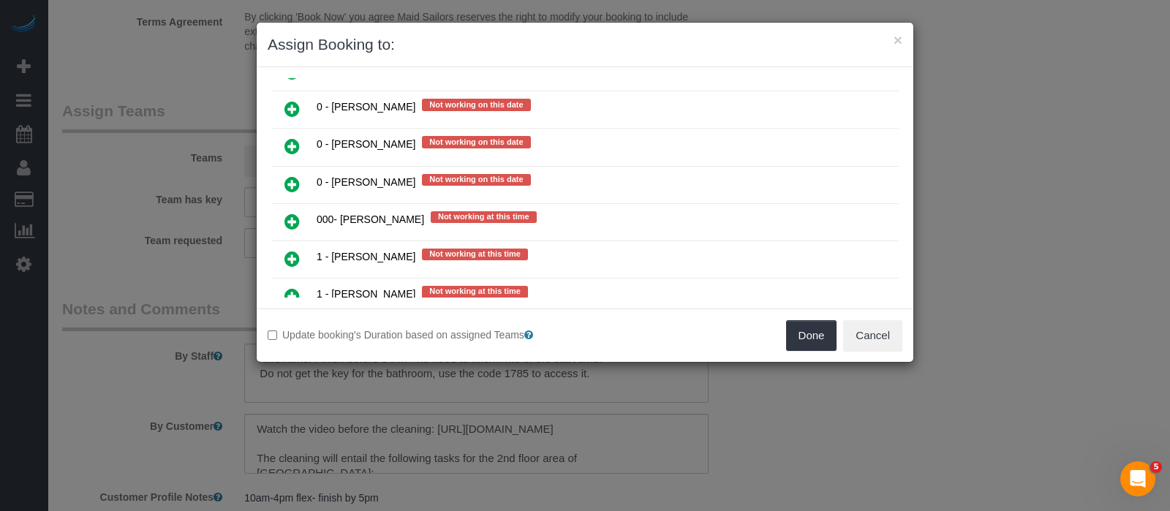
click at [285, 213] on icon at bounding box center [292, 222] width 15 height 18
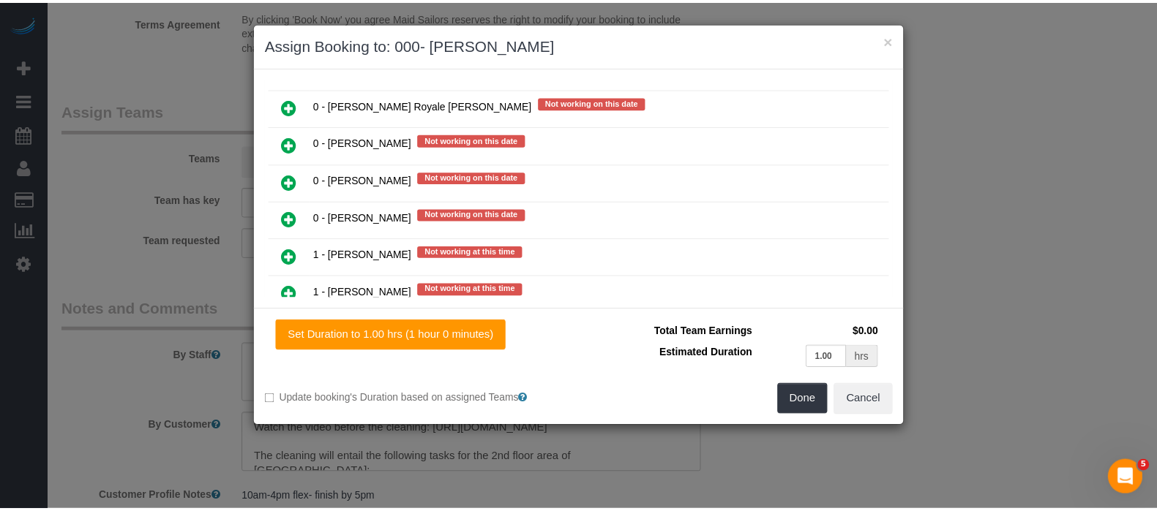
scroll to position [1587, 0]
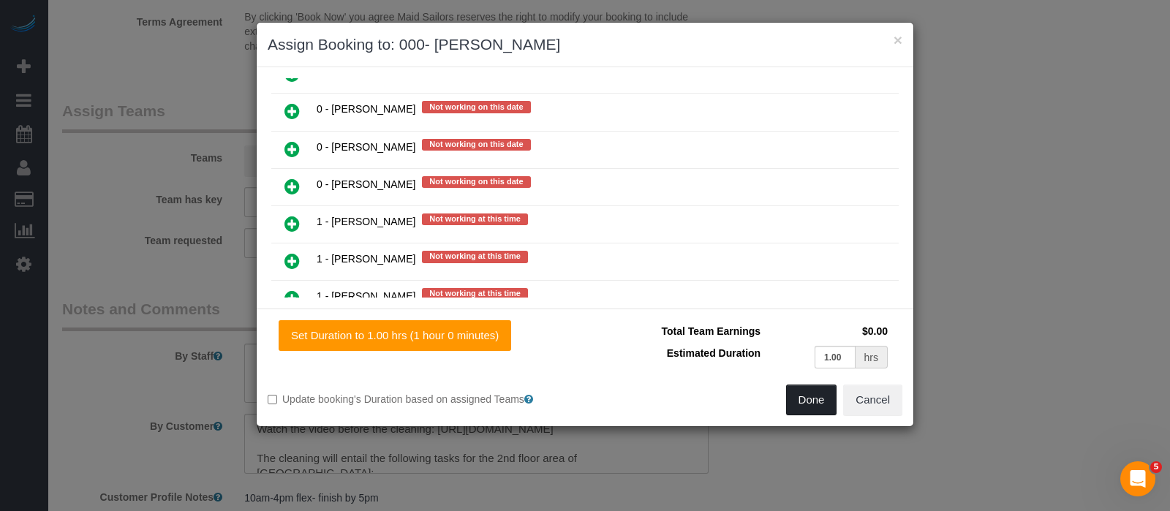
drag, startPoint x: 806, startPoint y: 391, endPoint x: 801, endPoint y: 380, distance: 12.8
click at [806, 392] on button "Done" at bounding box center [811, 400] width 51 height 31
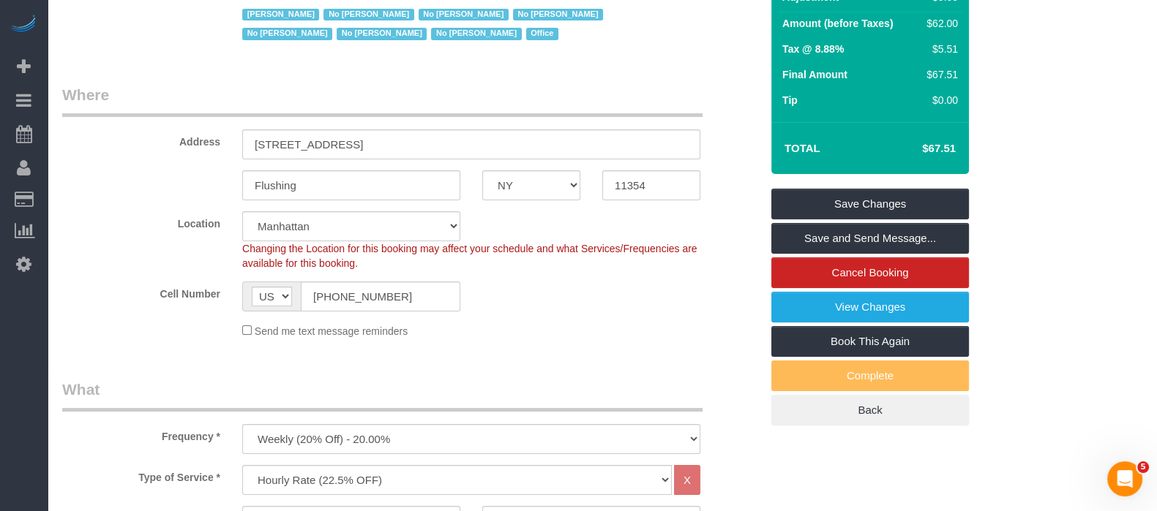
scroll to position [0, 0]
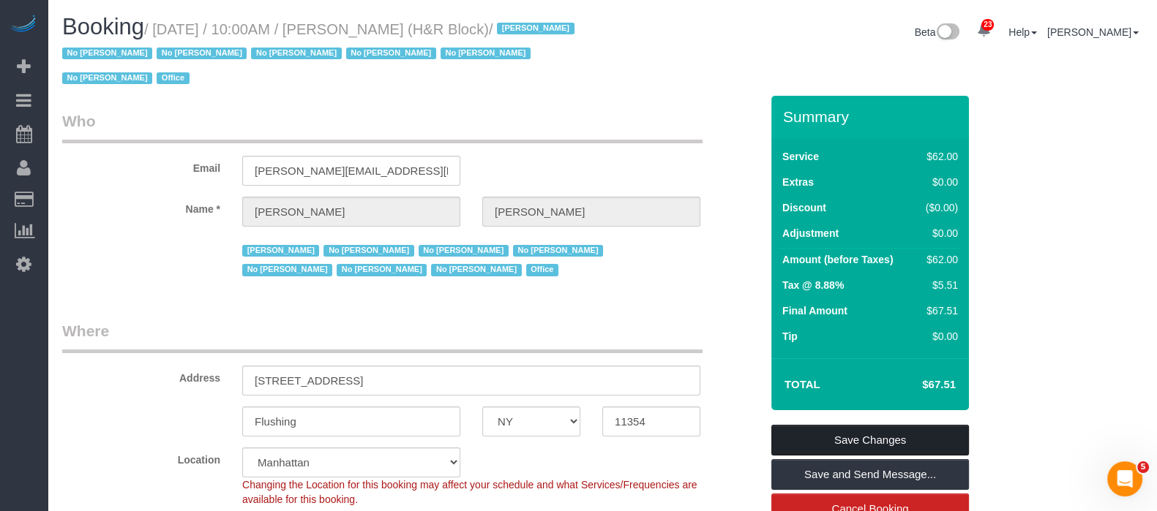
drag, startPoint x: 909, startPoint y: 431, endPoint x: 890, endPoint y: 418, distance: 22.7
click at [909, 430] on link "Save Changes" at bounding box center [870, 440] width 198 height 31
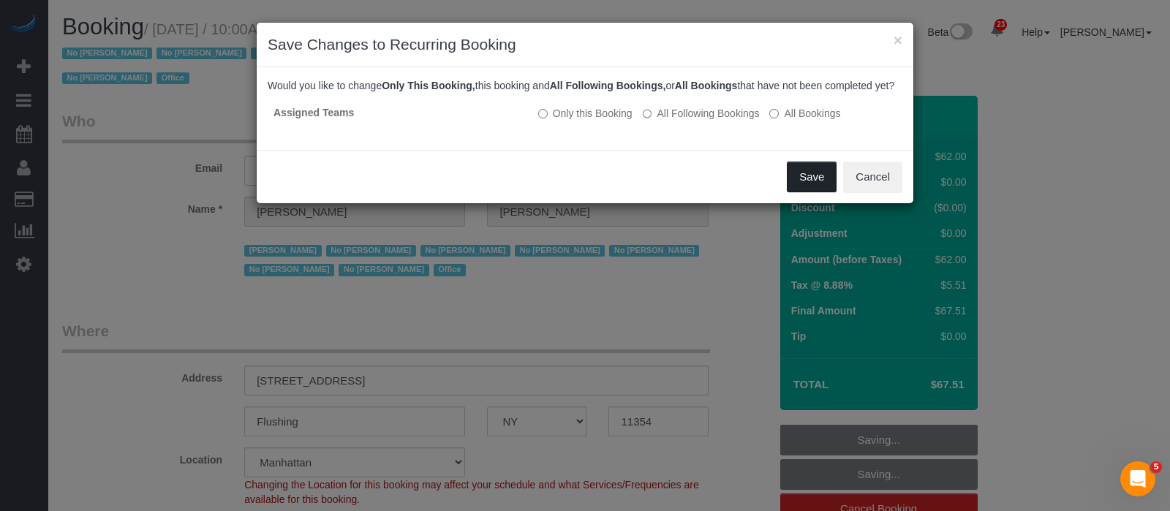
click at [797, 184] on button "Save" at bounding box center [812, 177] width 50 height 31
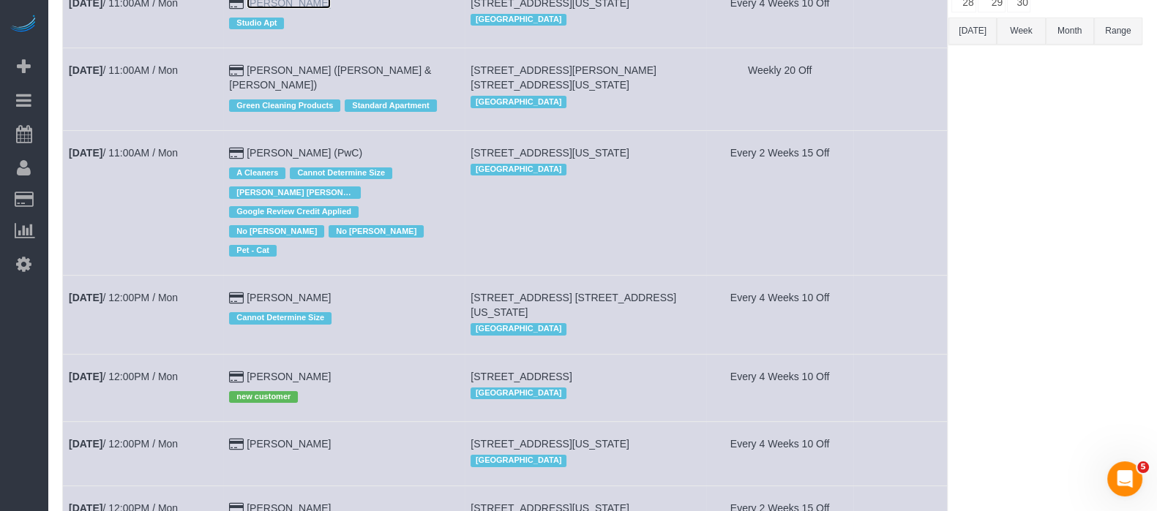
scroll to position [274, 0]
drag, startPoint x: 267, startPoint y: 133, endPoint x: 241, endPoint y: 149, distance: 30.2
click at [157, 176] on td "[DATE] 11:00AM / Mon" at bounding box center [143, 201] width 160 height 145
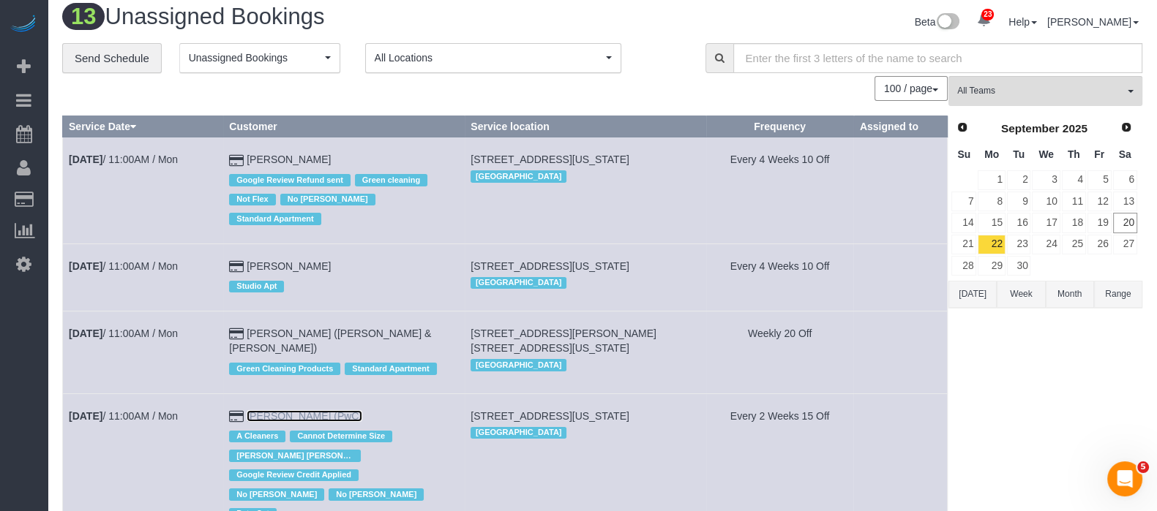
scroll to position [0, 0]
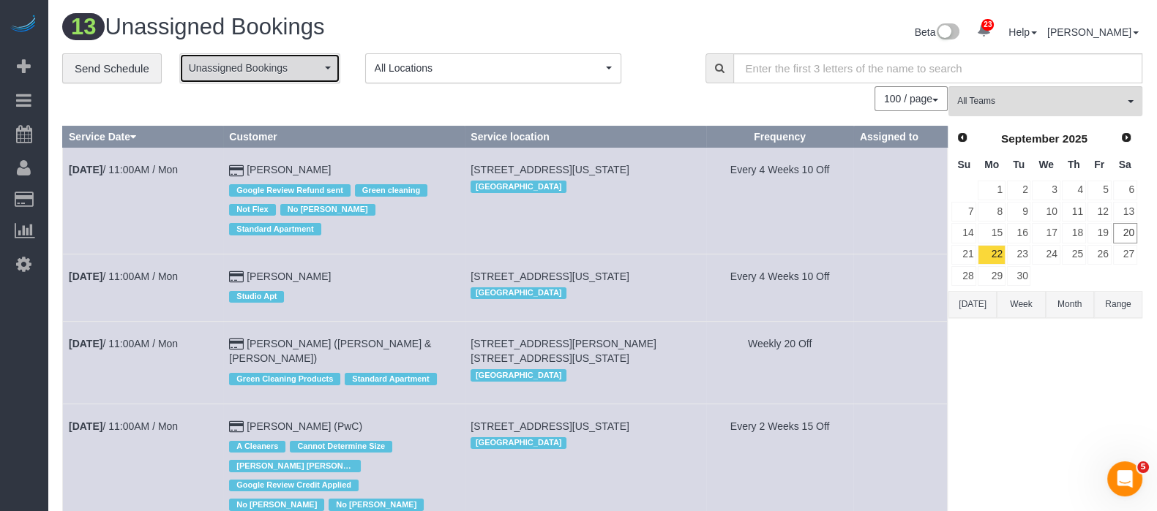
click at [326, 67] on span "button" at bounding box center [328, 68] width 6 height 3
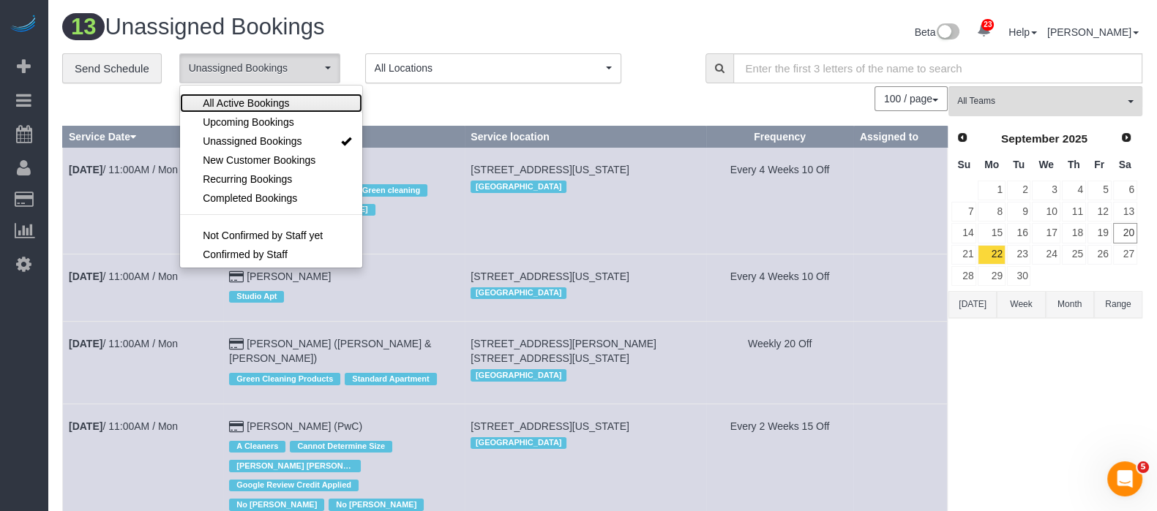
click at [284, 104] on span "All Active Bookings" at bounding box center [246, 103] width 86 height 15
click at [384, 89] on div "100 / page 10 / page 20 / page 30 / page 40 / page 50 / page 100 / page" at bounding box center [504, 98] width 885 height 25
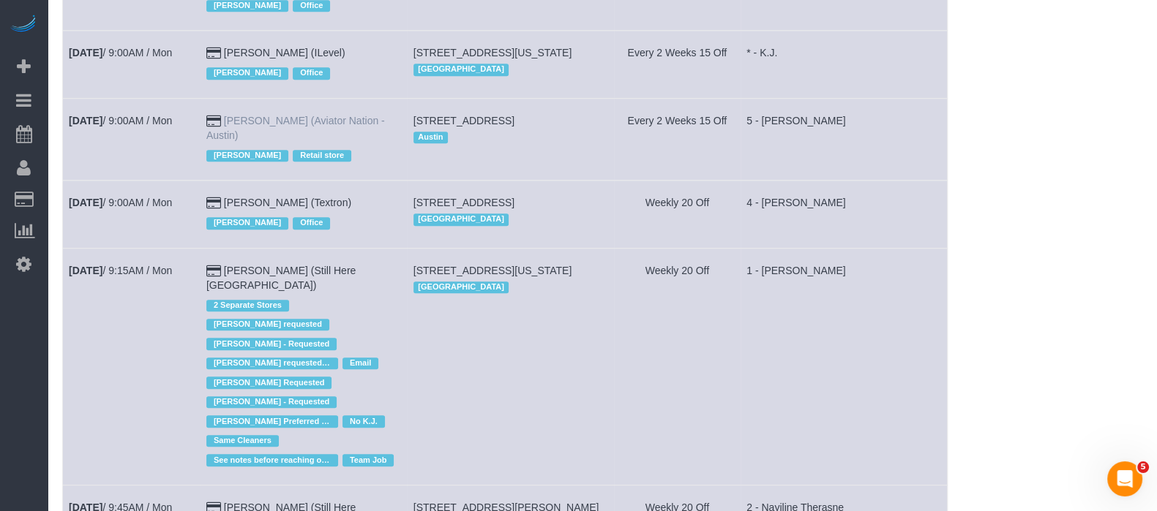
scroll to position [1188, 0]
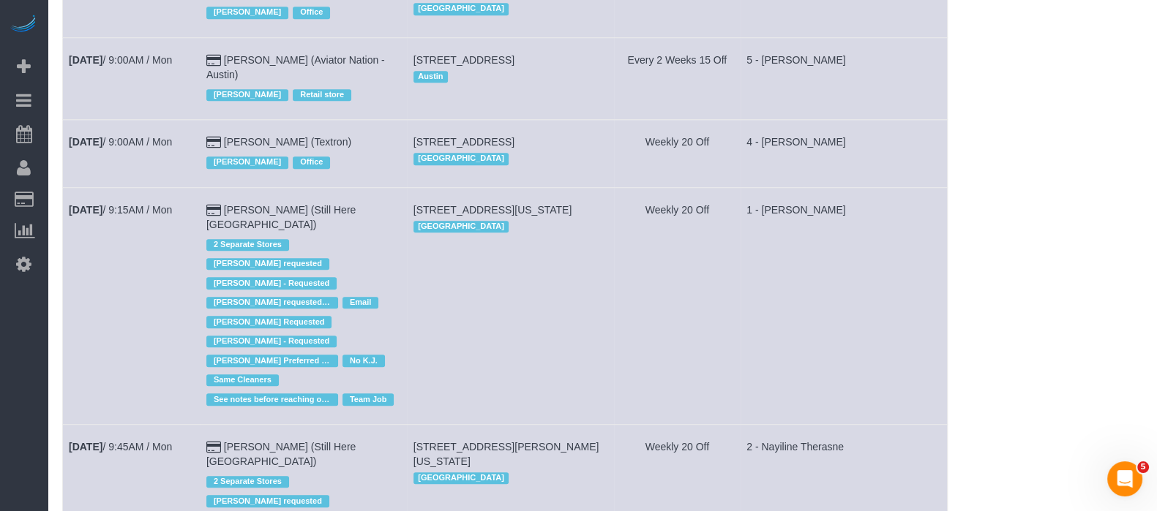
drag, startPoint x: 421, startPoint y: 189, endPoint x: 465, endPoint y: 208, distance: 48.2
click at [465, 208] on td "[STREET_ADDRESS][US_STATE] [GEOGRAPHIC_DATA]" at bounding box center [510, 305] width 207 height 237
copy span "[STREET_ADDRESS][US_STATE]"
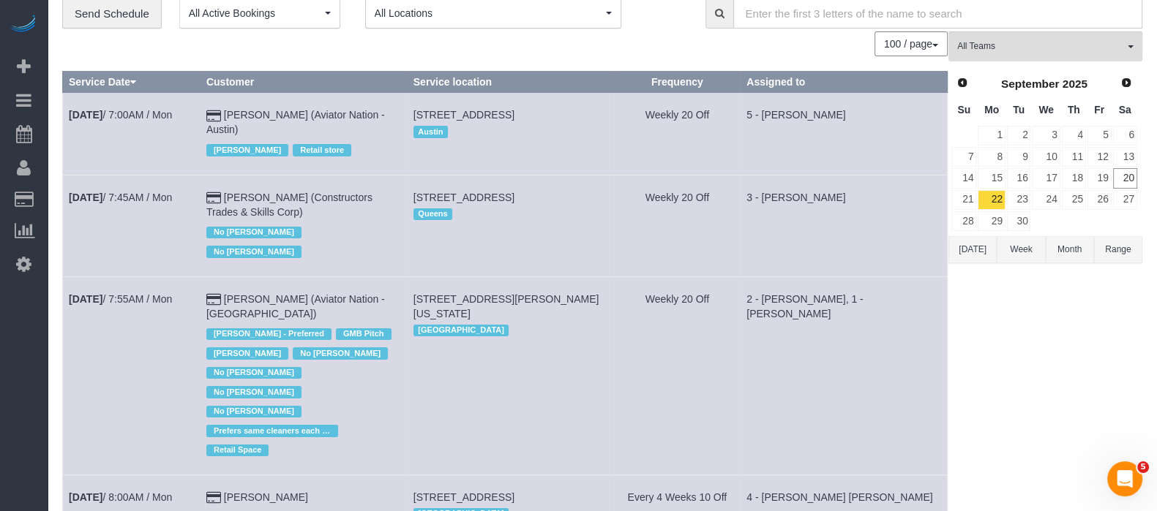
scroll to position [0, 0]
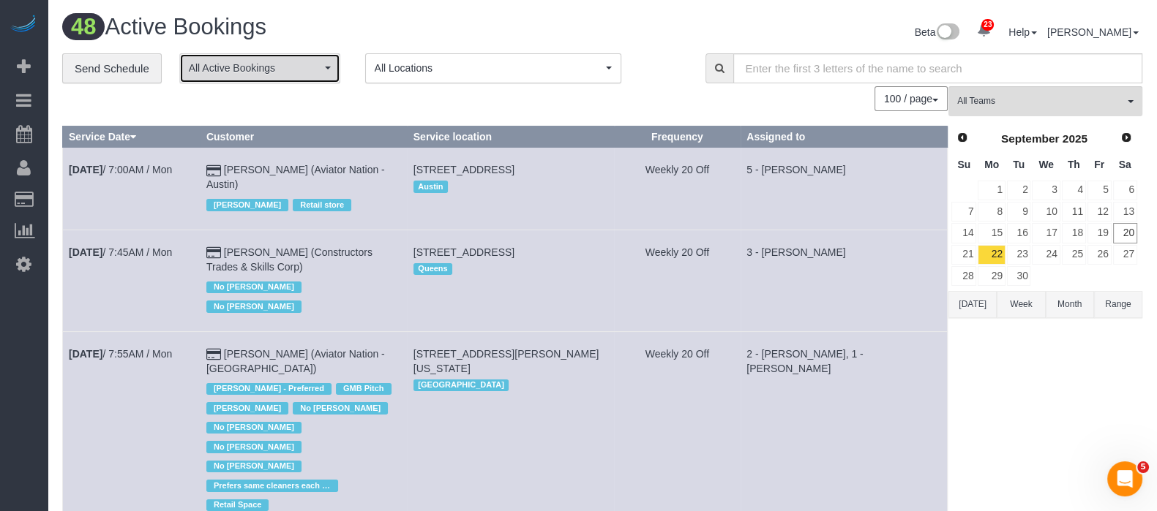
click at [320, 68] on span "All Active Bookings" at bounding box center [255, 68] width 132 height 15
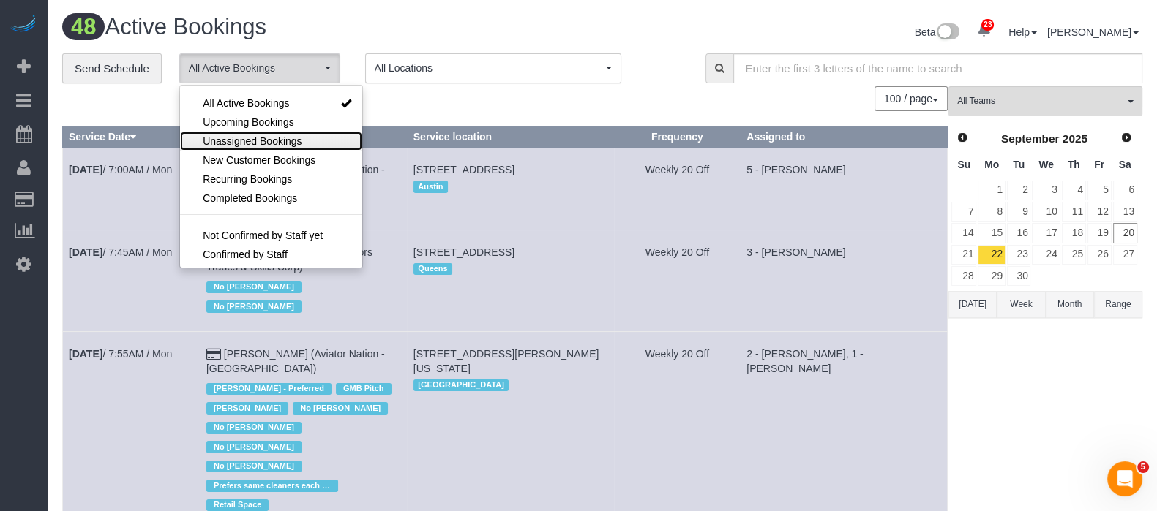
click at [269, 140] on span "Unassigned Bookings" at bounding box center [252, 141] width 99 height 15
select select "**********"
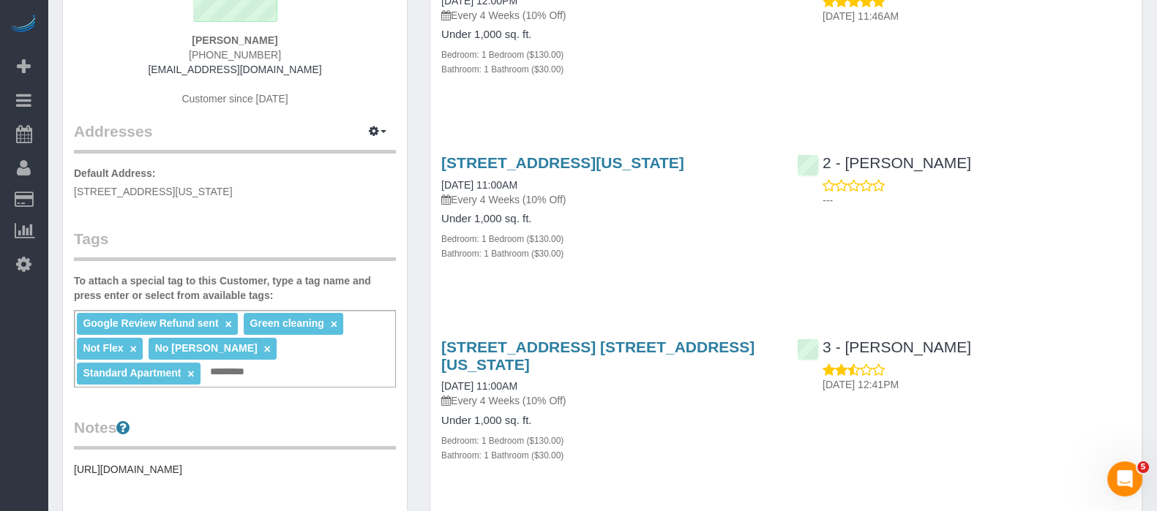
scroll to position [91, 0]
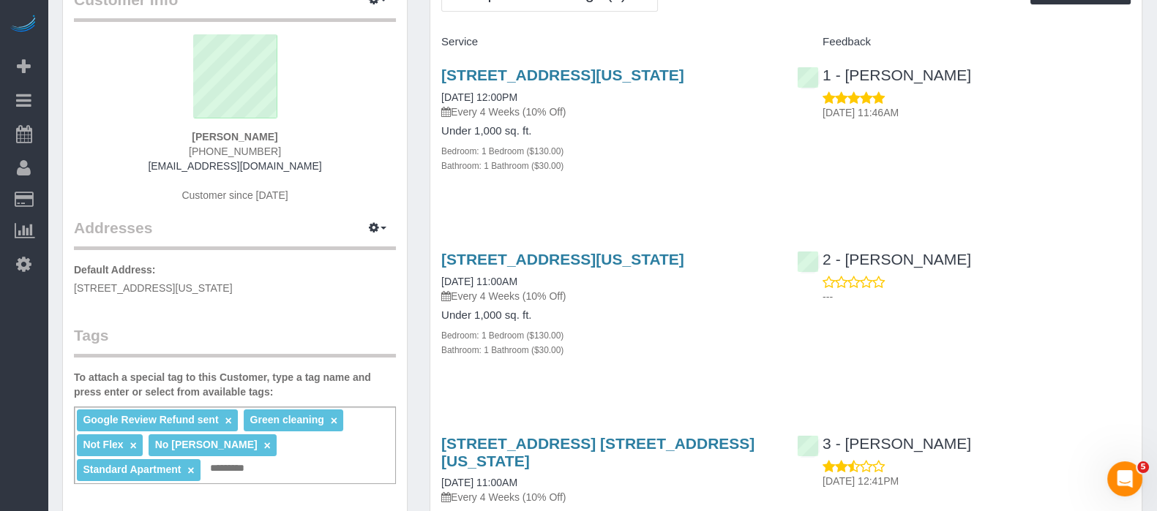
drag, startPoint x: 73, startPoint y: 283, endPoint x: 322, endPoint y: 290, distance: 248.8
click at [322, 290] on div "Customer Info Edit Contact Info Send Message Email Preferences Special Sales Ta…" at bounding box center [235, 471] width 344 height 1017
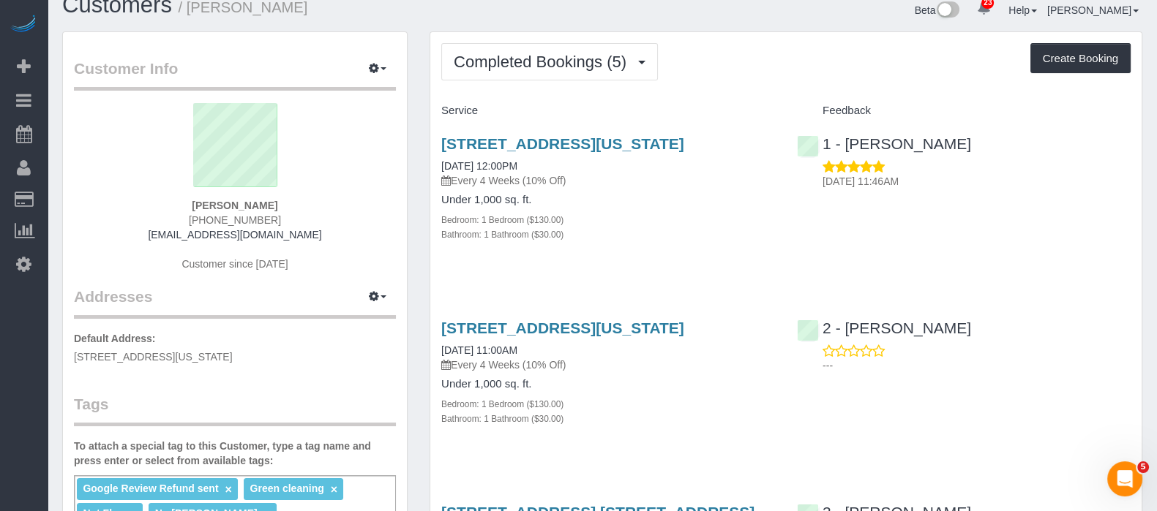
scroll to position [0, 0]
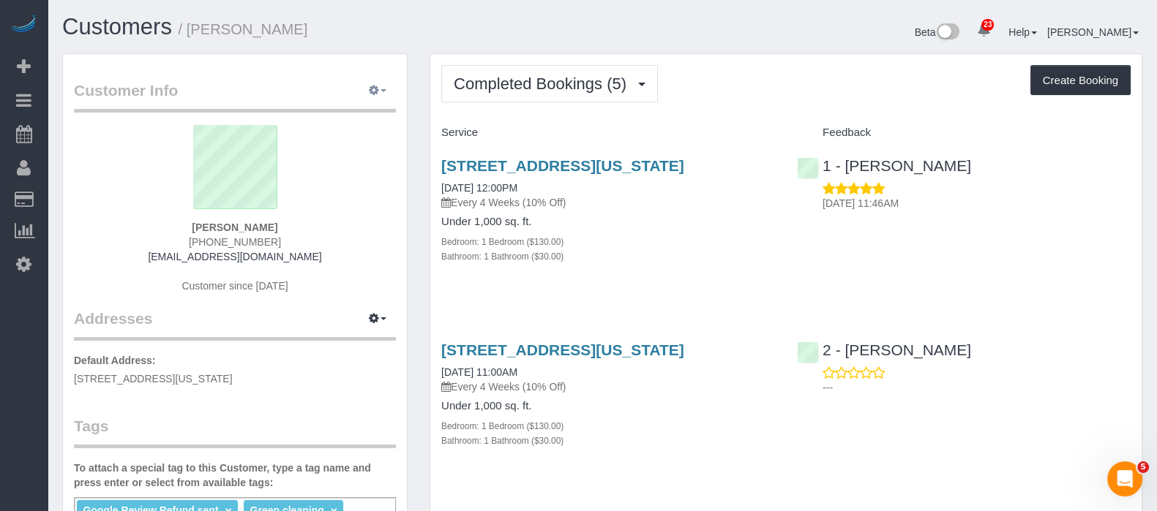
click at [385, 85] on button "button" at bounding box center [377, 91] width 37 height 23
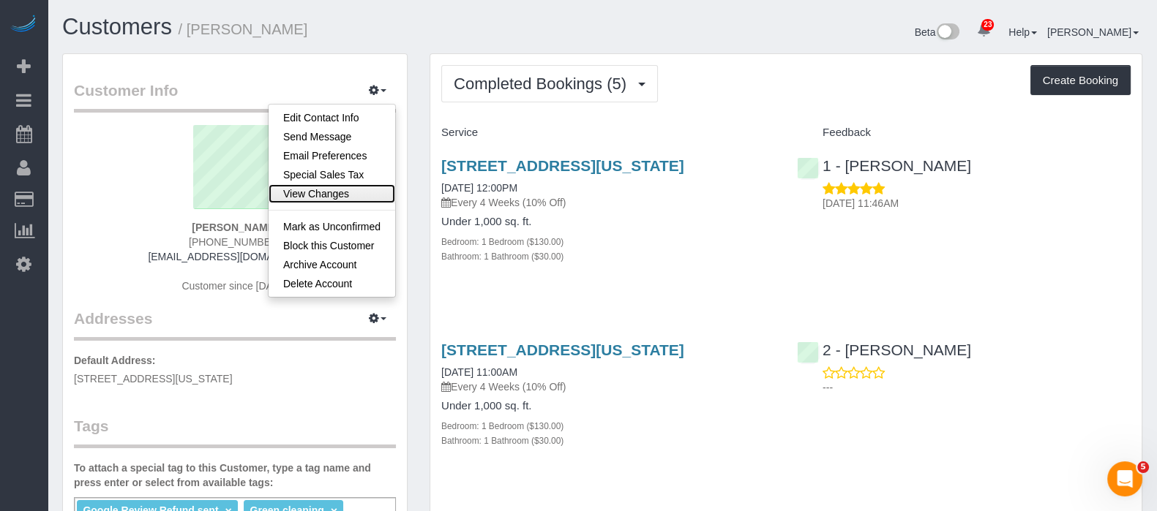
click at [337, 200] on link "View Changes" at bounding box center [331, 193] width 127 height 19
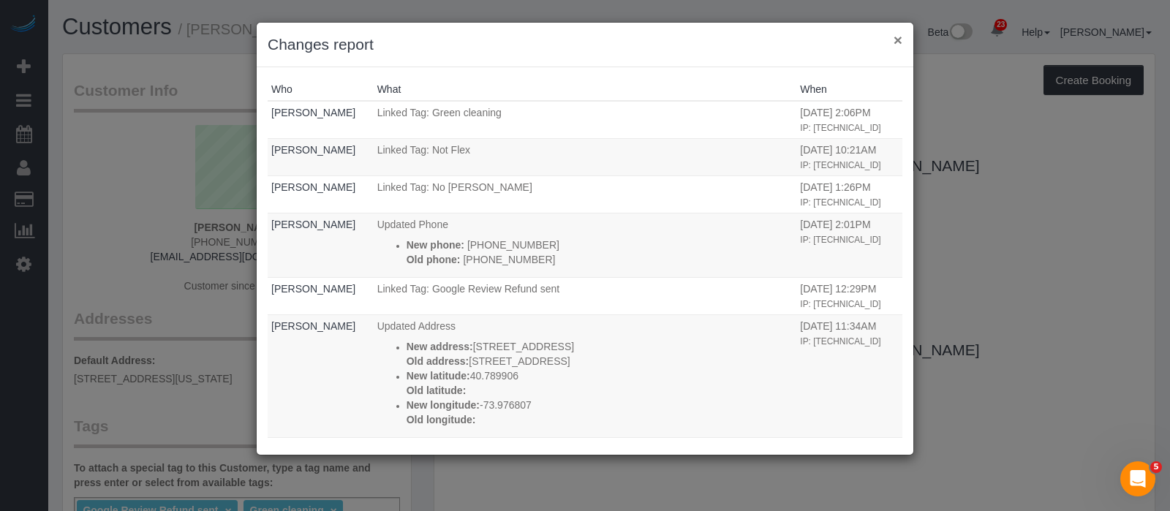
click at [897, 34] on button "×" at bounding box center [898, 39] width 9 height 15
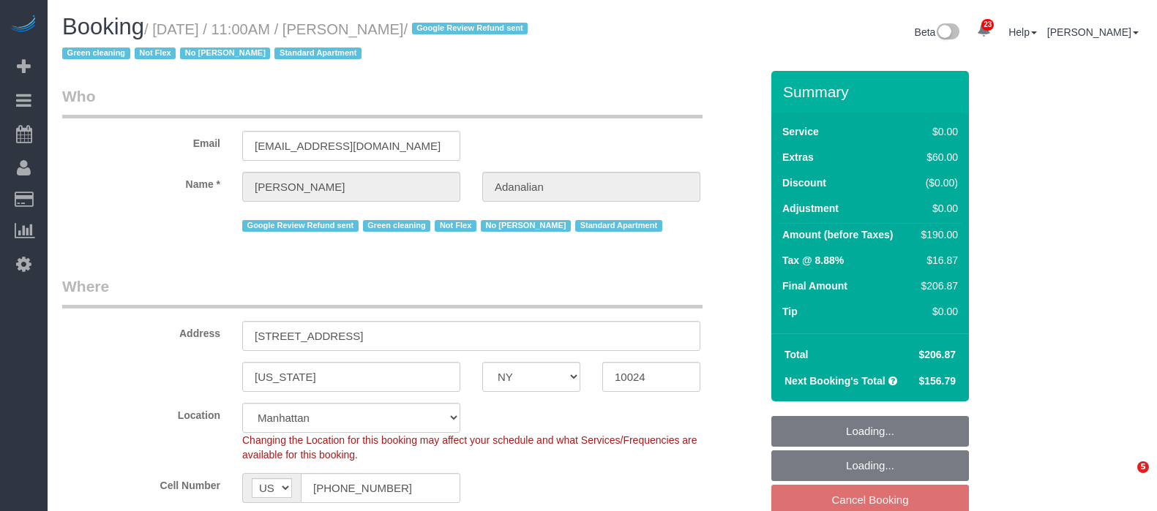
select select "NY"
select select "1"
select select "string:stripe-pm_1QrgCn4VGloSiKo7GXhdb6K1"
select select "spot2"
select select "number:89"
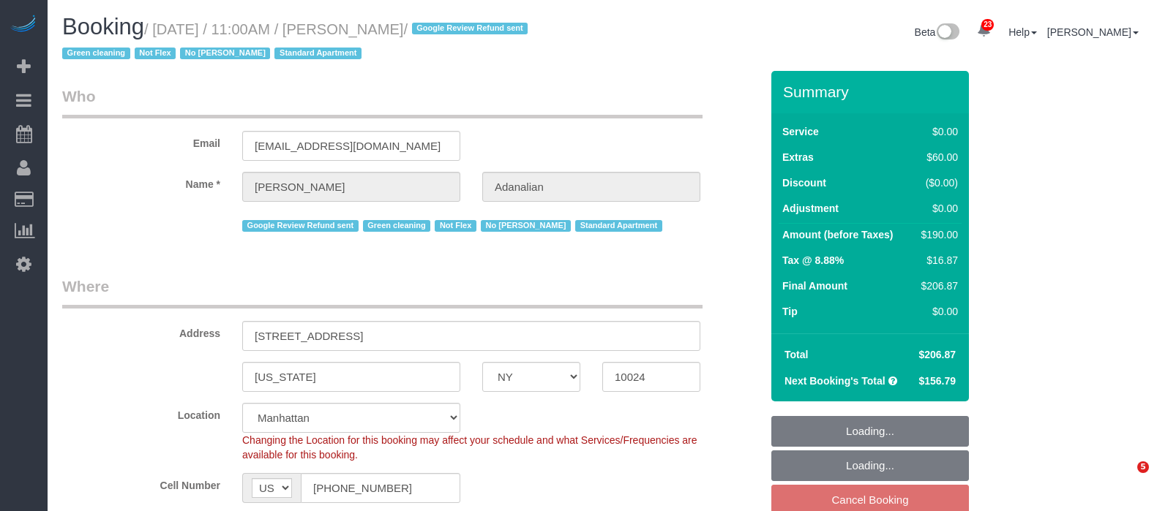
select select "number:90"
select select "number:15"
select select "number:5"
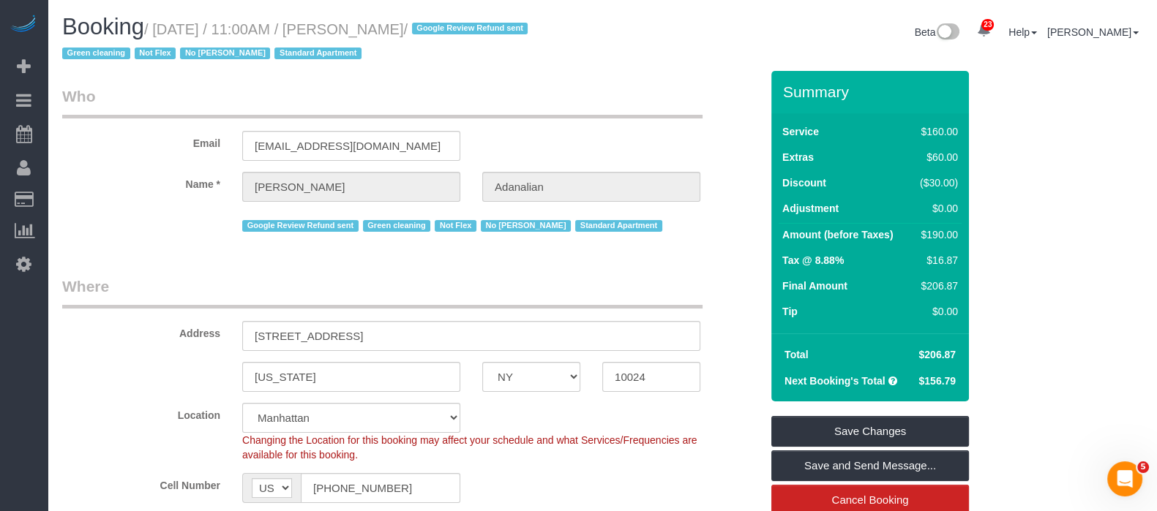
drag, startPoint x: 155, startPoint y: 27, endPoint x: 479, endPoint y: 20, distance: 324.2
click at [479, 20] on h1 "Booking / [DATE] / 11:00AM / [PERSON_NAME] / Google Review Refund sent Green cl…" at bounding box center [326, 40] width 529 height 50
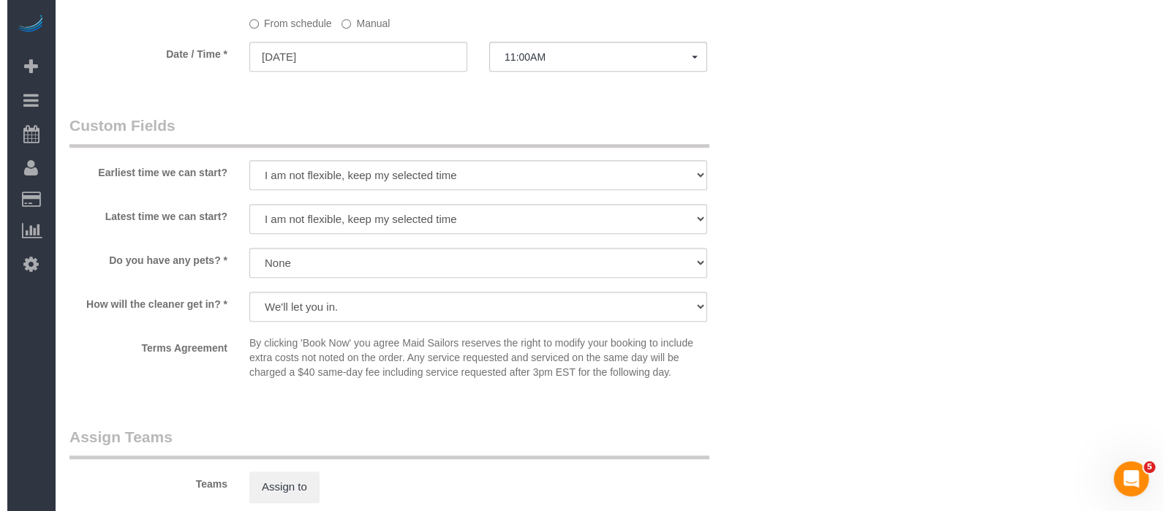
scroll to position [1920, 0]
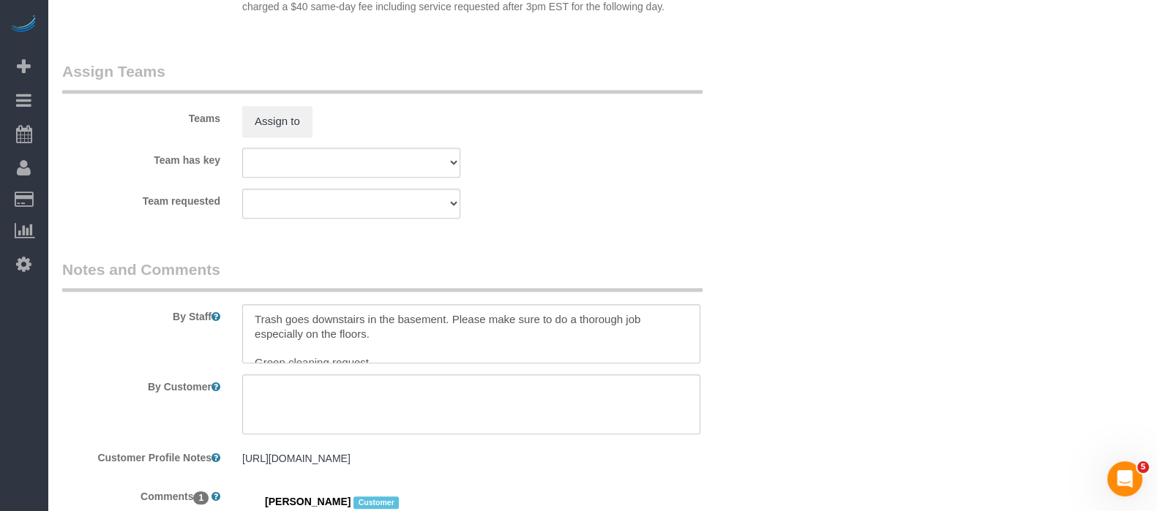
click at [289, 108] on div "Teams Assign to" at bounding box center [411, 99] width 720 height 76
click at [285, 132] on button "Assign to" at bounding box center [277, 121] width 70 height 31
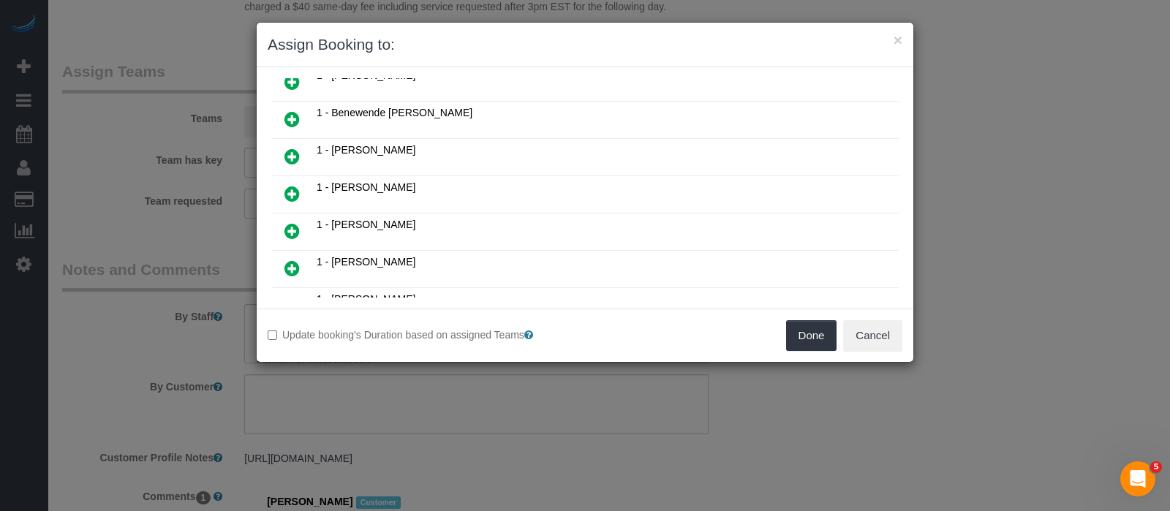
scroll to position [274, 0]
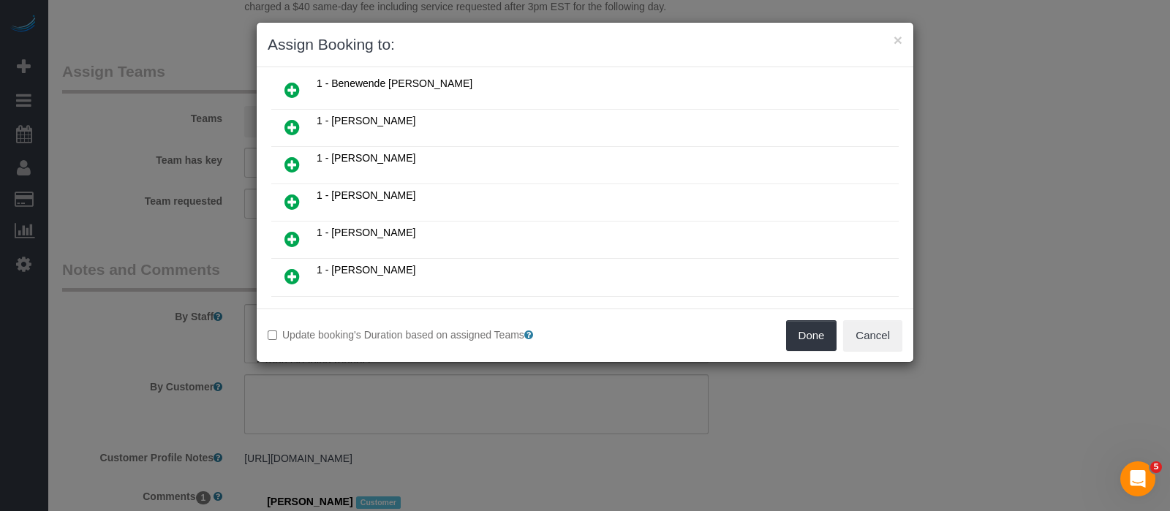
click at [292, 230] on icon at bounding box center [292, 239] width 15 height 18
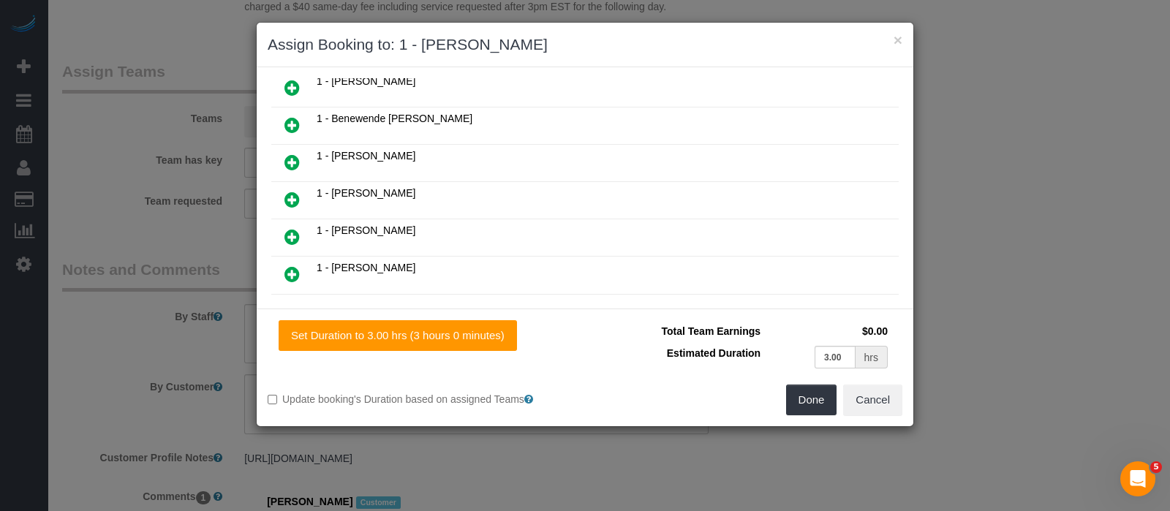
scroll to position [307, 0]
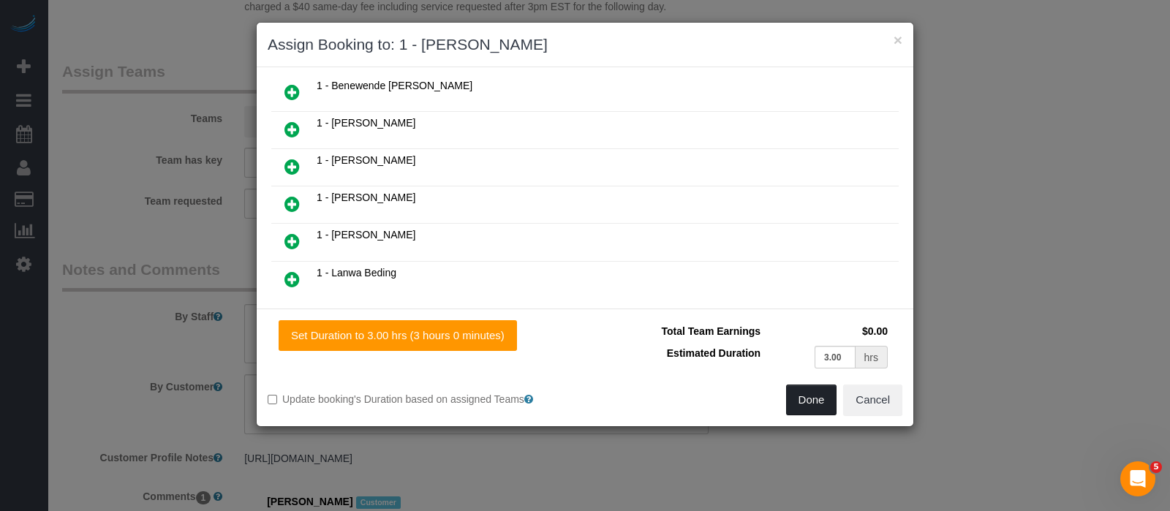
click at [800, 399] on button "Done" at bounding box center [811, 400] width 51 height 31
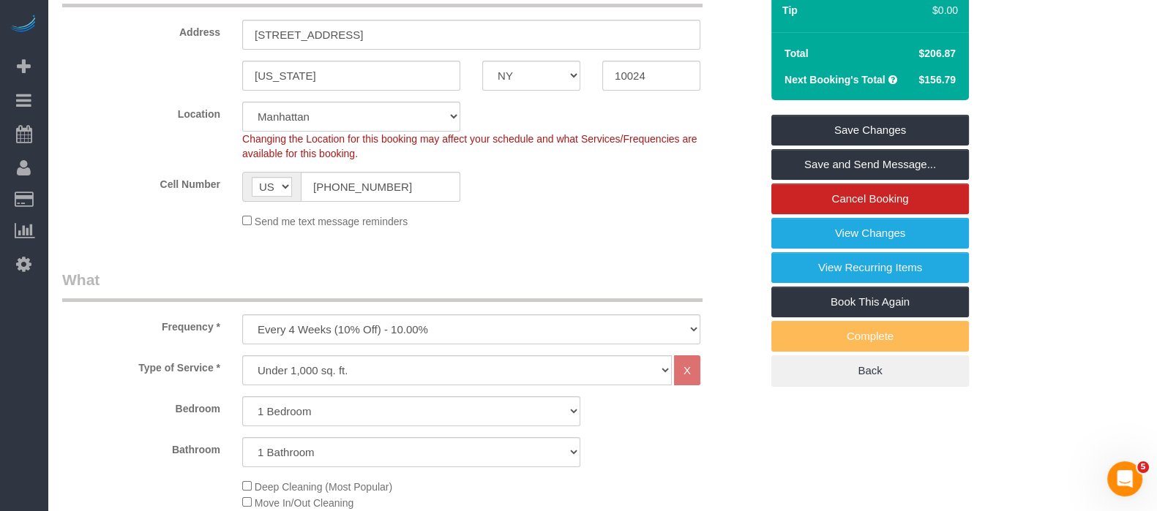
scroll to position [274, 0]
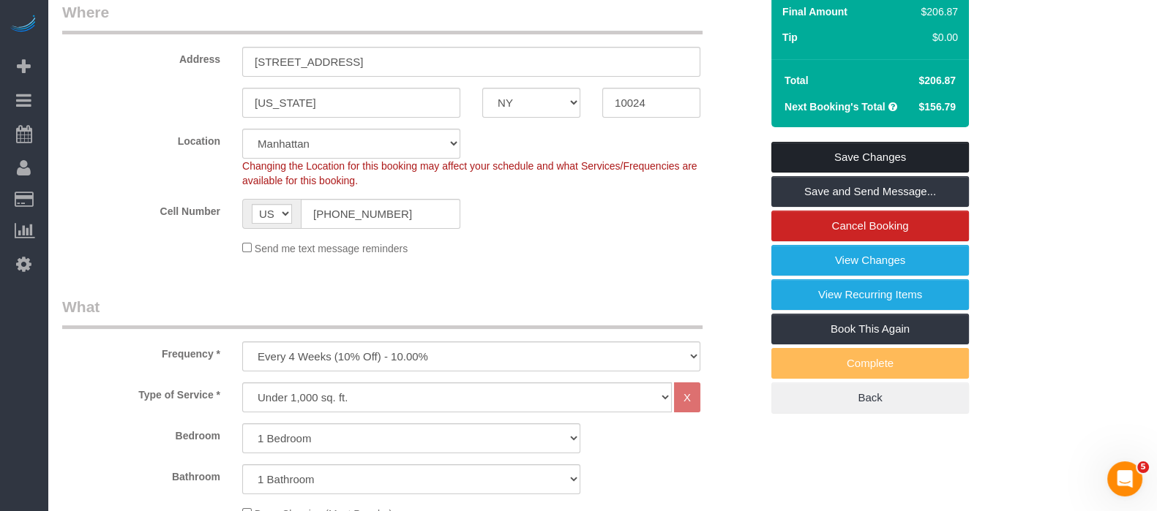
click at [844, 149] on link "Save Changes" at bounding box center [870, 157] width 198 height 31
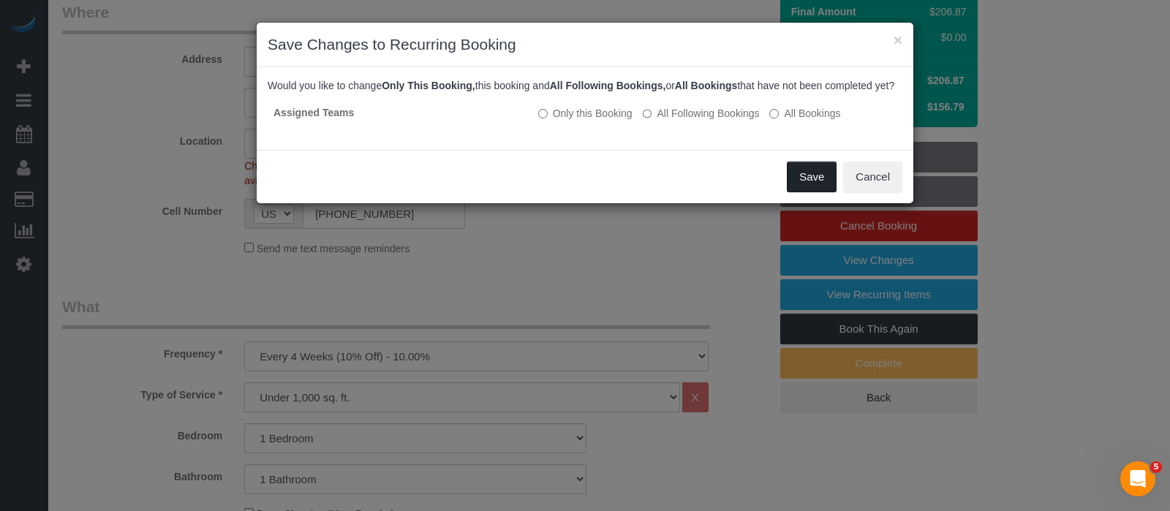
click at [815, 192] on button "Save" at bounding box center [812, 177] width 50 height 31
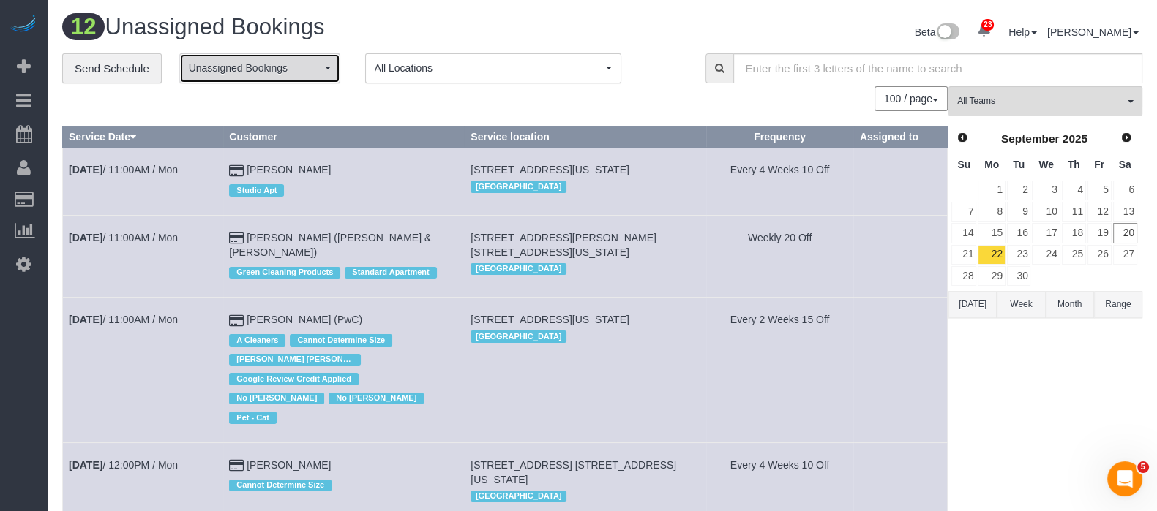
click at [317, 70] on span "Unassigned Bookings" at bounding box center [255, 68] width 132 height 15
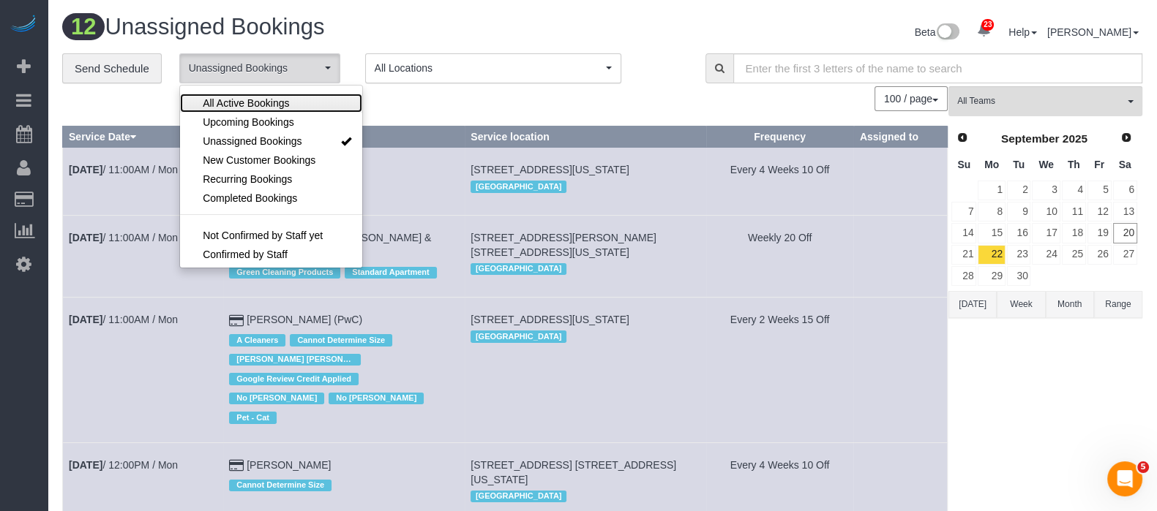
click at [249, 100] on span "All Active Bookings" at bounding box center [246, 103] width 86 height 15
select select "***"
drag, startPoint x: 625, startPoint y: 107, endPoint x: 687, endPoint y: 102, distance: 61.6
click at [626, 107] on div "100 / page 10 / page 20 / page 30 / page 40 / page 50 / page 100 / page" at bounding box center [504, 98] width 885 height 25
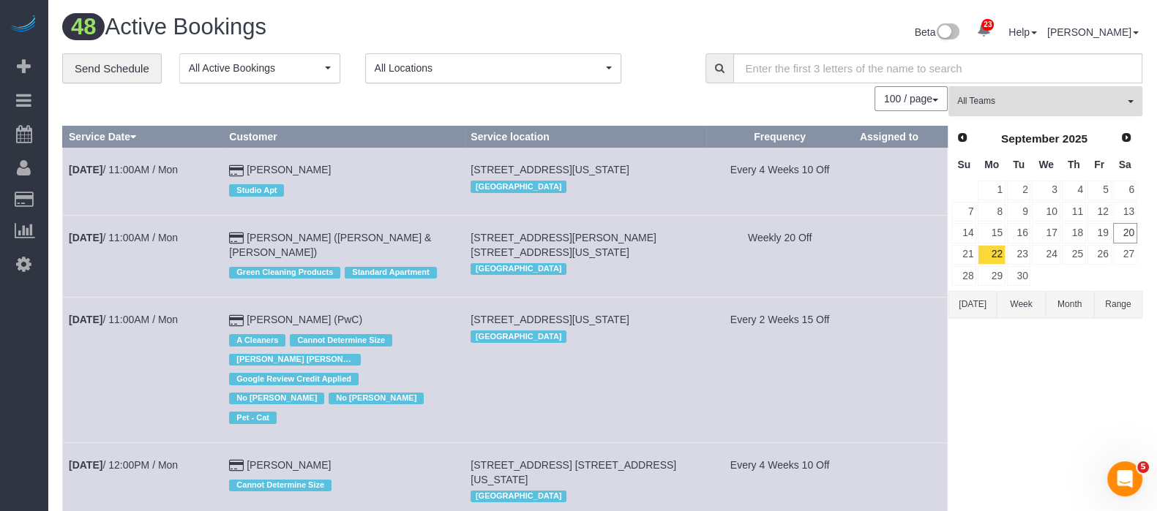
click at [1126, 101] on button "All Teams" at bounding box center [1045, 101] width 194 height 30
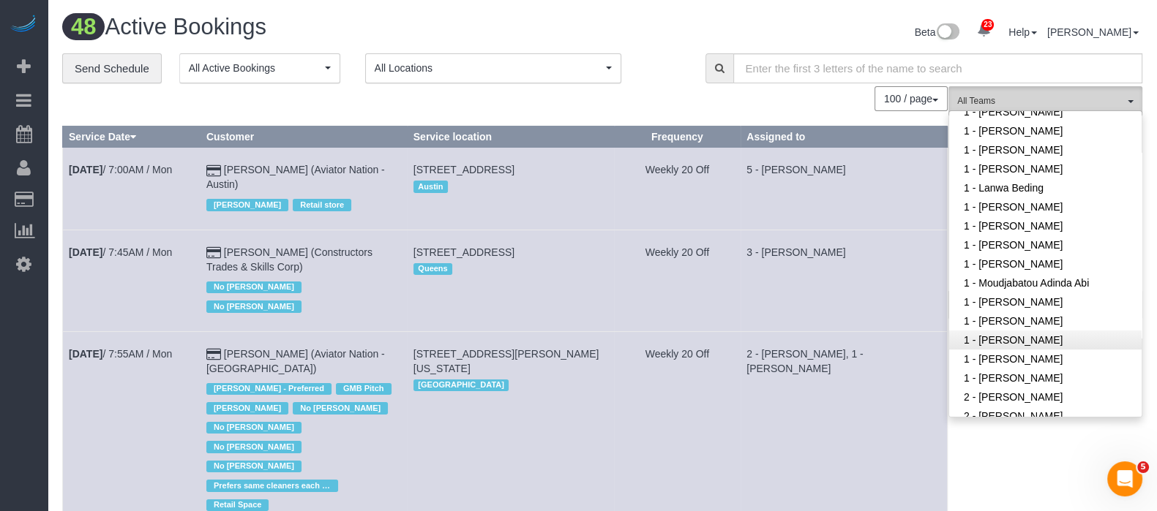
scroll to position [639, 0]
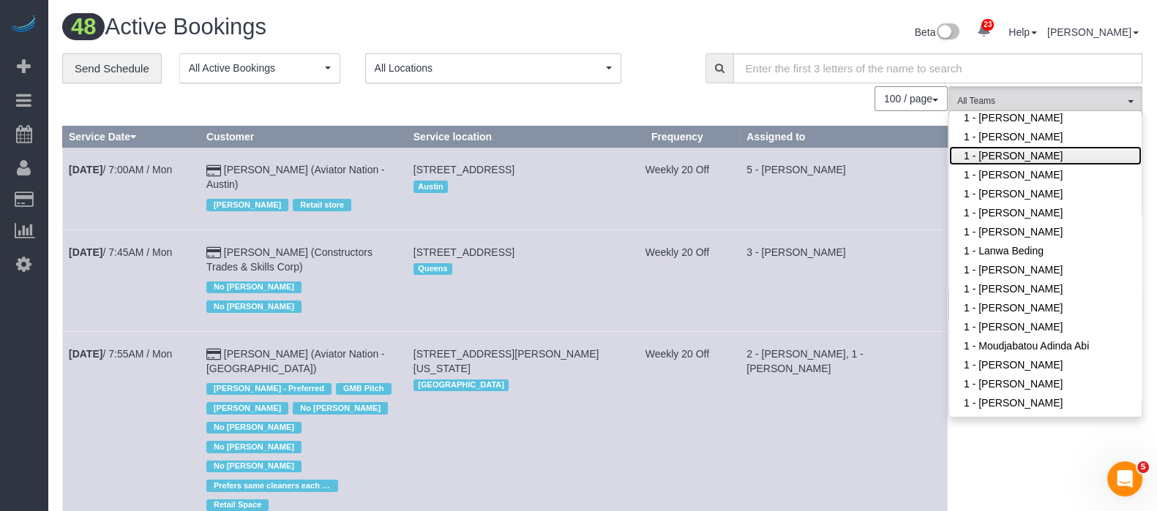
drag, startPoint x: 1032, startPoint y: 129, endPoint x: 991, endPoint y: 132, distance: 41.1
click at [1032, 129] on ul "Remove Team Filters * - K.J. *[PERSON_NAME] - Test 0 - [PERSON_NAME] 0 - [PERSO…" at bounding box center [1045, 510] width 192 height 2070
click at [1073, 146] on link "1 - [PERSON_NAME]" at bounding box center [1045, 155] width 192 height 19
drag, startPoint x: 640, startPoint y: 65, endPoint x: 614, endPoint y: 67, distance: 26.4
click at [640, 64] on div "**********" at bounding box center [372, 68] width 621 height 31
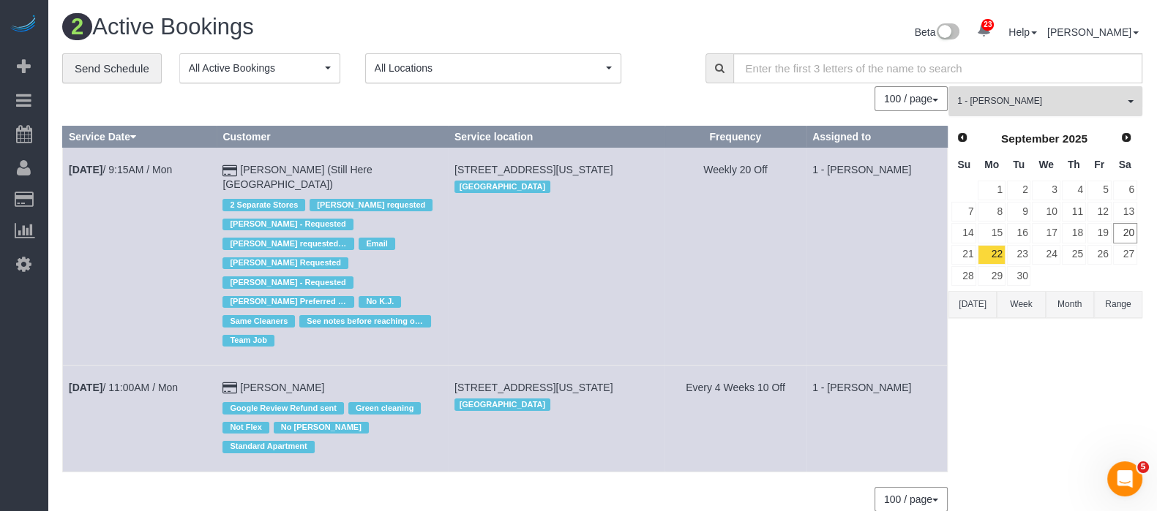
click at [1125, 93] on button "1 - [PERSON_NAME] All Teams" at bounding box center [1045, 101] width 194 height 30
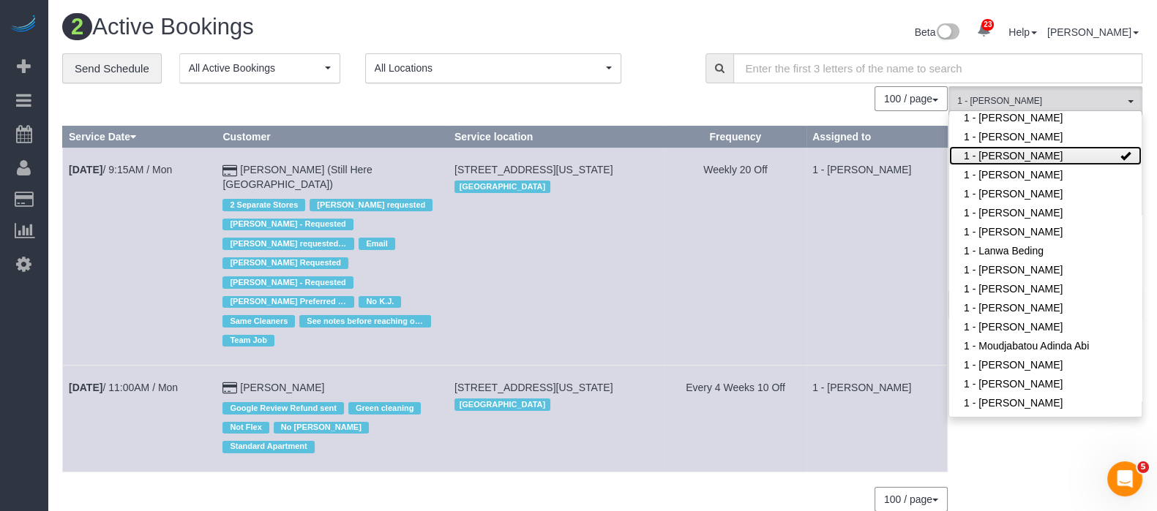
click at [1089, 146] on link "1 - [PERSON_NAME]" at bounding box center [1045, 155] width 192 height 19
click at [647, 37] on div "Beta 23 Your Notifications You have 0 alerts × You have 3 to charge for [DATE] …" at bounding box center [877, 34] width 551 height 39
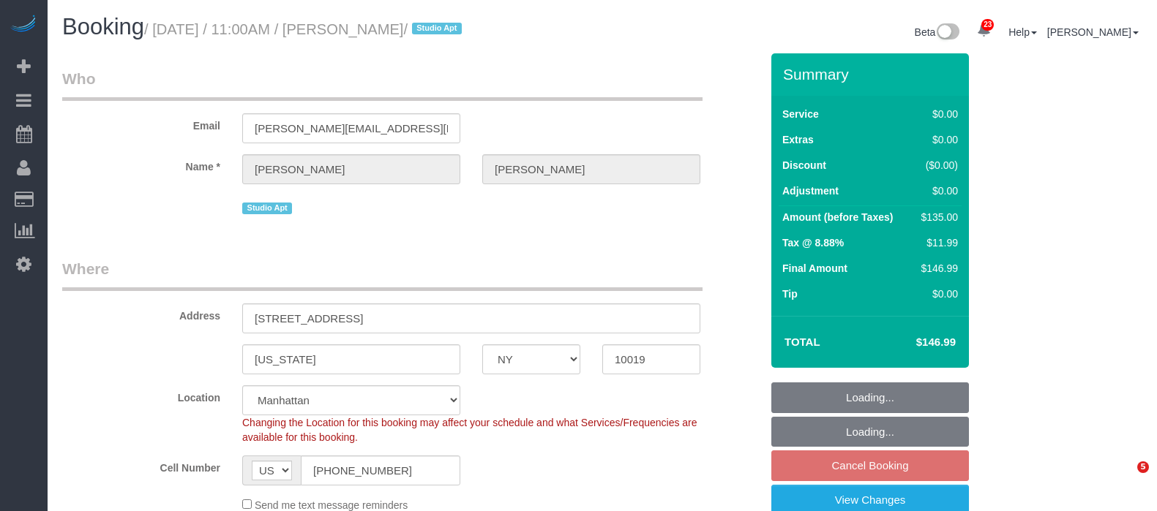
select select "NY"
select select "spot2"
select select "number:89"
select select "number:90"
select select "number:15"
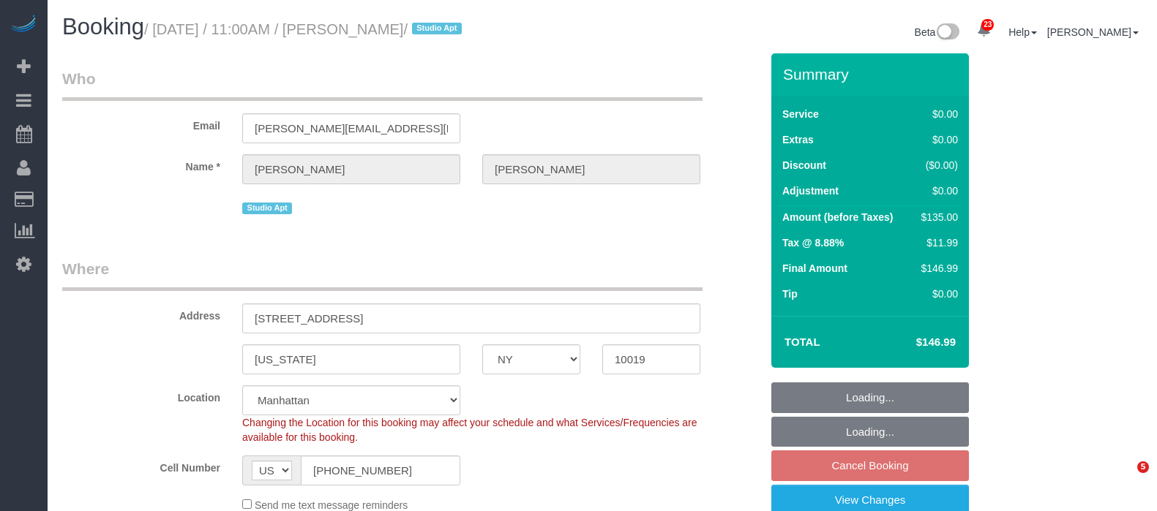
select select "number:6"
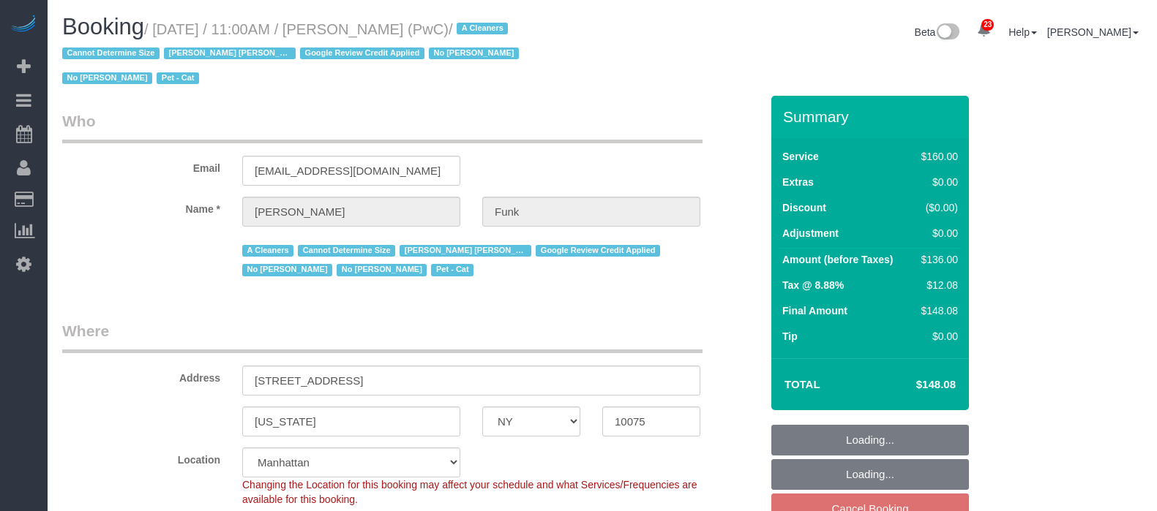
select select "NY"
select select "number:57"
select select "number:71"
select select "number:14"
select select "number:5"
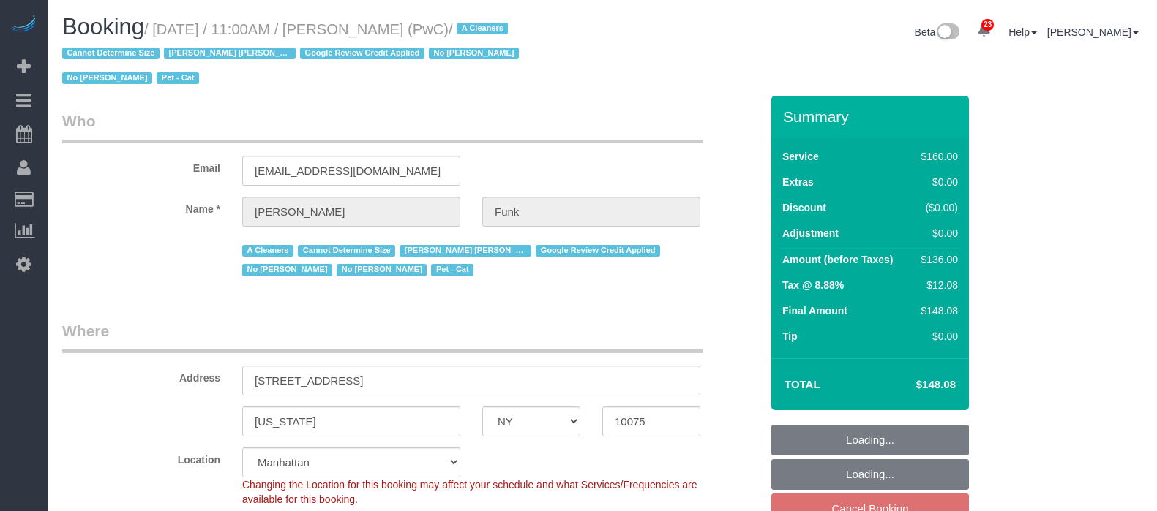
select select "spot60"
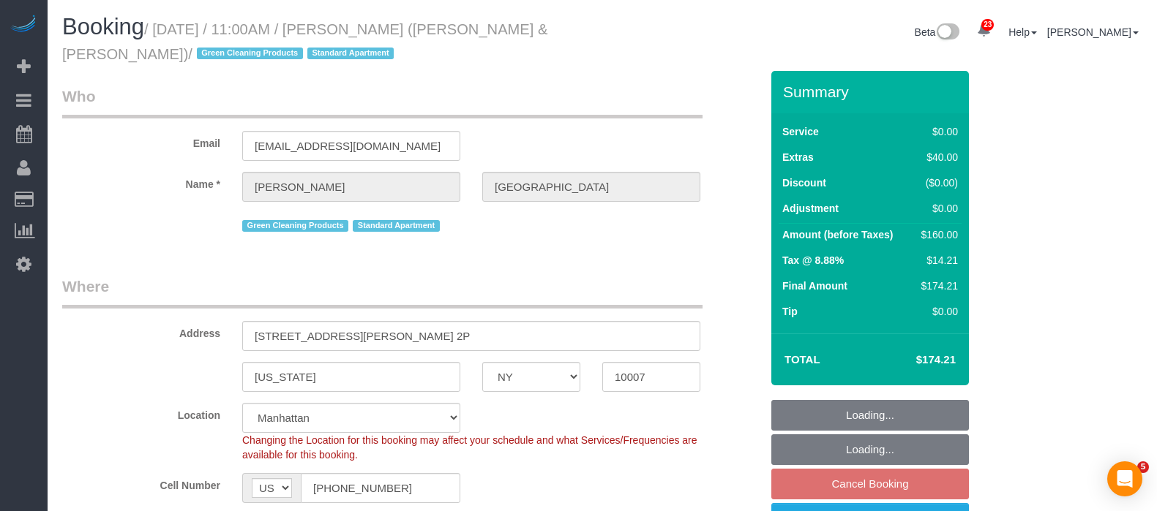
select select "NY"
select select "1"
select select "spot2"
select select "number:89"
select select "number:90"
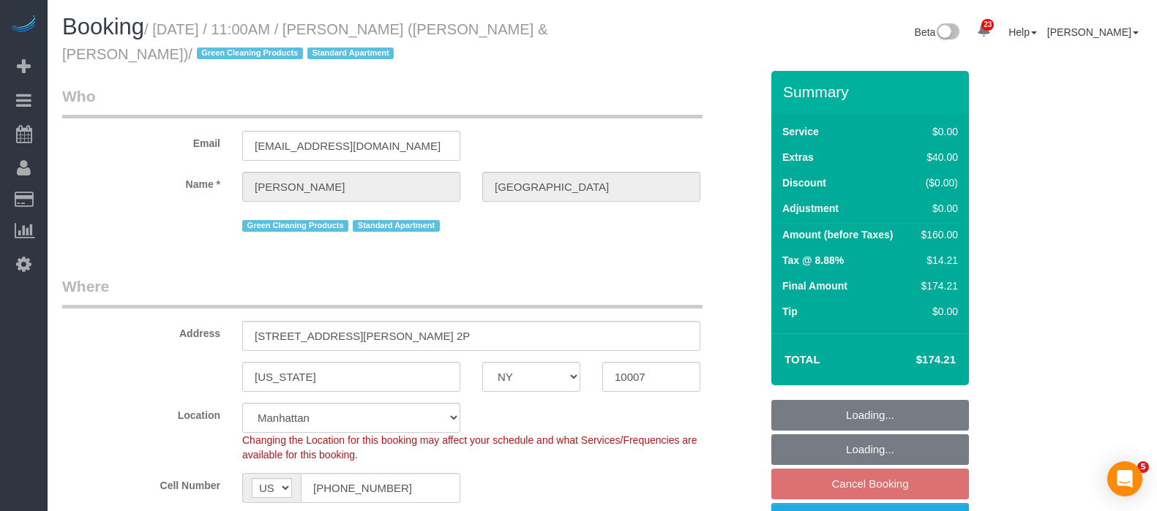
select select "number:15"
select select "number:6"
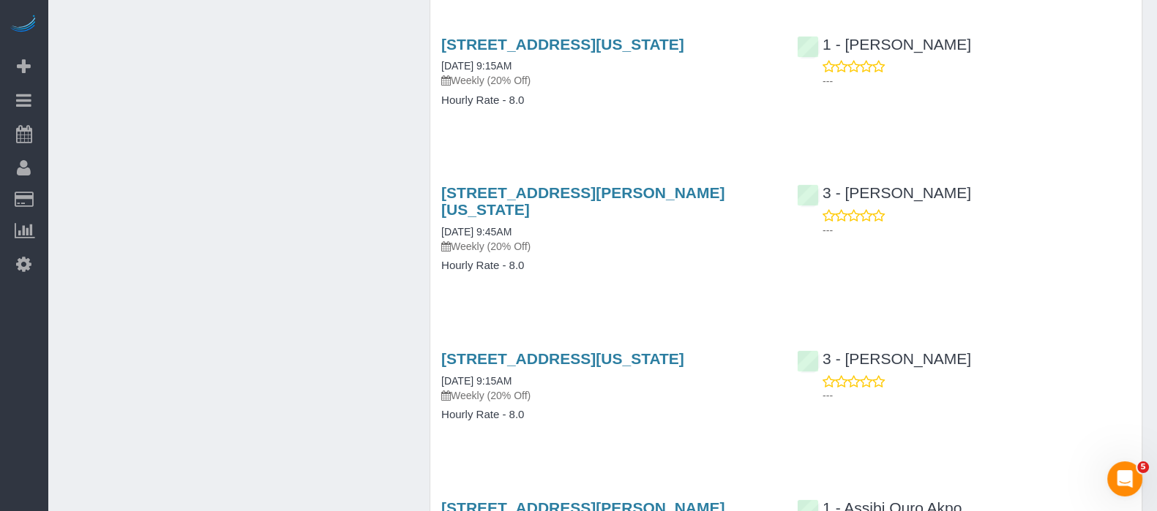
scroll to position [1993, 0]
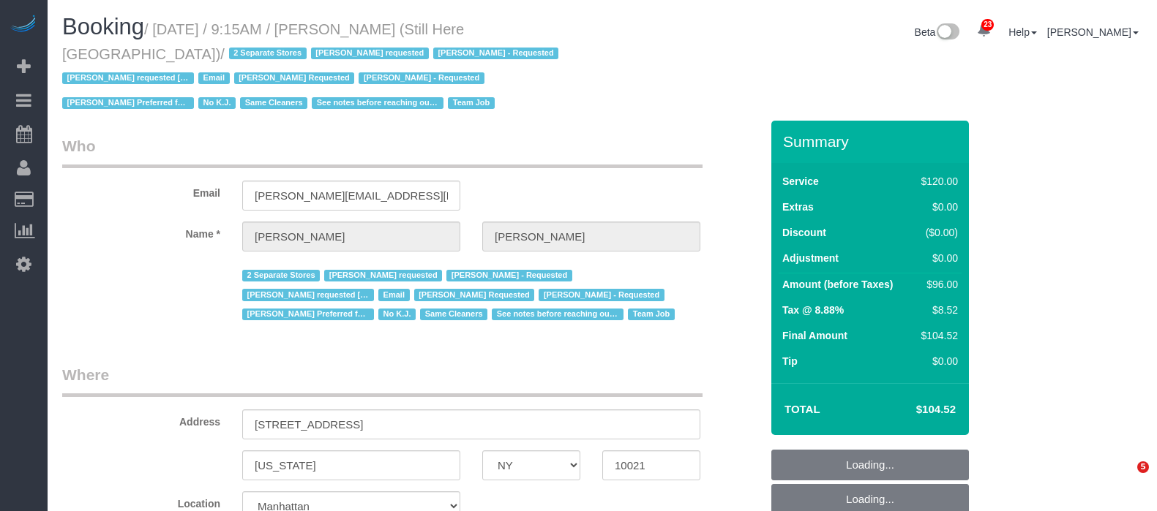
select select "NY"
select select "90"
select select "string:stripe-pm_1Oyz8t4VGloSiKo71skqOF54"
select select "number:89"
select select "number:90"
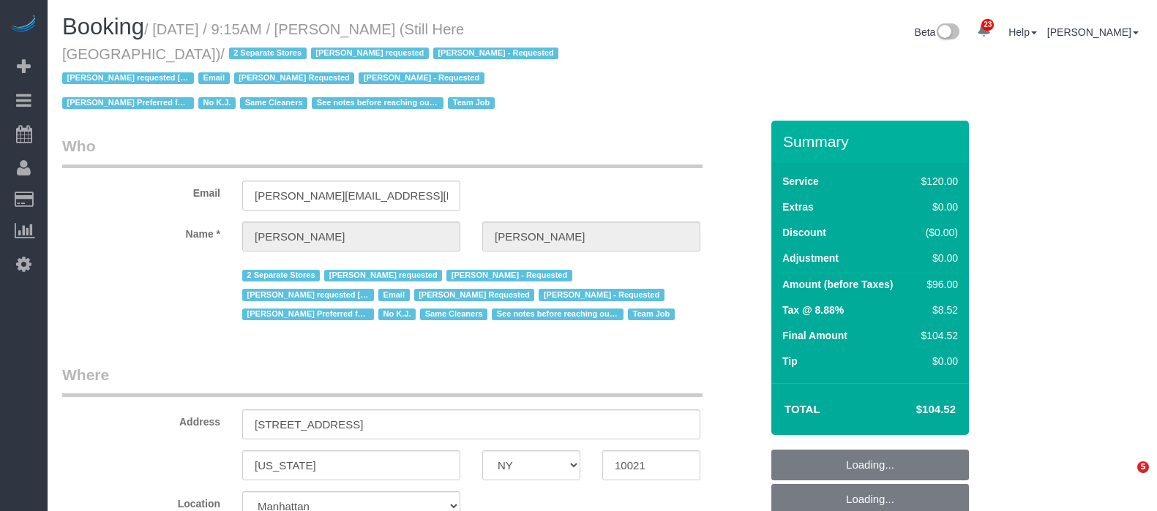
select select "number:15"
select select "number:5"
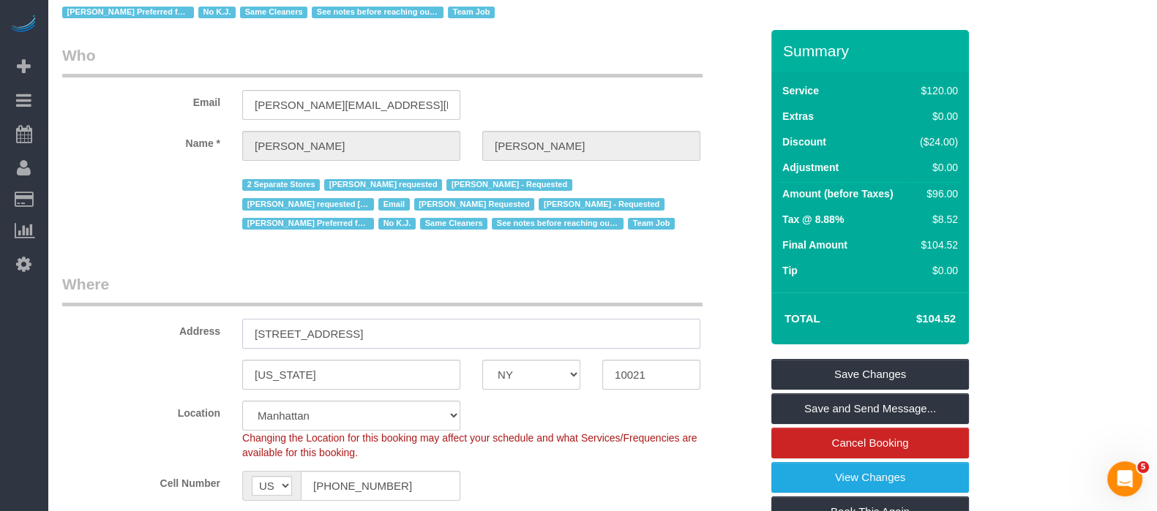
drag, startPoint x: 283, startPoint y: 333, endPoint x: 380, endPoint y: 331, distance: 97.3
click at [379, 331] on input "905 Madison Avenue" at bounding box center [471, 334] width 458 height 30
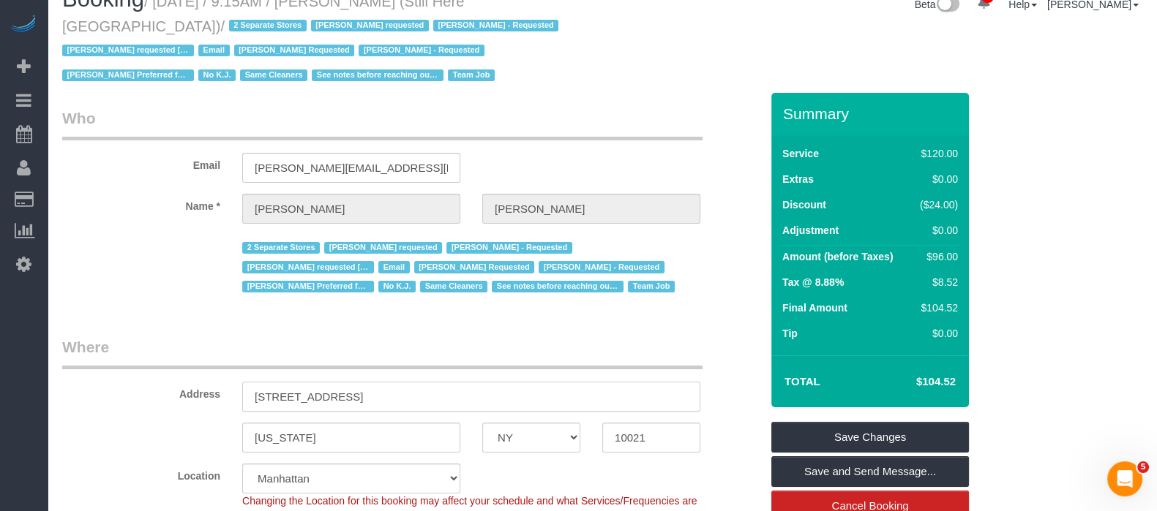
scroll to position [0, 0]
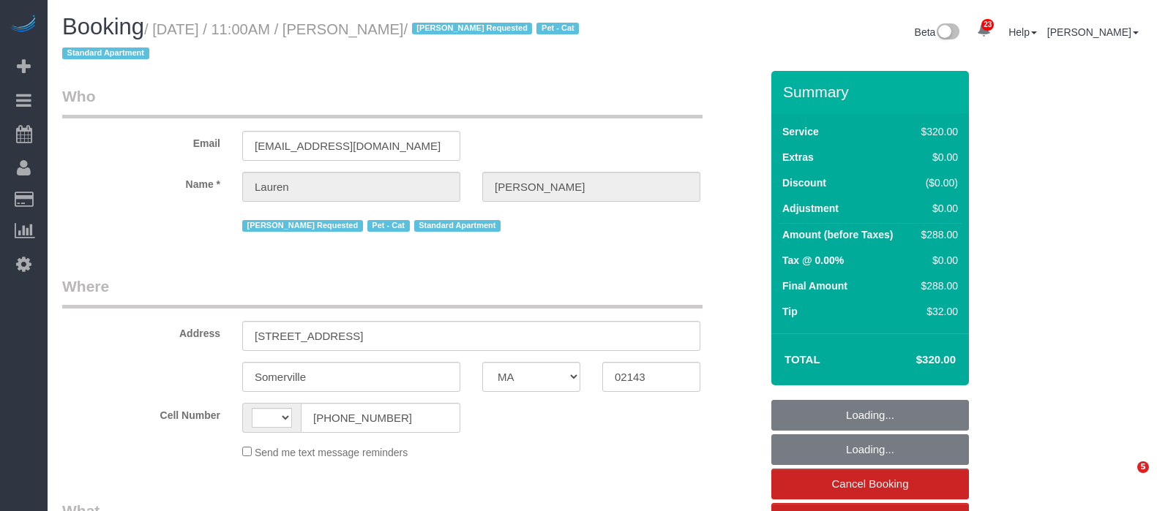
select select "MA"
select select "string:[GEOGRAPHIC_DATA]"
select select "object:825"
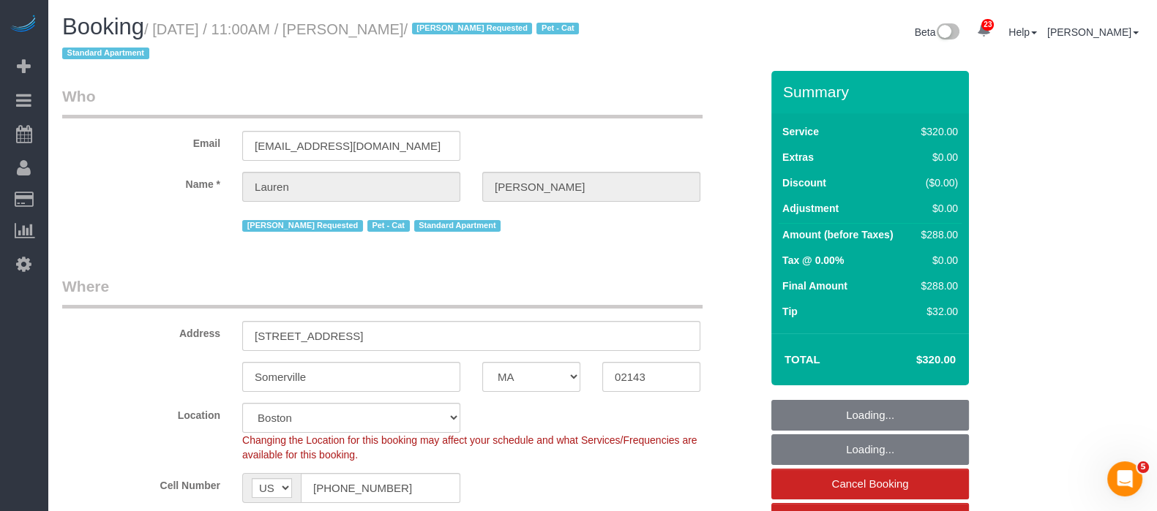
select select "240"
select select "number:89"
select select "number:90"
select select "number:14"
select select "number:5"
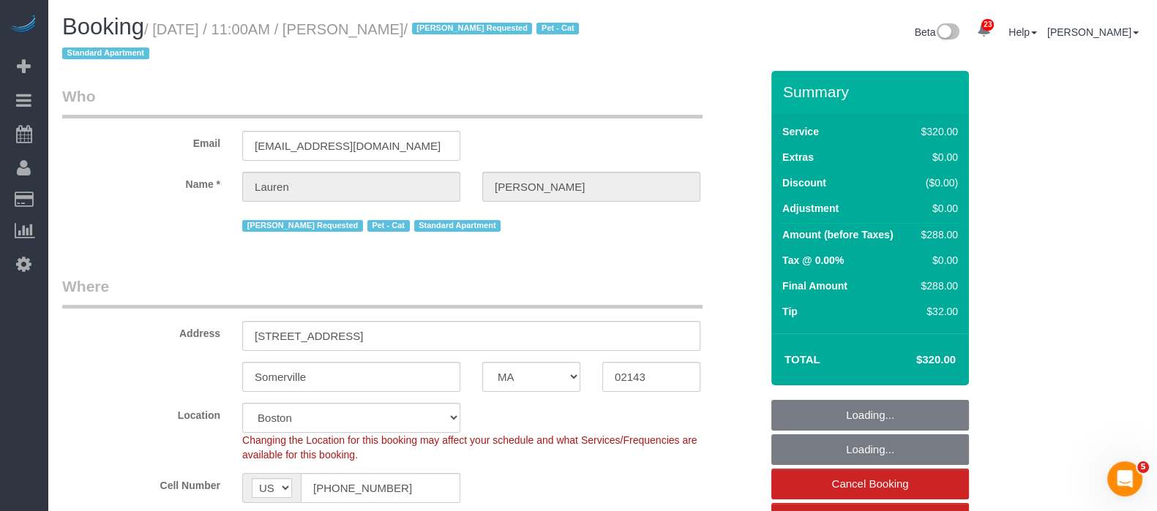
select select "string:stripe-pm_1KBSec4VGloSiKo7WZumdqGR"
select select "object:1055"
select select "spot1"
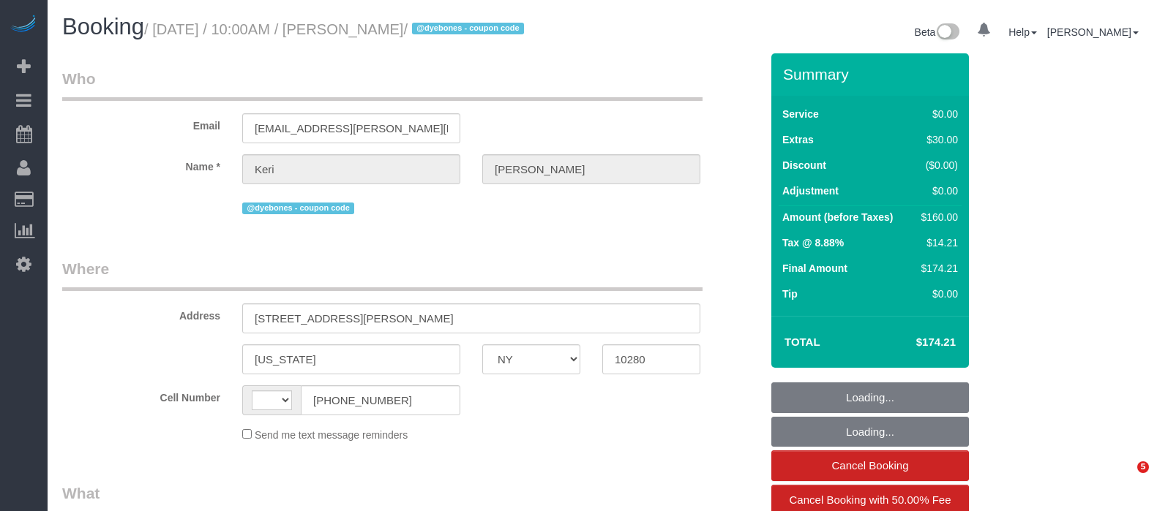
select select "NY"
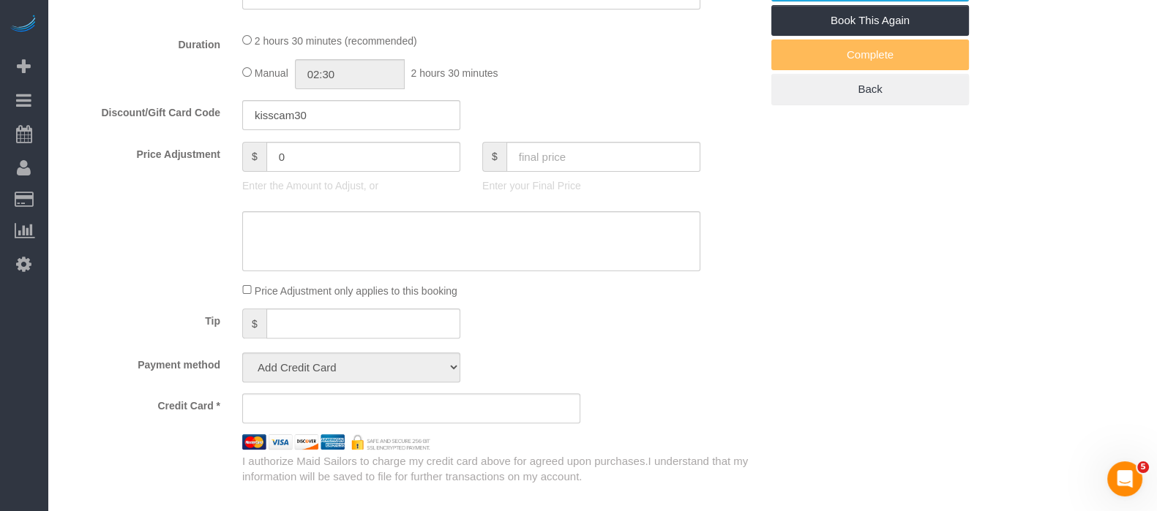
select select "string:[GEOGRAPHIC_DATA]"
select select "object:815"
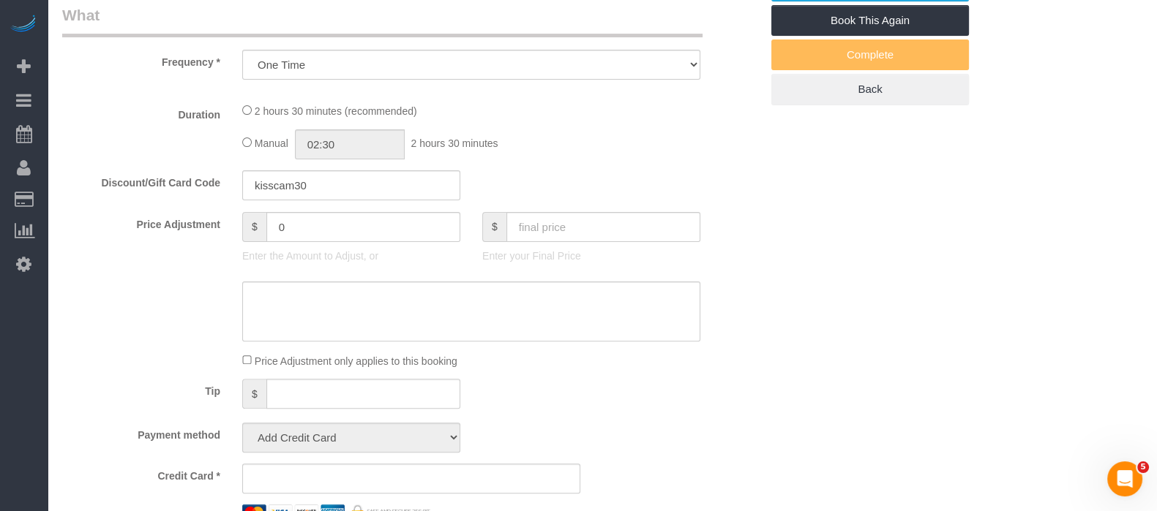
scroll to position [619, 0]
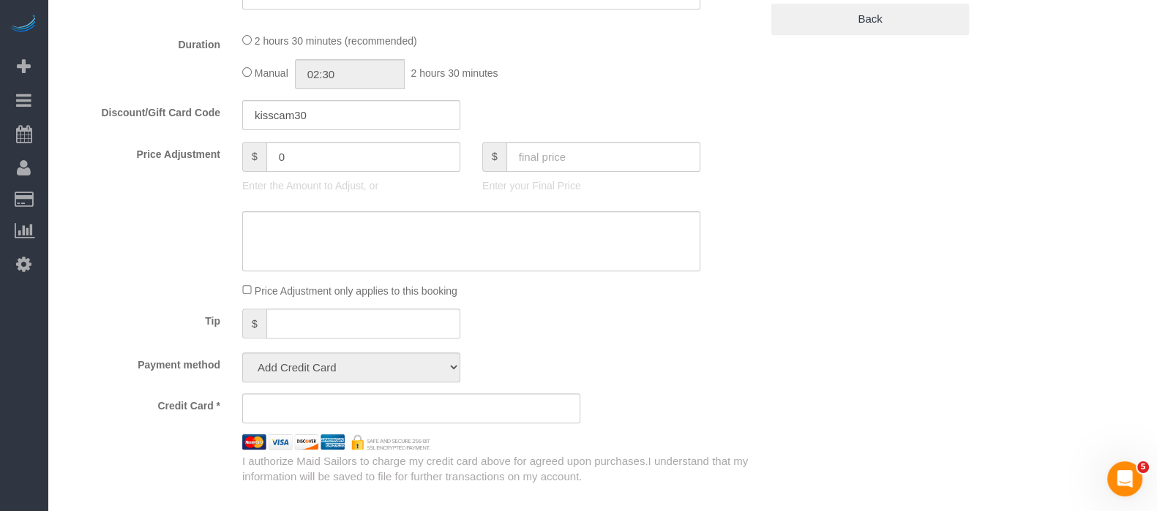
select select "number:58"
select select "number:72"
select select "number:15"
select select "number:5"
select select "object:1072"
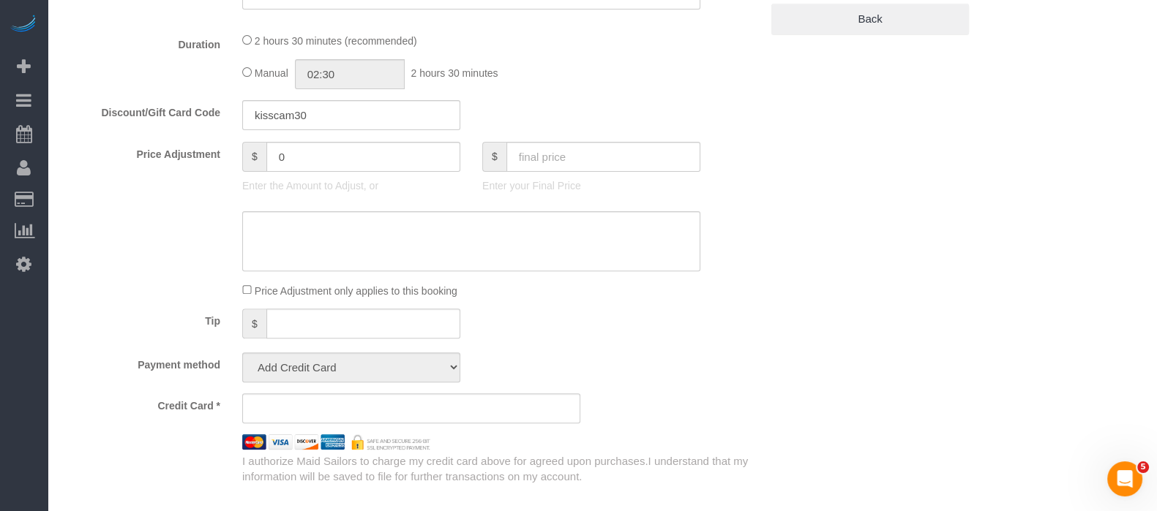
select select "string:stripe-pm_1S8uyx4VGloSiKo7iBsBluaG"
select select "spot1"
select select "1"
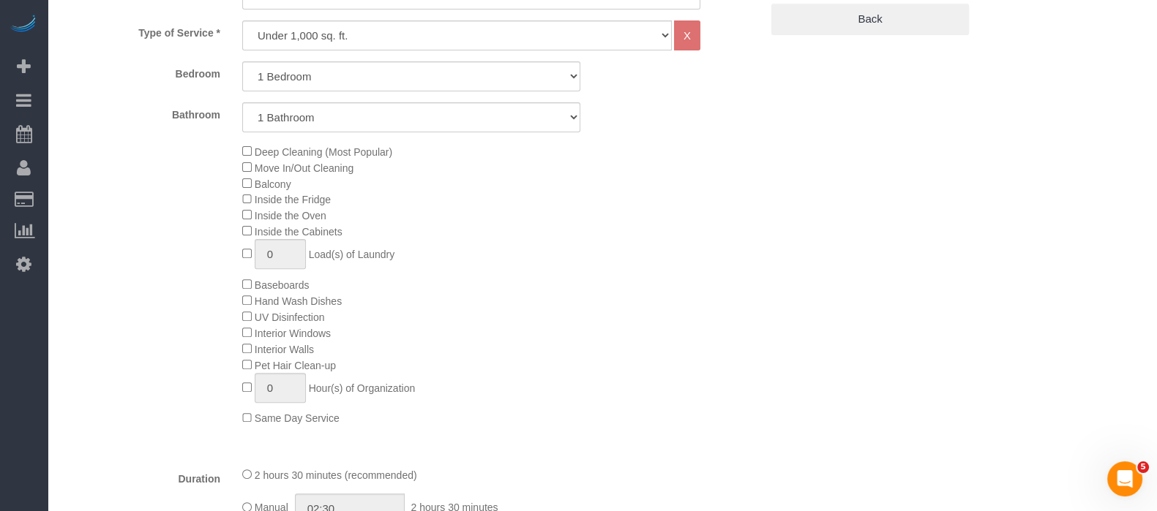
select select "1"
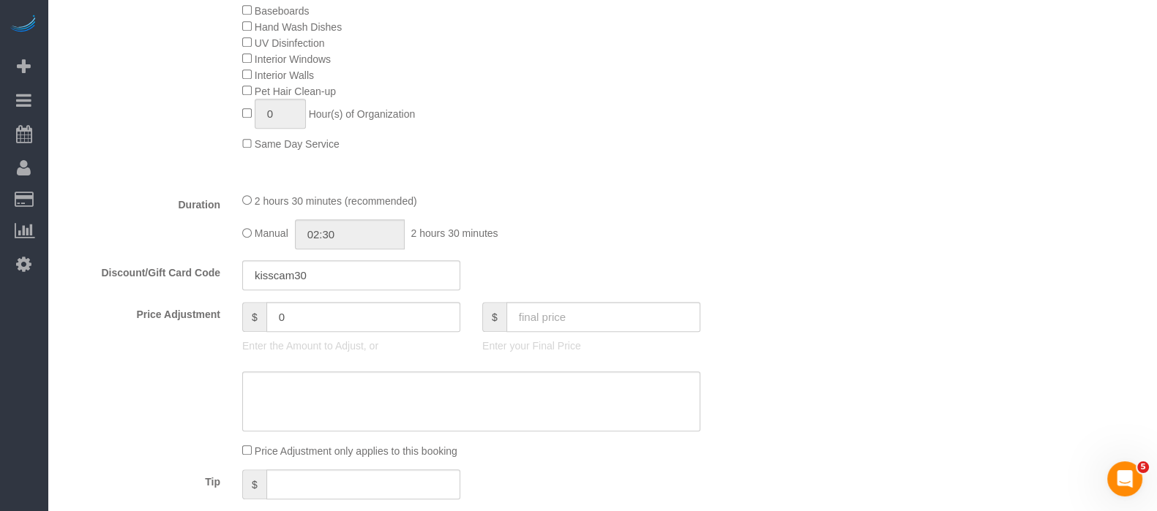
scroll to position [985, 0]
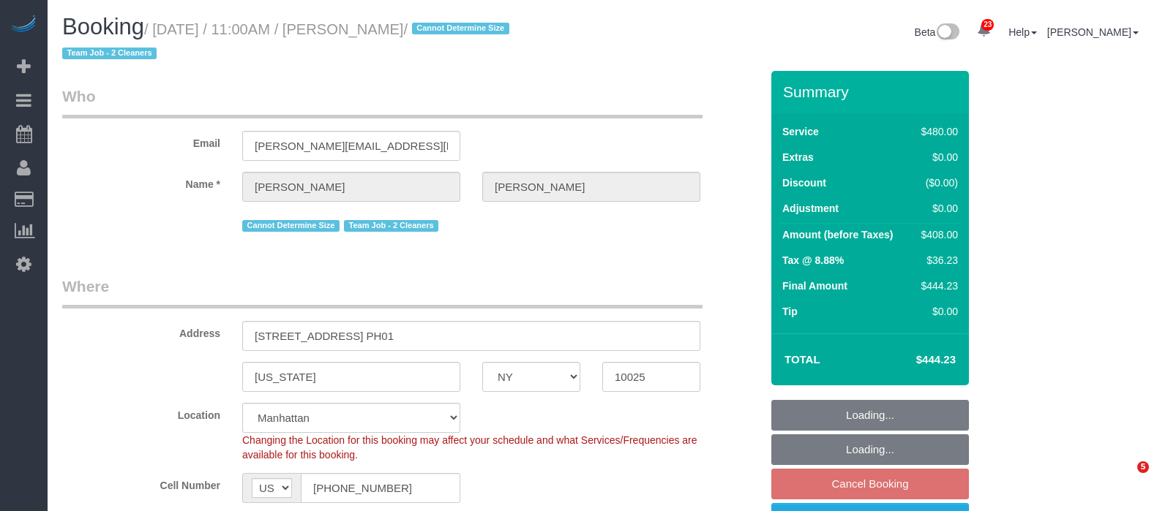
select select "NY"
select select "number:89"
select select "number:90"
select select "number:15"
select select "number:5"
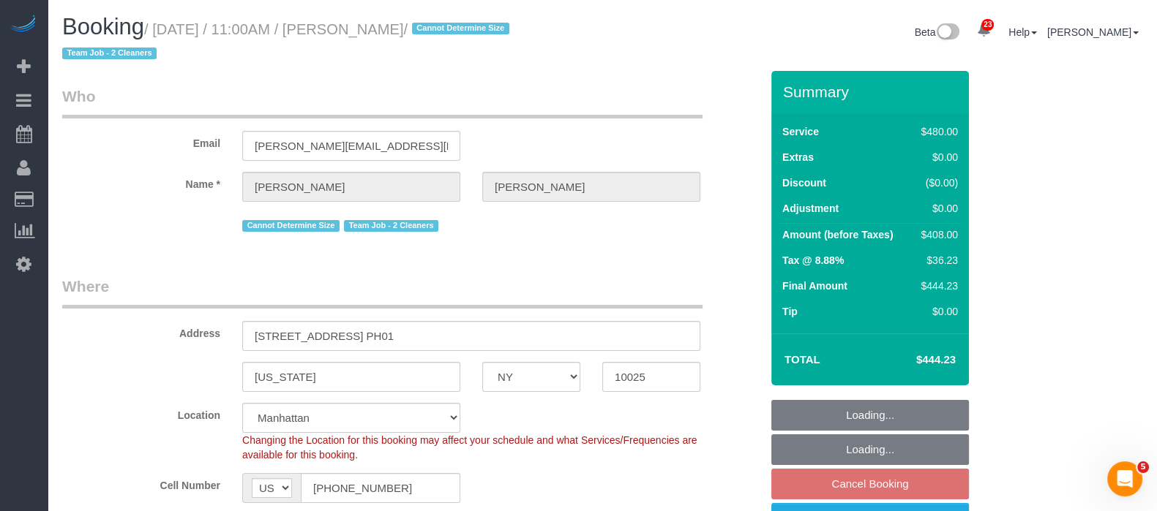
select select "object:6512"
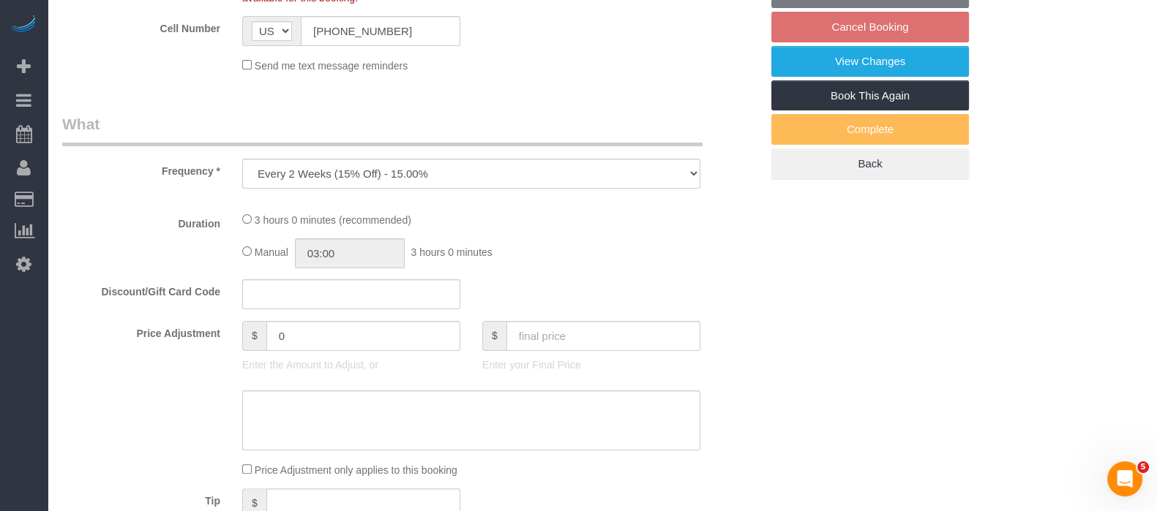
select select "string:stripe-pm_1QkAQu4VGloSiKo74CYp18Kc"
select select "spot60"
select select "2"
select select "180"
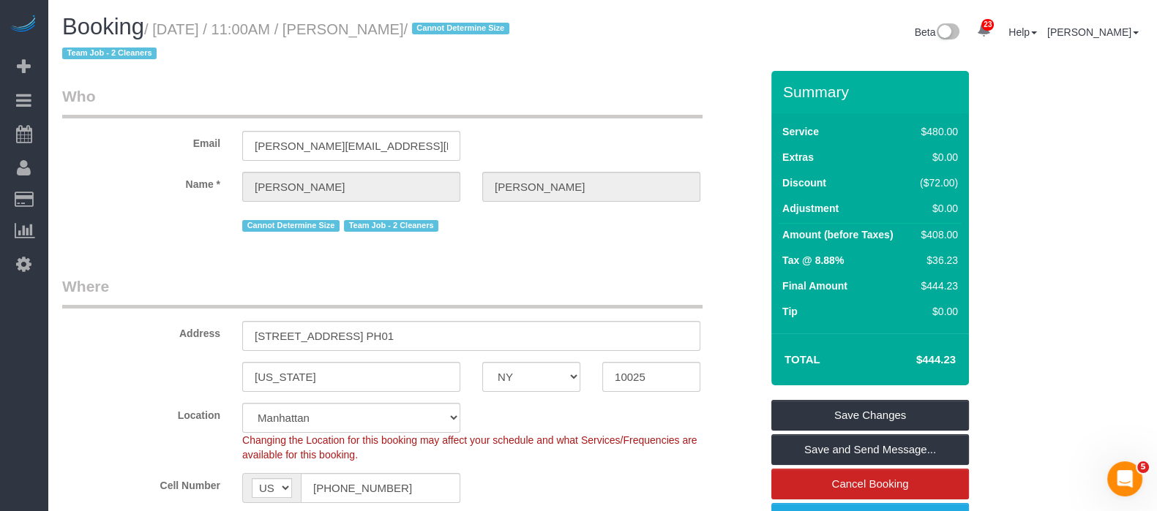
drag, startPoint x: 383, startPoint y: 15, endPoint x: 459, endPoint y: 59, distance: 88.5
click at [448, 18] on h1 "Booking / [DATE] / 11:00AM / [PERSON_NAME] / Cannot Determine Size Team Job - 2…" at bounding box center [326, 40] width 529 height 50
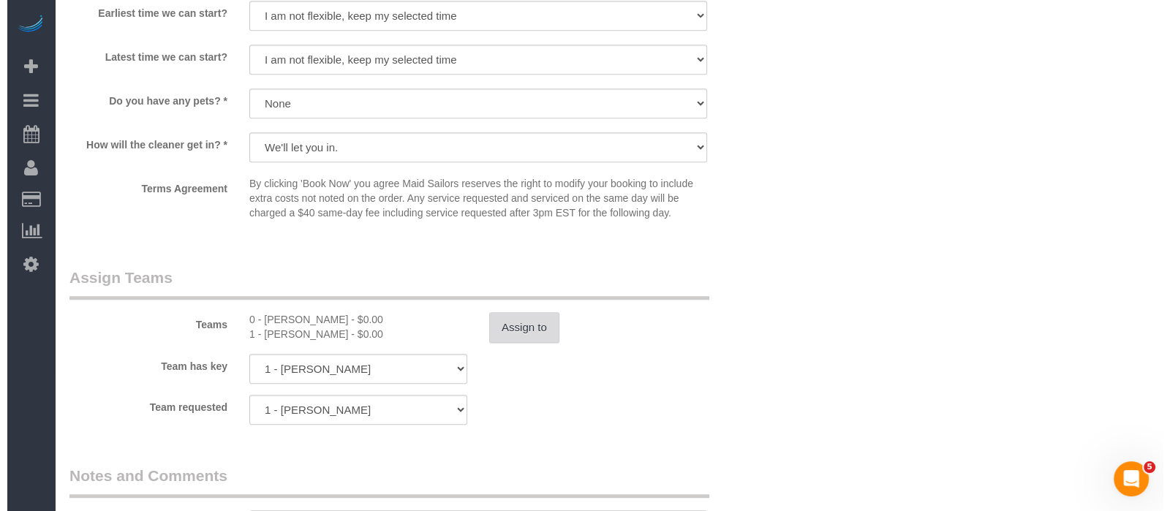
scroll to position [1462, 0]
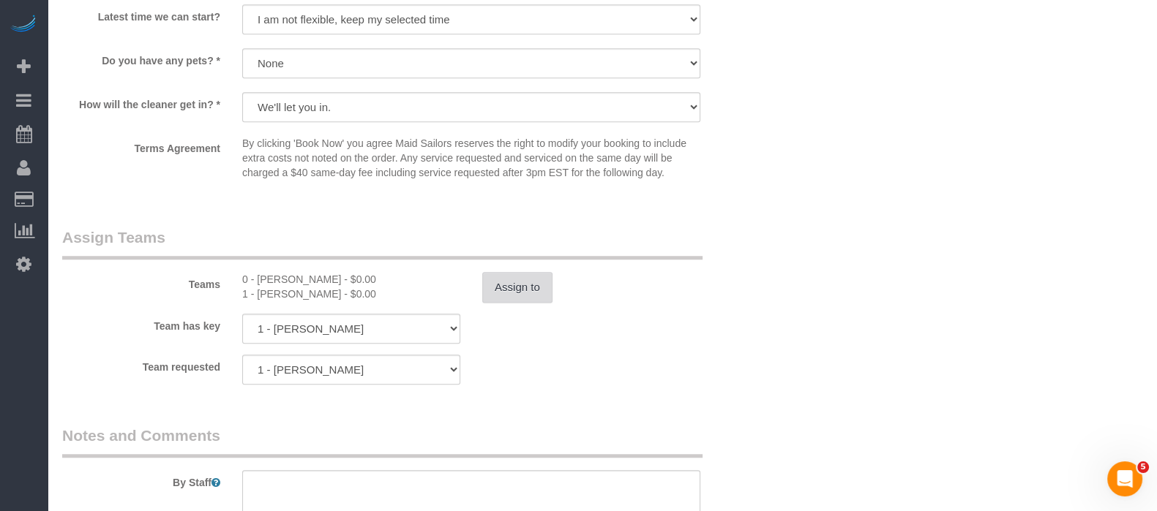
click at [522, 288] on button "Assign to" at bounding box center [517, 287] width 70 height 31
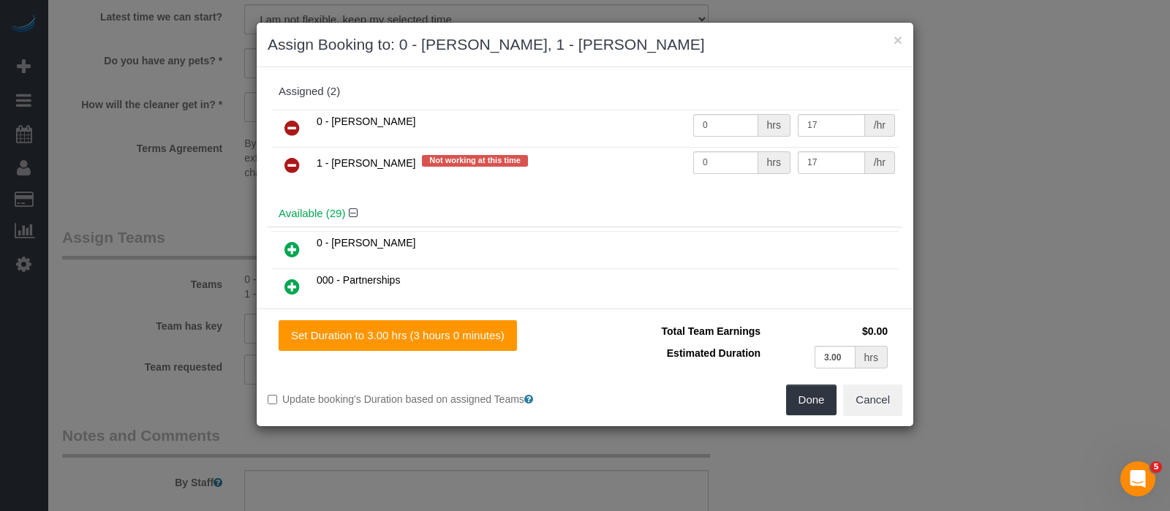
click at [287, 157] on icon at bounding box center [292, 166] width 15 height 18
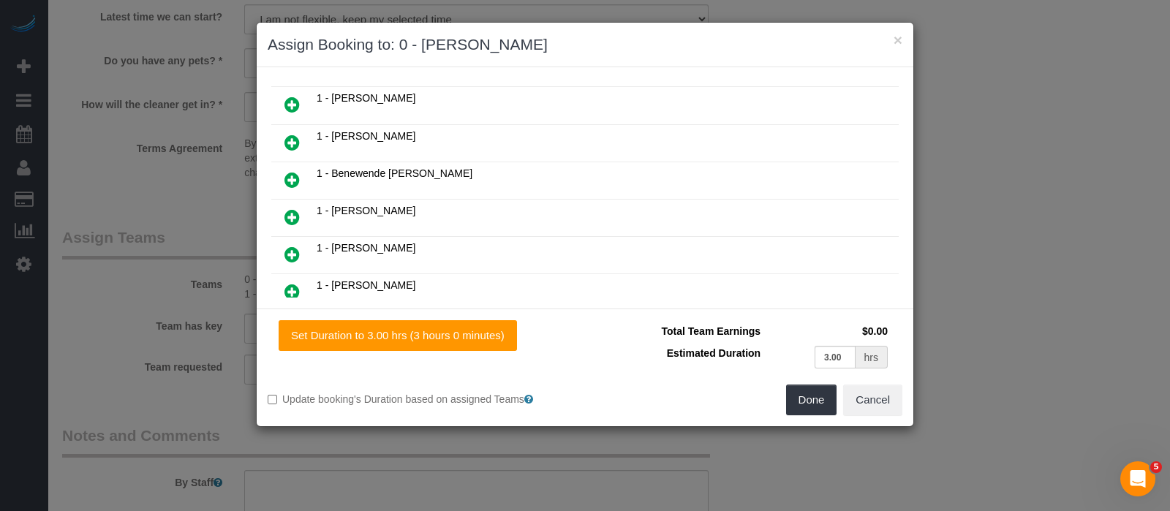
scroll to position [457, 0]
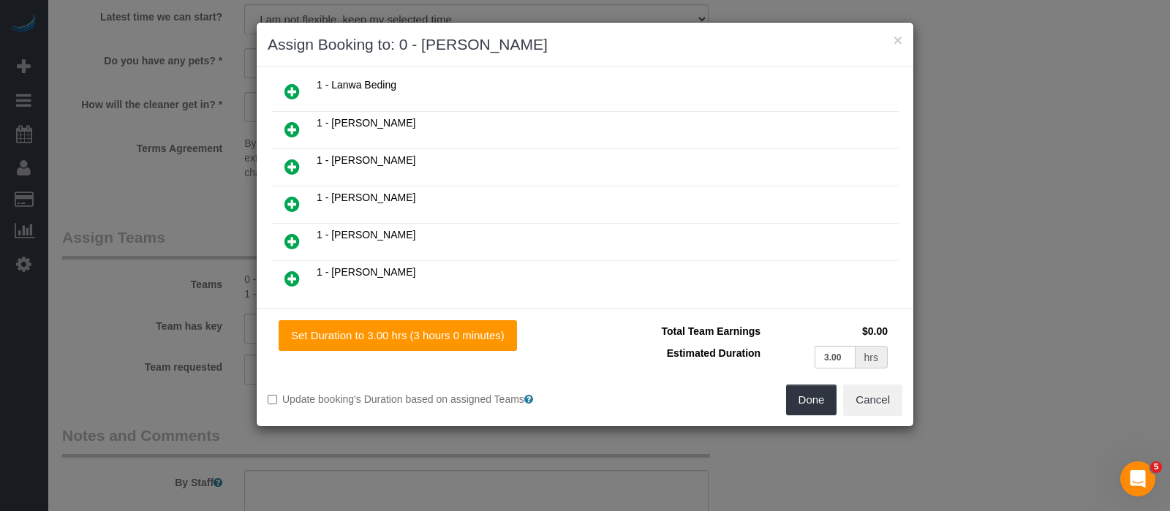
click at [296, 270] on icon at bounding box center [292, 279] width 15 height 18
click at [809, 402] on button "Done" at bounding box center [811, 400] width 51 height 31
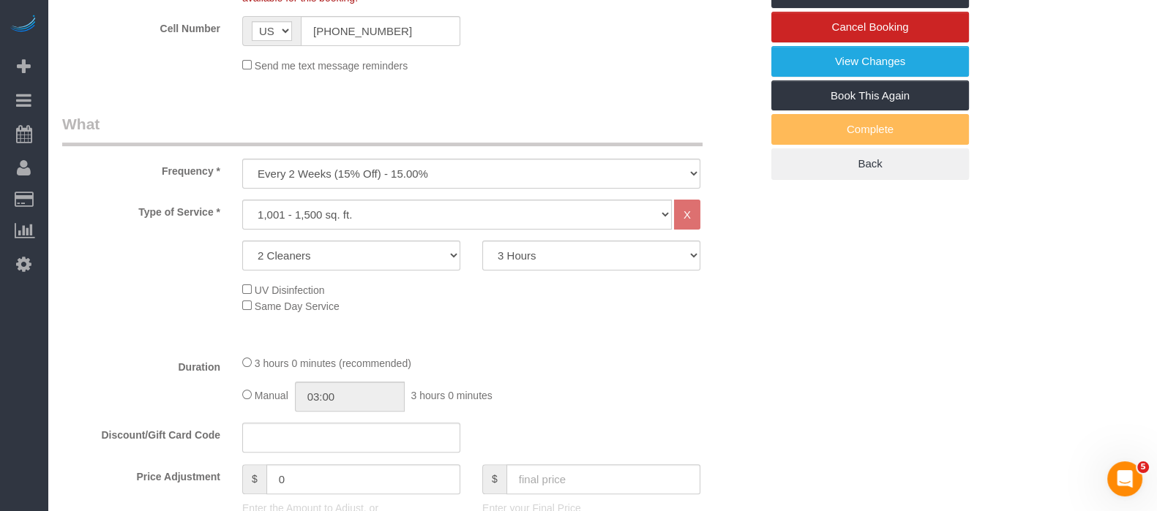
scroll to position [0, 0]
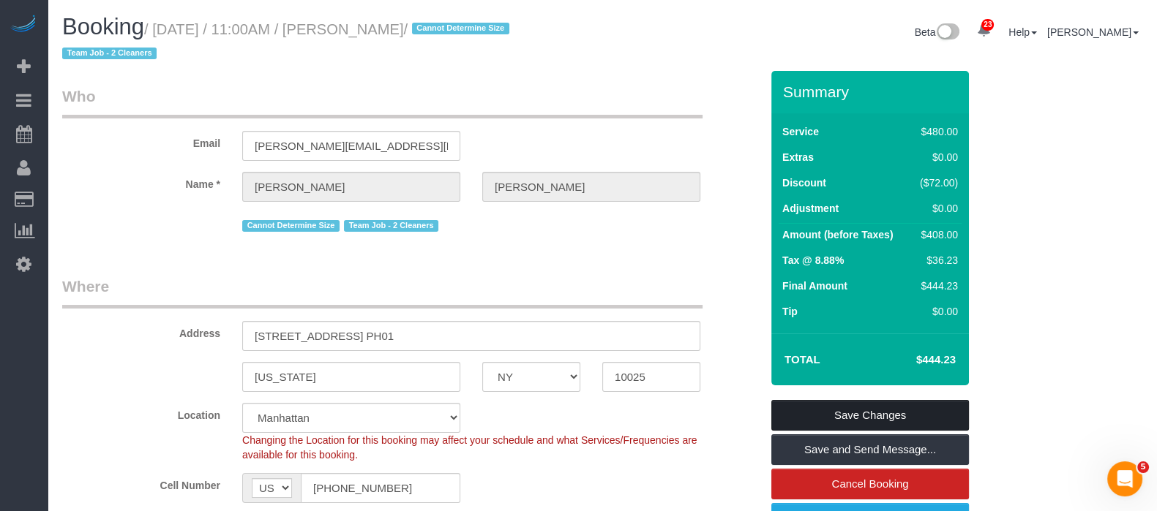
click at [890, 407] on link "Save Changes" at bounding box center [870, 415] width 198 height 31
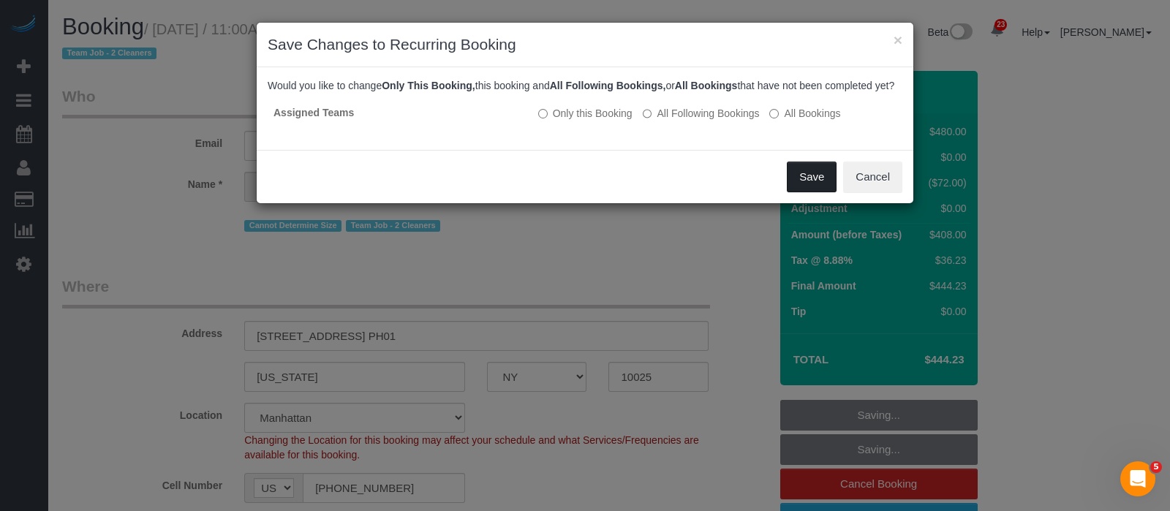
click at [790, 181] on button "Save" at bounding box center [812, 177] width 50 height 31
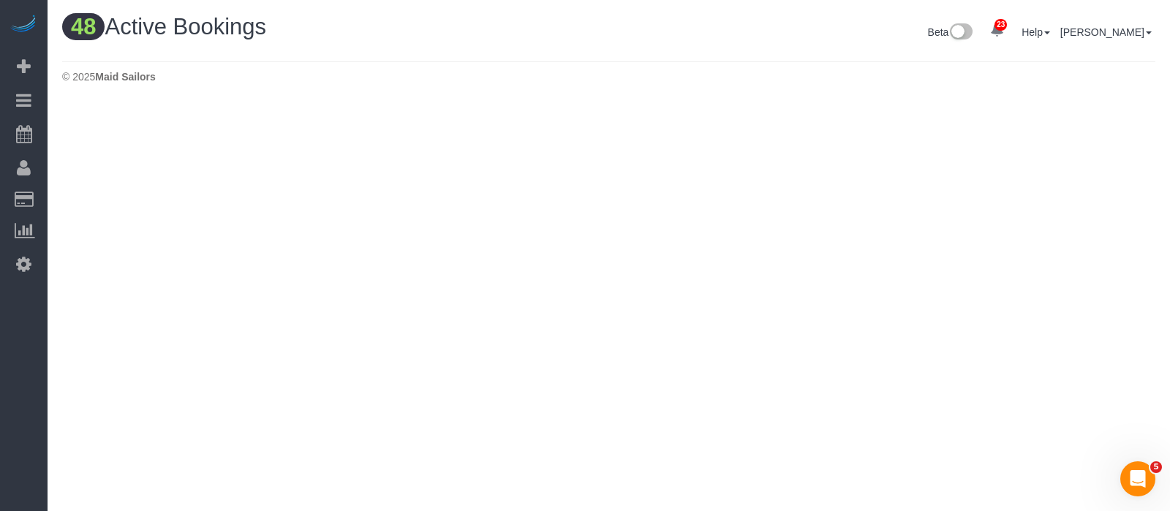
click at [239, 109] on body "23 Beta Your Notifications You have 0 alerts × You have 3 to charge for [DATE] …" at bounding box center [585, 255] width 1170 height 511
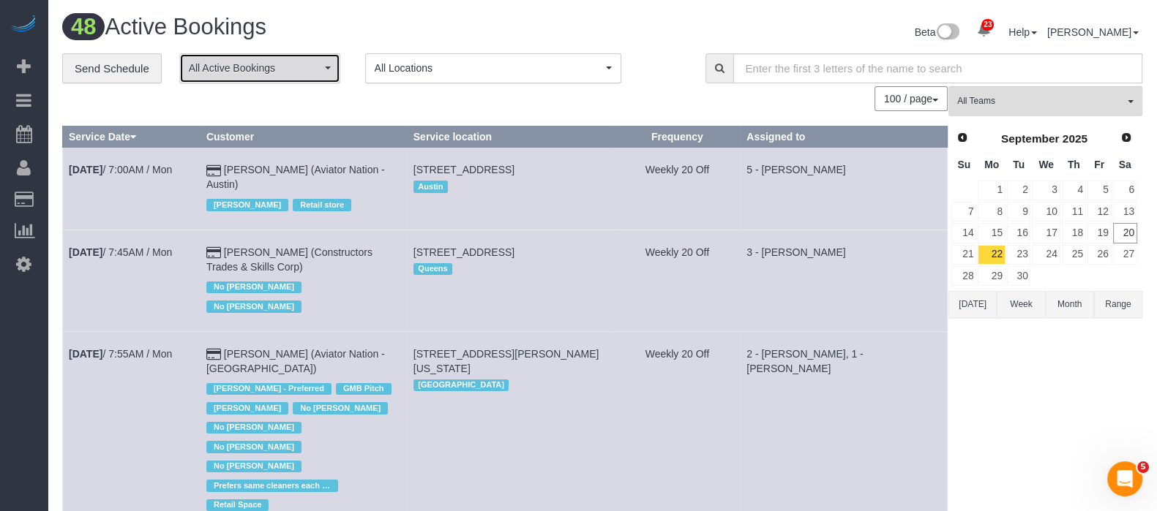
click at [322, 66] on button "All Active Bookings" at bounding box center [259, 68] width 161 height 30
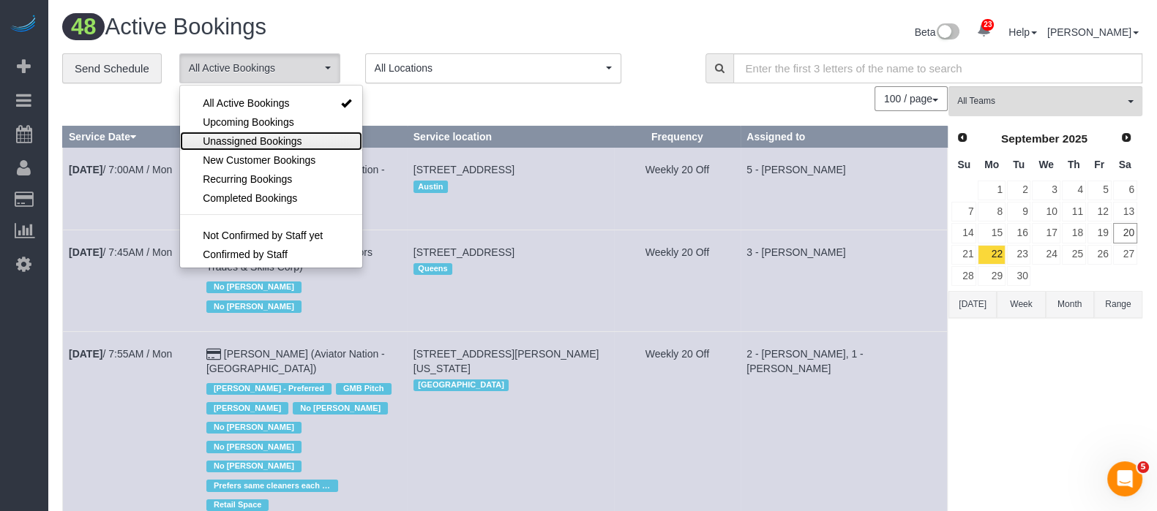
click at [277, 138] on span "Unassigned Bookings" at bounding box center [252, 141] width 99 height 15
click at [378, 108] on div "100 / page 10 / page 20 / page 30 / page 40 / page 50 / page 100 / page" at bounding box center [504, 98] width 885 height 25
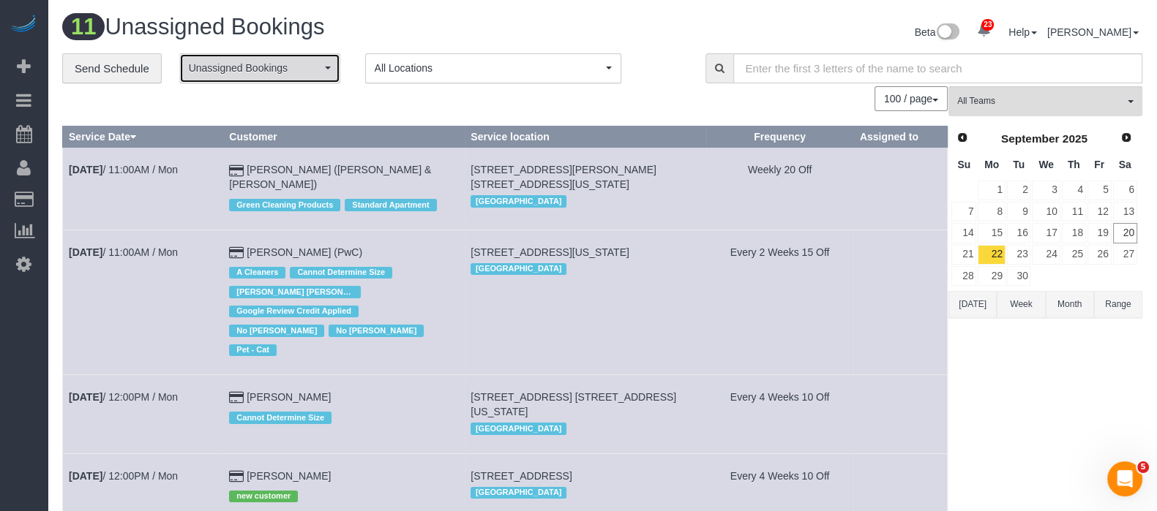
click at [310, 67] on span "Unassigned Bookings" at bounding box center [255, 68] width 132 height 15
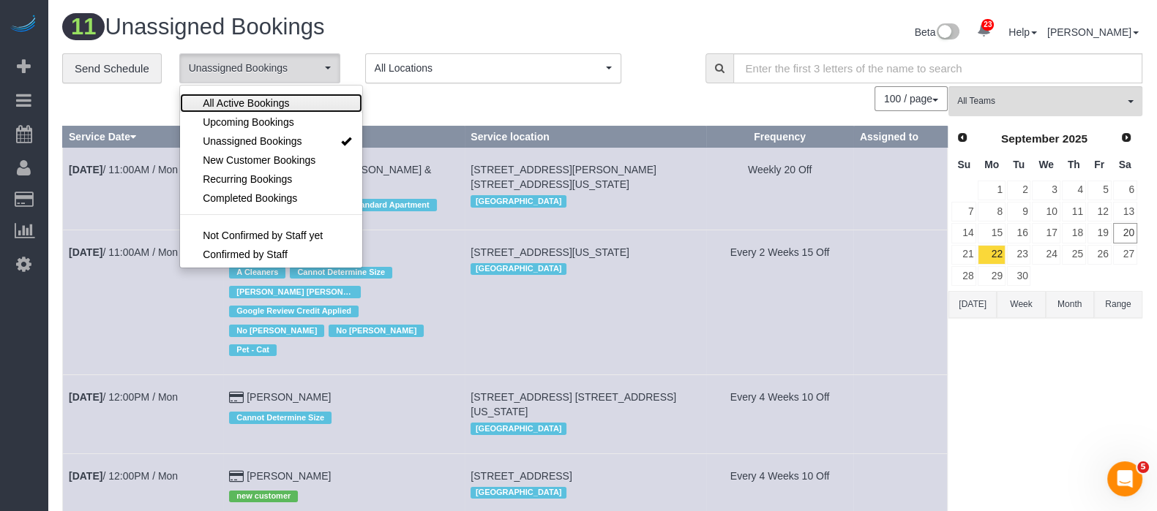
click at [289, 100] on link "All Active Bookings" at bounding box center [271, 103] width 182 height 19
select select "***"
click at [443, 103] on div "100 / page 10 / page 20 / page 30 / page 40 / page 50 / page 100 / page" at bounding box center [504, 98] width 885 height 25
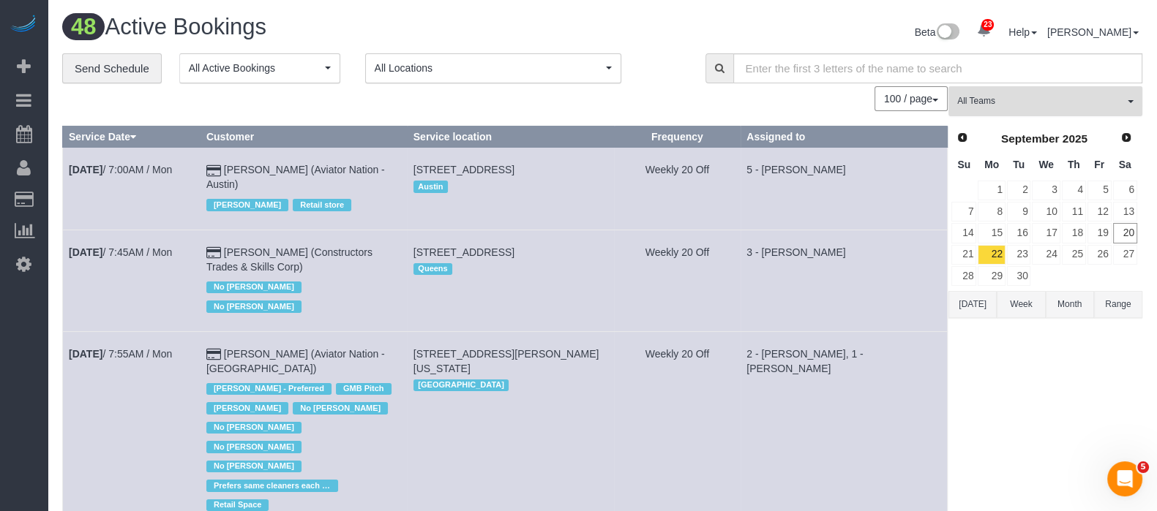
drag, startPoint x: 1119, startPoint y: 104, endPoint x: 1116, endPoint y: 115, distance: 11.4
click at [1119, 103] on span "All Teams" at bounding box center [1040, 101] width 167 height 12
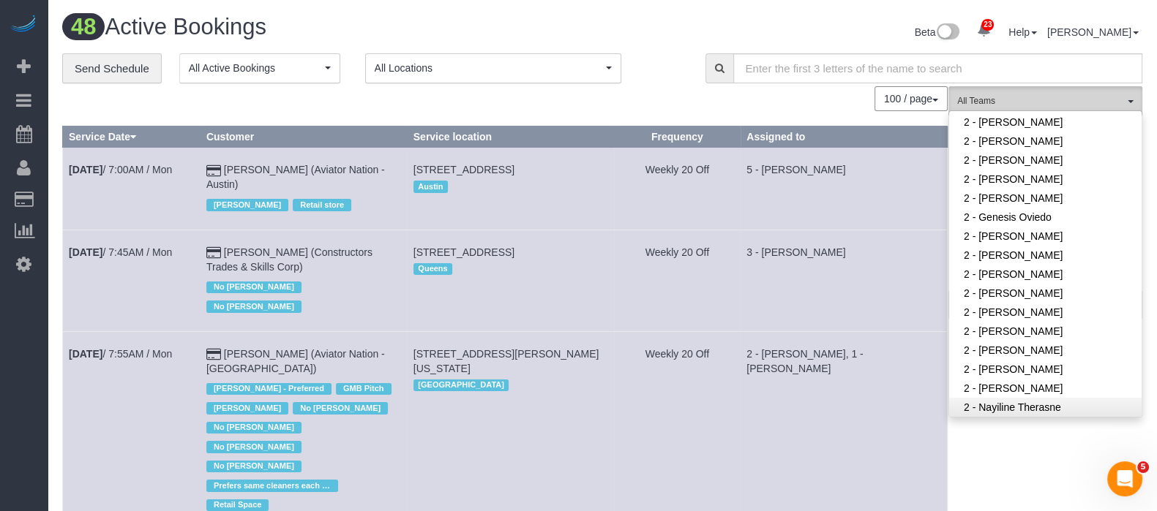
scroll to position [1006, 0]
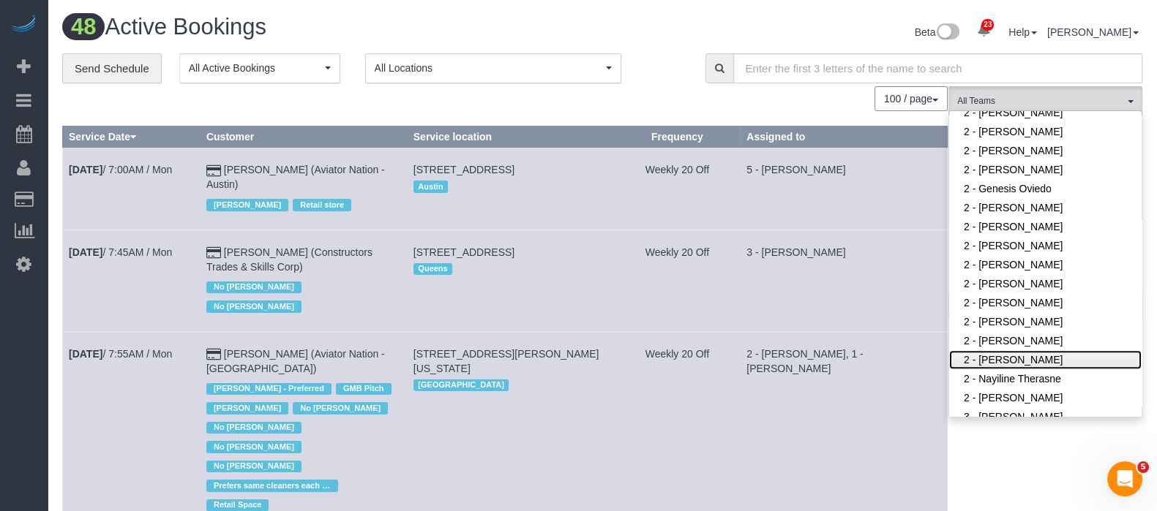
click at [1037, 350] on link "2 - [PERSON_NAME]" at bounding box center [1045, 359] width 192 height 19
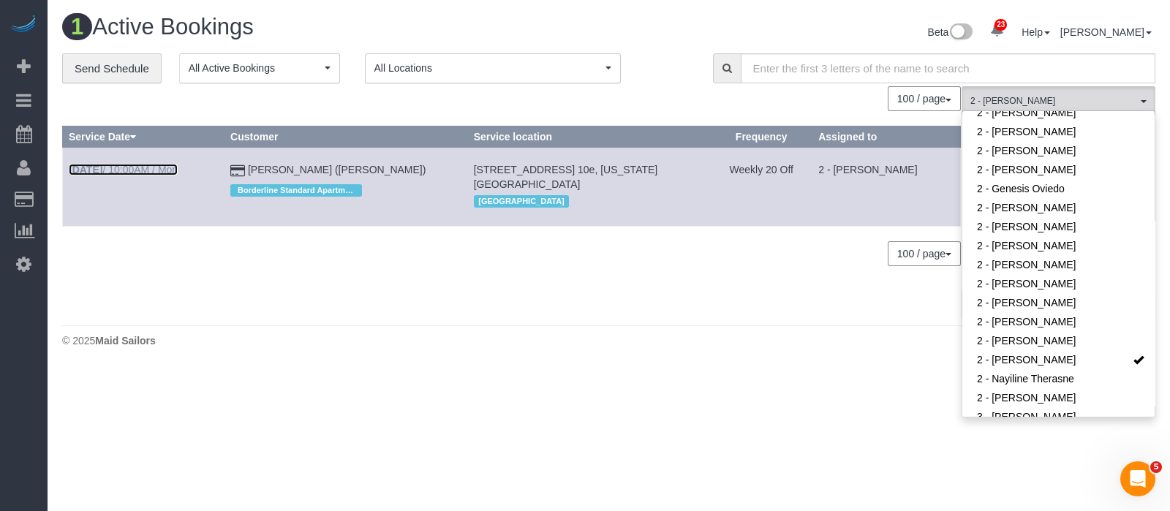
click at [122, 169] on link "[DATE] 10:00AM / Mon" at bounding box center [123, 170] width 109 height 12
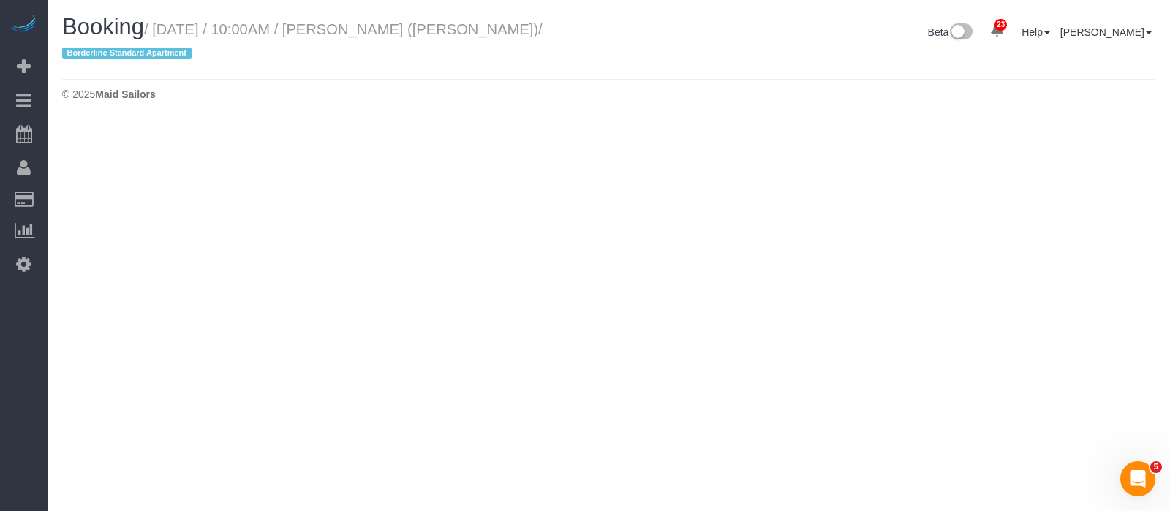
select select "NY"
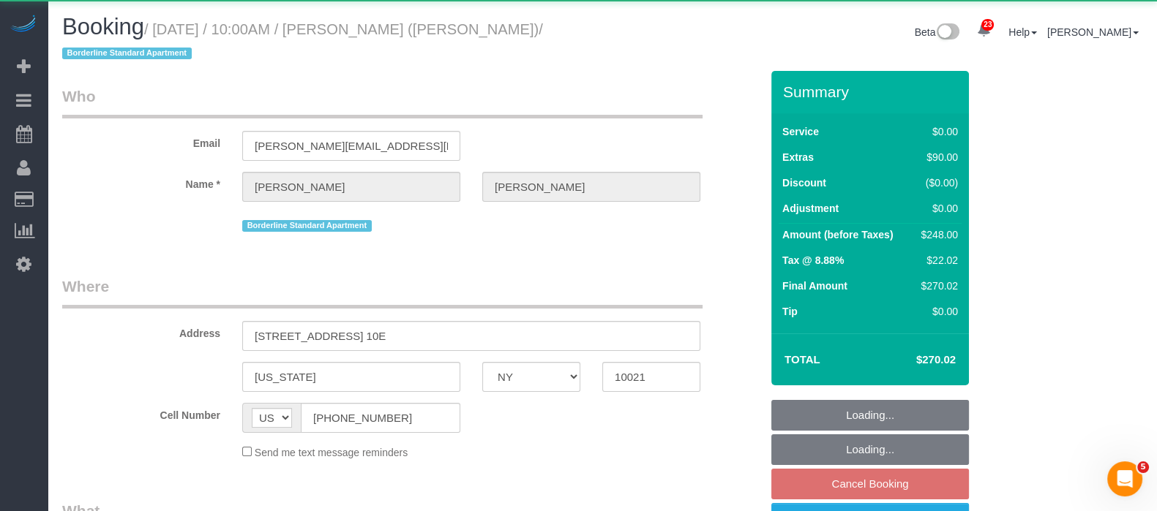
select select "object:11876"
select select "2"
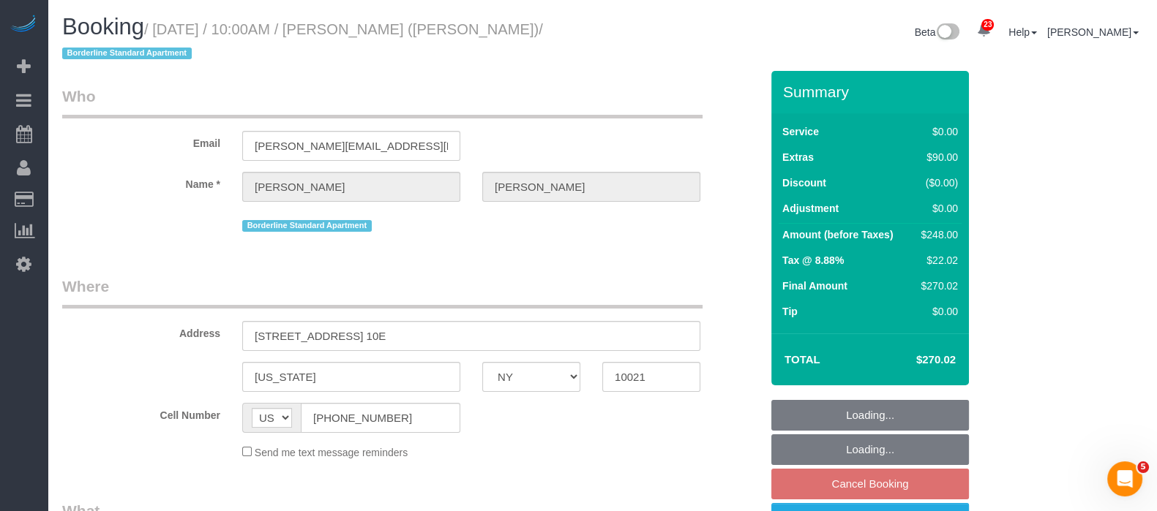
select select "string:stripe-pm_1R58S94VGloSiKo7oTDM75CS"
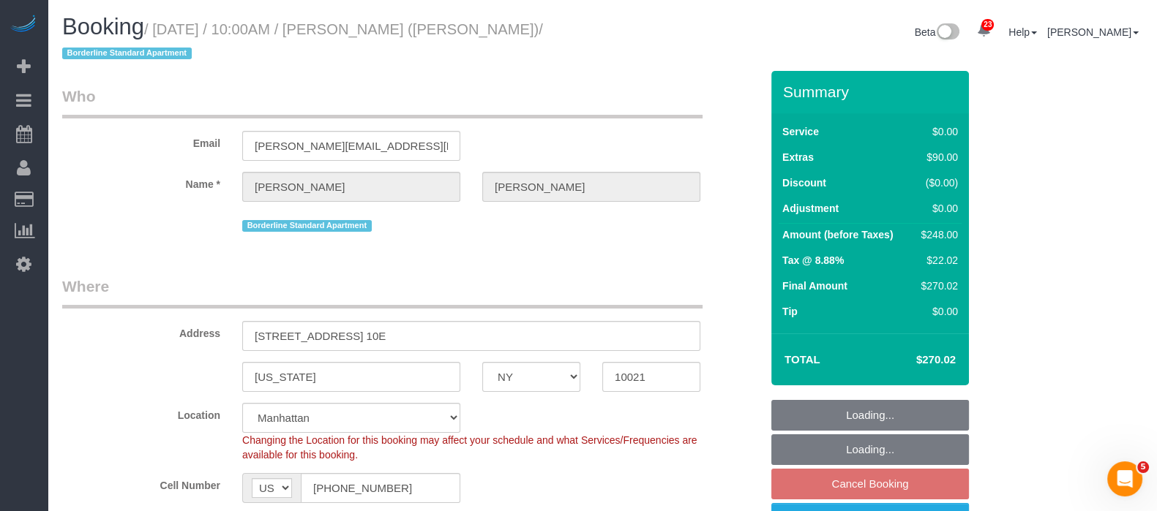
select select "object:11987"
select select "number:57"
select select "number:73"
select select "number:15"
select select "number:6"
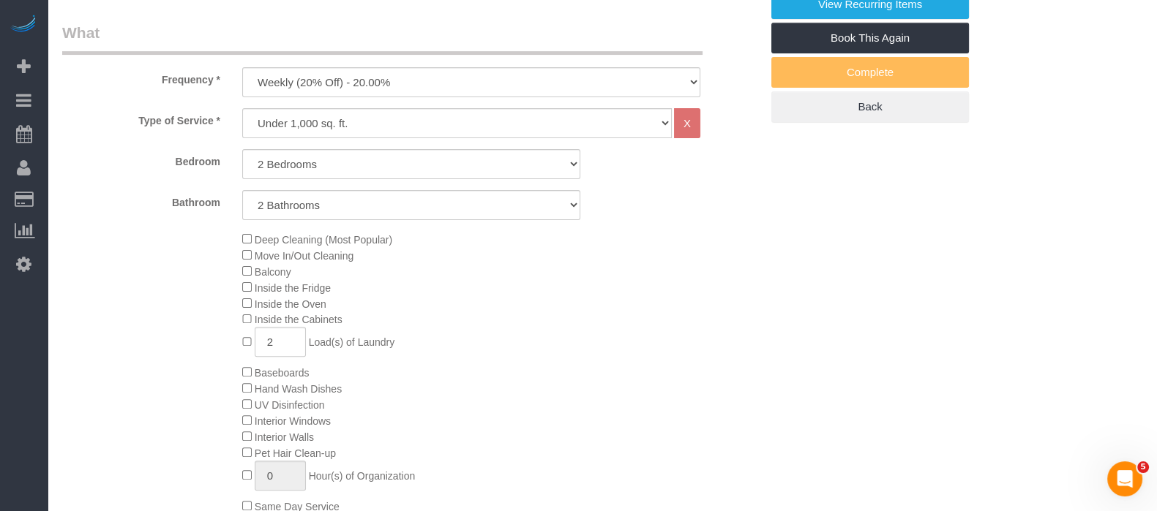
select select "spot118"
select select "2"
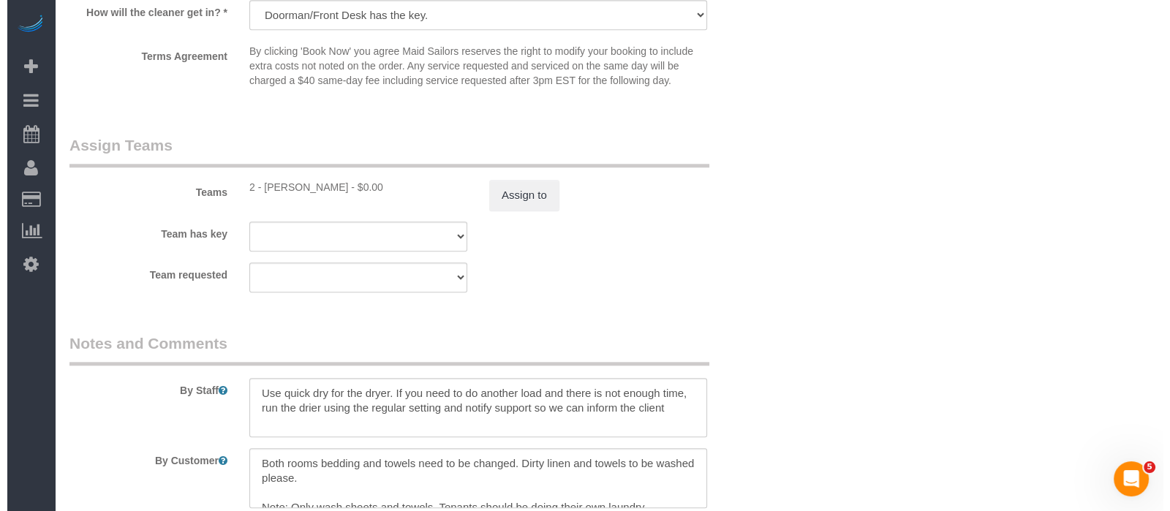
scroll to position [1920, 0]
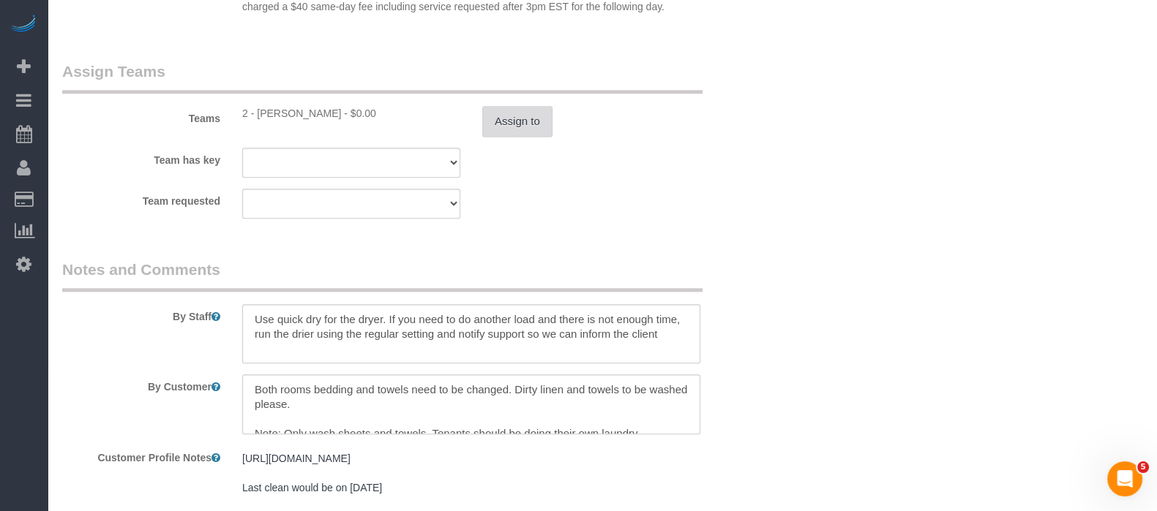
click at [516, 130] on button "Assign to" at bounding box center [517, 121] width 70 height 31
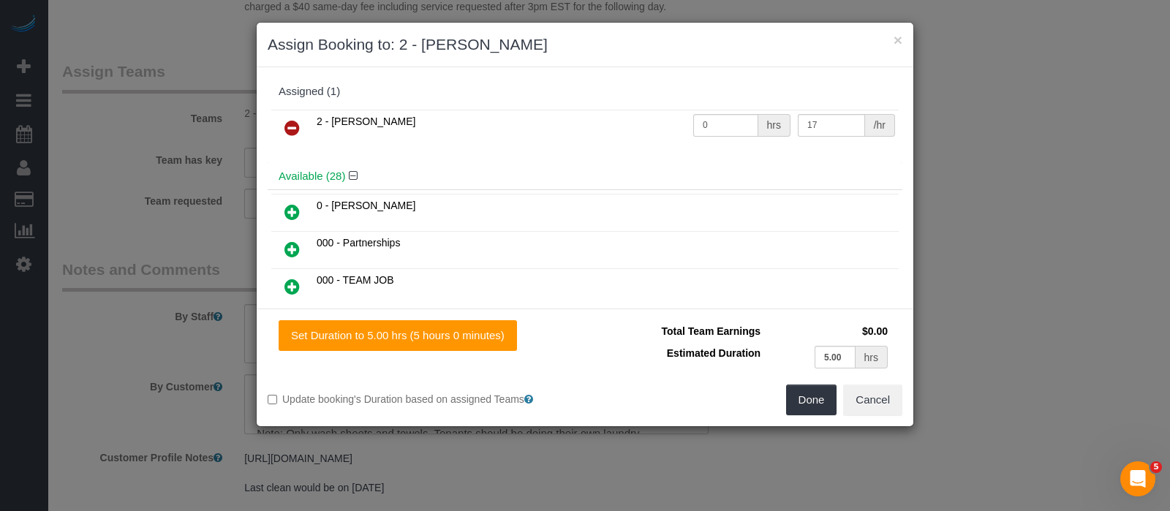
drag, startPoint x: 291, startPoint y: 123, endPoint x: 571, endPoint y: 212, distance: 293.4
click at [290, 123] on icon at bounding box center [292, 128] width 15 height 18
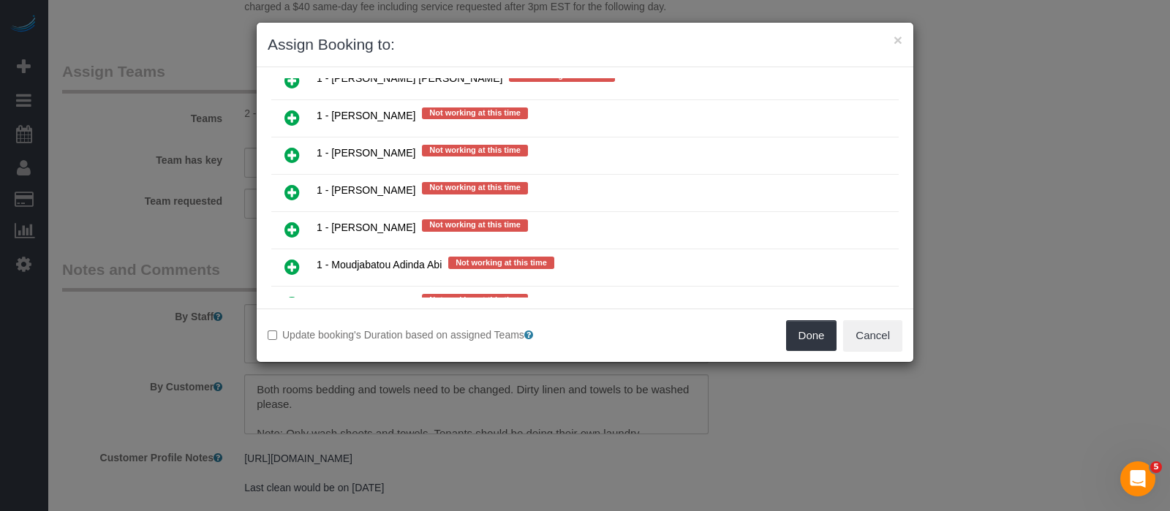
click at [292, 221] on icon at bounding box center [292, 230] width 15 height 18
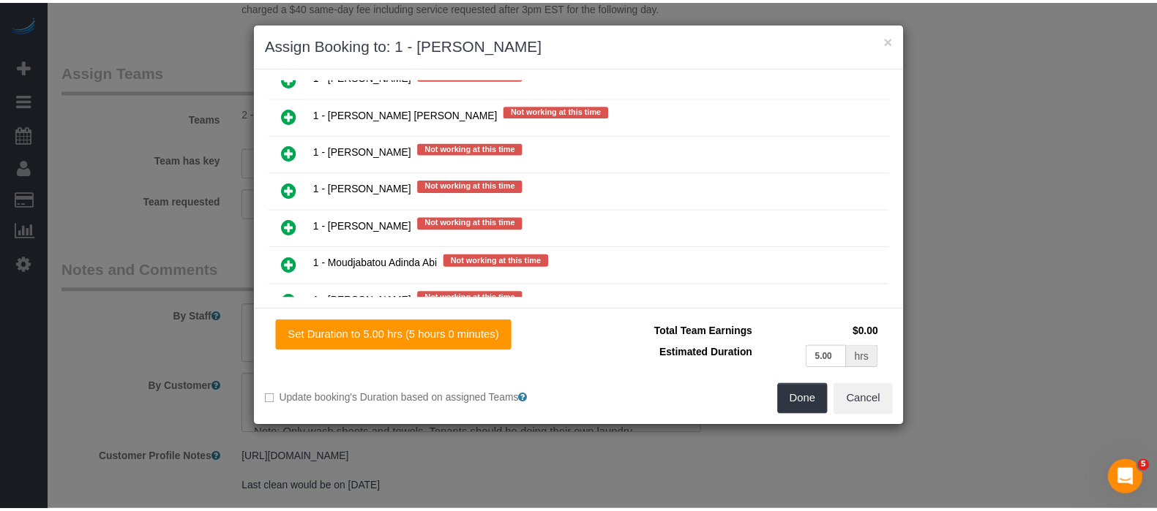
scroll to position [1953, 0]
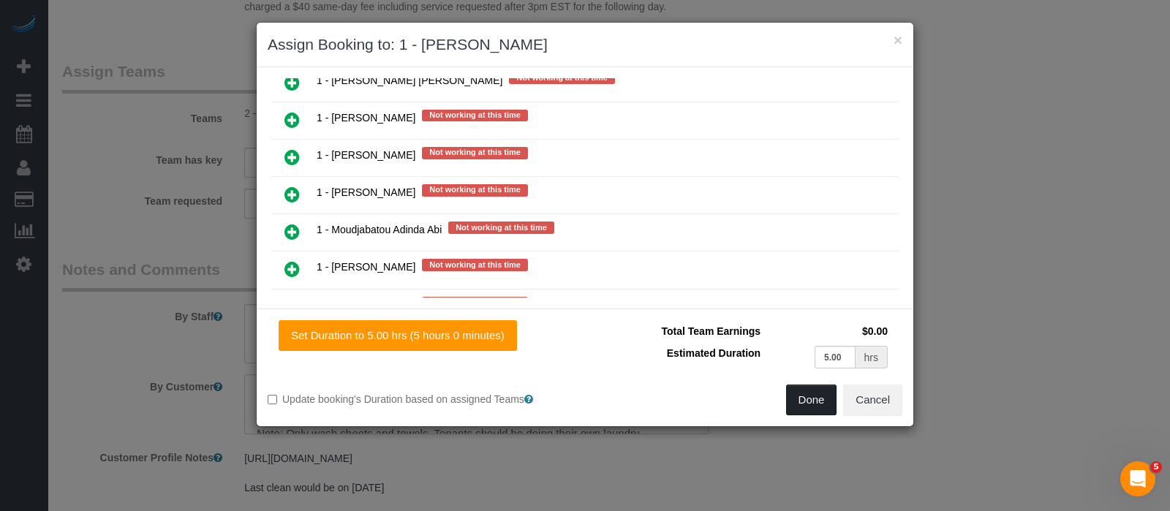
click at [809, 396] on button "Done" at bounding box center [811, 400] width 51 height 31
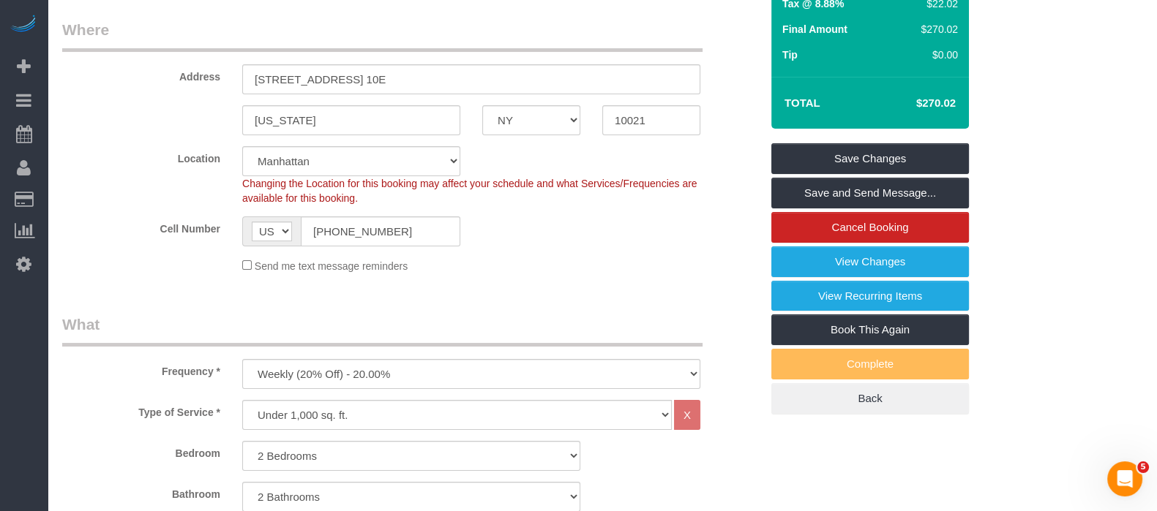
scroll to position [91, 0]
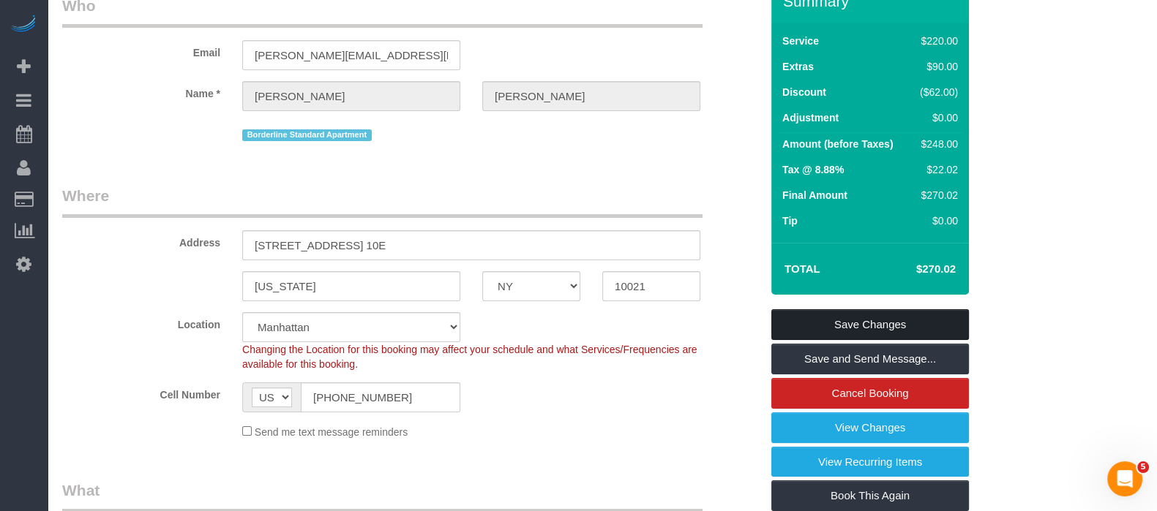
click at [925, 322] on link "Save Changes" at bounding box center [870, 324] width 198 height 31
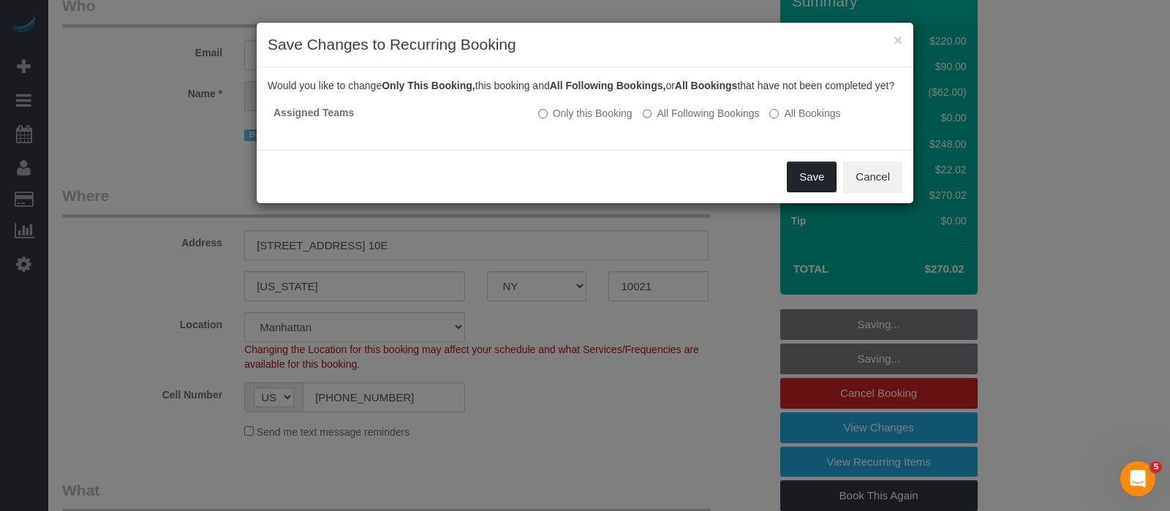
click at [805, 187] on button "Save" at bounding box center [812, 177] width 50 height 31
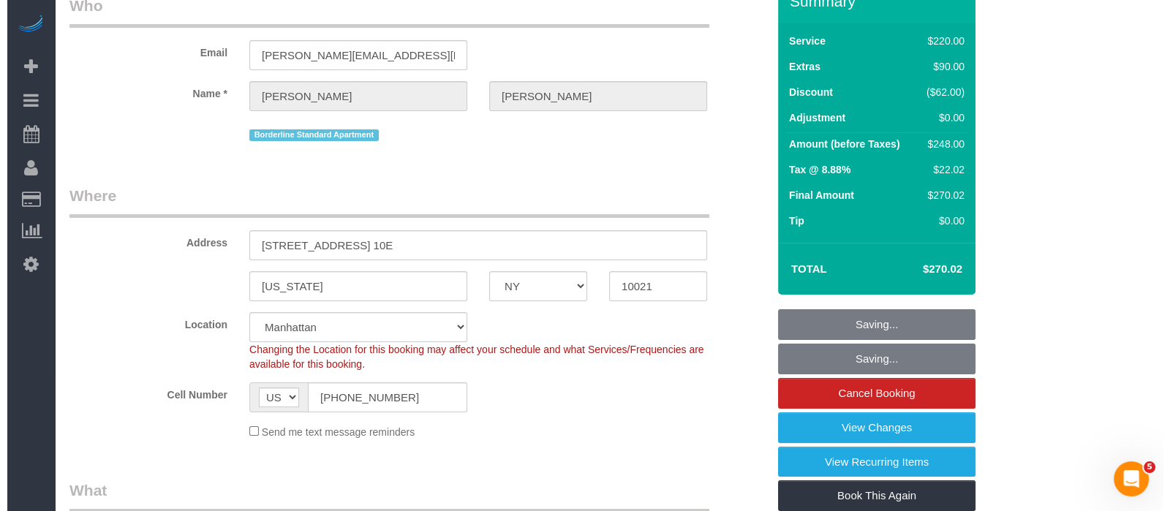
scroll to position [0, 0]
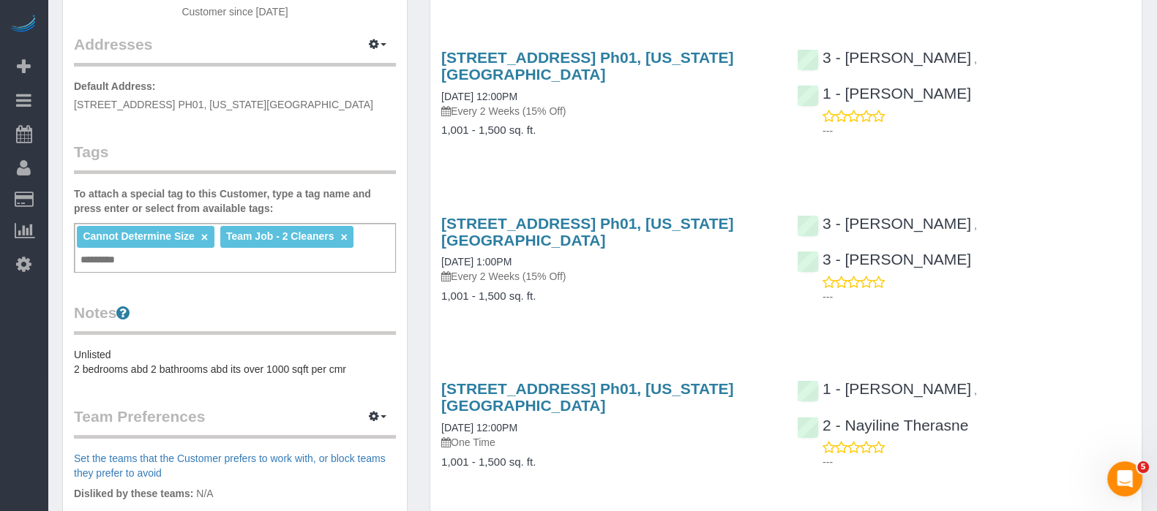
scroll to position [572, 0]
